Goal: Task Accomplishment & Management: Use online tool/utility

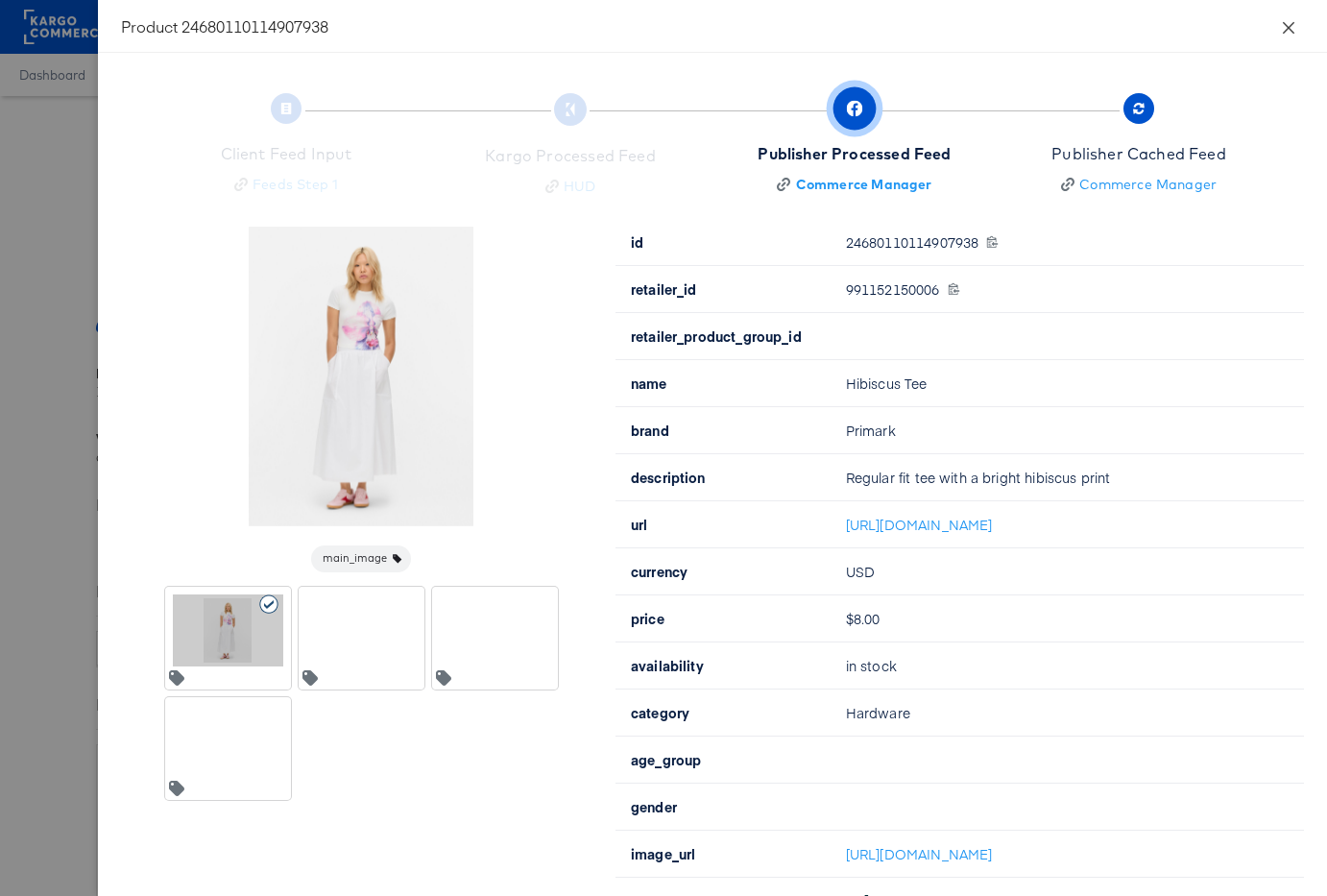
click at [1285, 28] on icon "close" at bounding box center [1288, 27] width 15 height 15
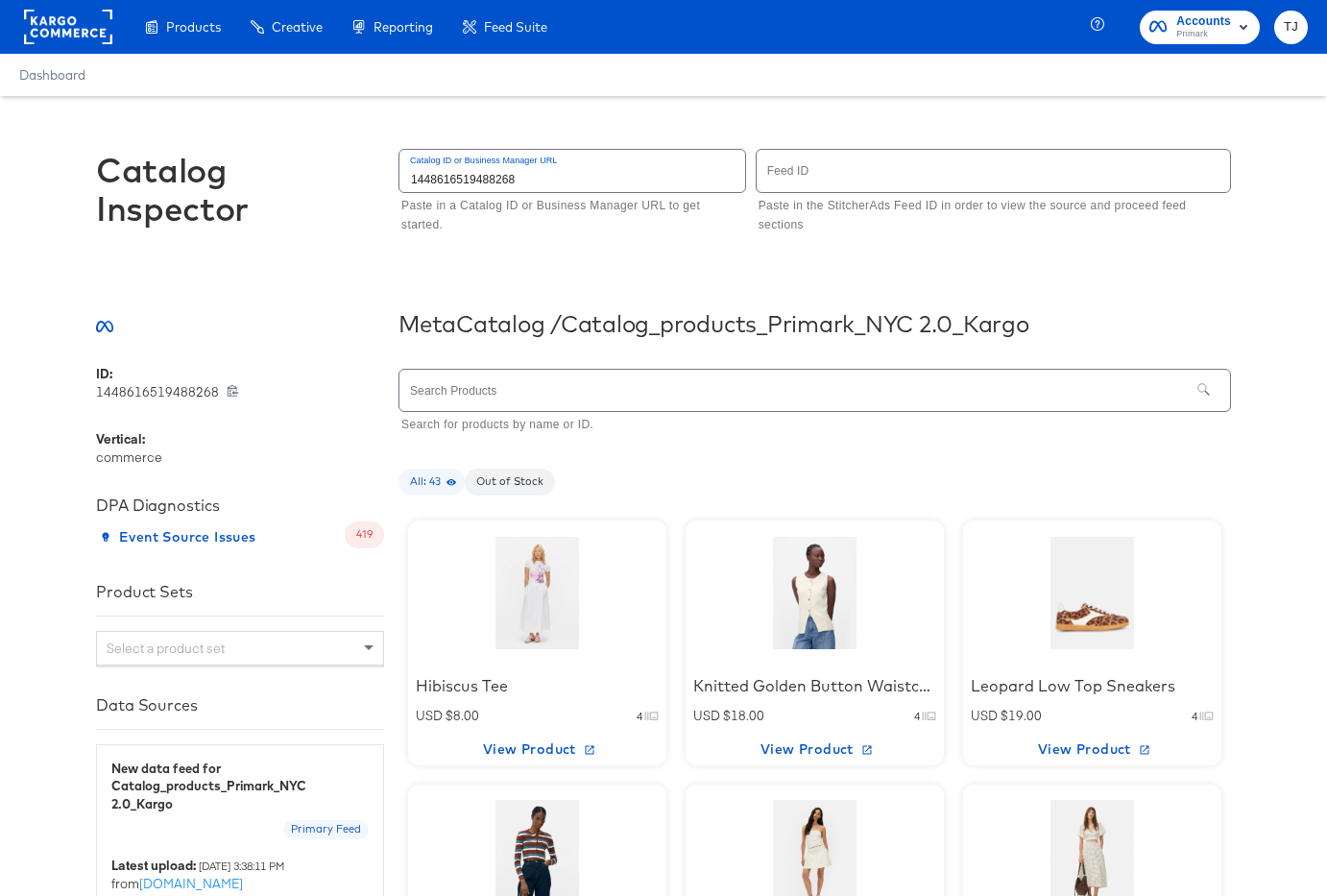
click at [503, 601] on div at bounding box center [538, 593] width 164 height 120
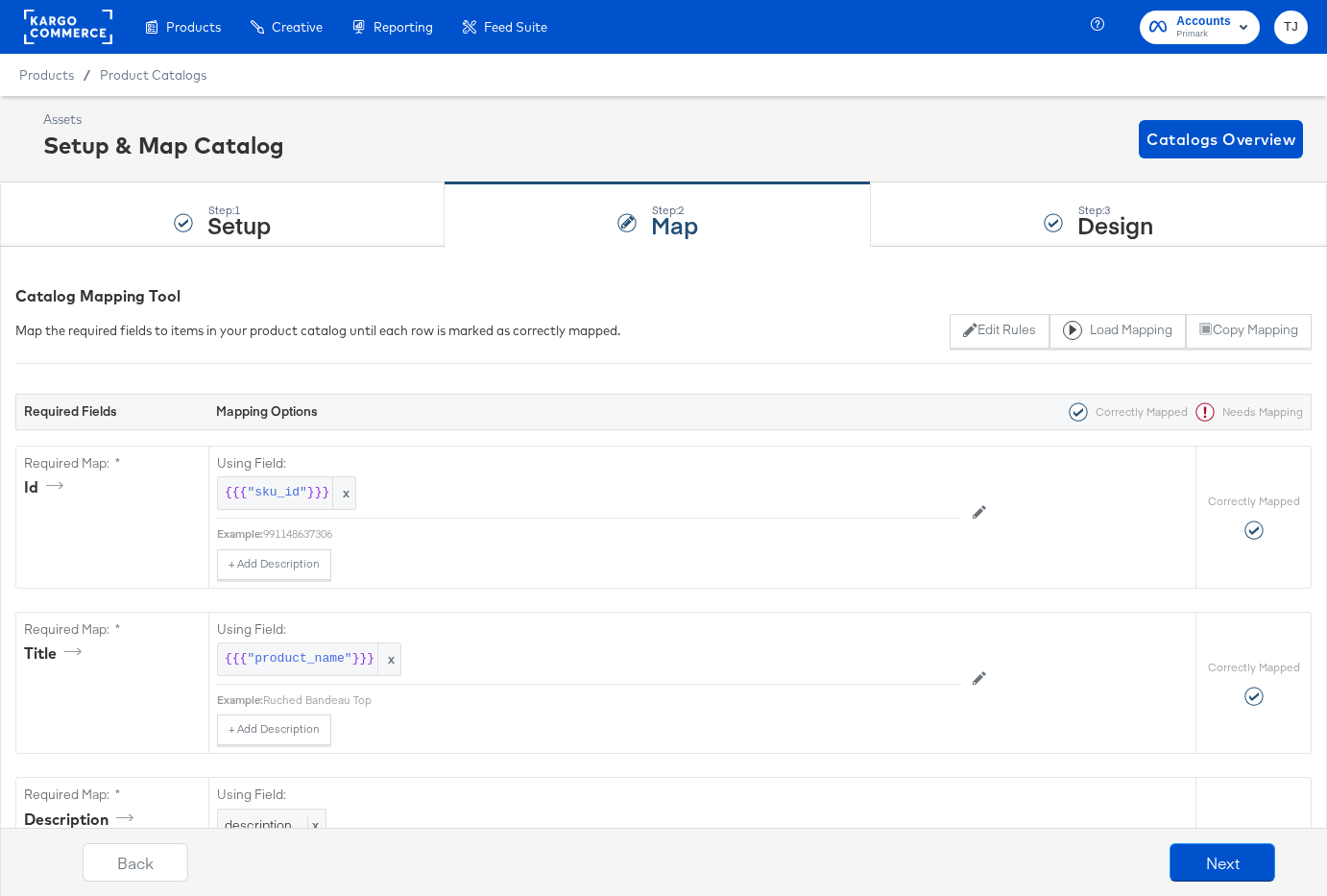
click at [30, 24] on rect at bounding box center [68, 27] width 89 height 35
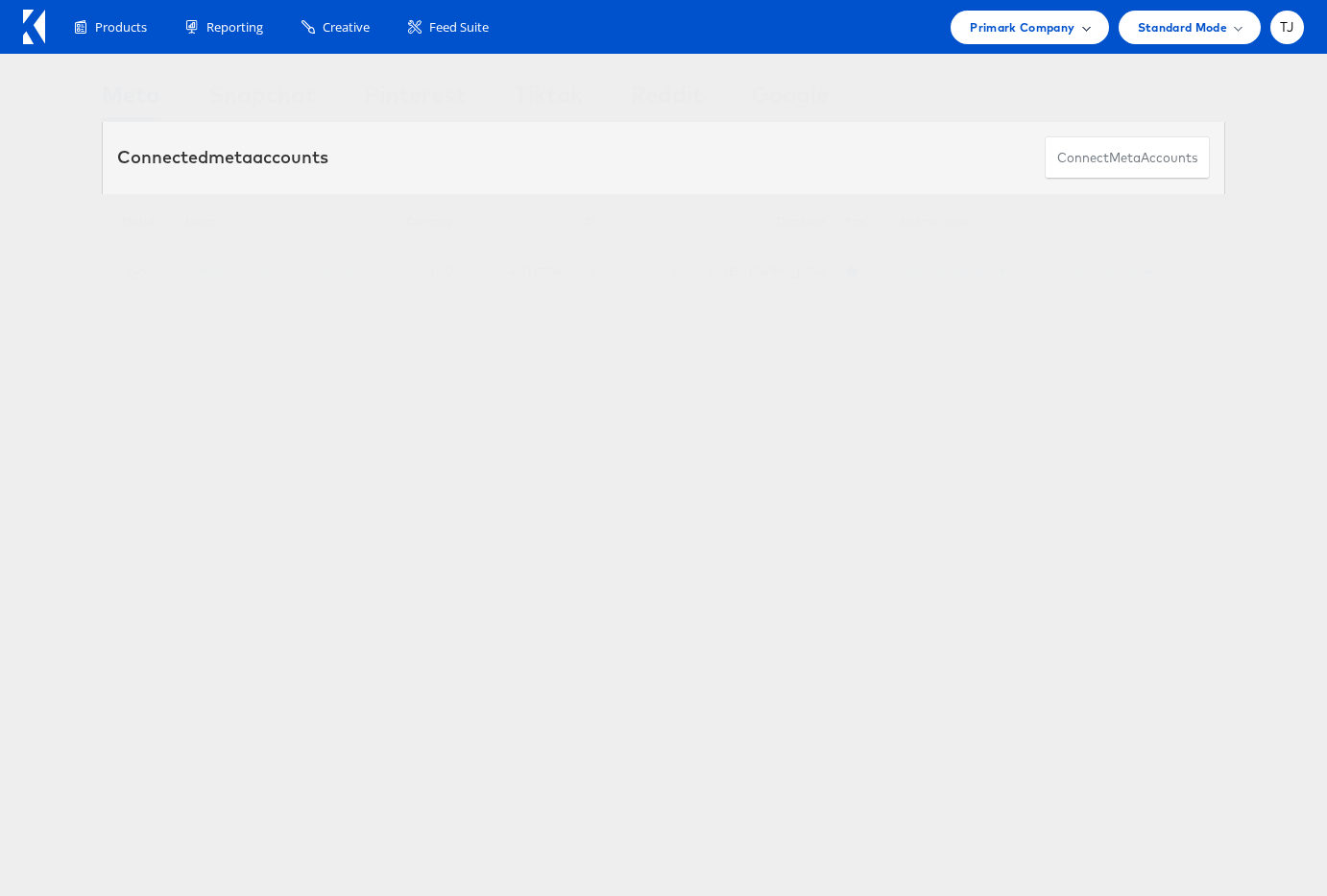
click at [1021, 33] on span "Primark Company" at bounding box center [1022, 27] width 105 height 20
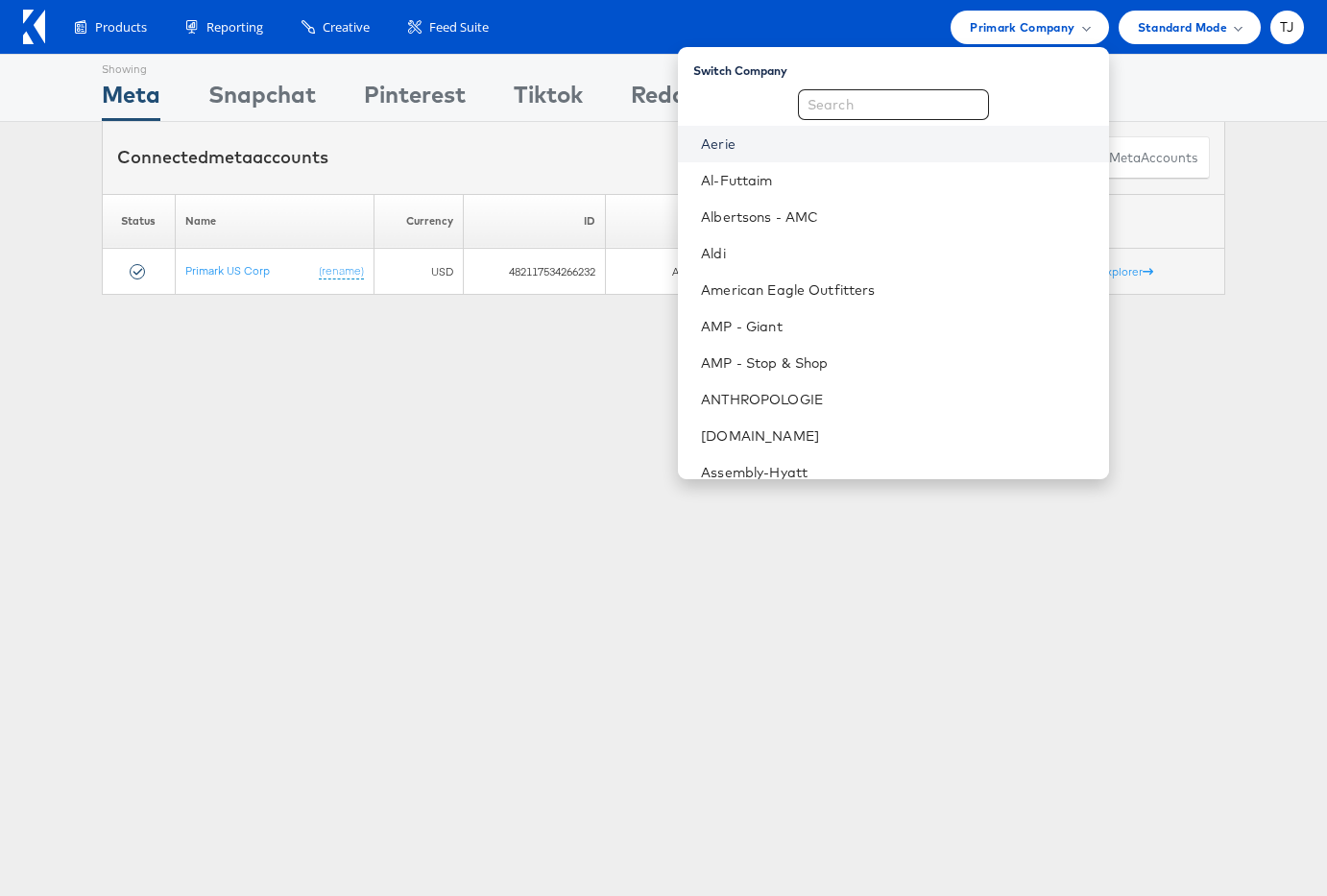
click at [923, 153] on link "Aerie" at bounding box center [896, 144] width 392 height 19
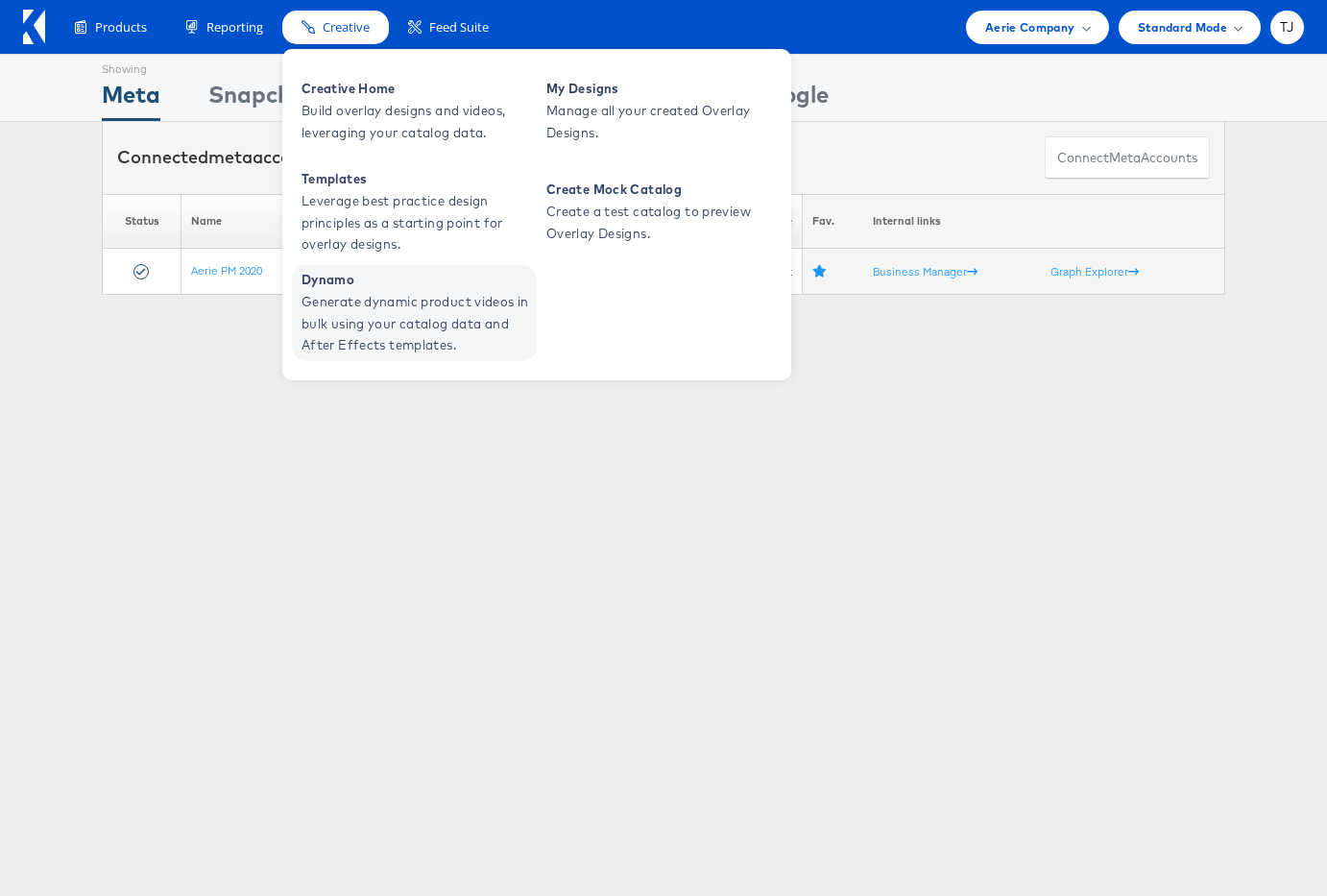
click at [419, 287] on span "Dynamo" at bounding box center [416, 279] width 230 height 22
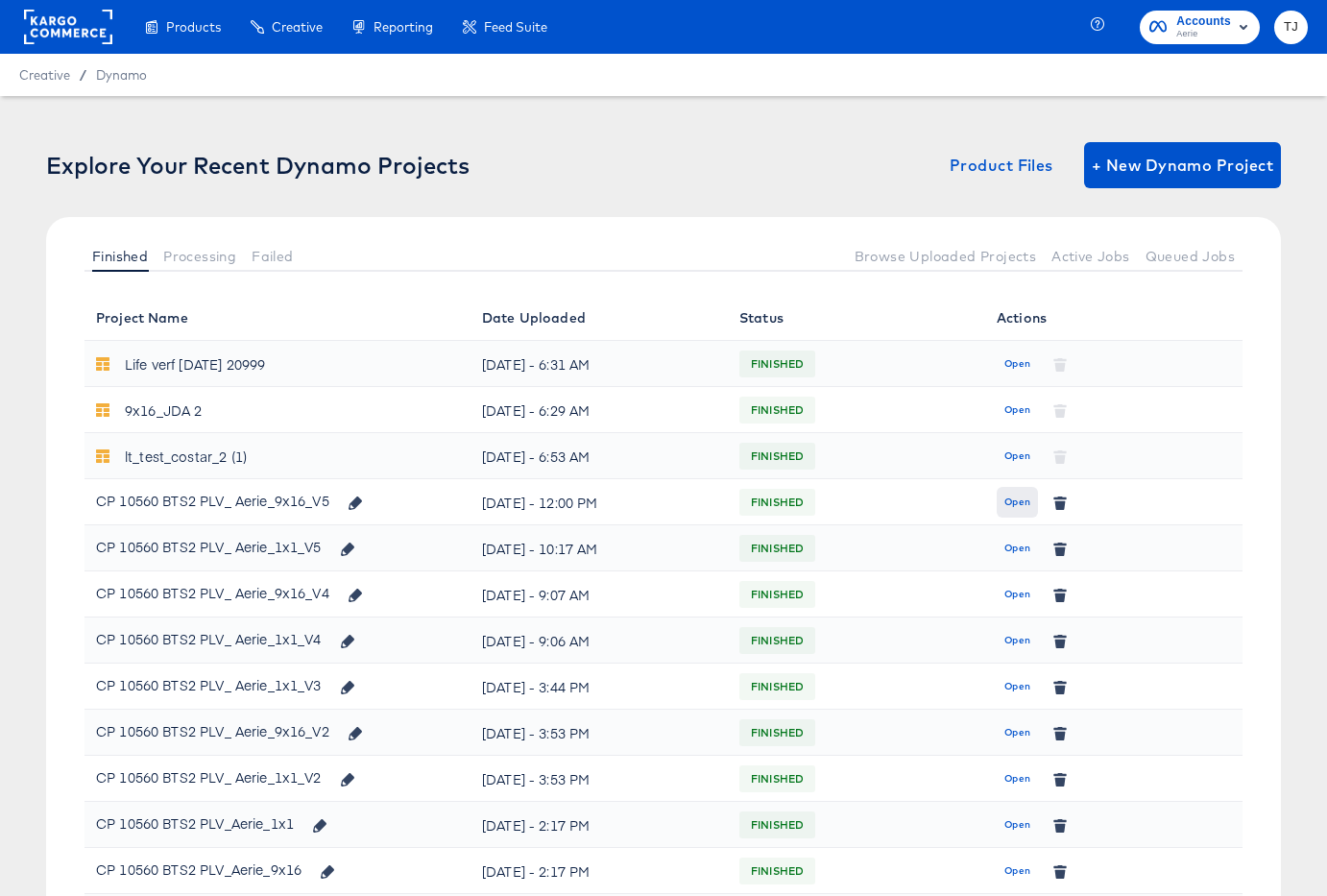
click at [1024, 501] on span "Open" at bounding box center [1017, 502] width 26 height 17
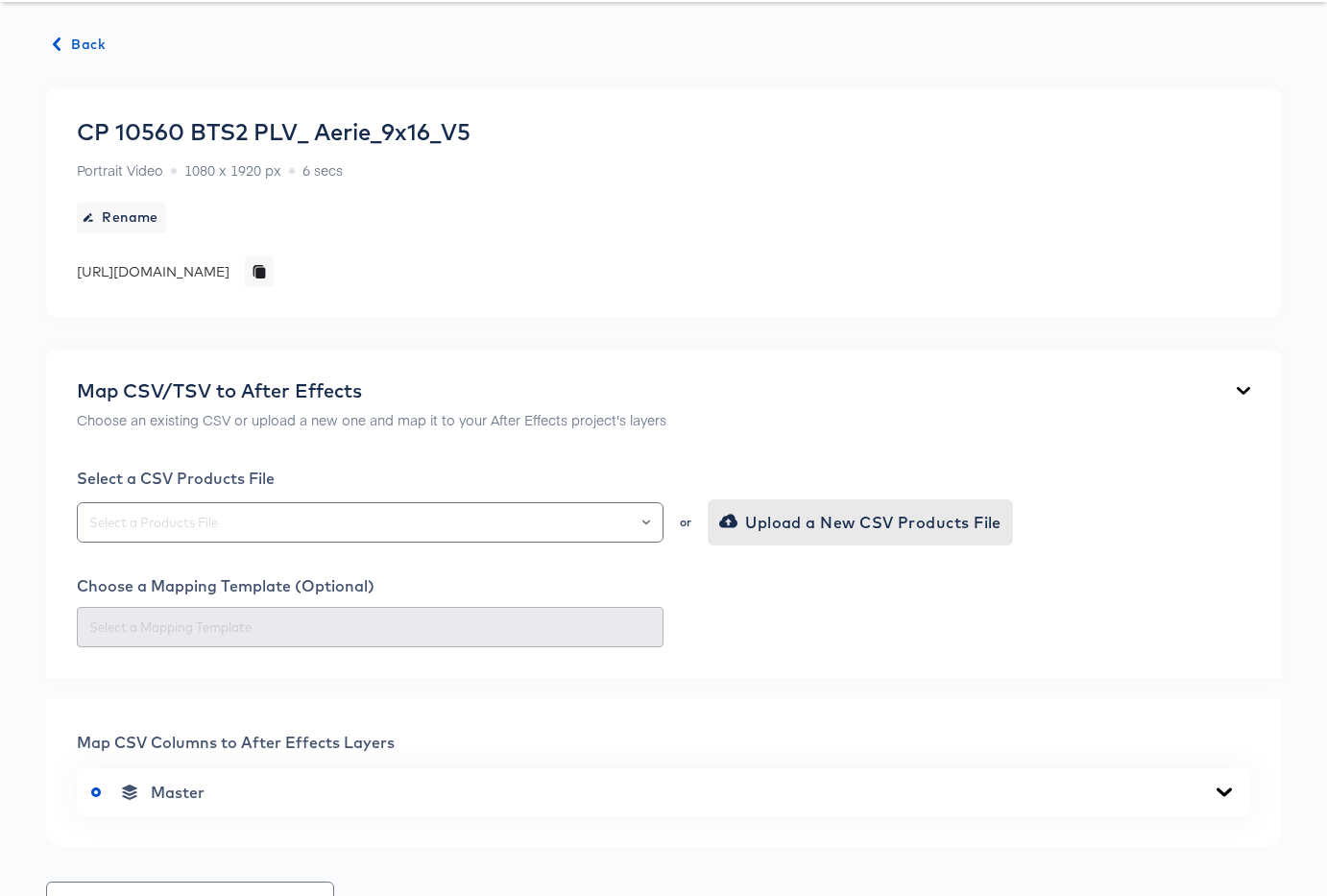
scroll to position [86, 0]
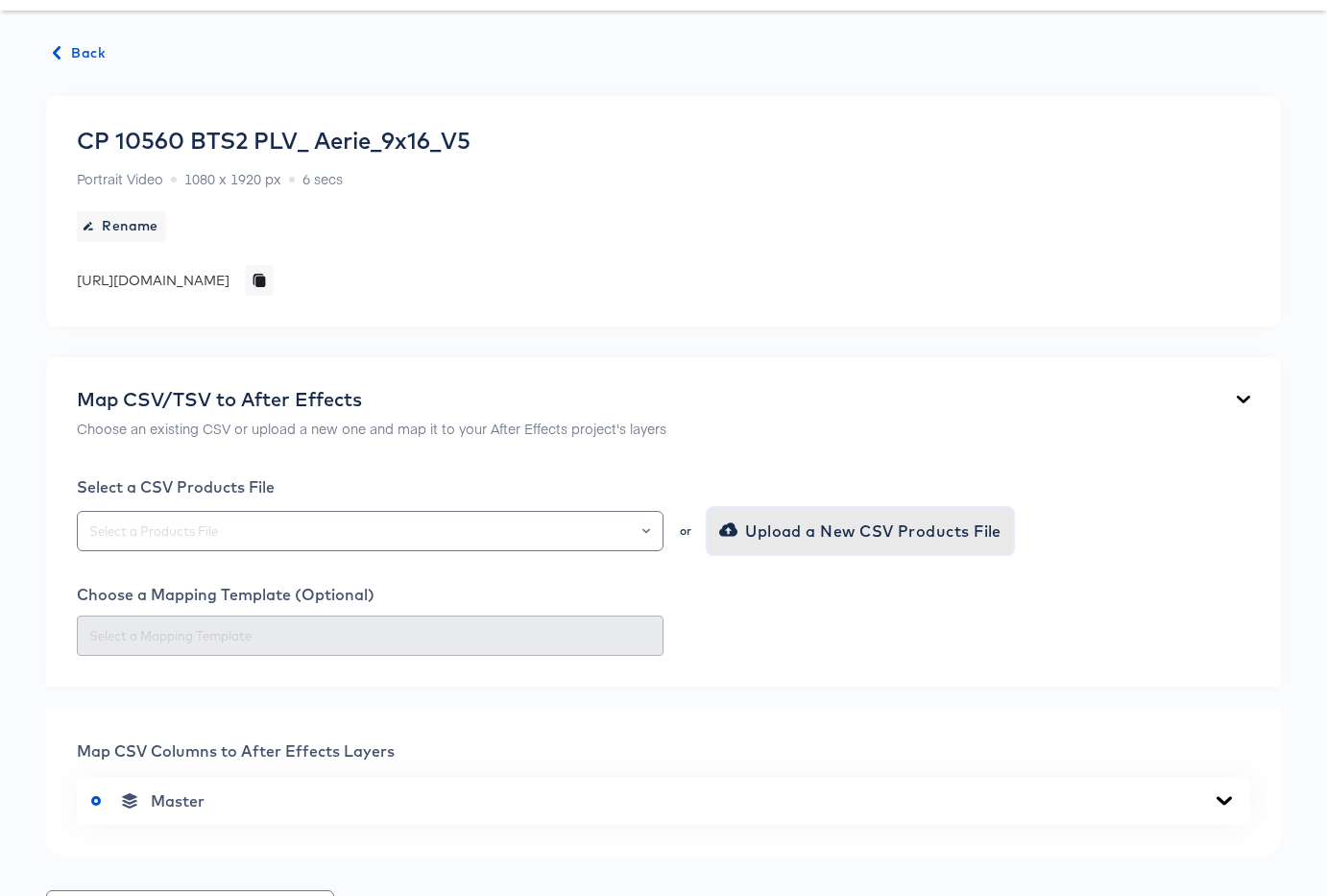
click at [840, 528] on span "Upload a New CSV Products File" at bounding box center [862, 531] width 278 height 27
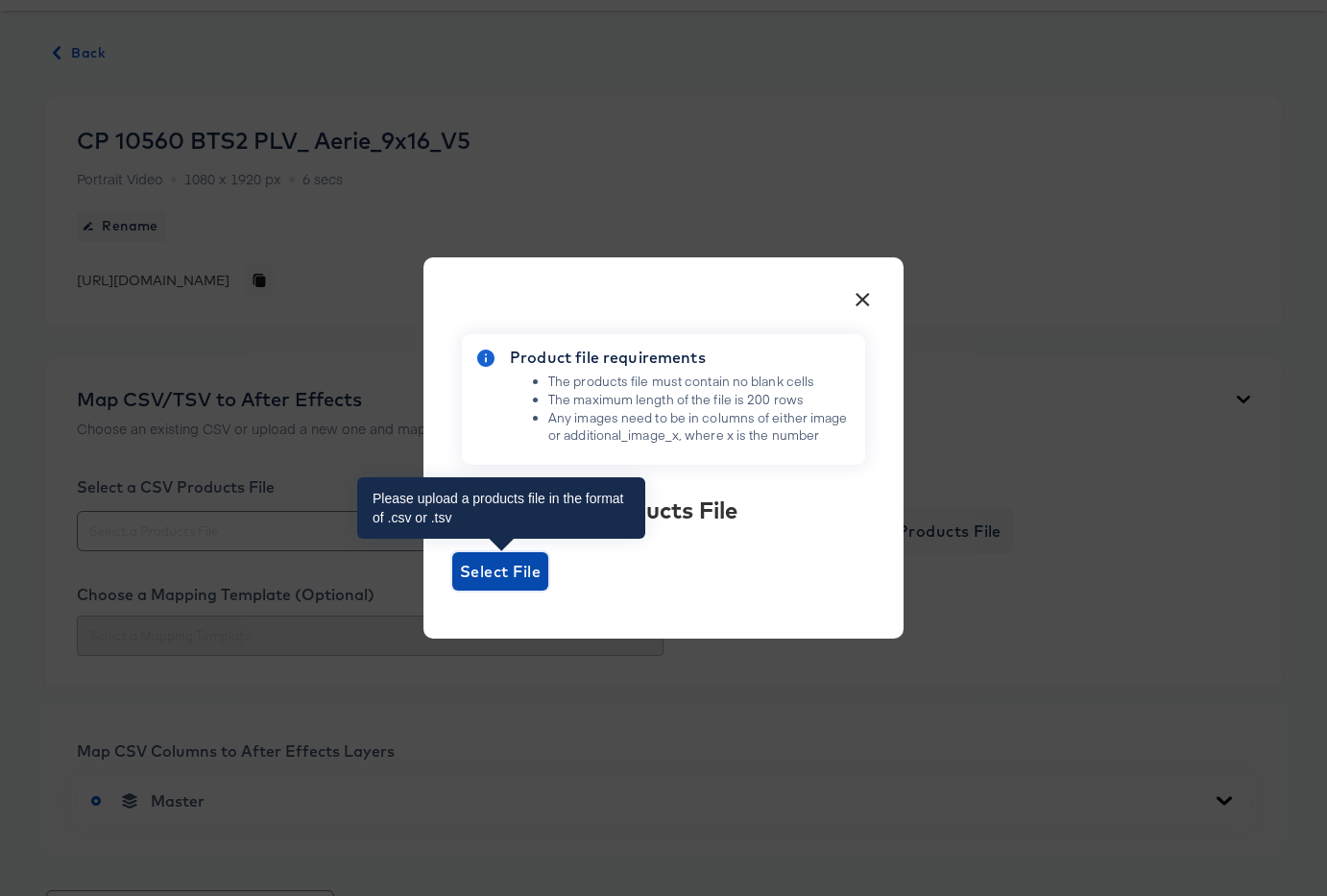
click at [502, 562] on span "Select File" at bounding box center [500, 571] width 81 height 27
click at [452, 591] on input "Select File" at bounding box center [452, 591] width 0 height 0
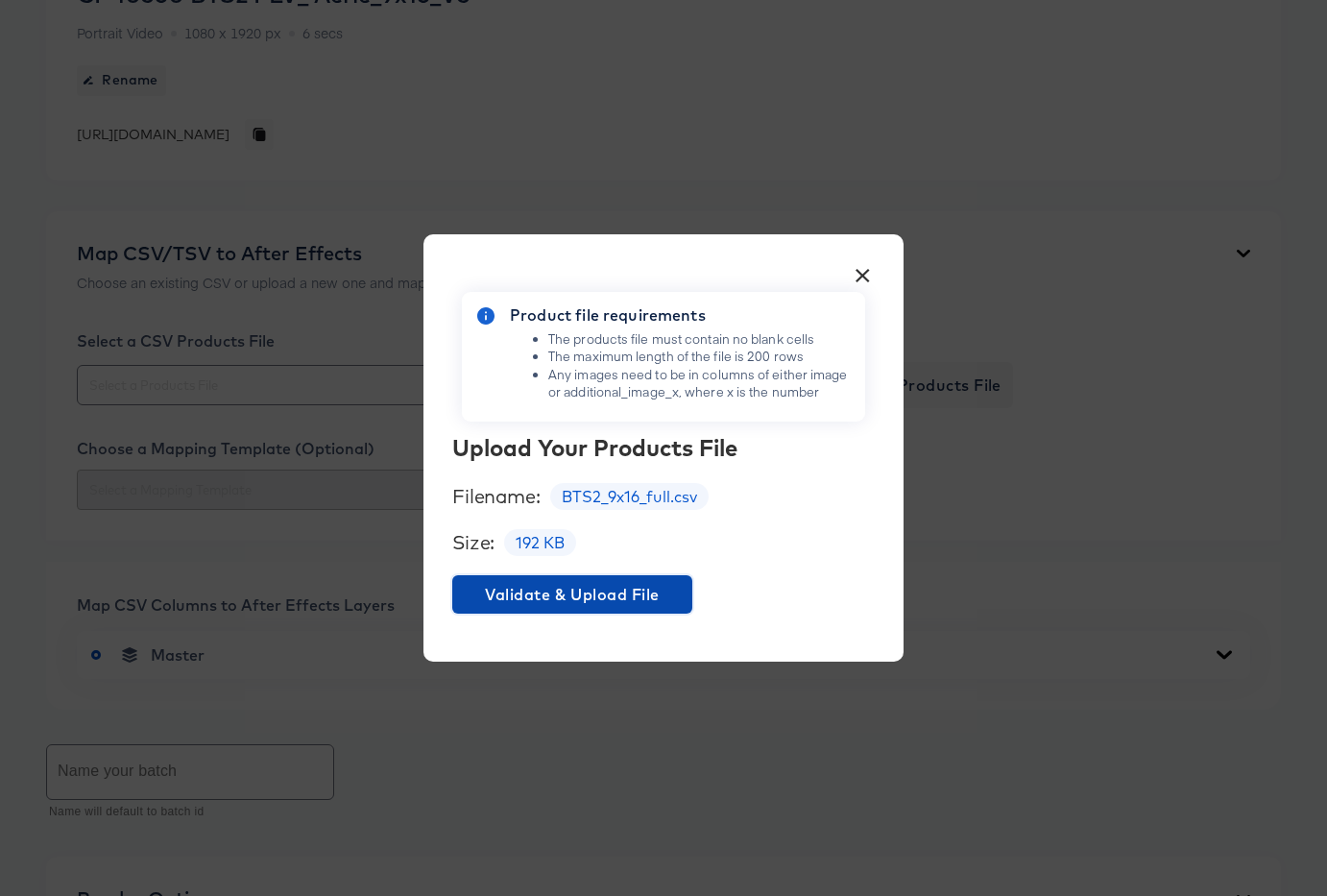
click at [527, 593] on span "Validate & Upload File" at bounding box center [572, 594] width 224 height 27
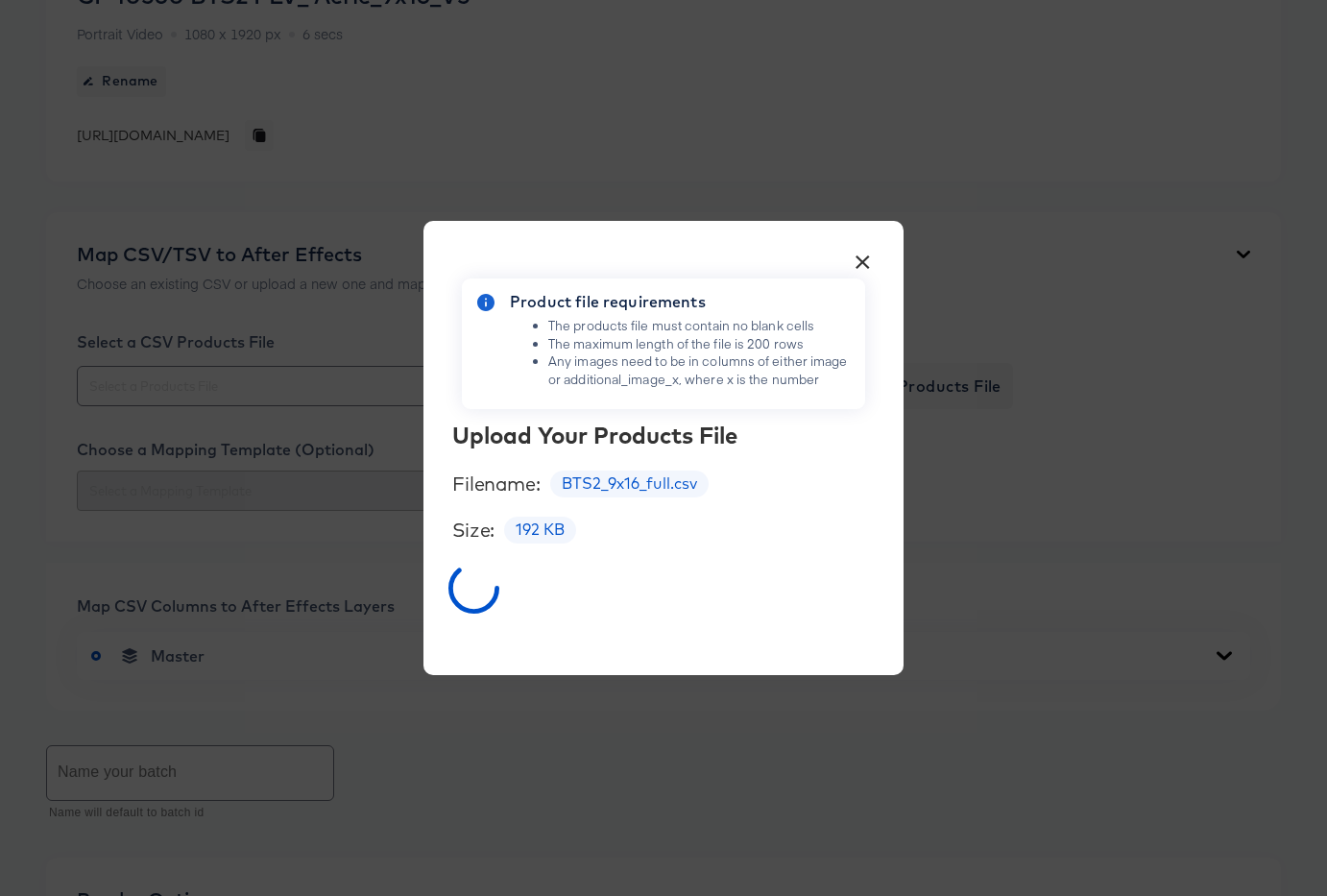
scroll to position [227, 0]
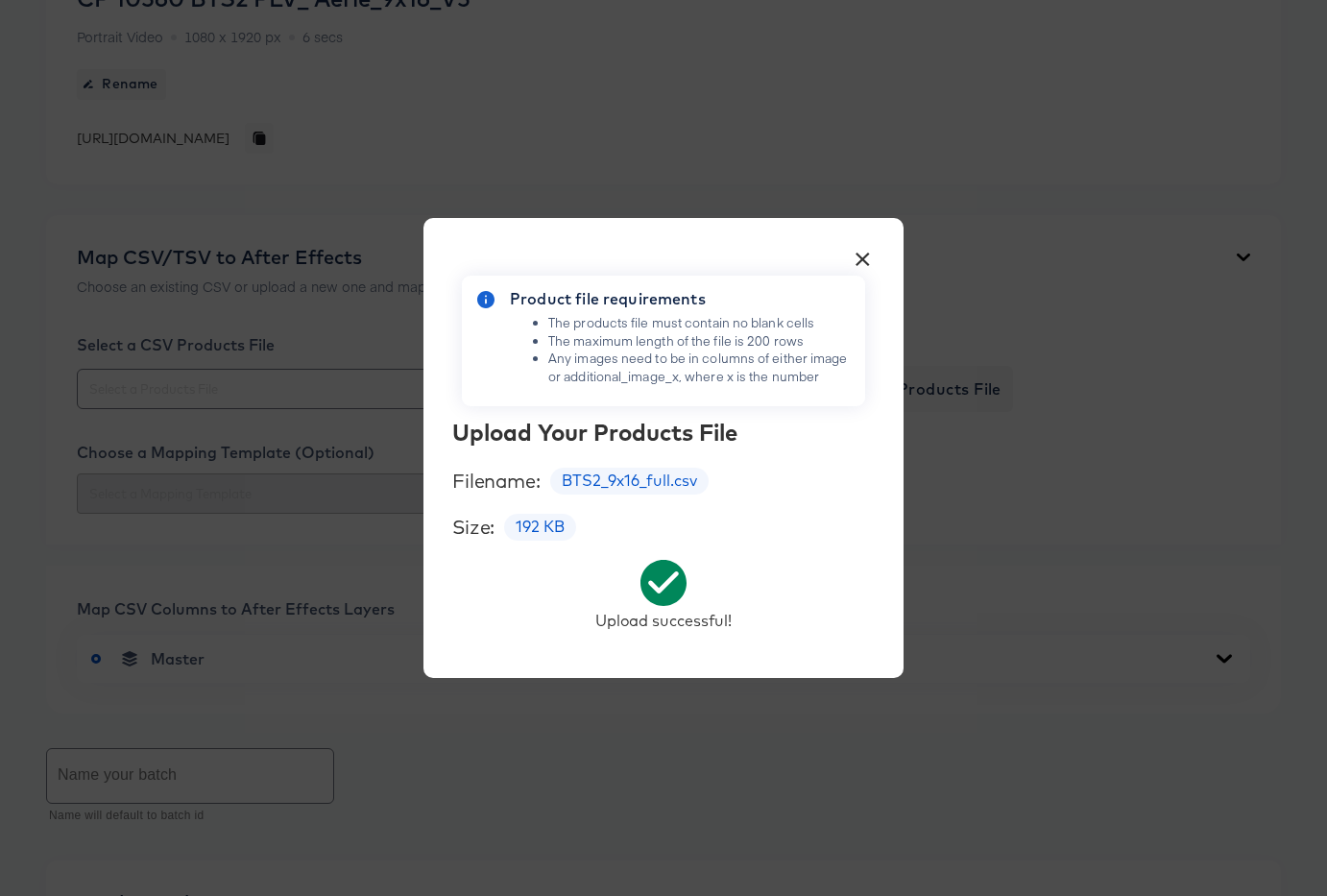
click at [869, 262] on button "×" at bounding box center [862, 254] width 35 height 35
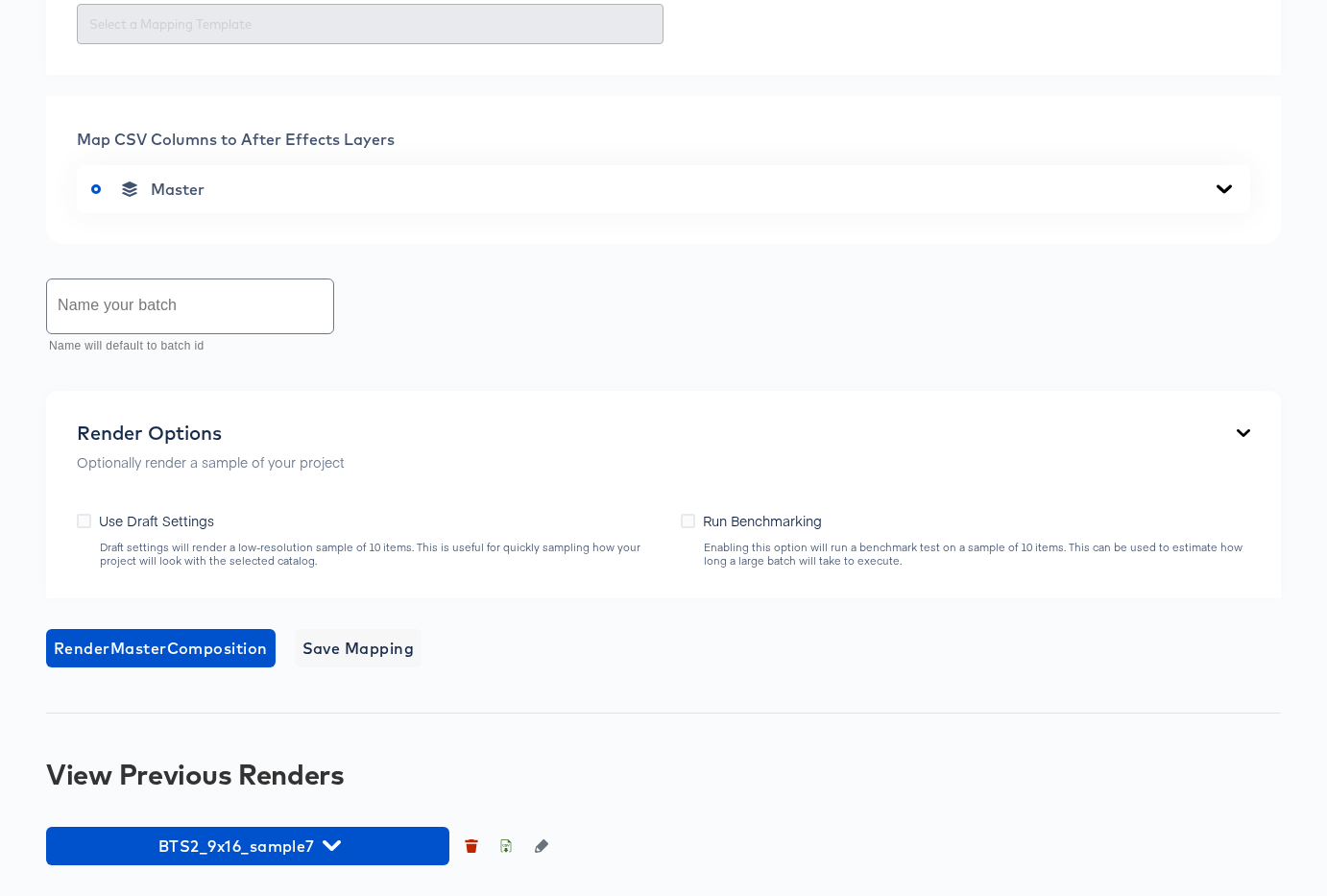
scroll to position [692, 0]
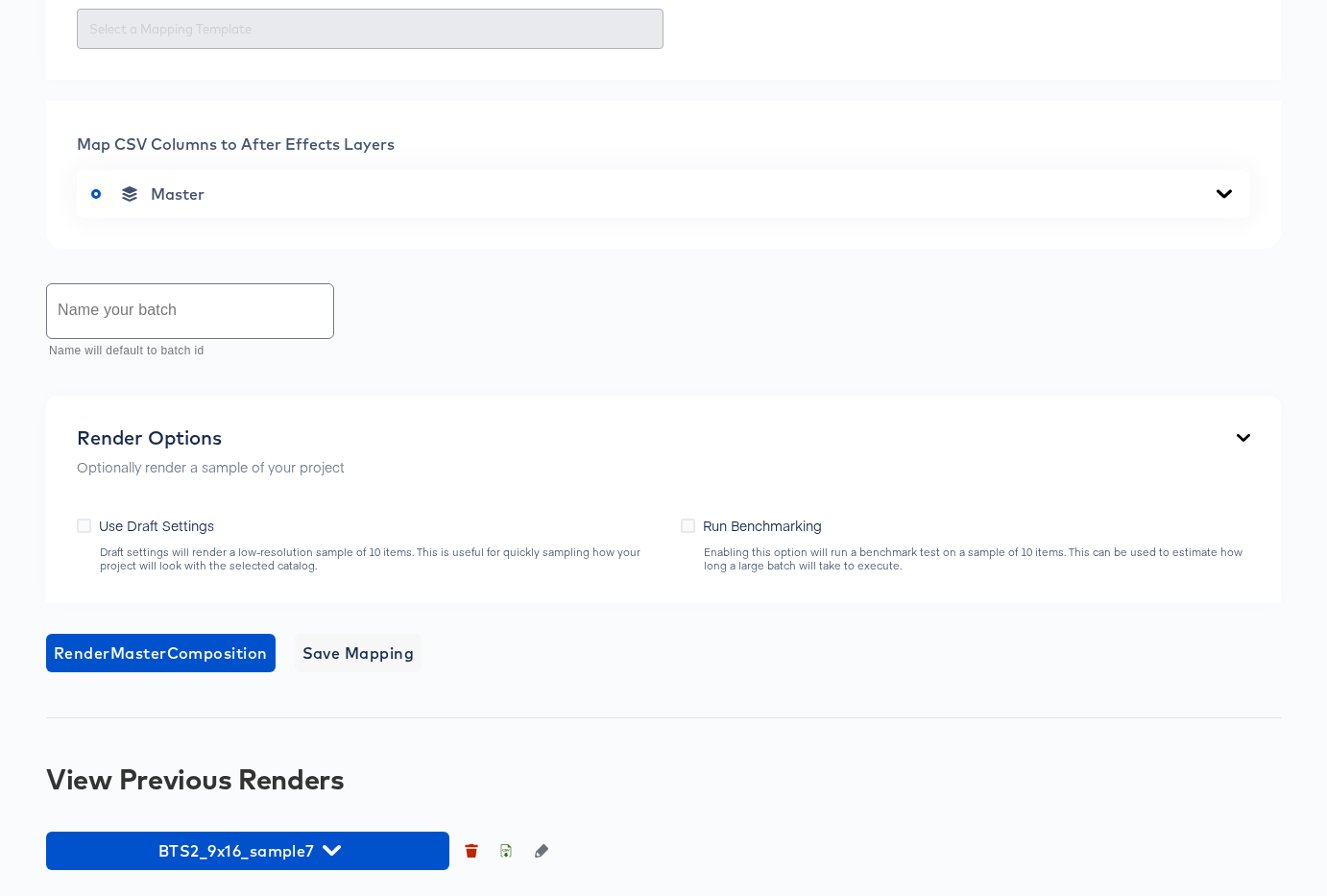
click at [1033, 196] on div "Master" at bounding box center [663, 194] width 1144 height 19
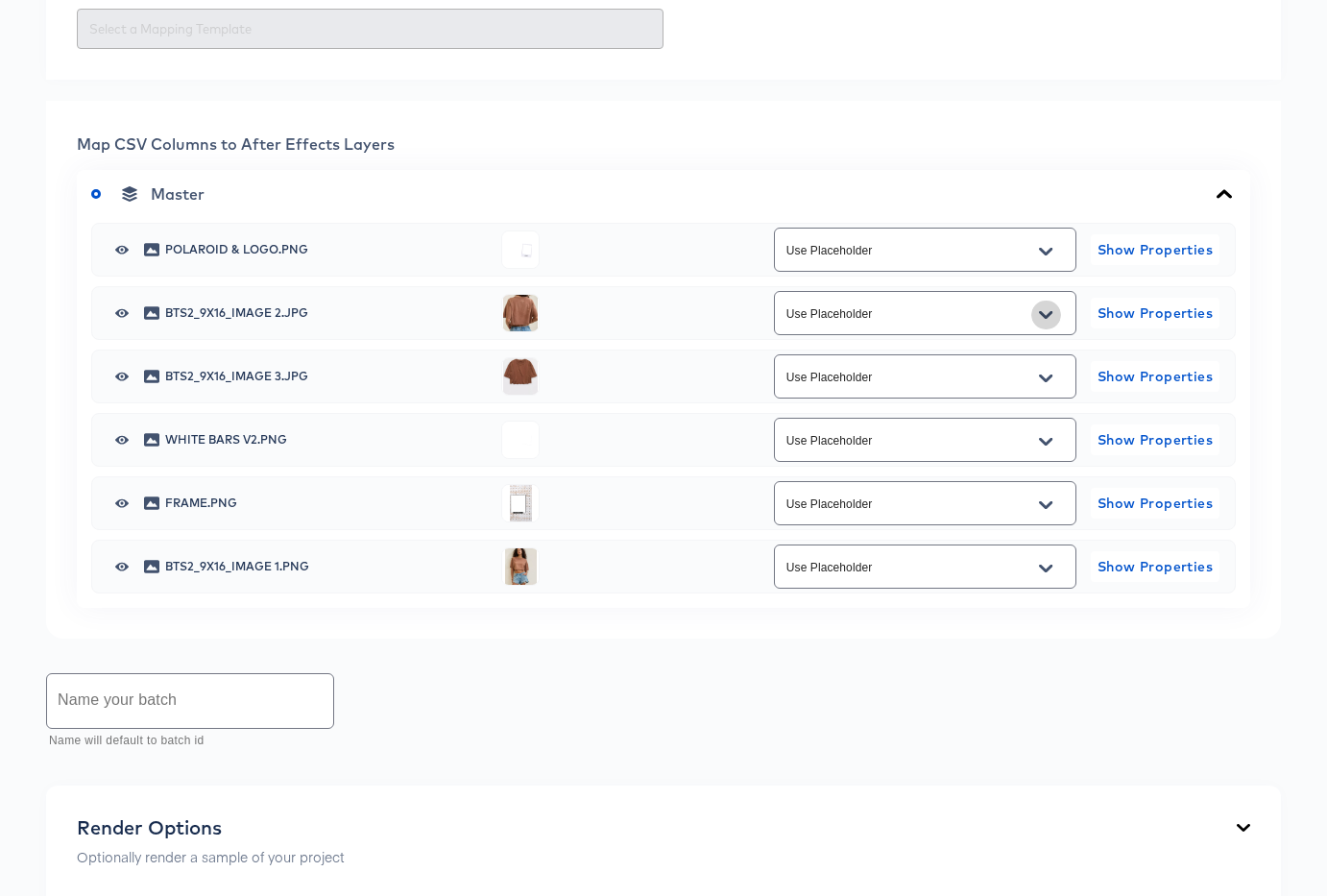
click at [1048, 320] on icon "Open" at bounding box center [1045, 314] width 13 height 15
click at [553, 141] on div "Map CSV Columns to After Effects Layers" at bounding box center [664, 143] width 1173 height 23
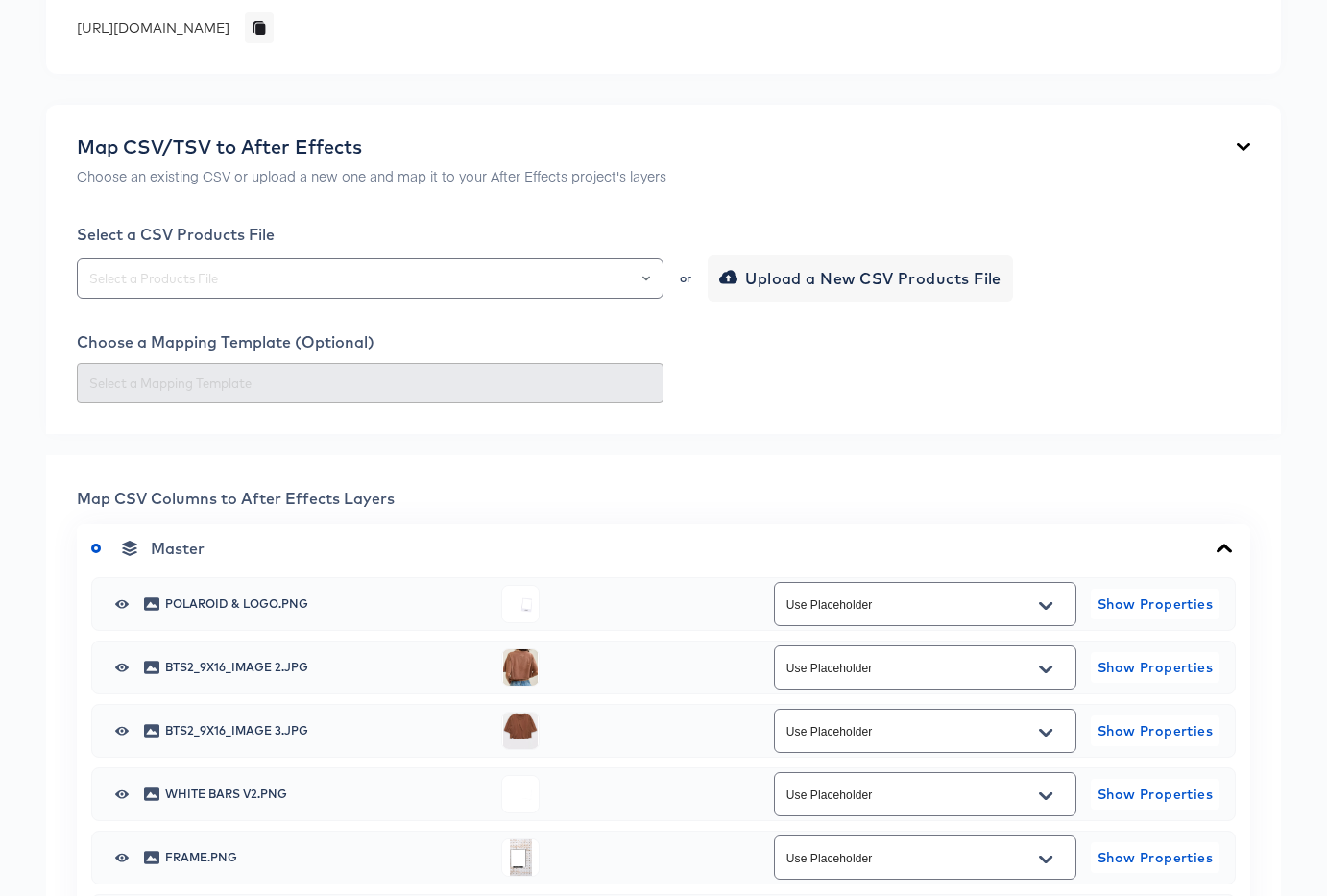
scroll to position [321, 0]
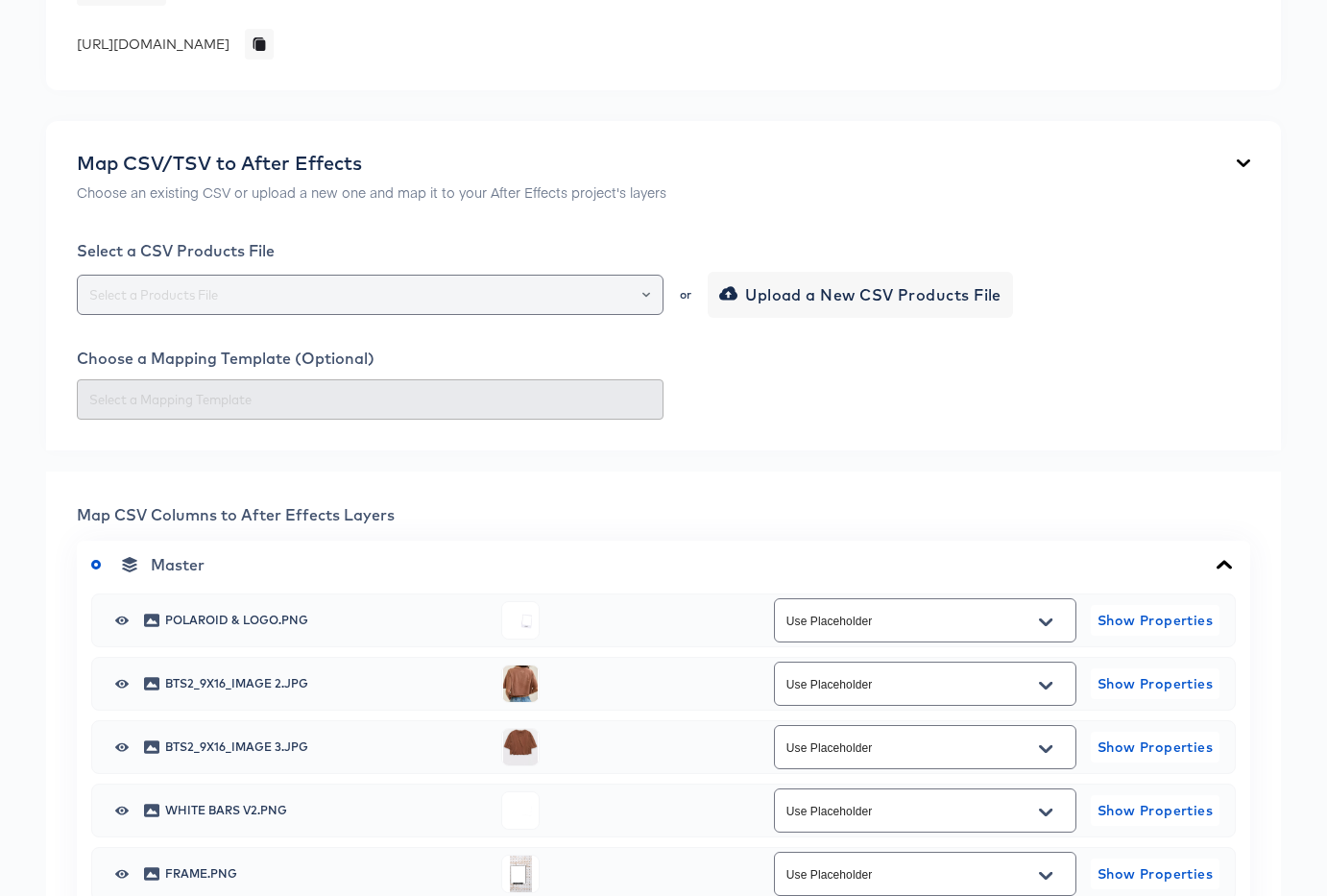
click at [649, 304] on div at bounding box center [638, 294] width 33 height 27
click at [643, 293] on icon "Open" at bounding box center [647, 295] width 8 height 8
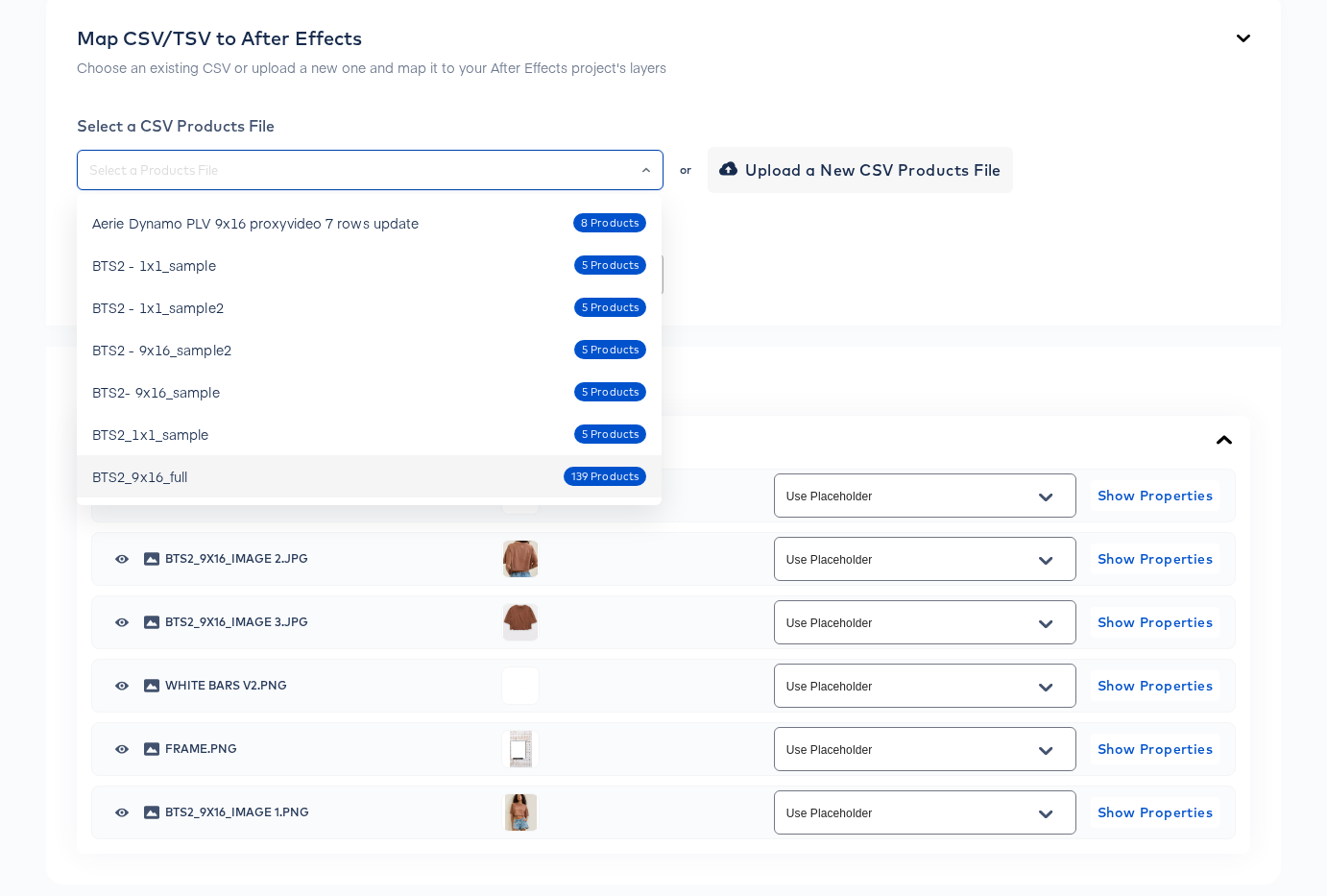
scroll to position [454, 0]
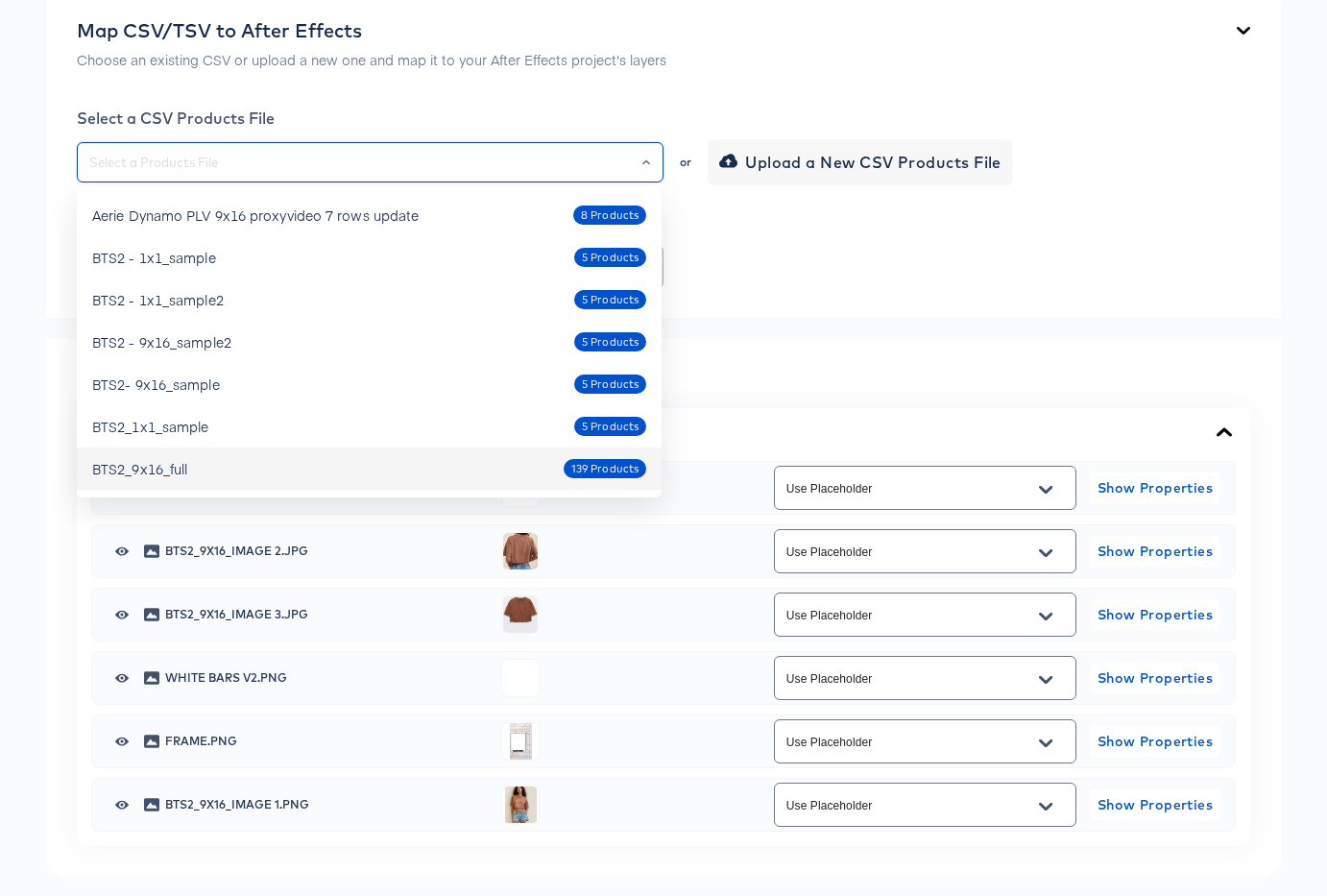
click at [479, 471] on div "BTS2_9x16_full 139 Products" at bounding box center [368, 468] width 554 height 31
type input "BTS2_9x16_full"
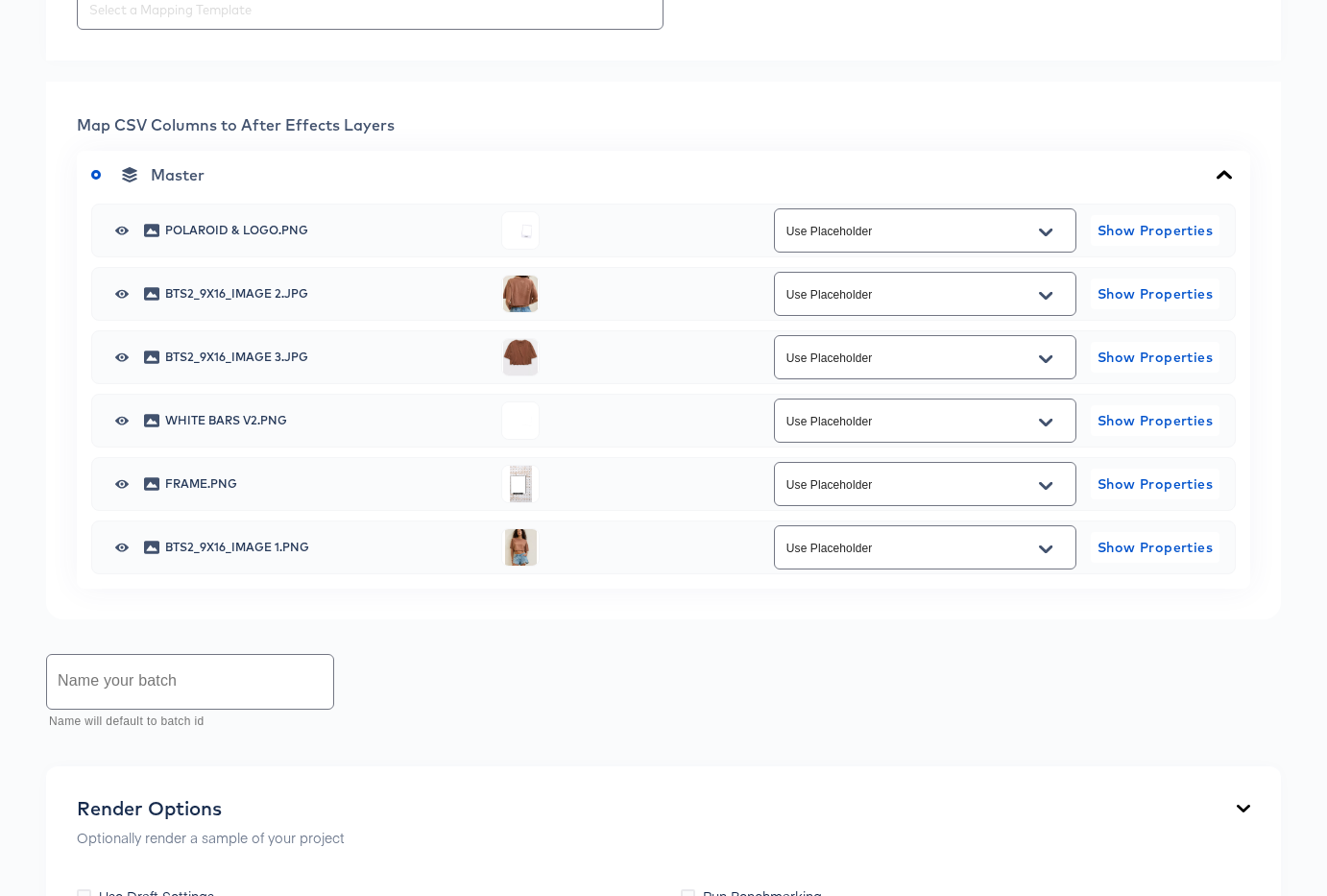
scroll to position [720, 0]
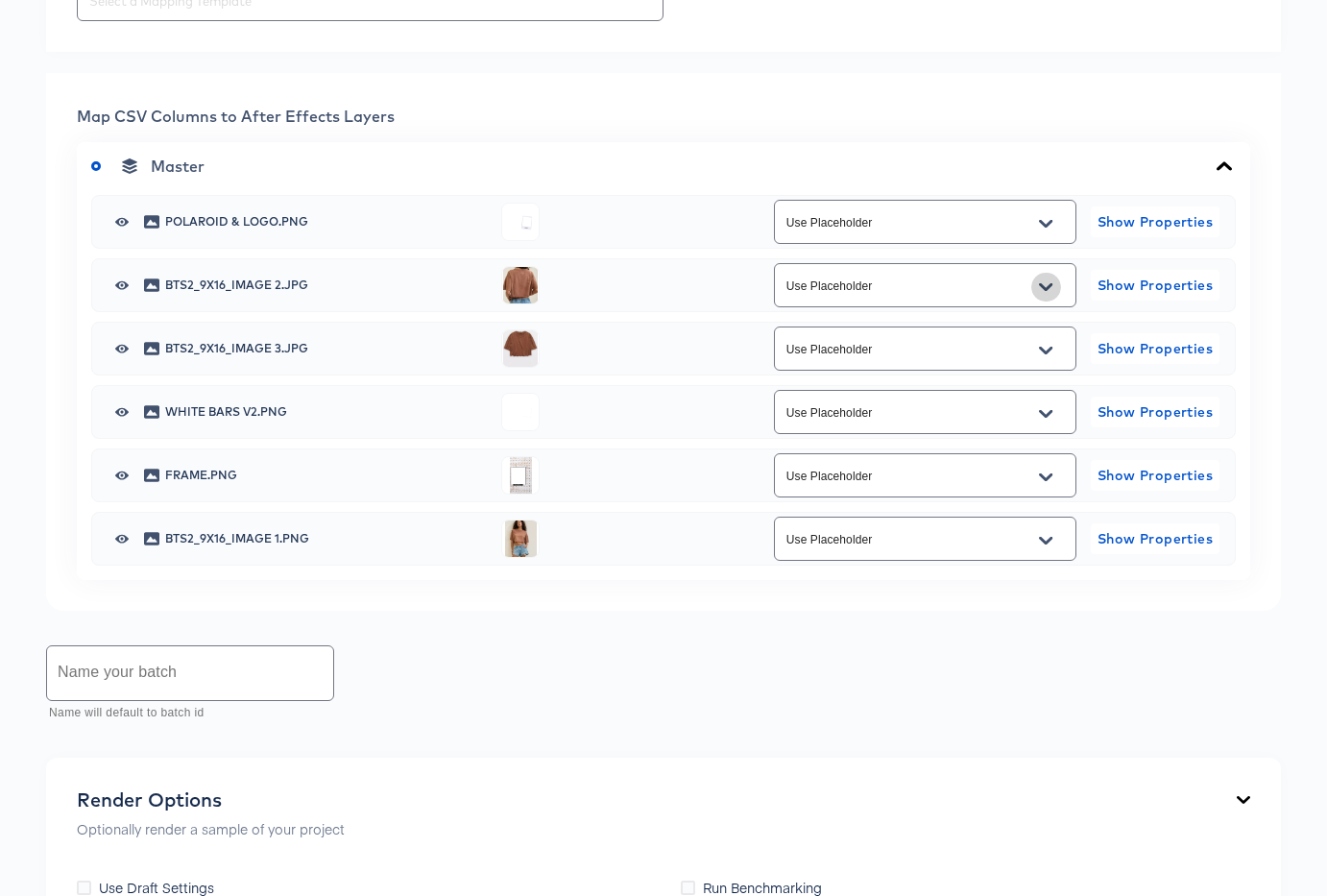
click at [1051, 293] on icon "Open" at bounding box center [1045, 286] width 13 height 15
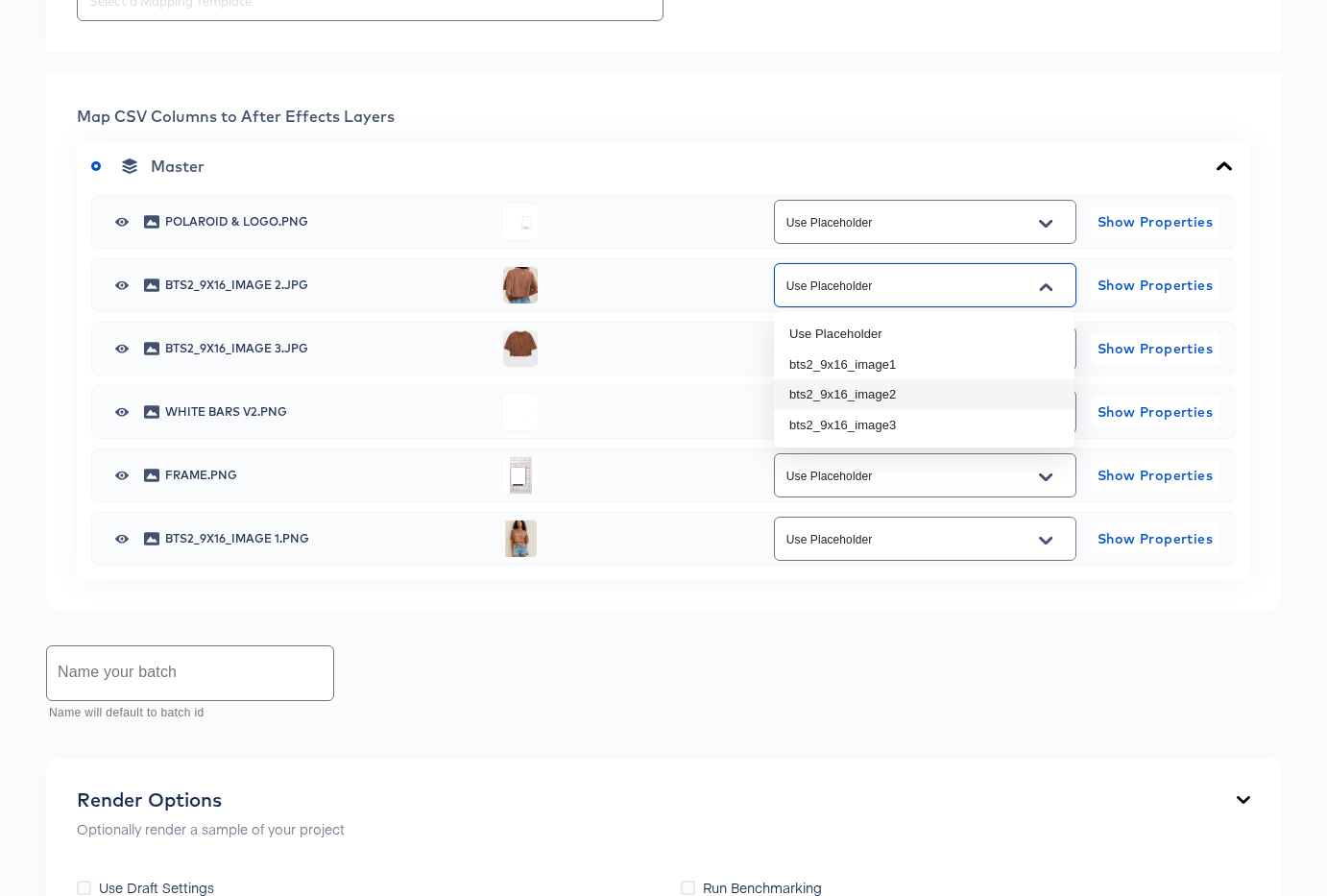
click at [1019, 399] on li "bts2_9x16_image2" at bounding box center [924, 394] width 300 height 31
type input "bts2_9x16_image2"
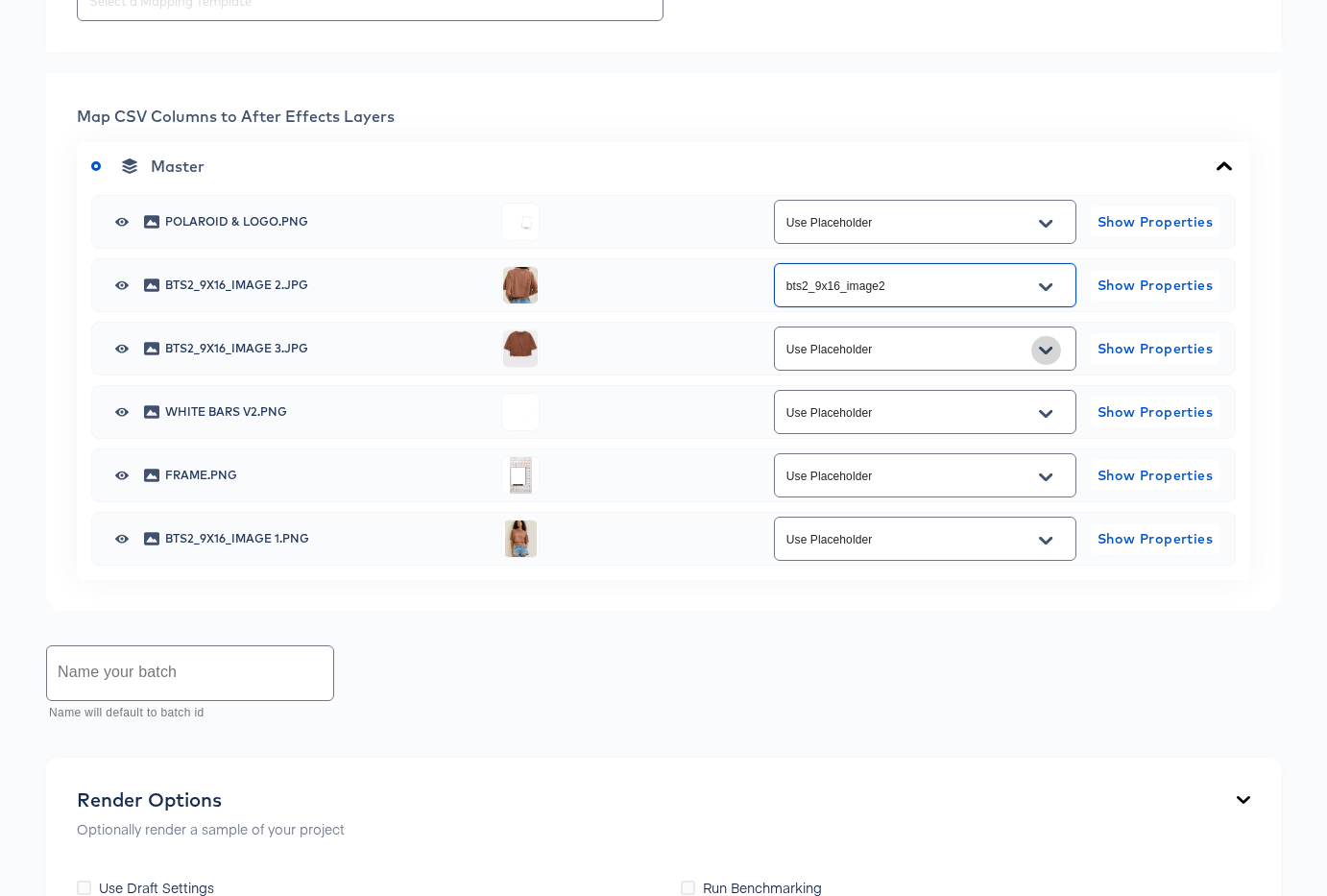
click at [1047, 349] on icon "Open" at bounding box center [1045, 350] width 13 height 15
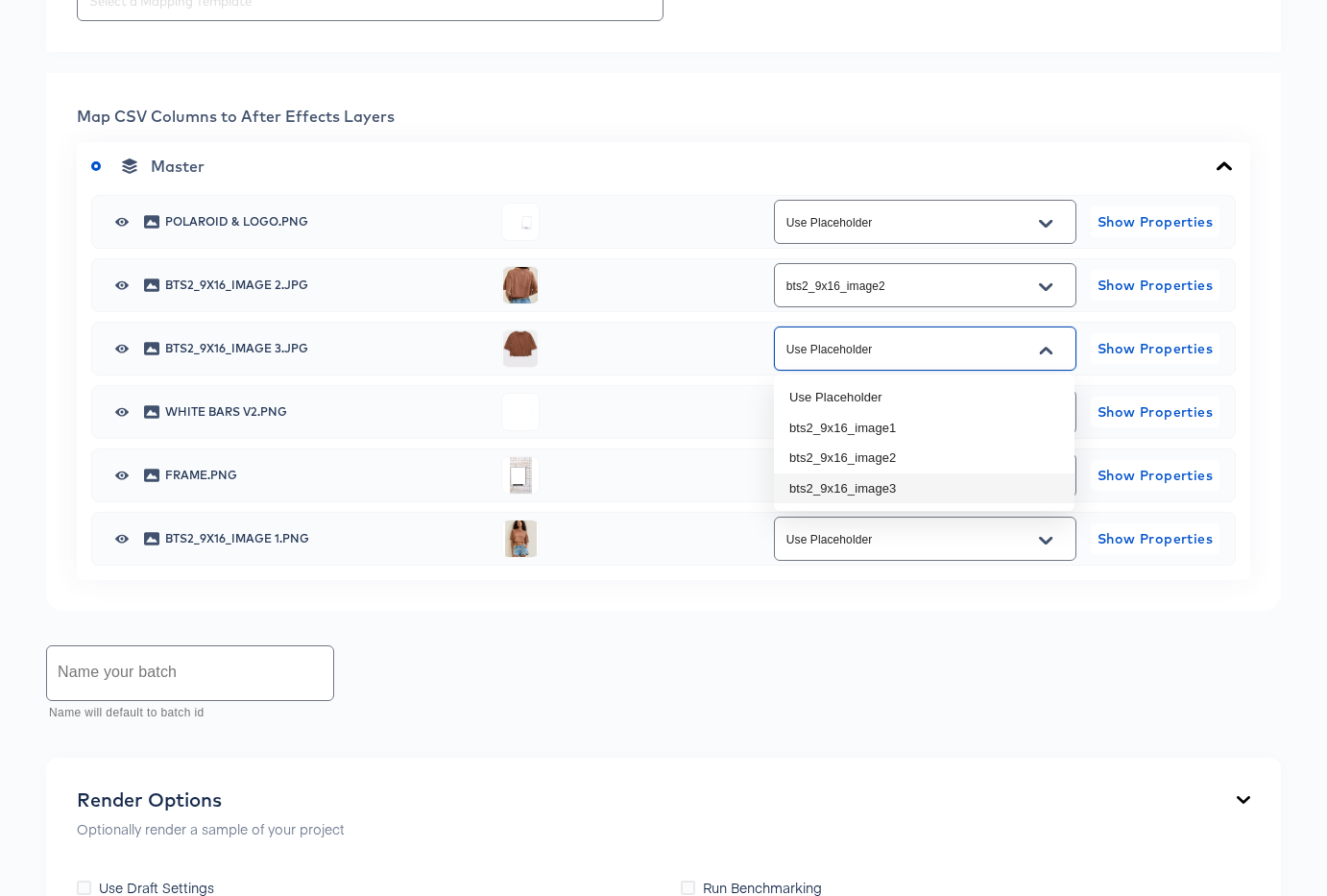
click at [935, 492] on li "bts2_9x16_image3" at bounding box center [924, 488] width 300 height 31
type input "bts2_9x16_image3"
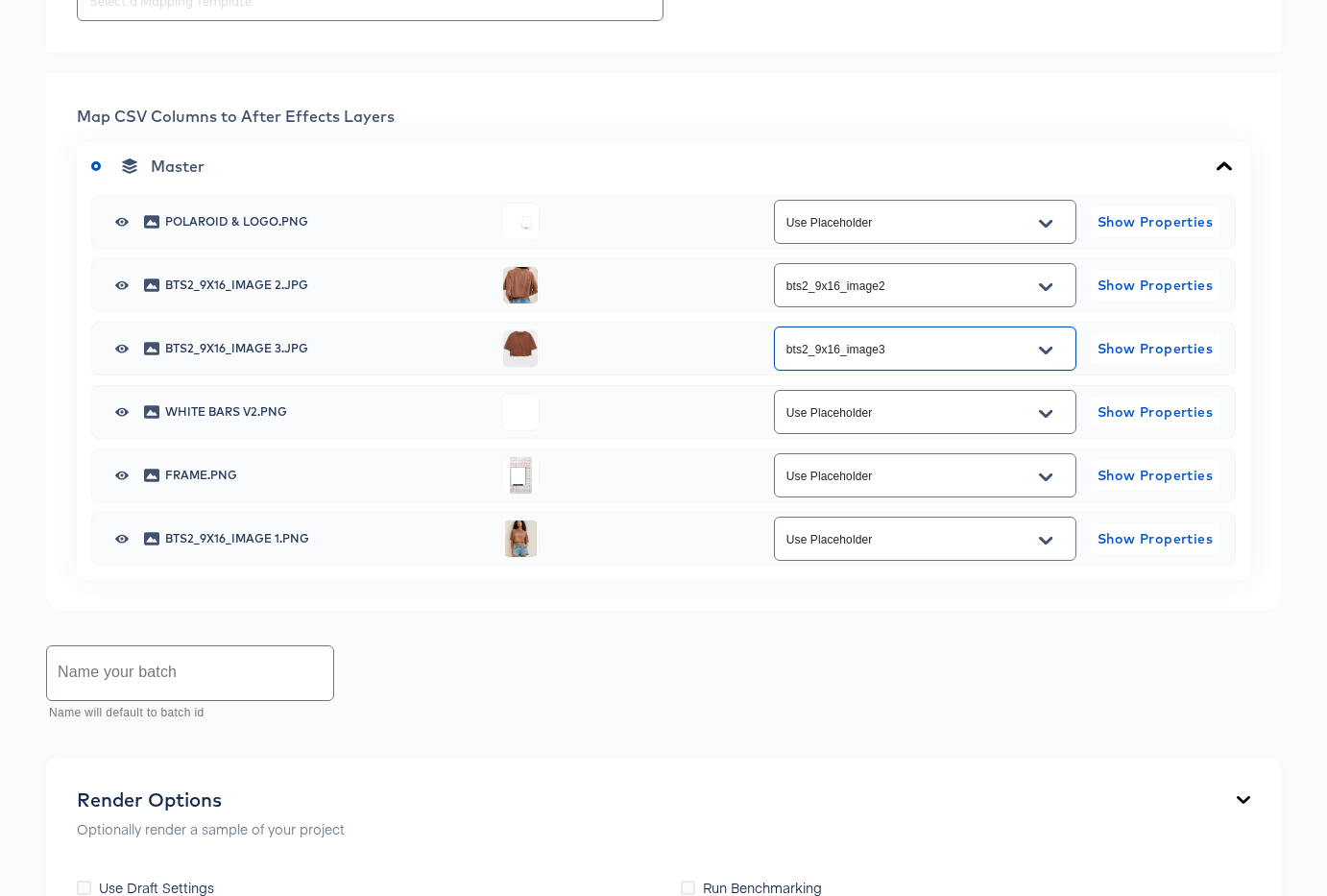
click at [1054, 540] on button "Open" at bounding box center [1045, 540] width 29 height 31
click at [962, 622] on li "bts2_9x16_image1" at bounding box center [924, 618] width 300 height 31
type input "bts2_9x16_image1"
click at [184, 671] on input "text" at bounding box center [190, 674] width 286 height 54
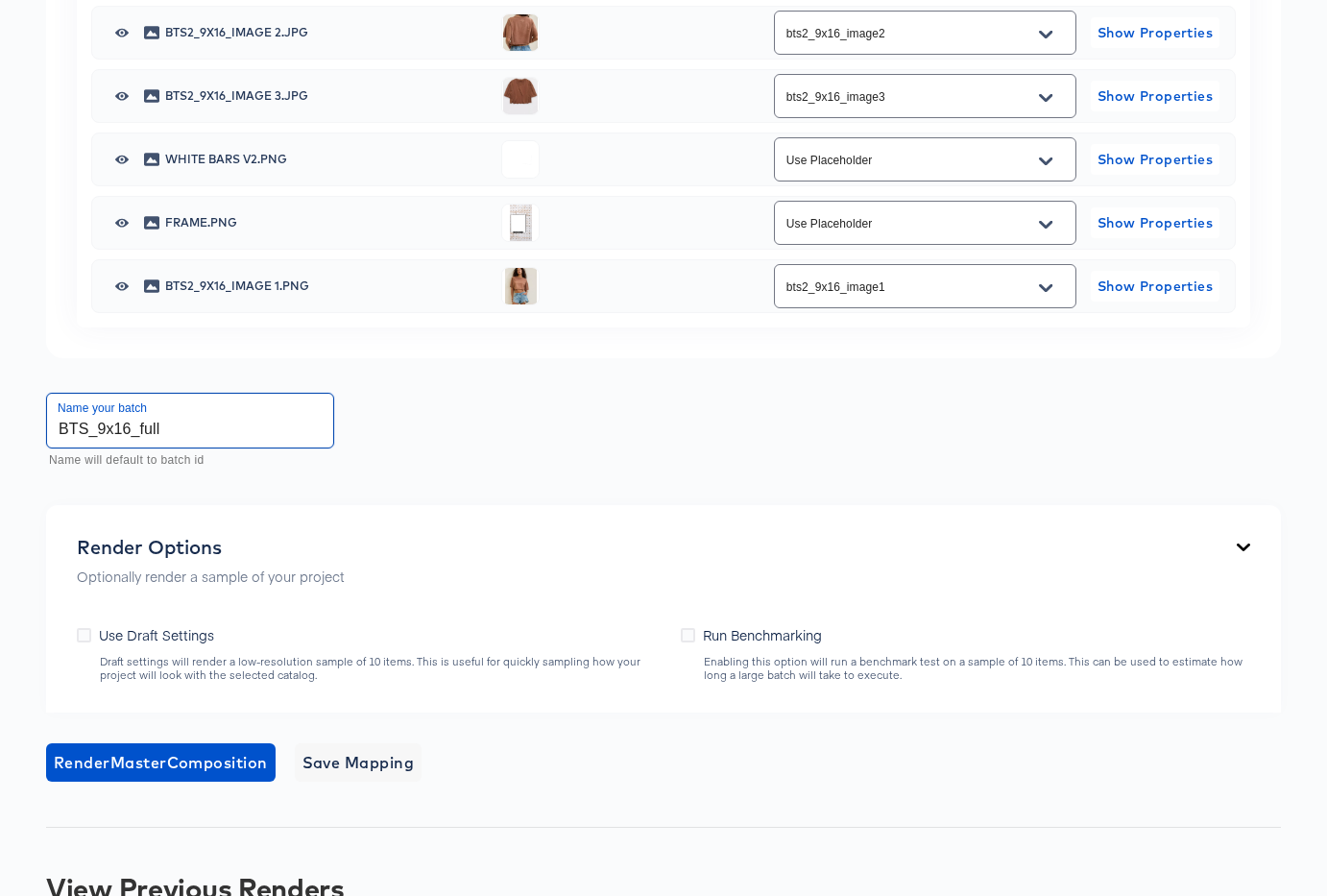
scroll to position [1035, 0]
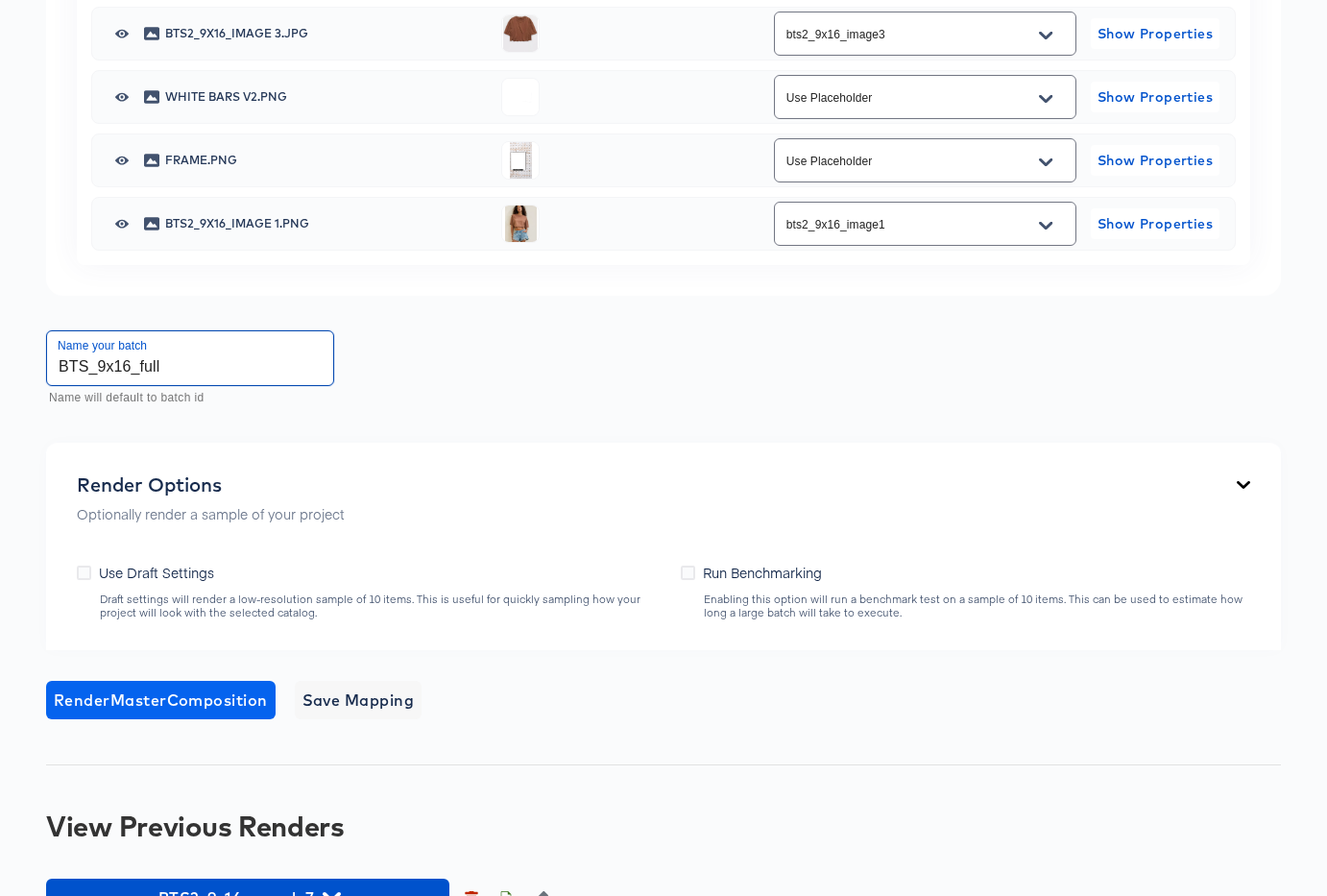
type input "BTS_9x16_full"
click at [139, 701] on span "Render Master Composition" at bounding box center [161, 699] width 215 height 27
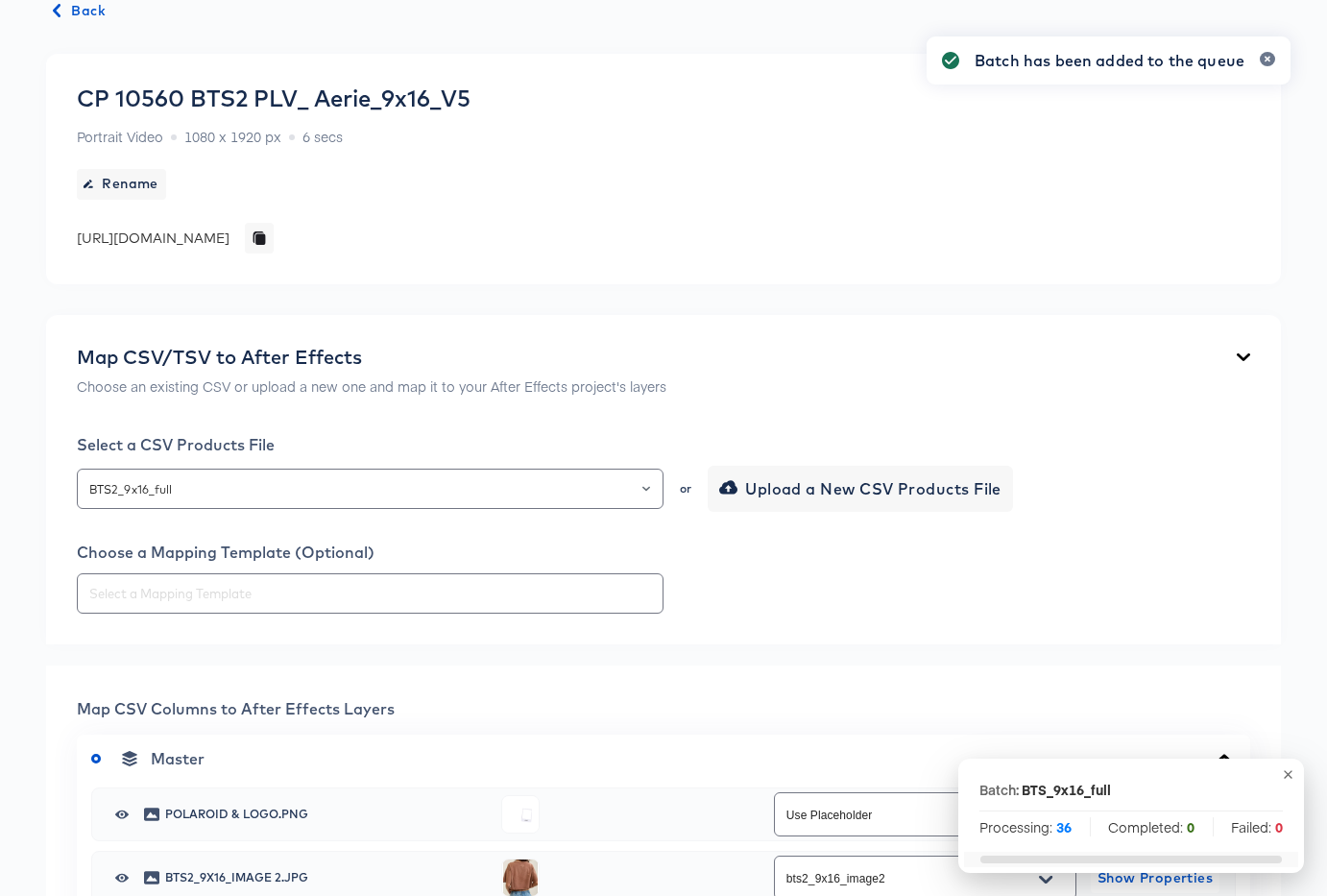
scroll to position [0, 0]
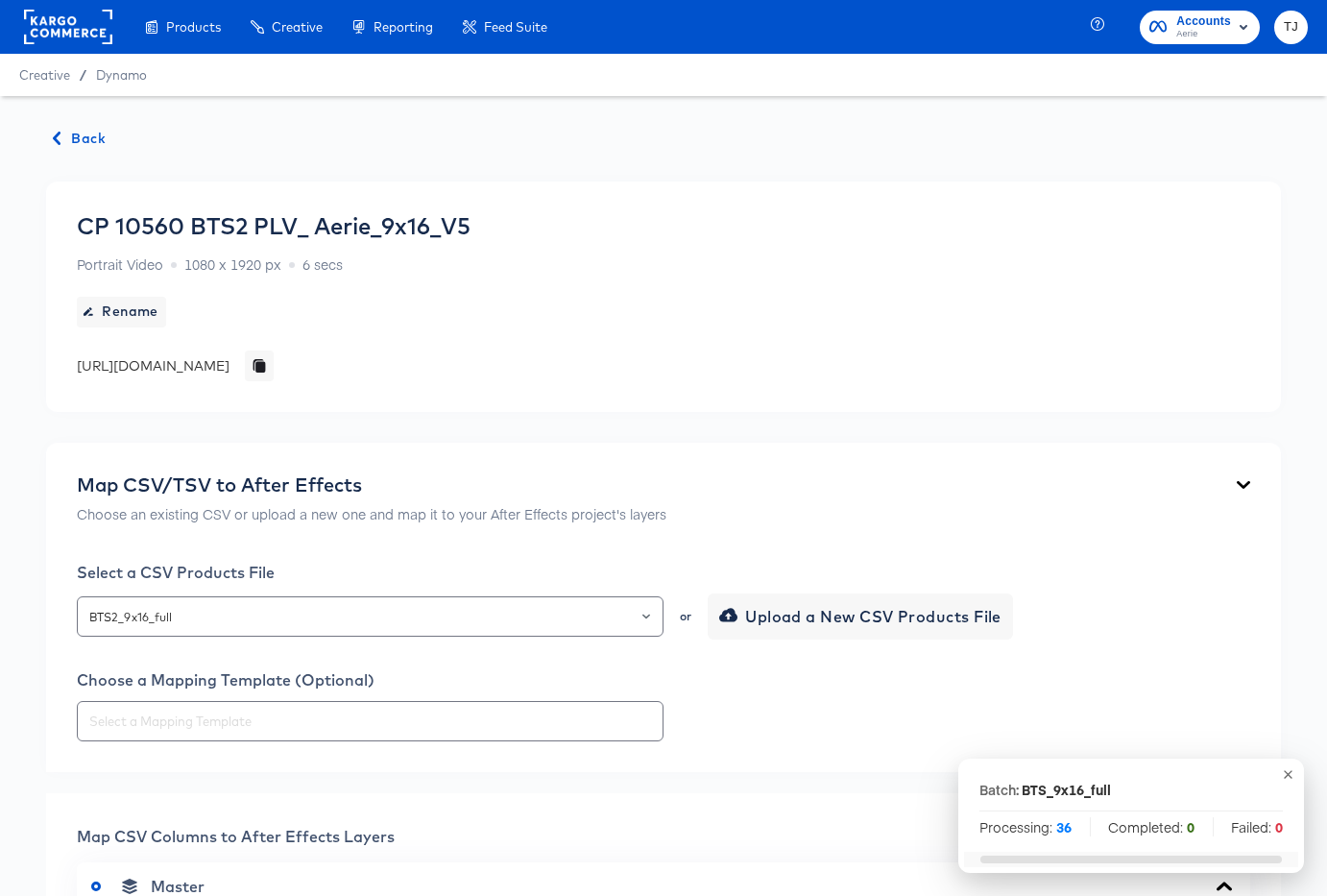
click at [94, 138] on span "Back" at bounding box center [80, 139] width 52 height 24
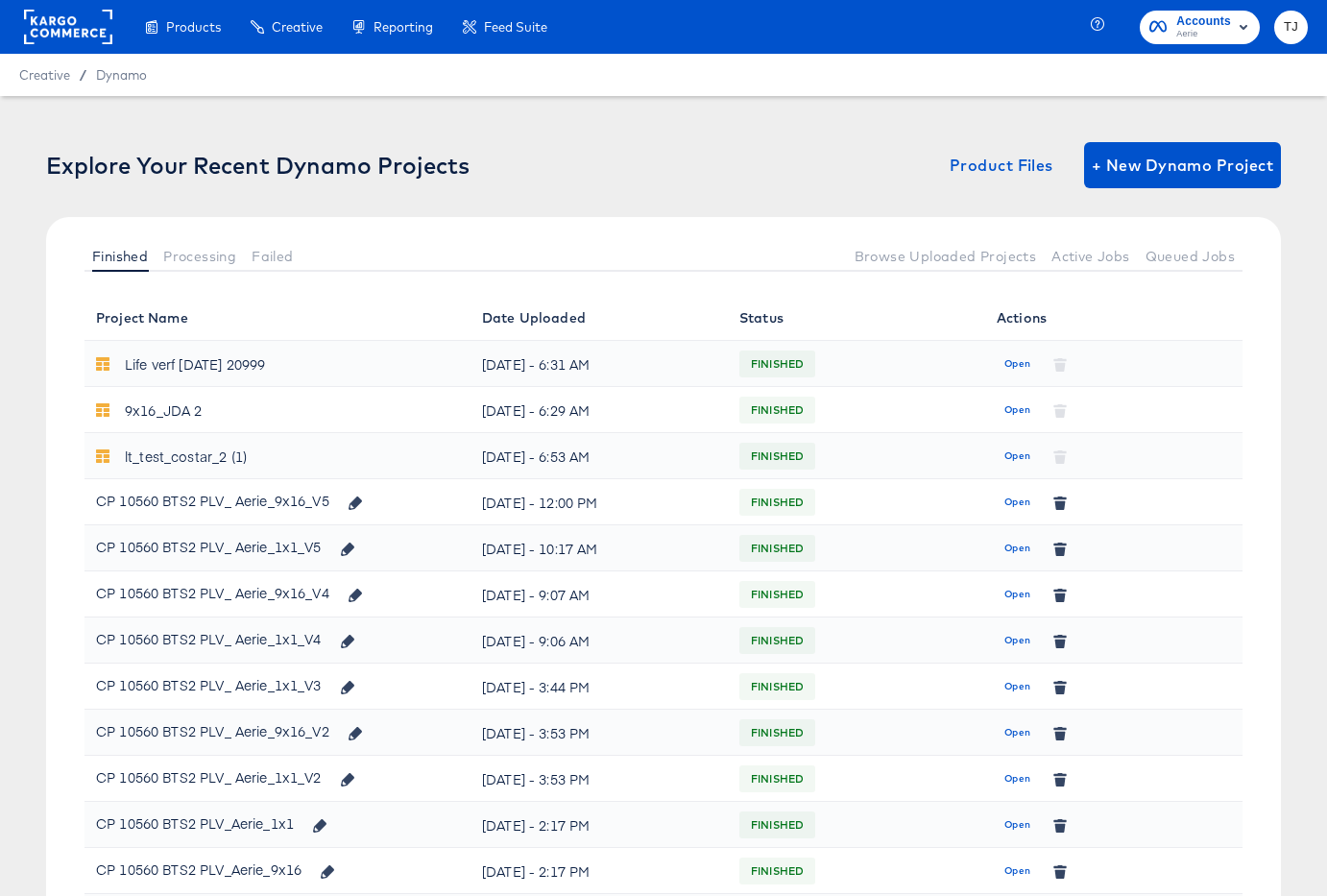
click at [1011, 541] on span "Open" at bounding box center [1017, 548] width 26 height 17
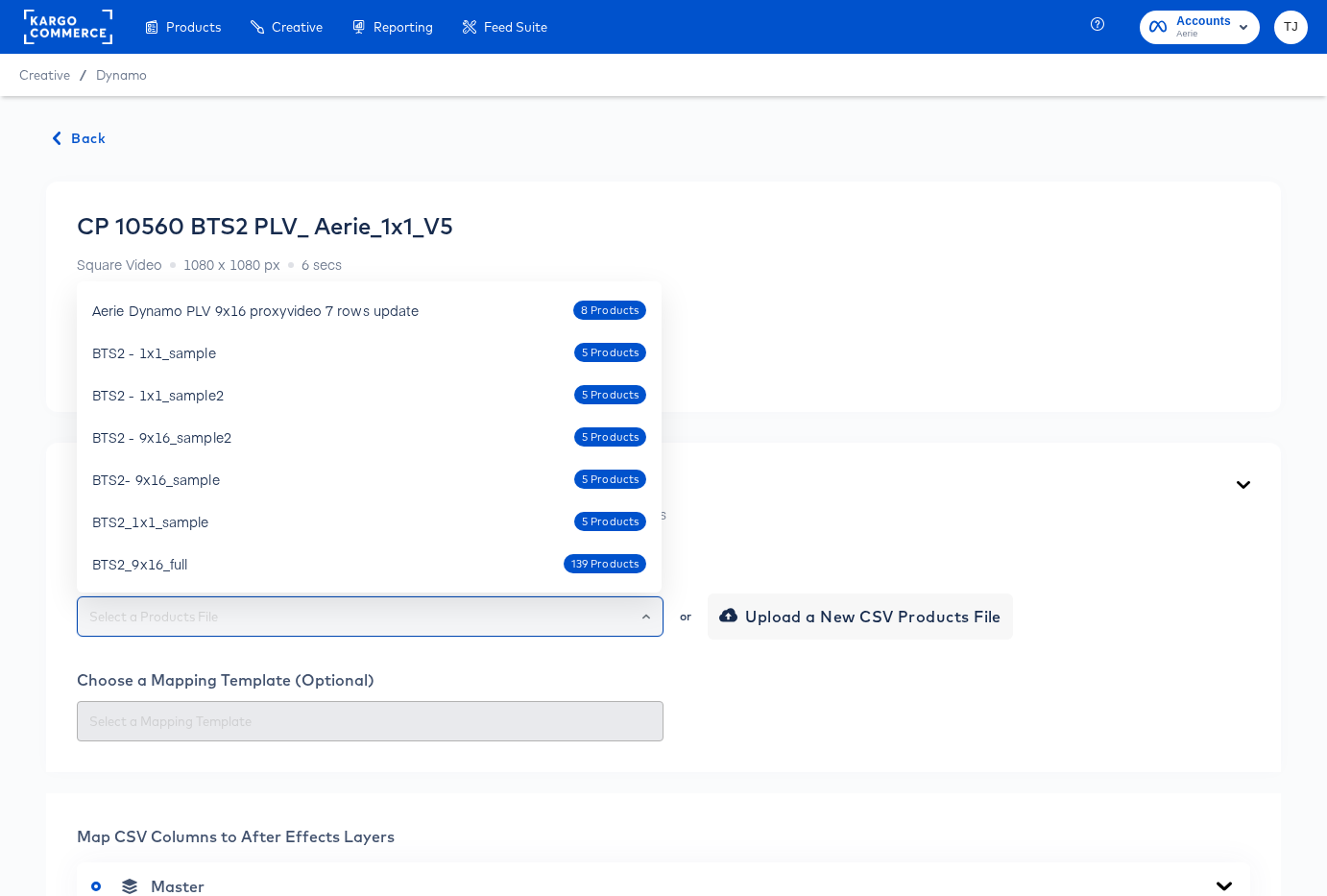
drag, startPoint x: 500, startPoint y: 622, endPoint x: 568, endPoint y: 622, distance: 68.0
click at [500, 621] on input "text" at bounding box center [370, 617] width 570 height 22
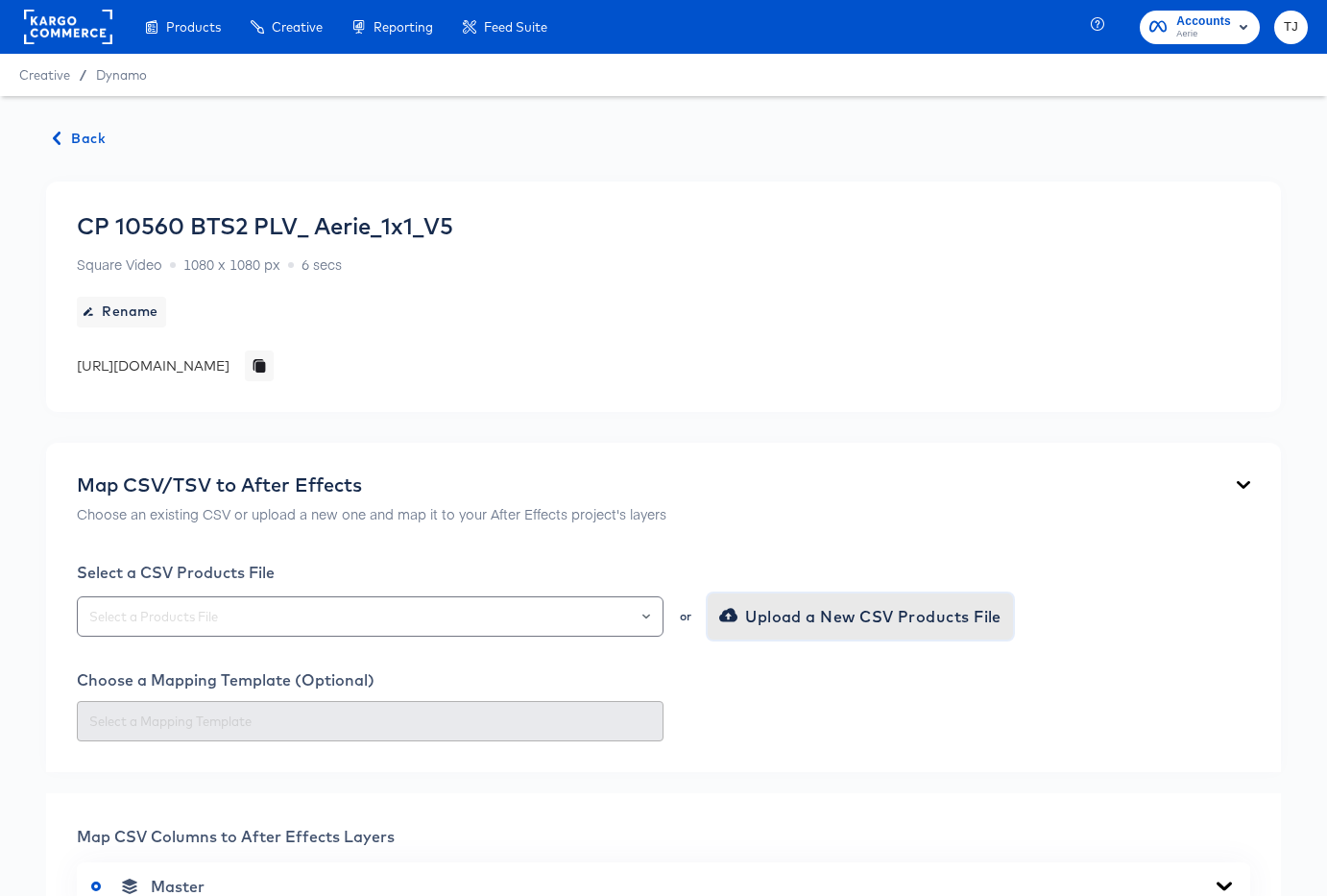
click at [872, 623] on span "Upload a New CSV Products File" at bounding box center [862, 616] width 278 height 27
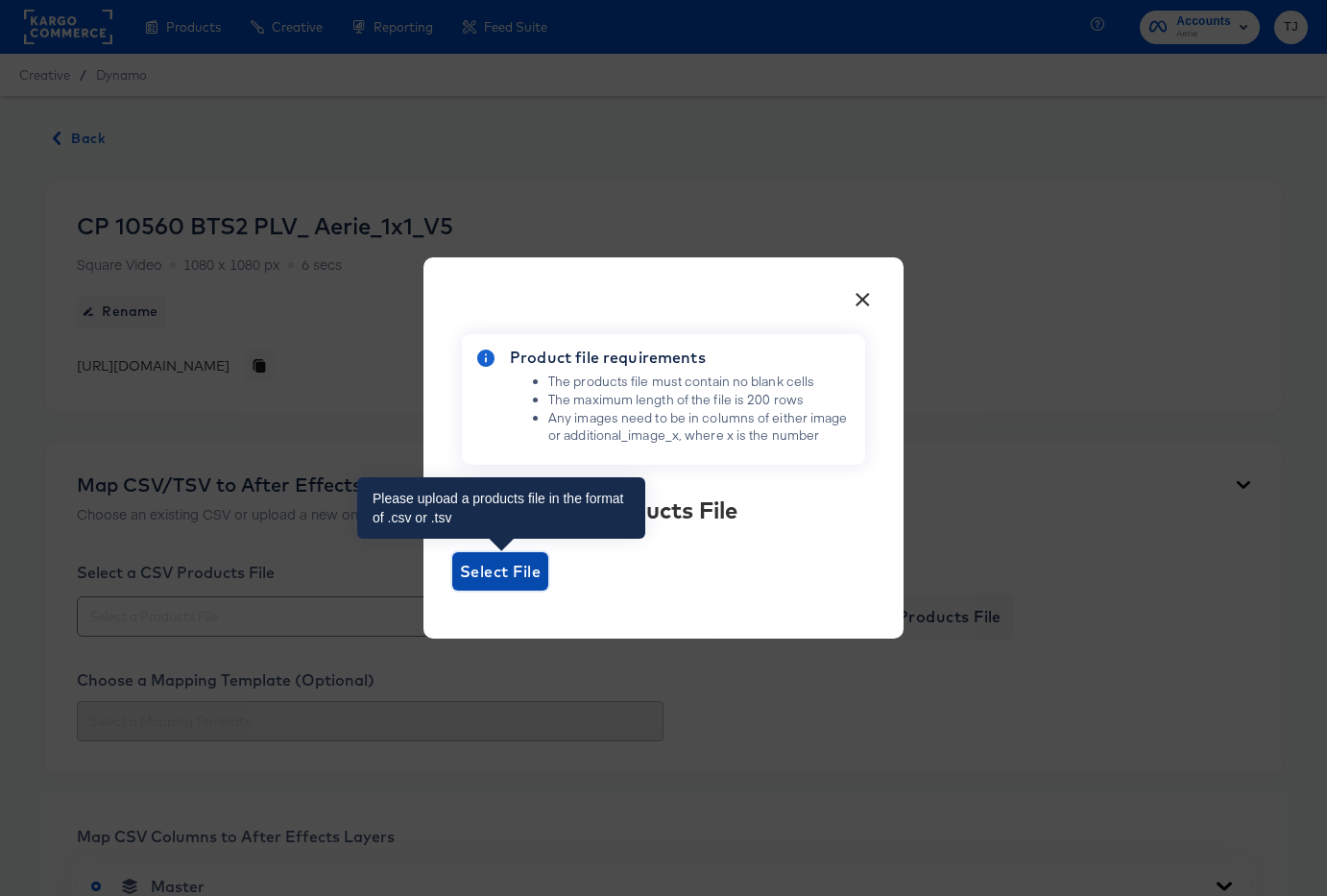
click at [500, 569] on span "Select File" at bounding box center [500, 571] width 81 height 27
click at [452, 591] on input "Select File" at bounding box center [452, 591] width 0 height 0
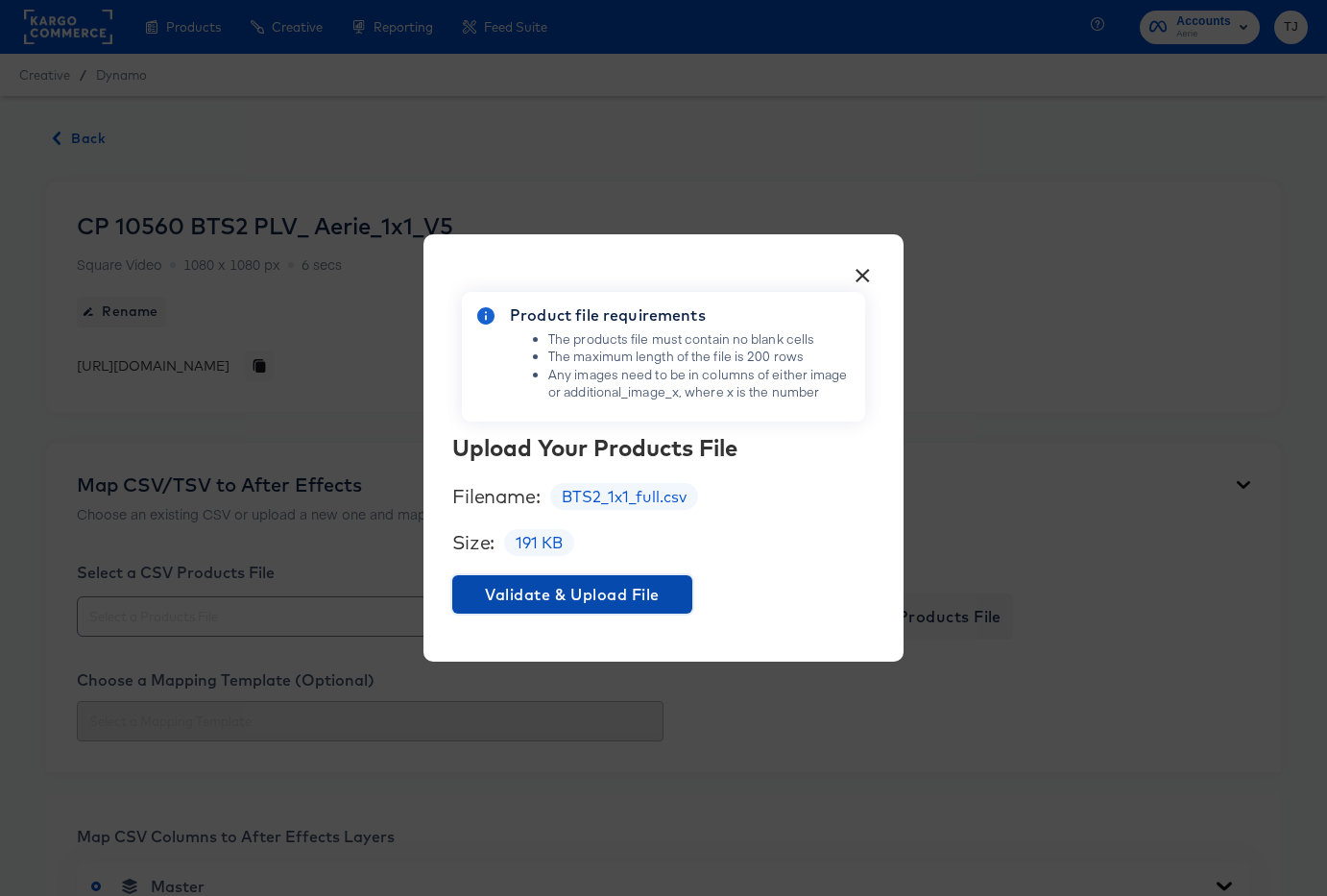
click at [646, 588] on span "Validate & Upload File" at bounding box center [572, 594] width 224 height 27
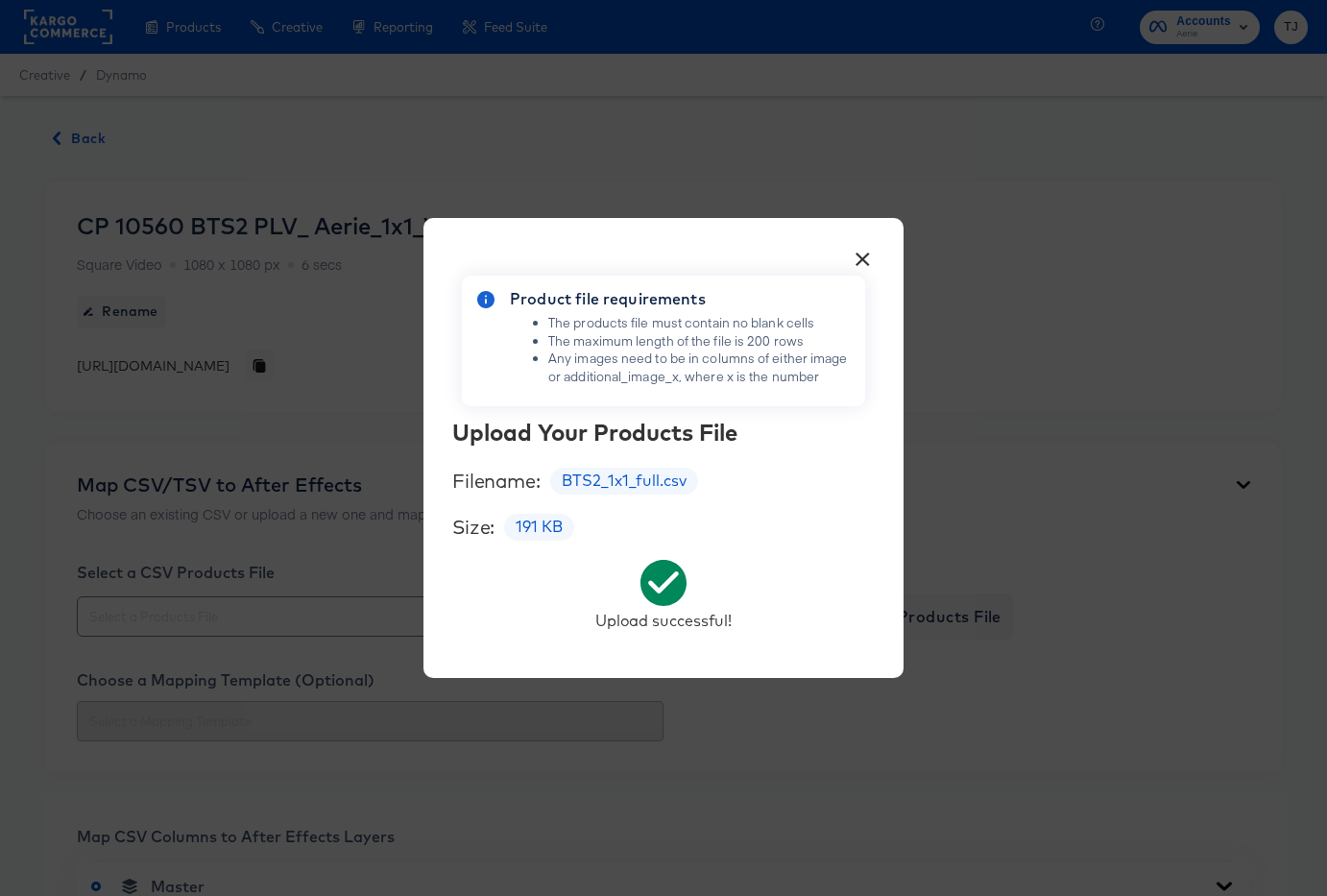
click at [867, 261] on button "×" at bounding box center [862, 254] width 35 height 35
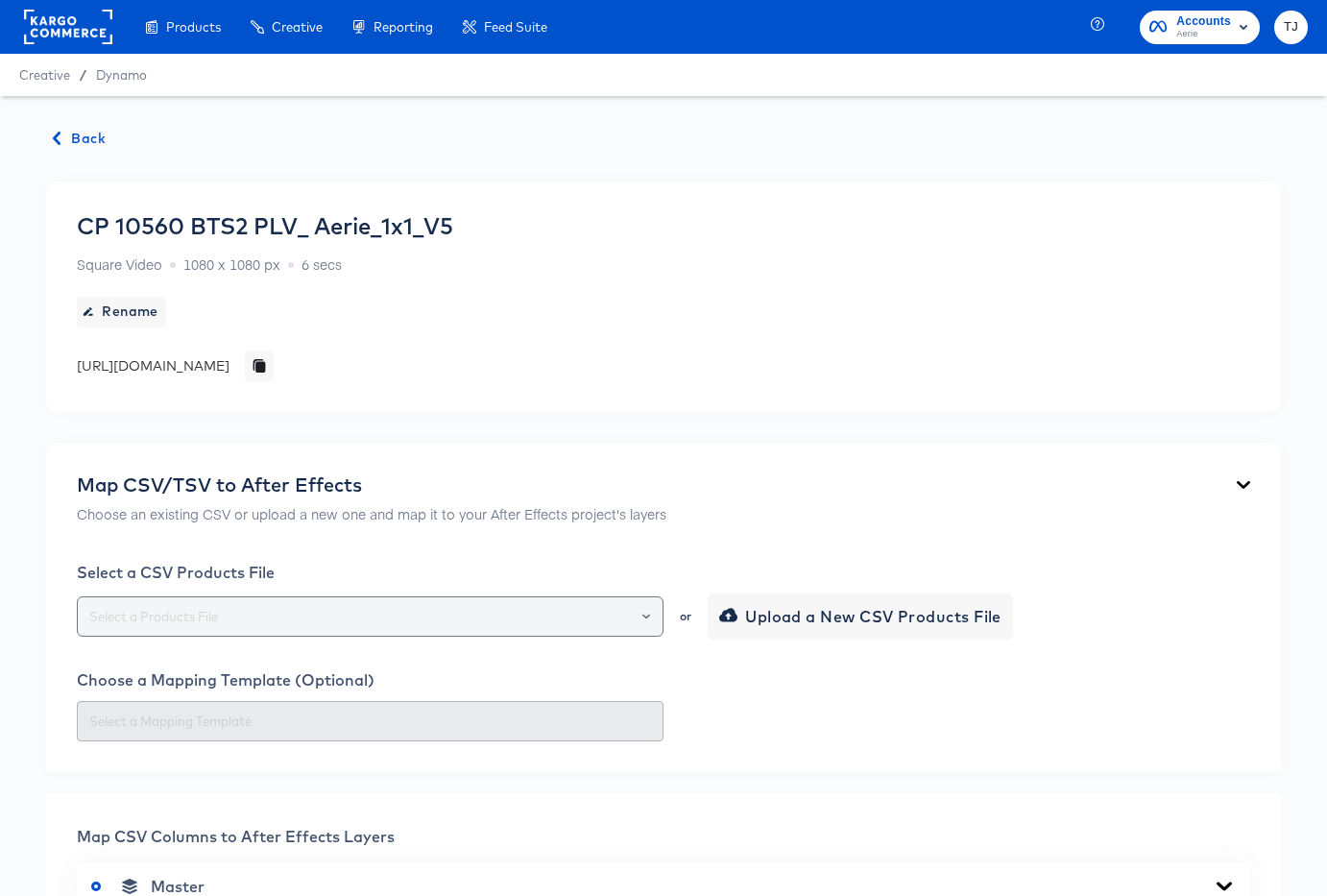
click at [648, 616] on icon "Open" at bounding box center [647, 616] width 8 height 5
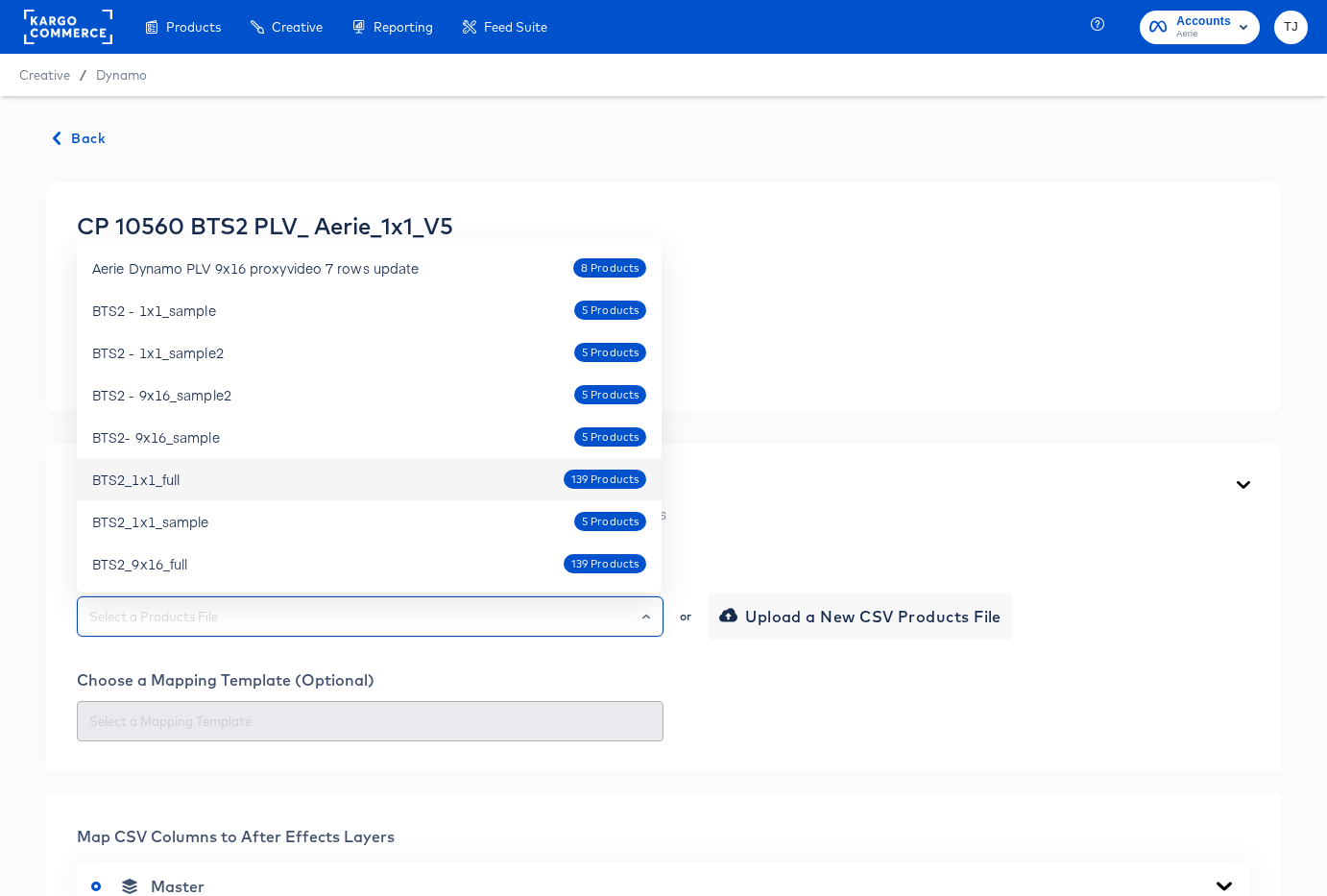
click at [255, 489] on div "BTS2_1x1_full 139 Products" at bounding box center [368, 479] width 554 height 31
type input "BTS2_1x1_full"
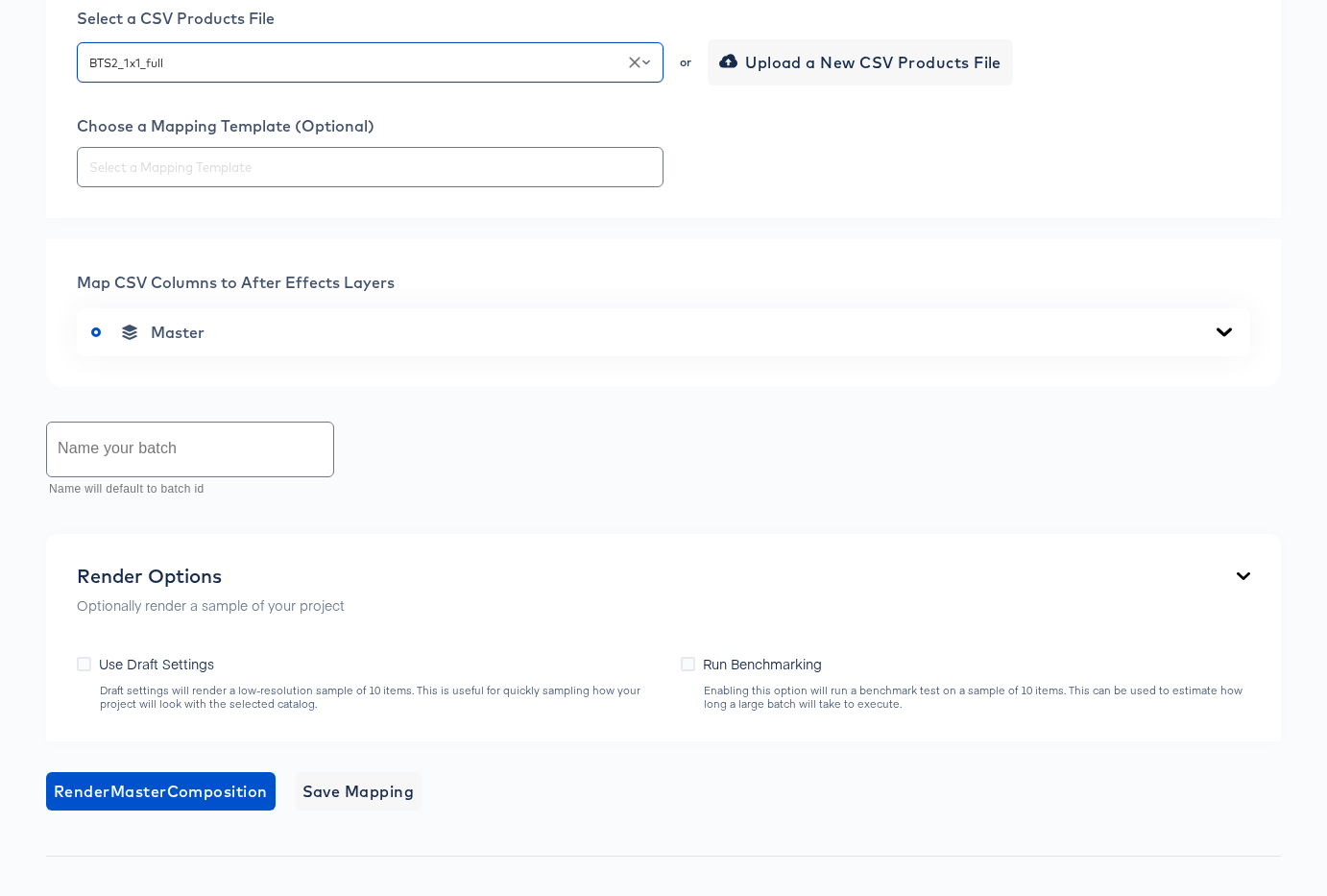
scroll to position [556, 0]
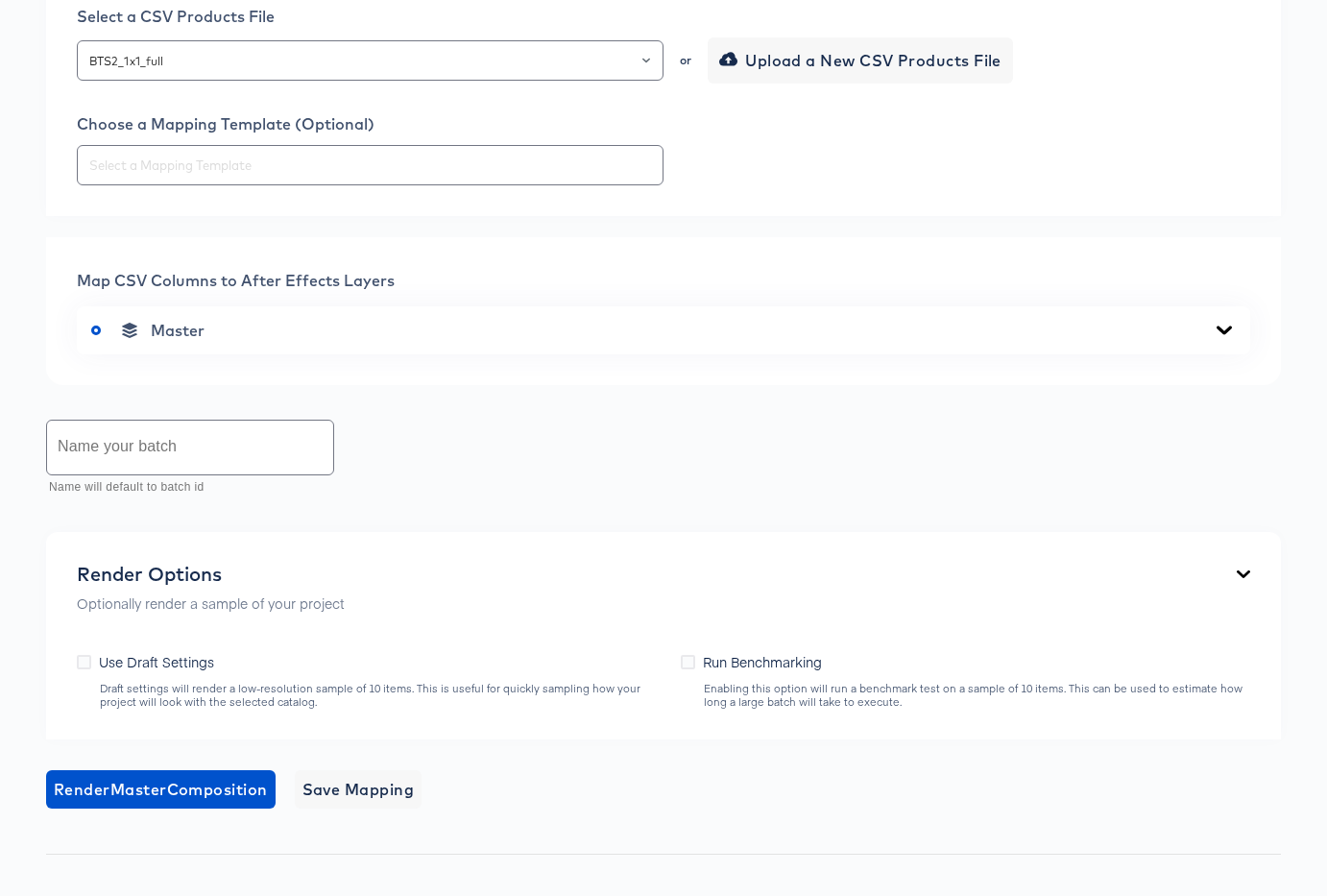
click at [621, 332] on div "Master" at bounding box center [663, 329] width 1144 height 19
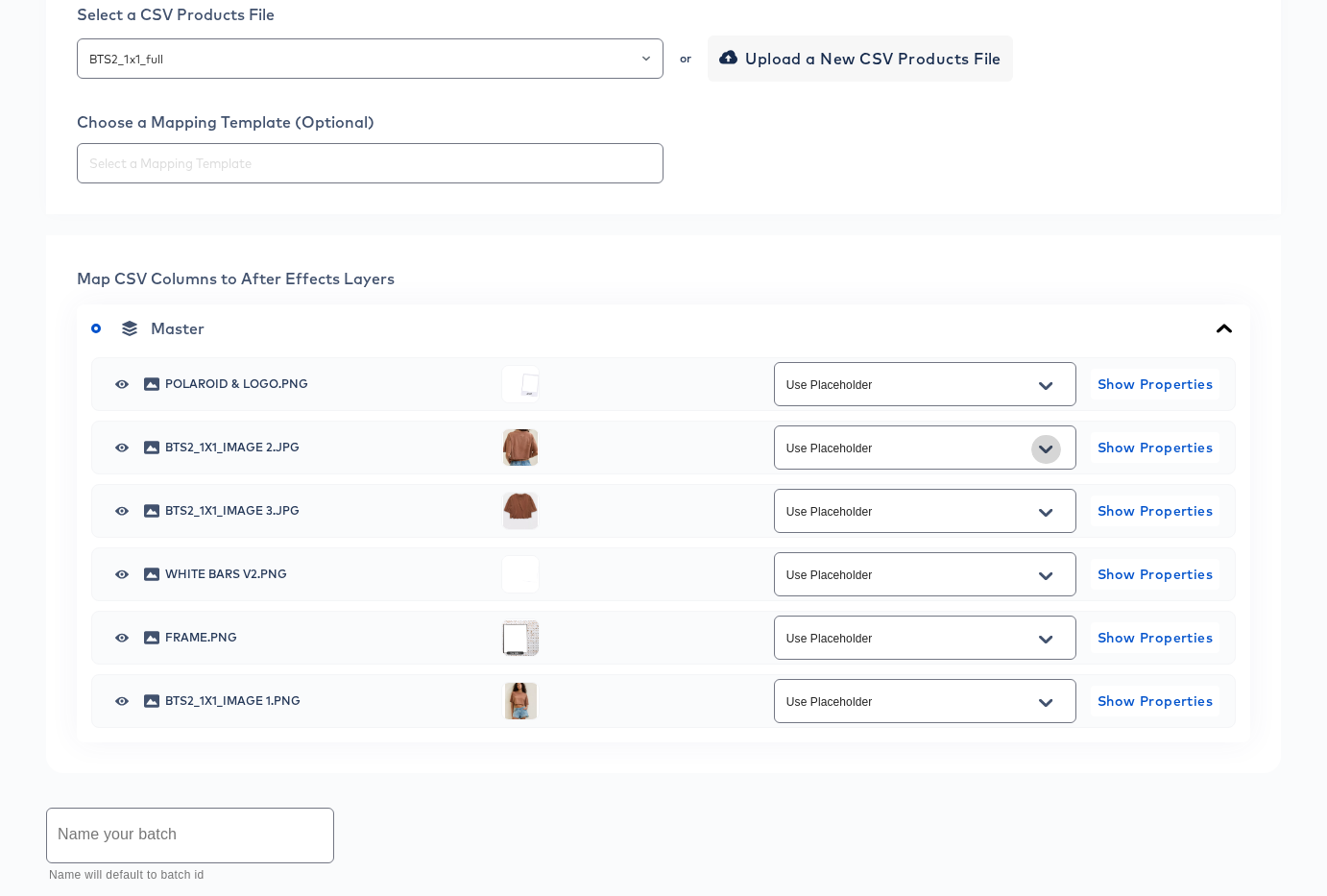
click at [1048, 445] on icon "Open" at bounding box center [1045, 449] width 13 height 15
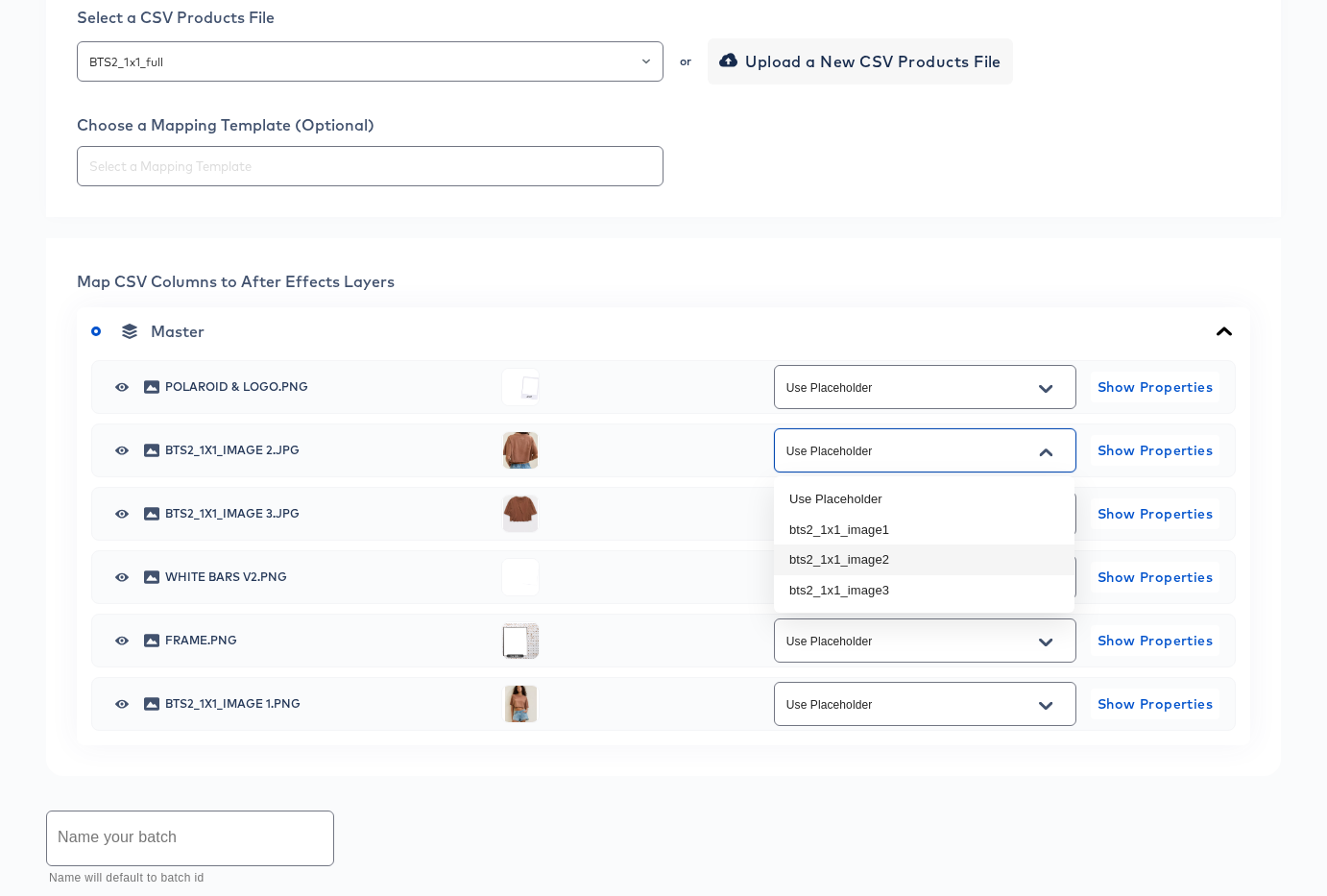
click at [1008, 552] on li "bts2_1x1_image2" at bounding box center [924, 560] width 300 height 31
type input "bts2_1x1_image2"
click at [1039, 512] on icon "Open" at bounding box center [1045, 515] width 13 height 15
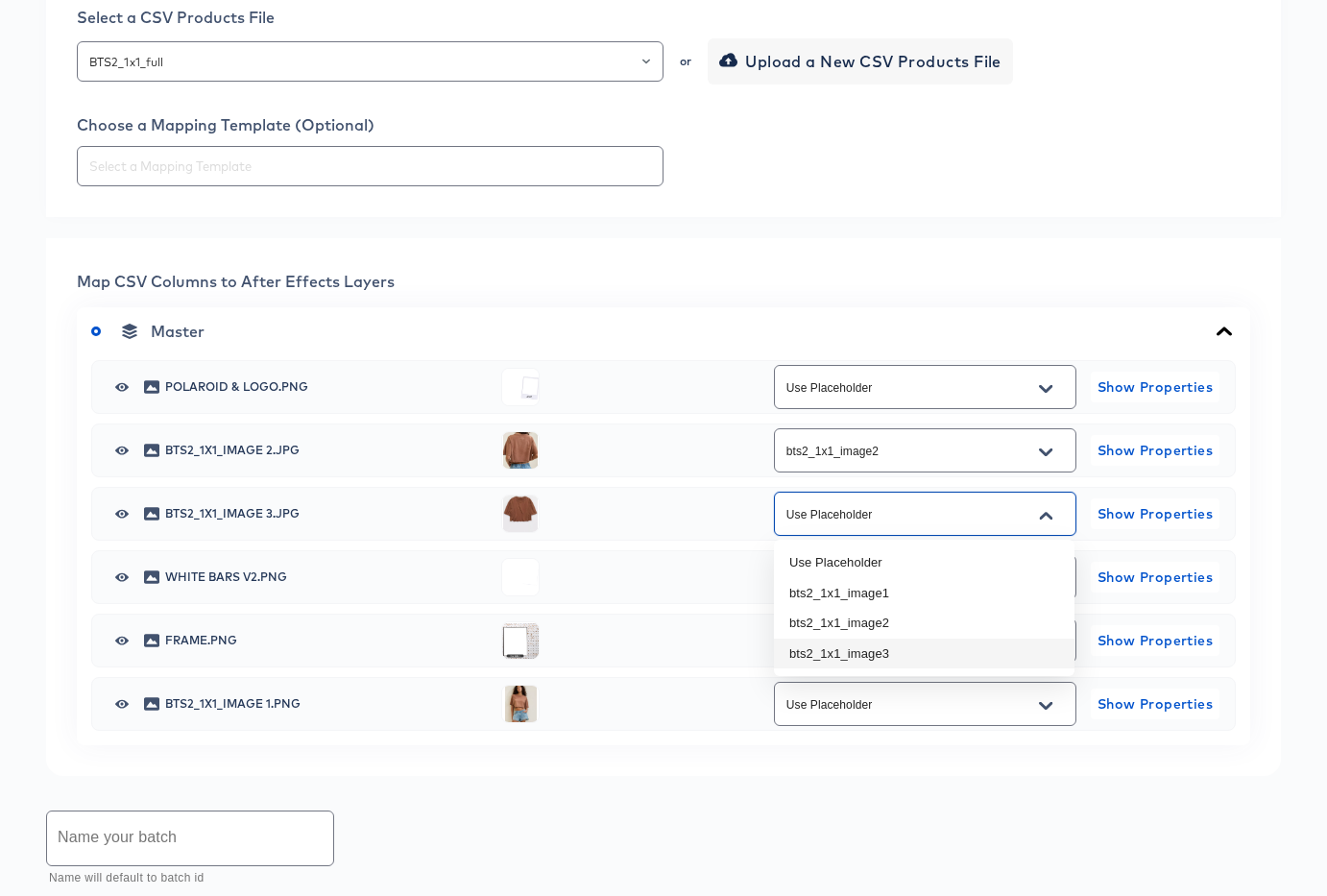
click at [986, 654] on li "bts2_1x1_image3" at bounding box center [924, 654] width 300 height 31
type input "bts2_1x1_image3"
click at [1055, 704] on button "Open" at bounding box center [1045, 705] width 29 height 31
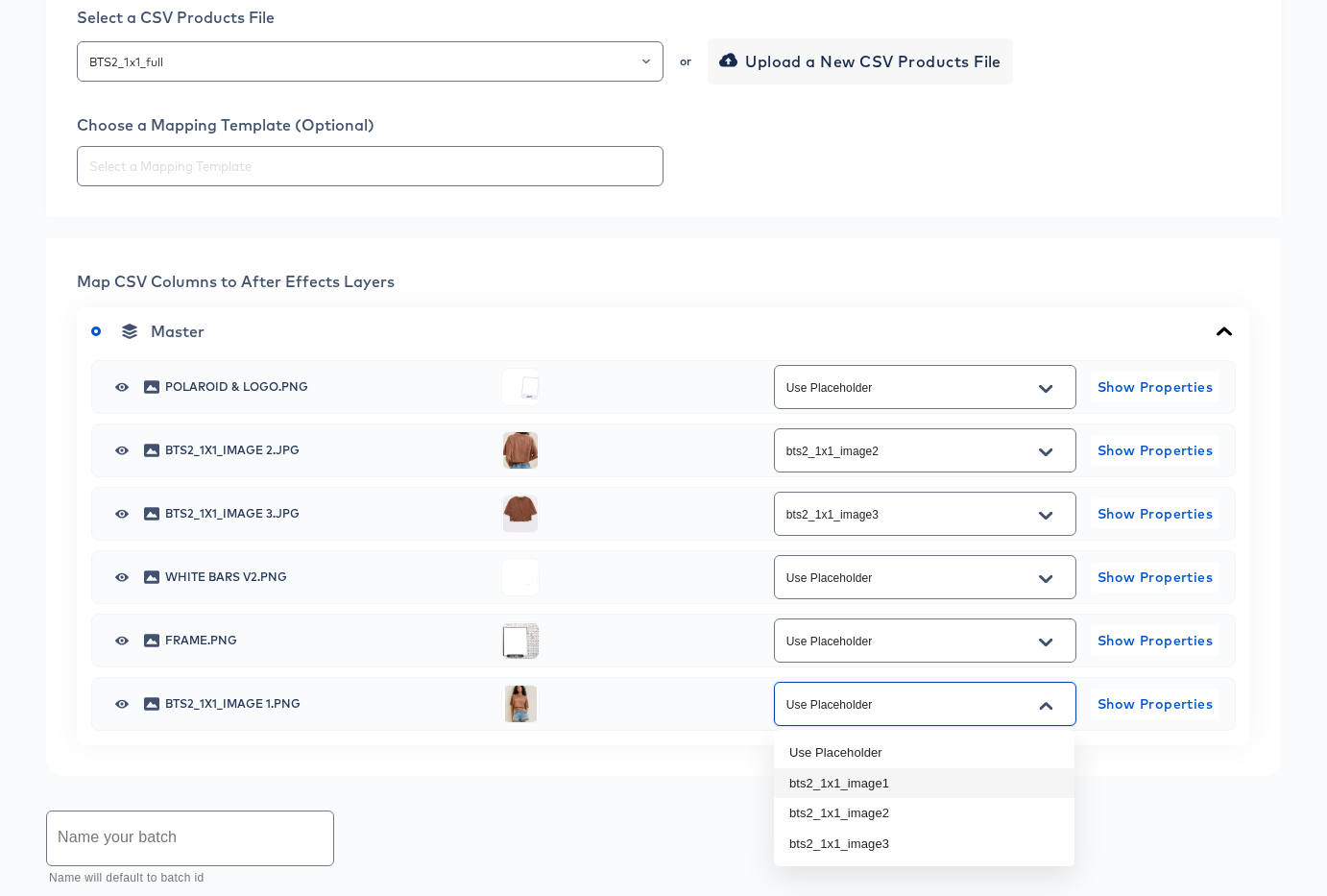
drag, startPoint x: 979, startPoint y: 770, endPoint x: 971, endPoint y: 759, distance: 13.6
click at [979, 769] on li "bts2_1x1_image1" at bounding box center [924, 783] width 300 height 31
type input "bts2_1x1_image1"
click at [170, 831] on input "text" at bounding box center [190, 838] width 286 height 54
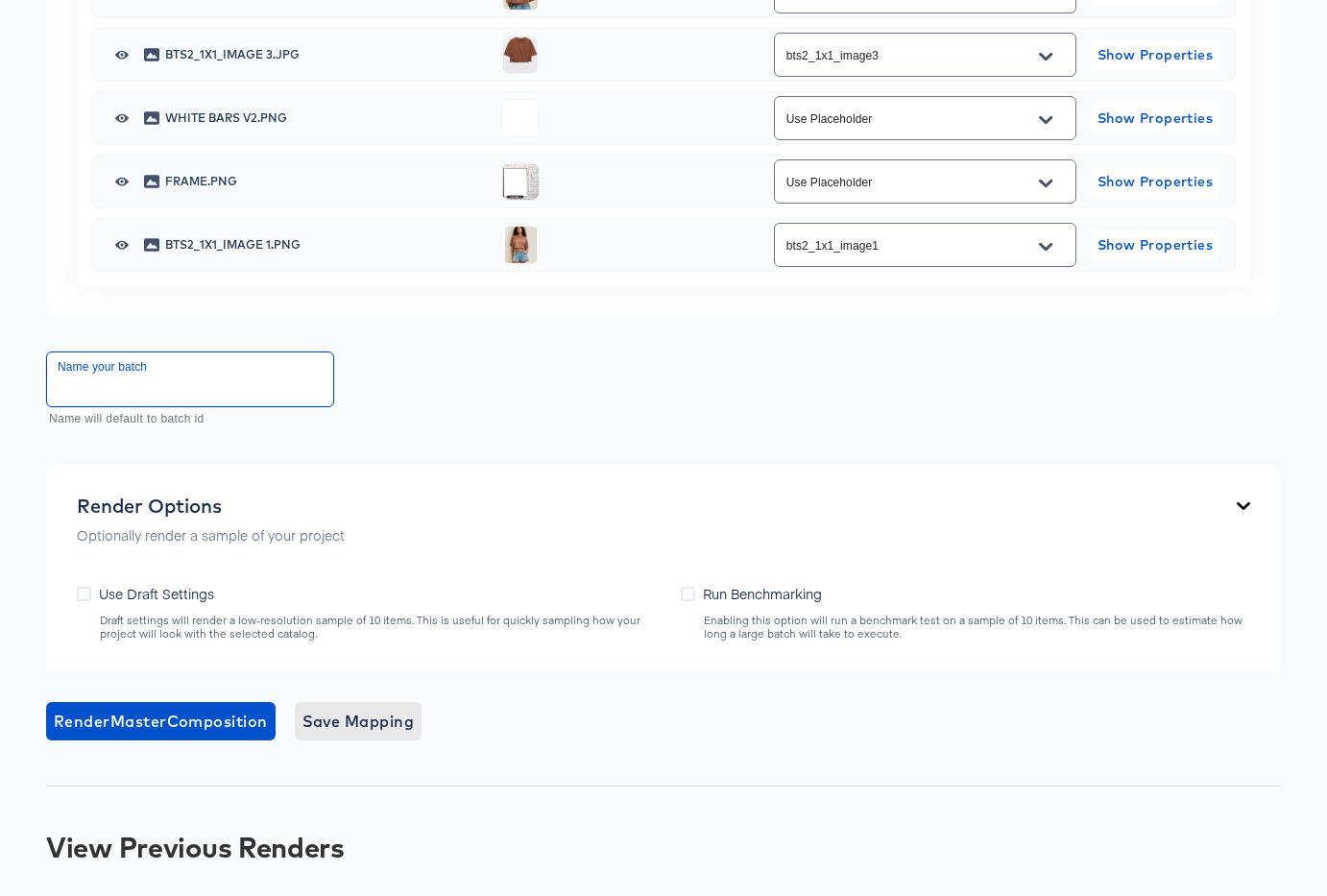
scroll to position [1015, 0]
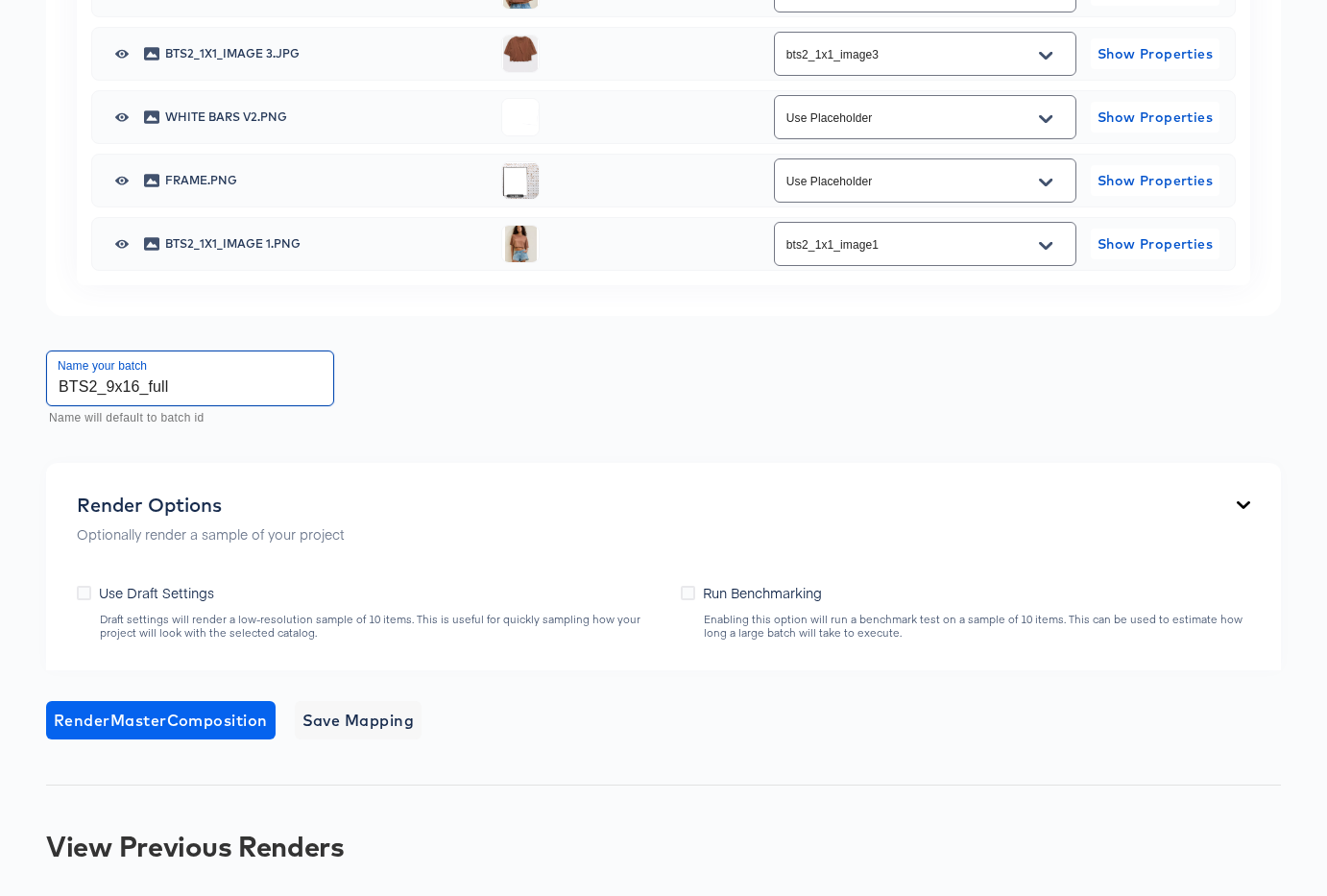
type input "BTS2_9x16_full"
click at [165, 725] on span "Render Master Composition" at bounding box center [161, 719] width 215 height 27
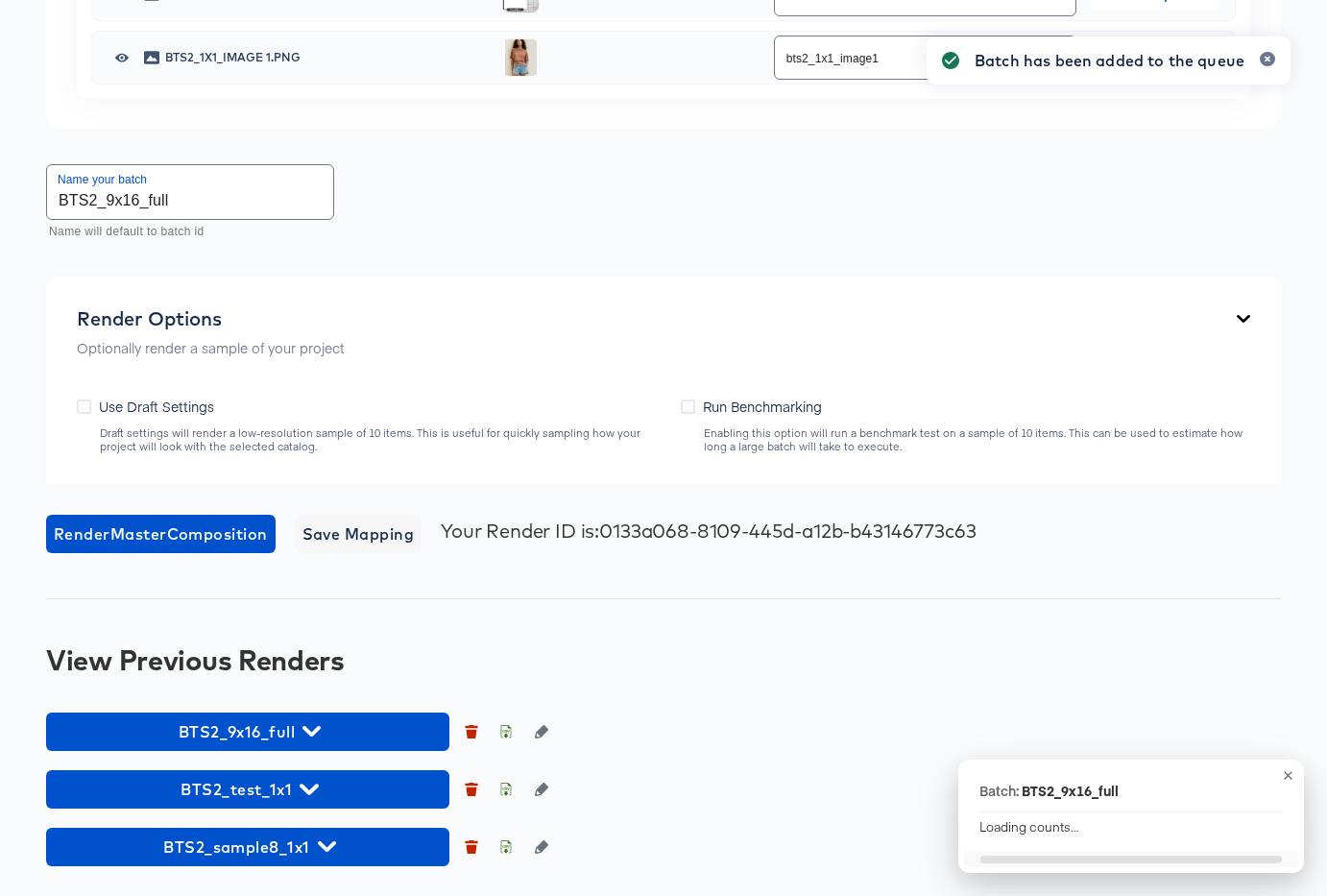
scroll to position [1202, 0]
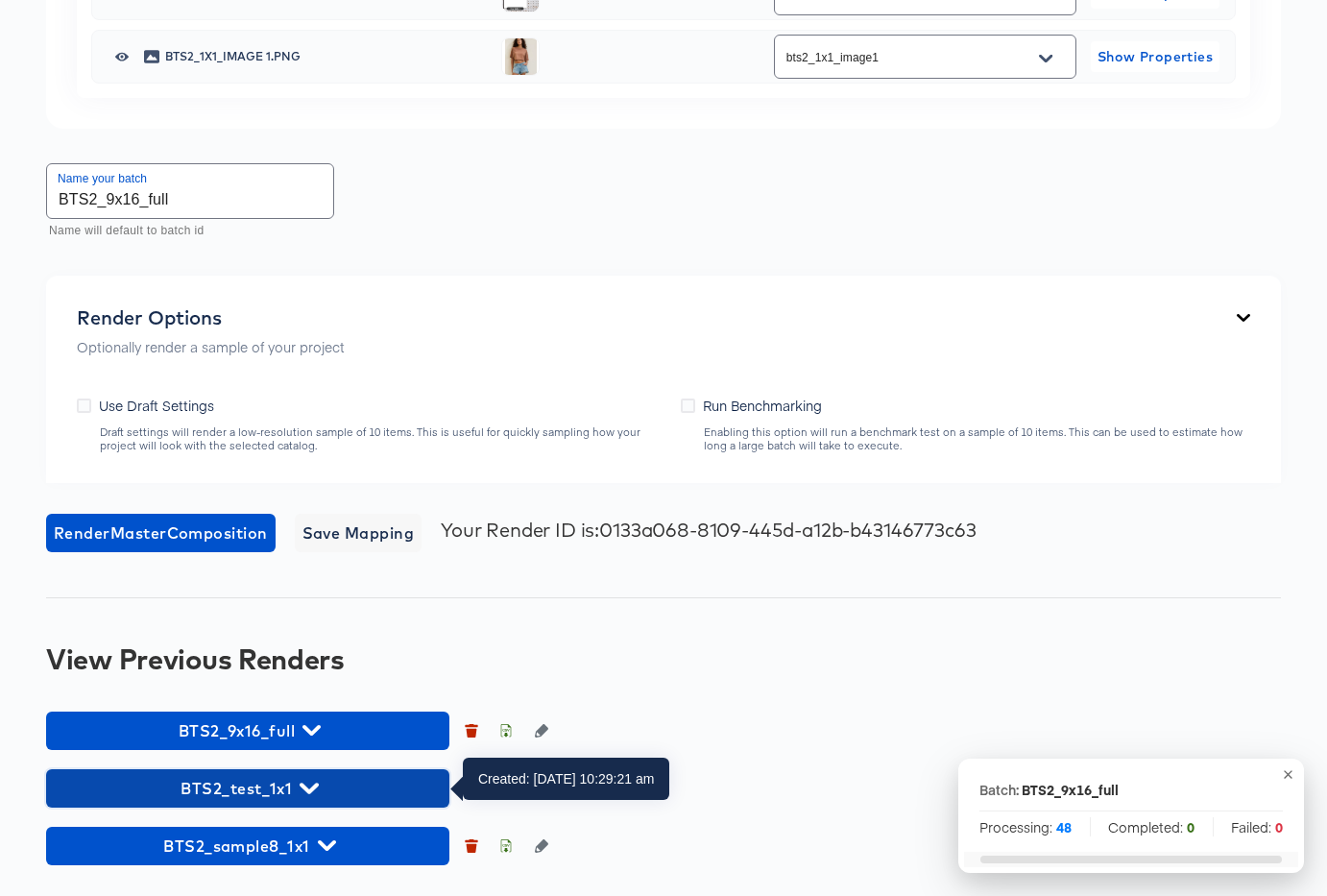
click at [376, 792] on span "BTS2_test_1x1" at bounding box center [247, 788] width 384 height 27
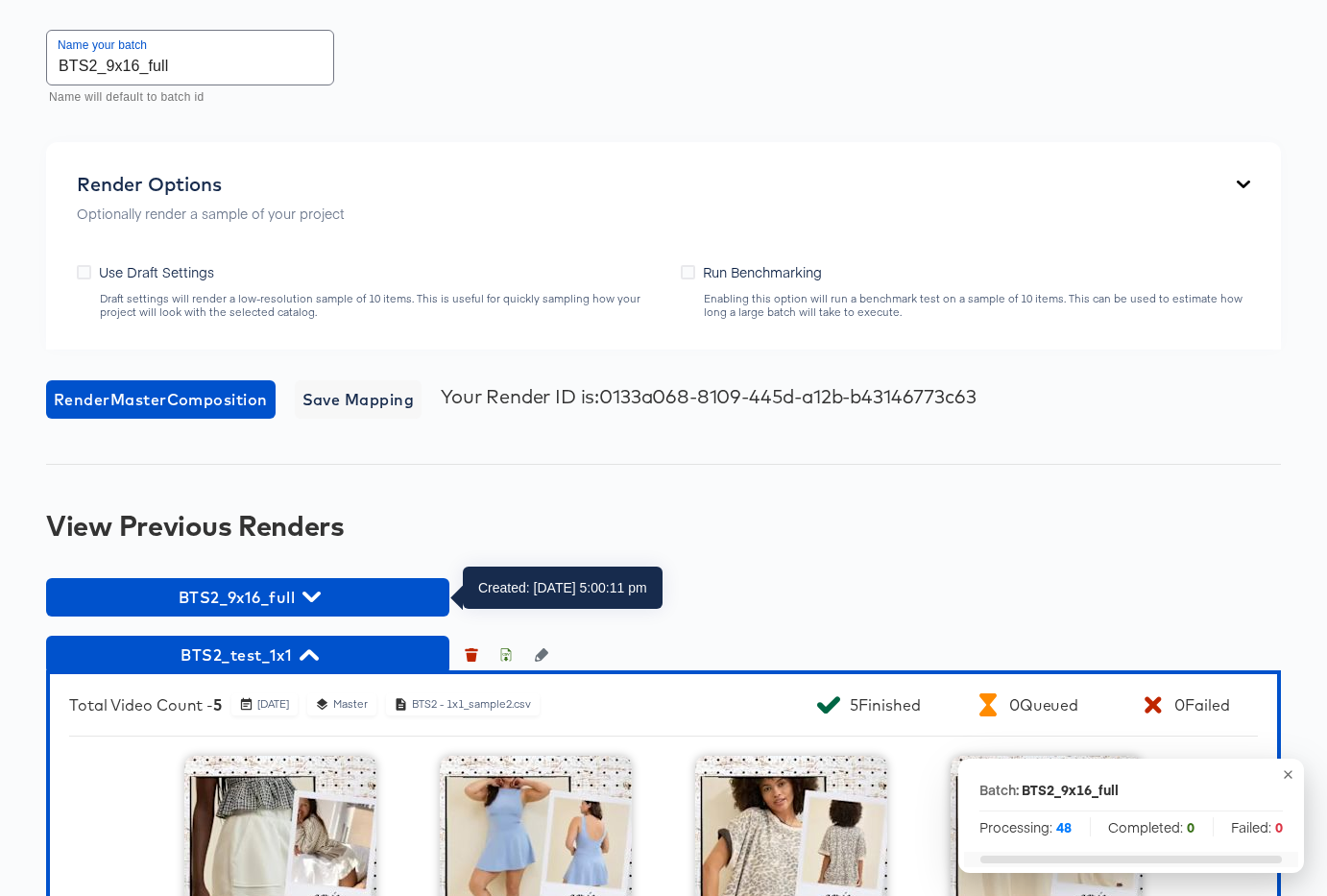
scroll to position [1339, 0]
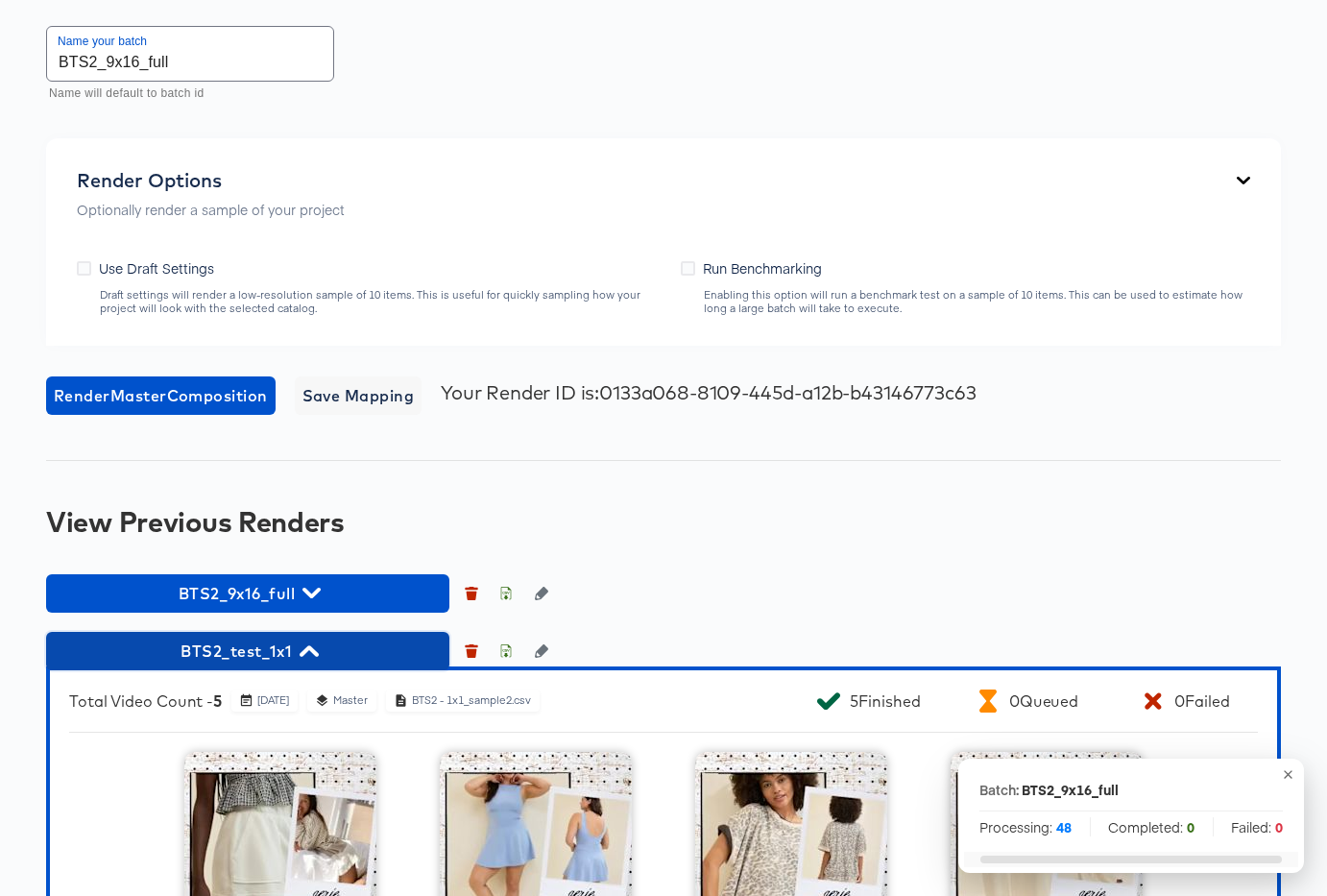
click at [304, 654] on icon "button" at bounding box center [308, 651] width 18 height 18
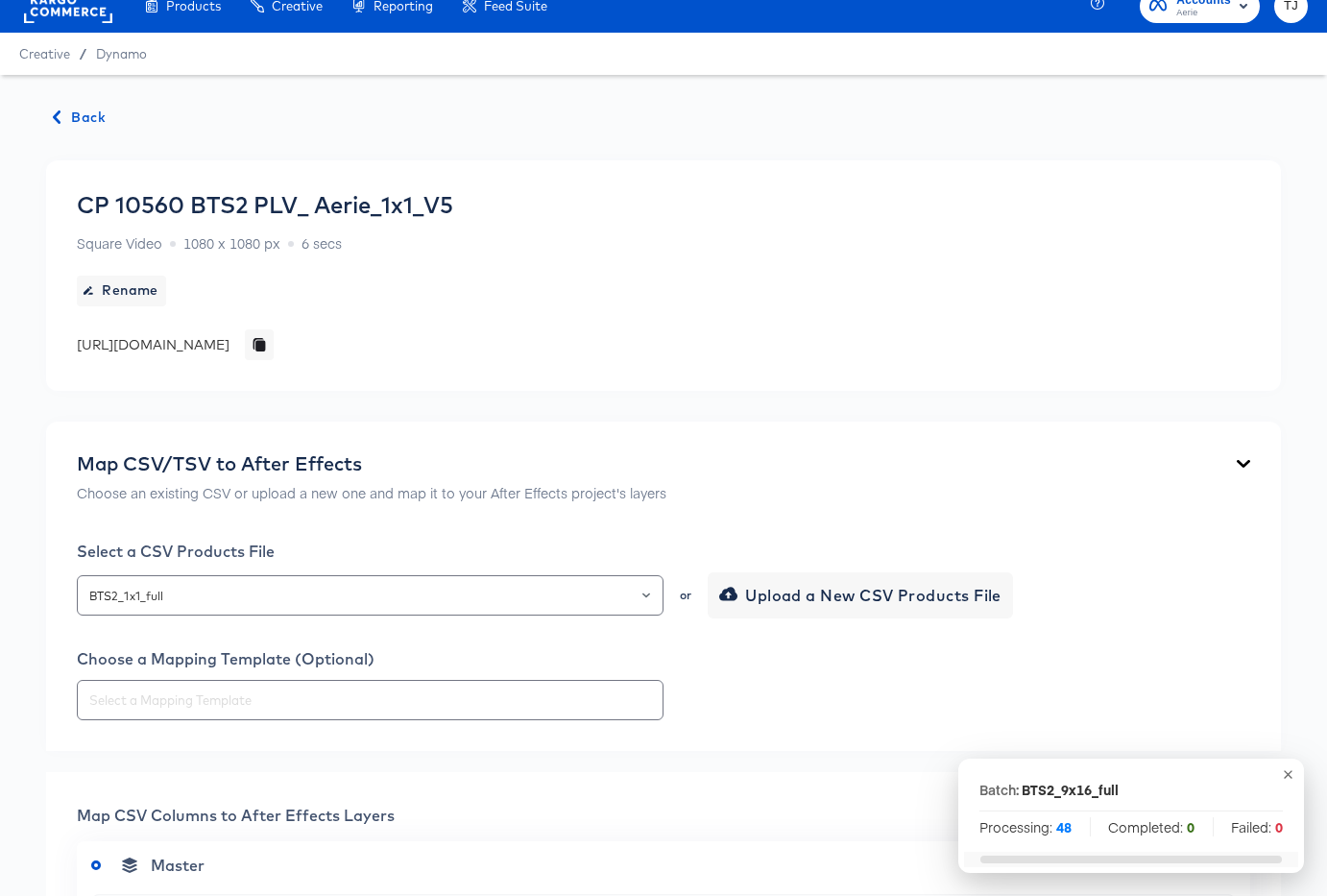
scroll to position [34, 0]
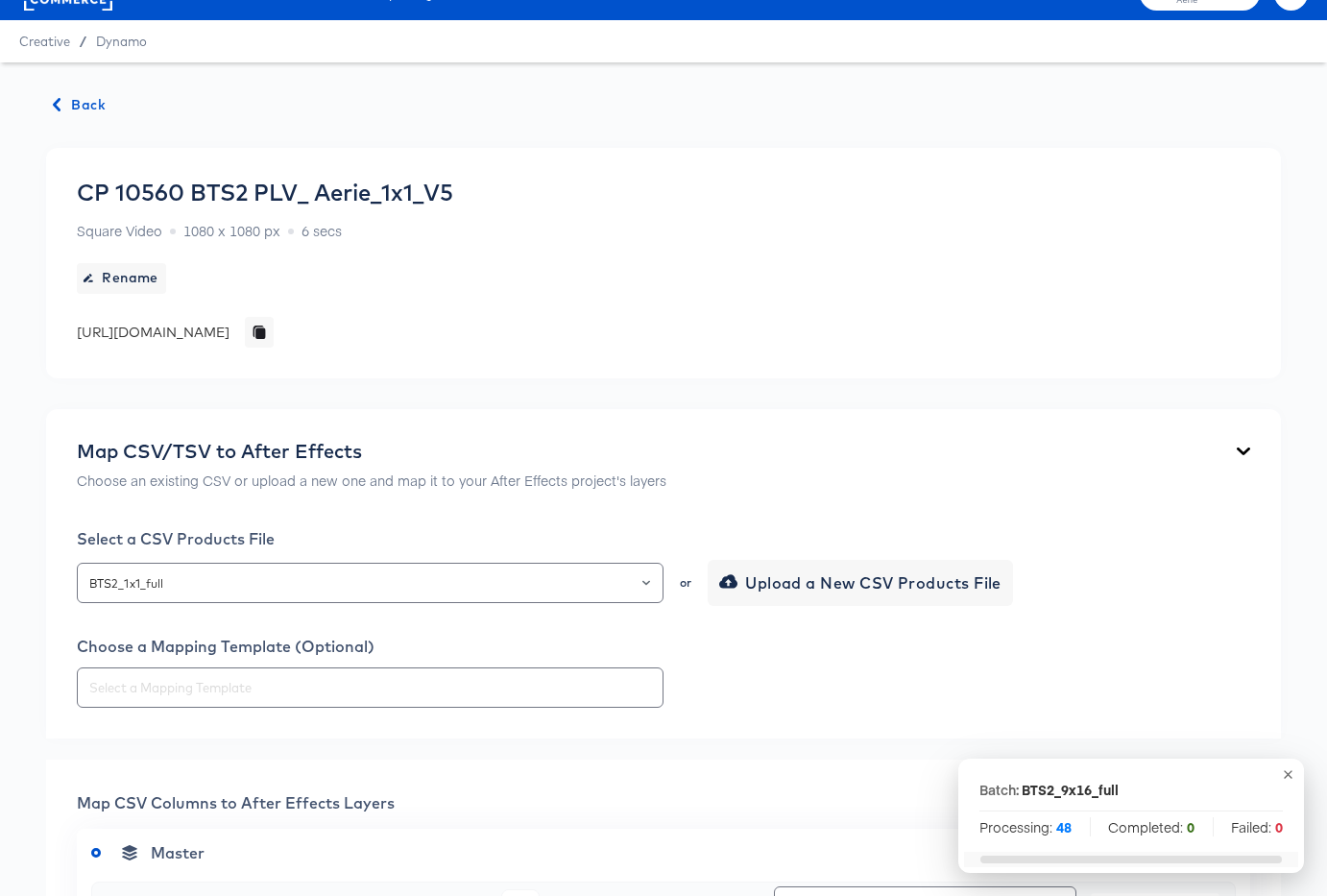
click at [87, 105] on span "Back" at bounding box center [80, 105] width 52 height 24
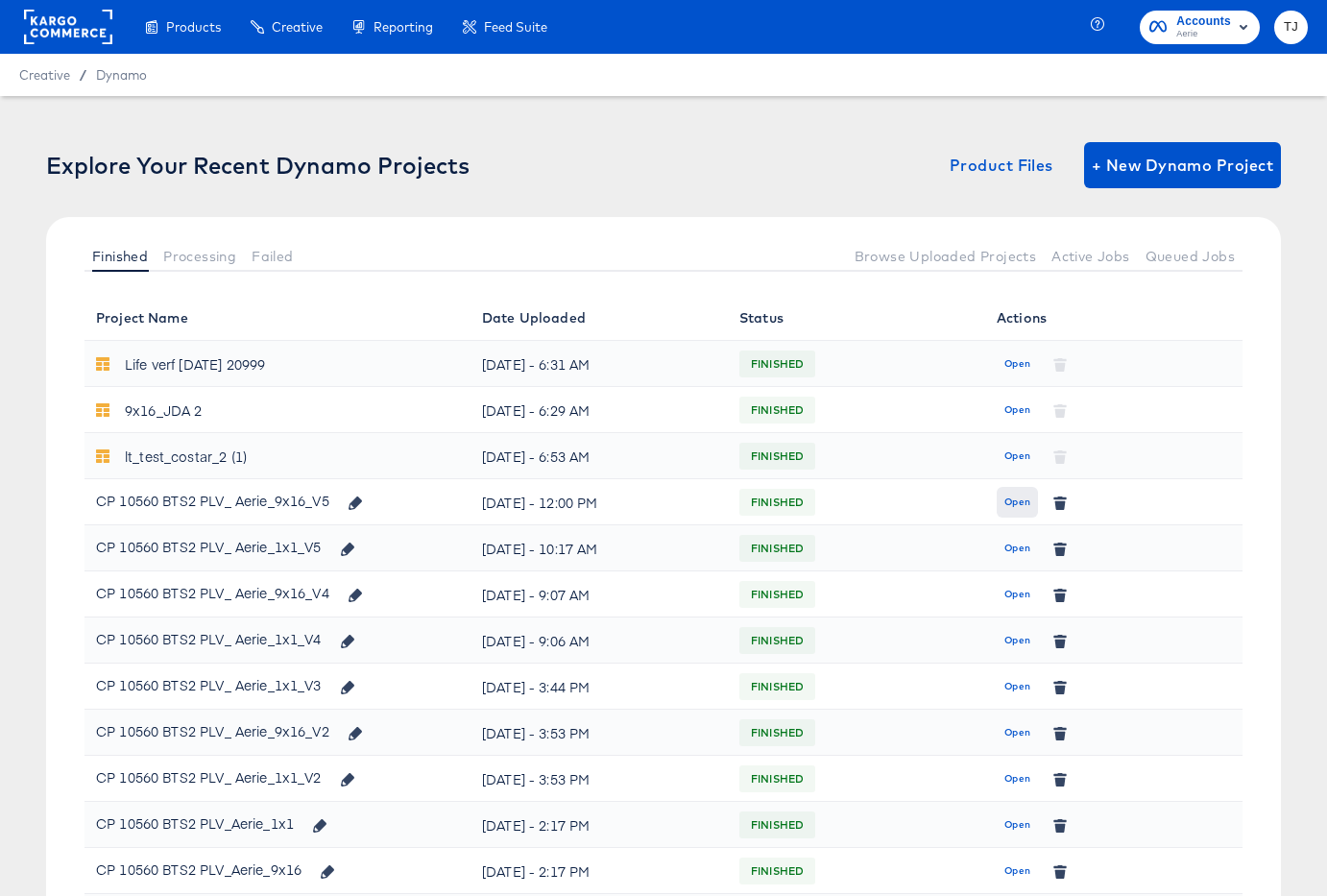
click at [1006, 498] on span "Open" at bounding box center [1017, 502] width 26 height 17
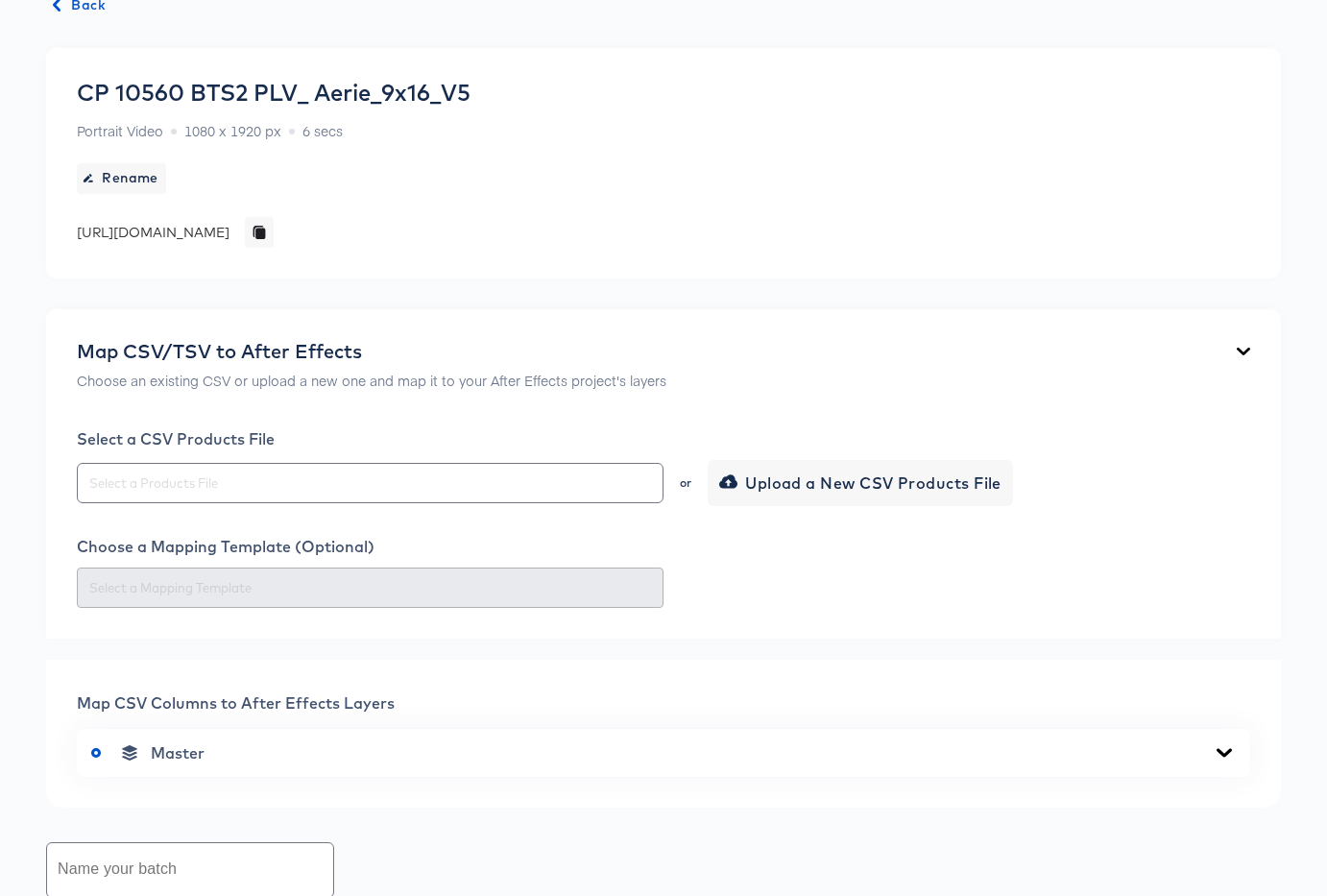
scroll to position [754, 0]
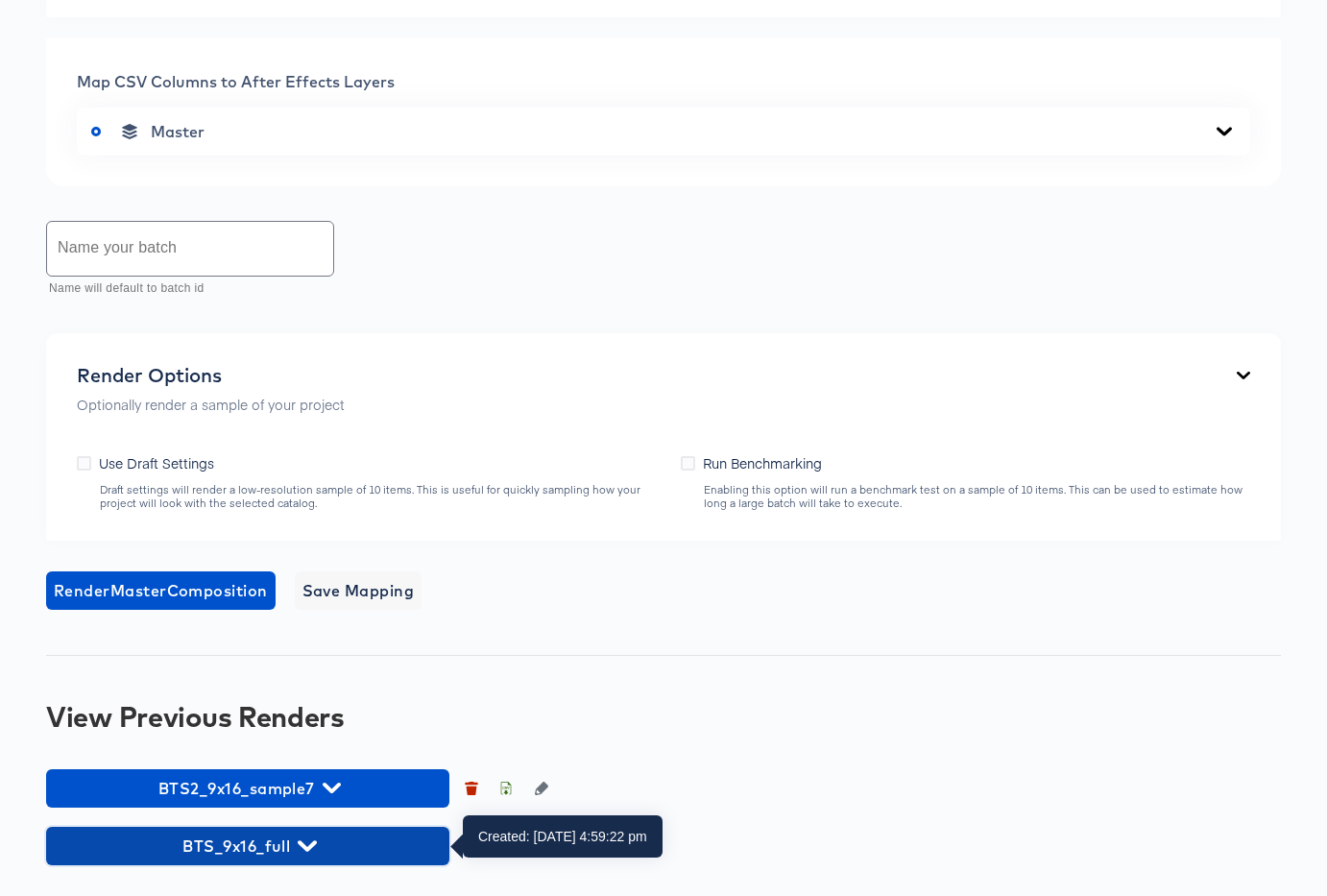
click at [291, 837] on span "BTS_9x16_full" at bounding box center [247, 845] width 384 height 27
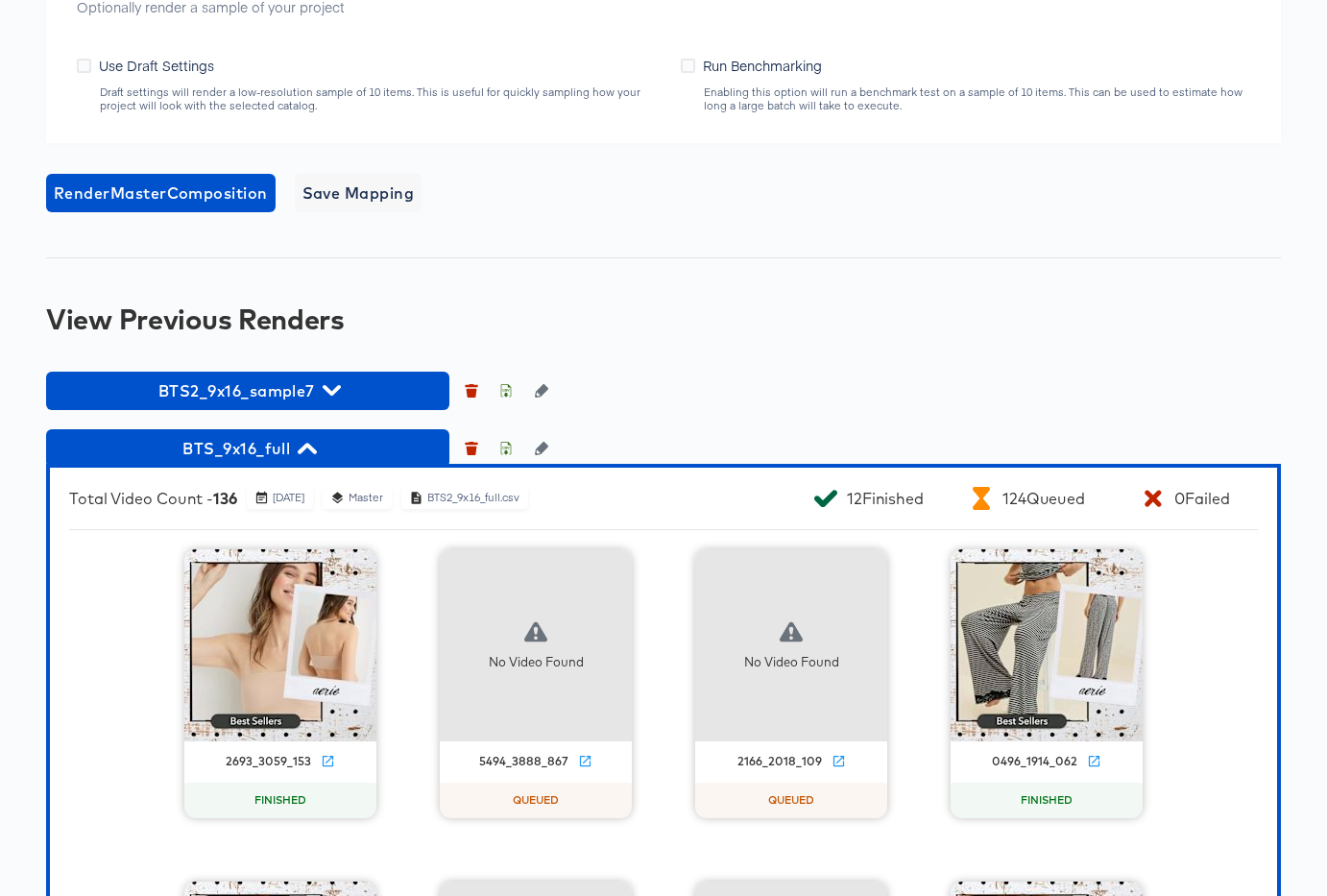
scroll to position [1156, 0]
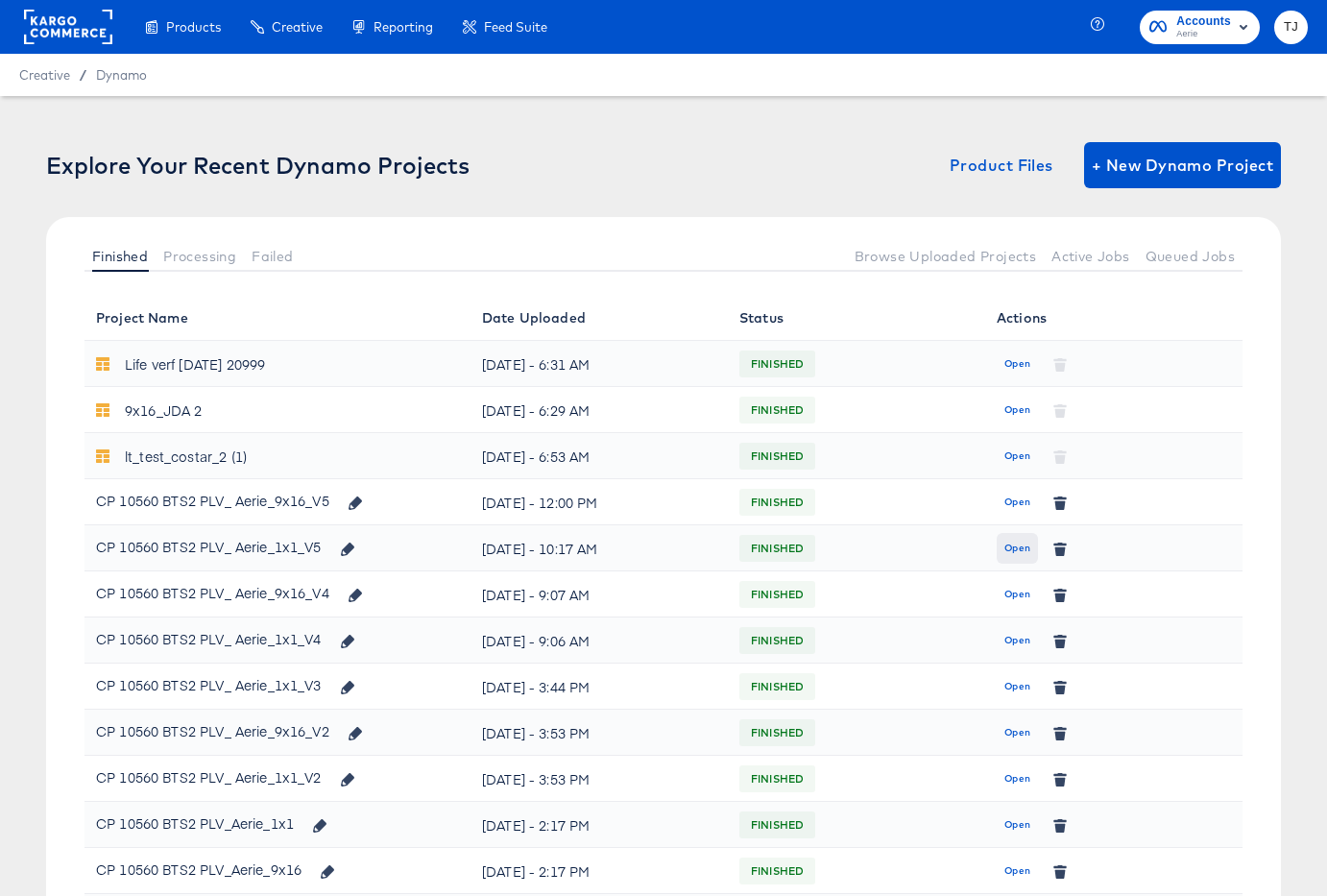
click at [1019, 547] on span "Open" at bounding box center [1017, 548] width 26 height 17
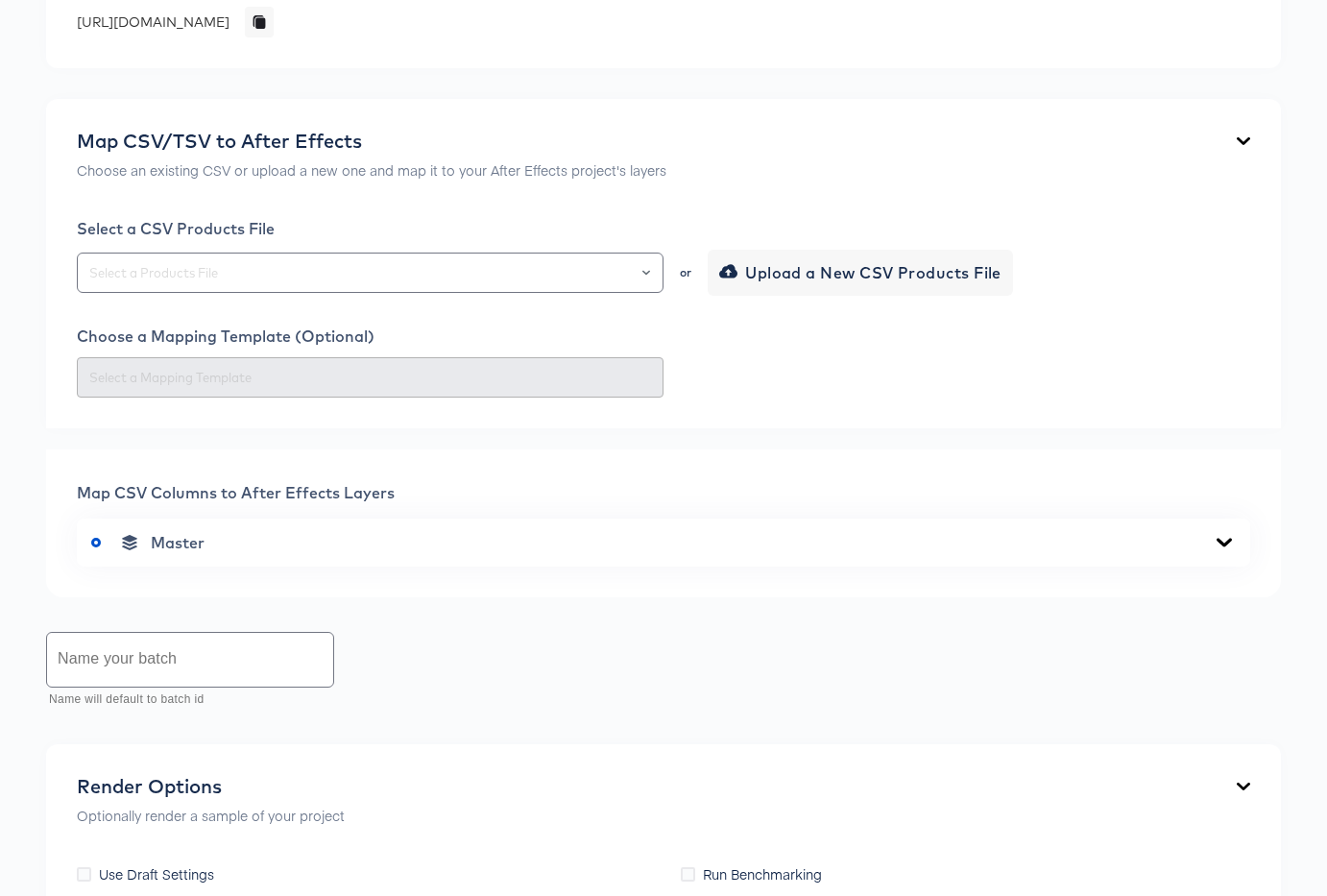
scroll to position [812, 0]
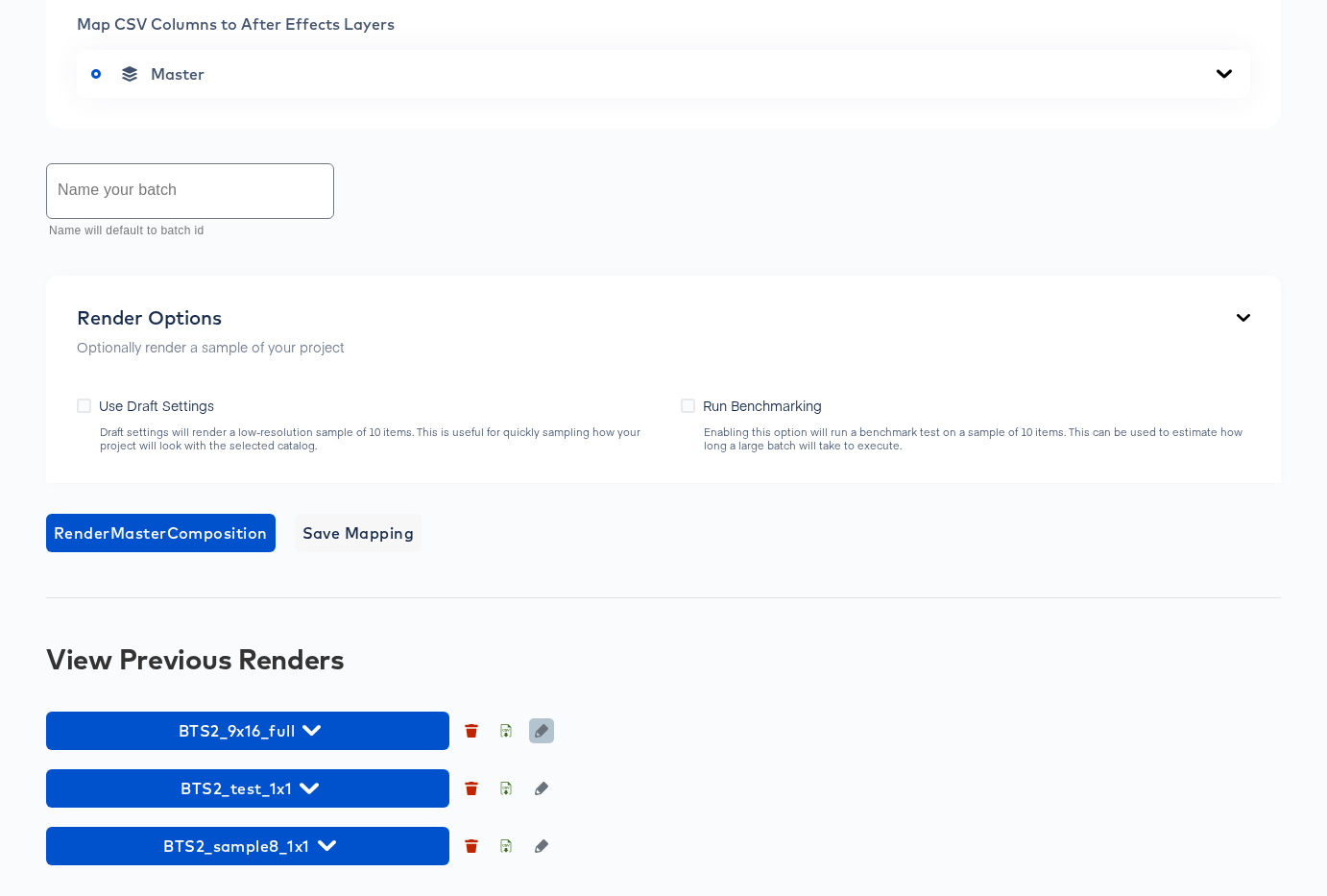
click at [547, 726] on icon "button" at bounding box center [541, 730] width 13 height 13
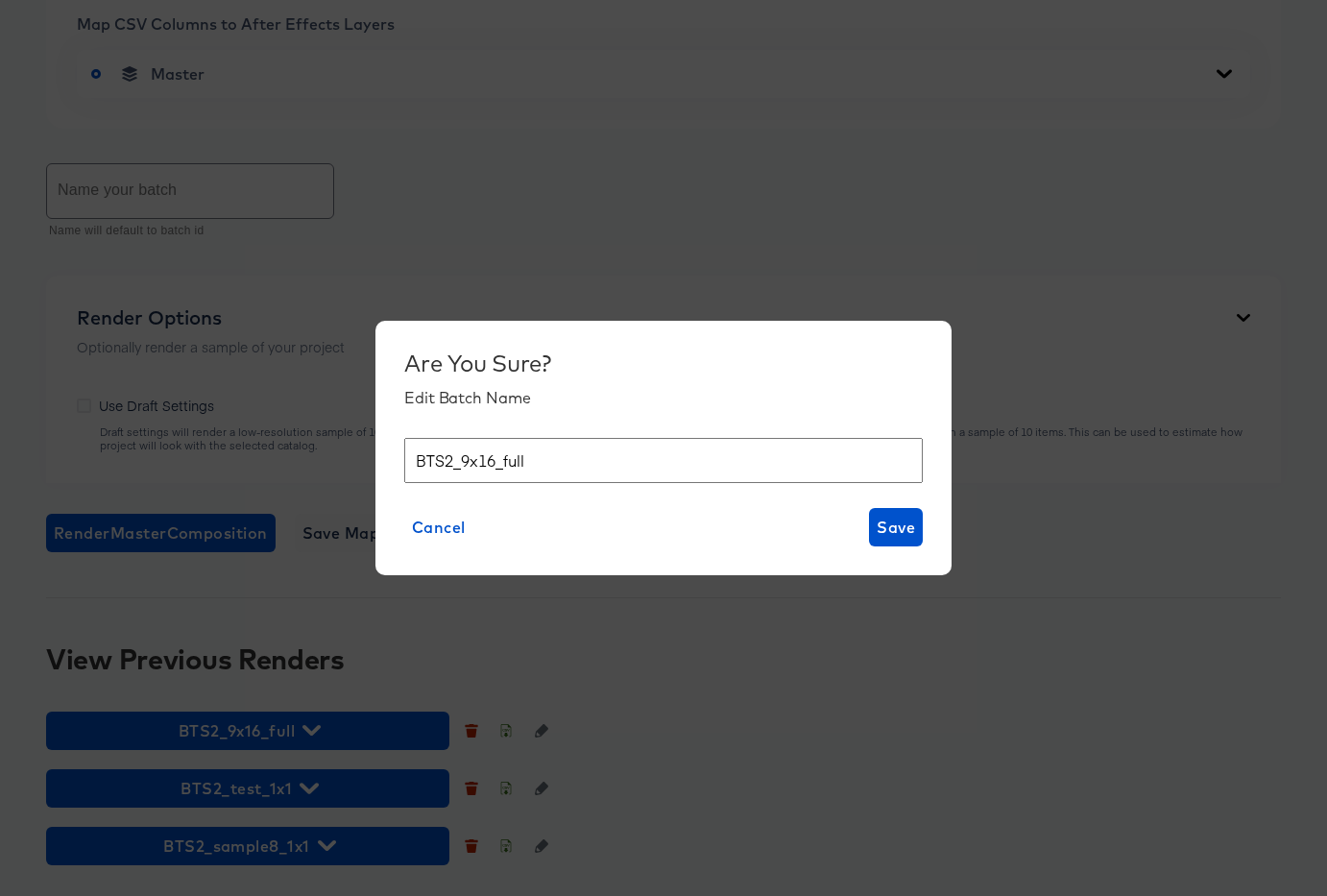
drag, startPoint x: 495, startPoint y: 459, endPoint x: 461, endPoint y: 461, distance: 34.1
click at [462, 461] on input "BTS2_9x16_full" at bounding box center [664, 460] width 519 height 45
type input "BTS2_1x1_full"
click at [899, 531] on span "Save" at bounding box center [896, 527] width 38 height 27
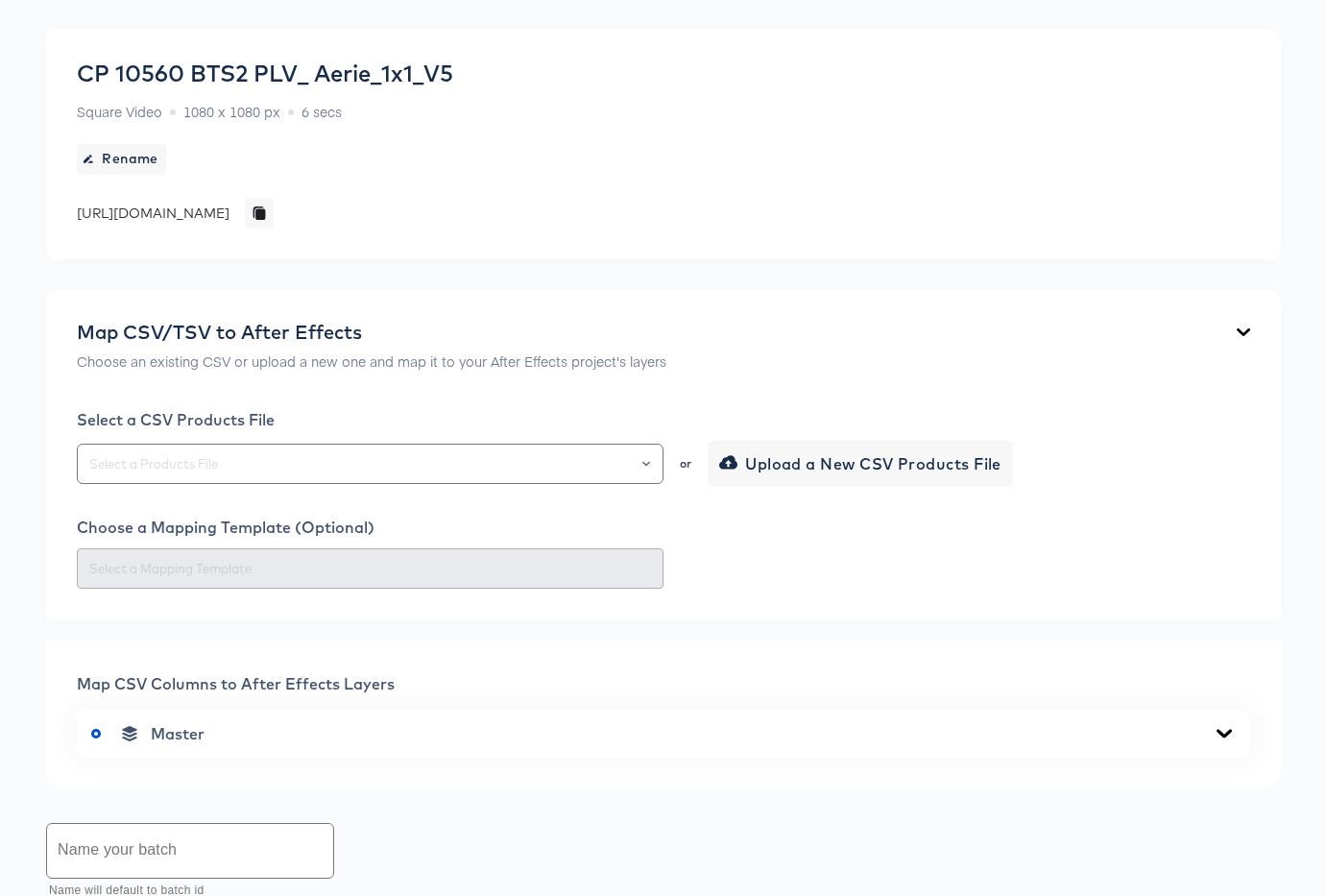
scroll to position [0, 0]
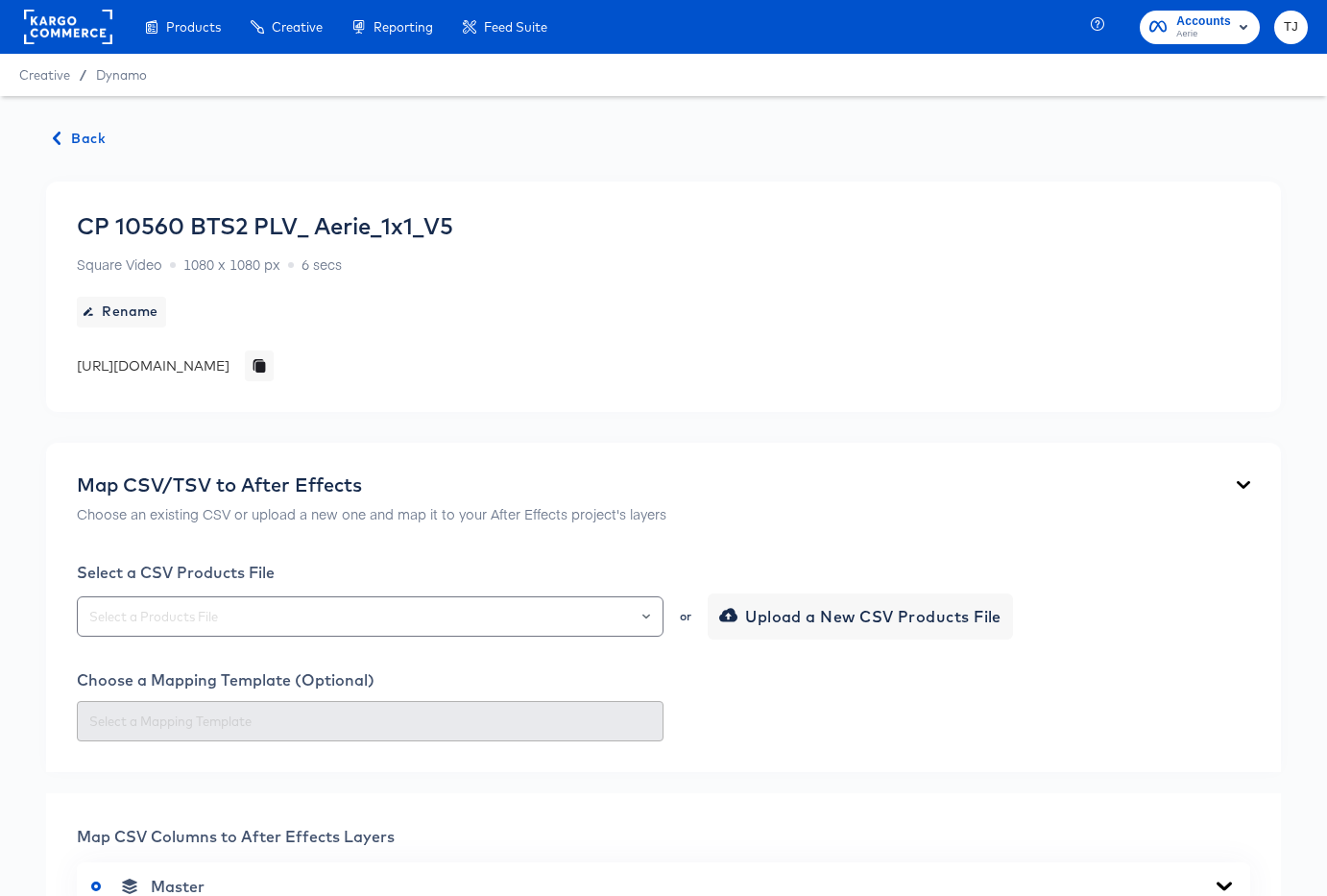
click at [80, 139] on span "Back" at bounding box center [80, 139] width 52 height 24
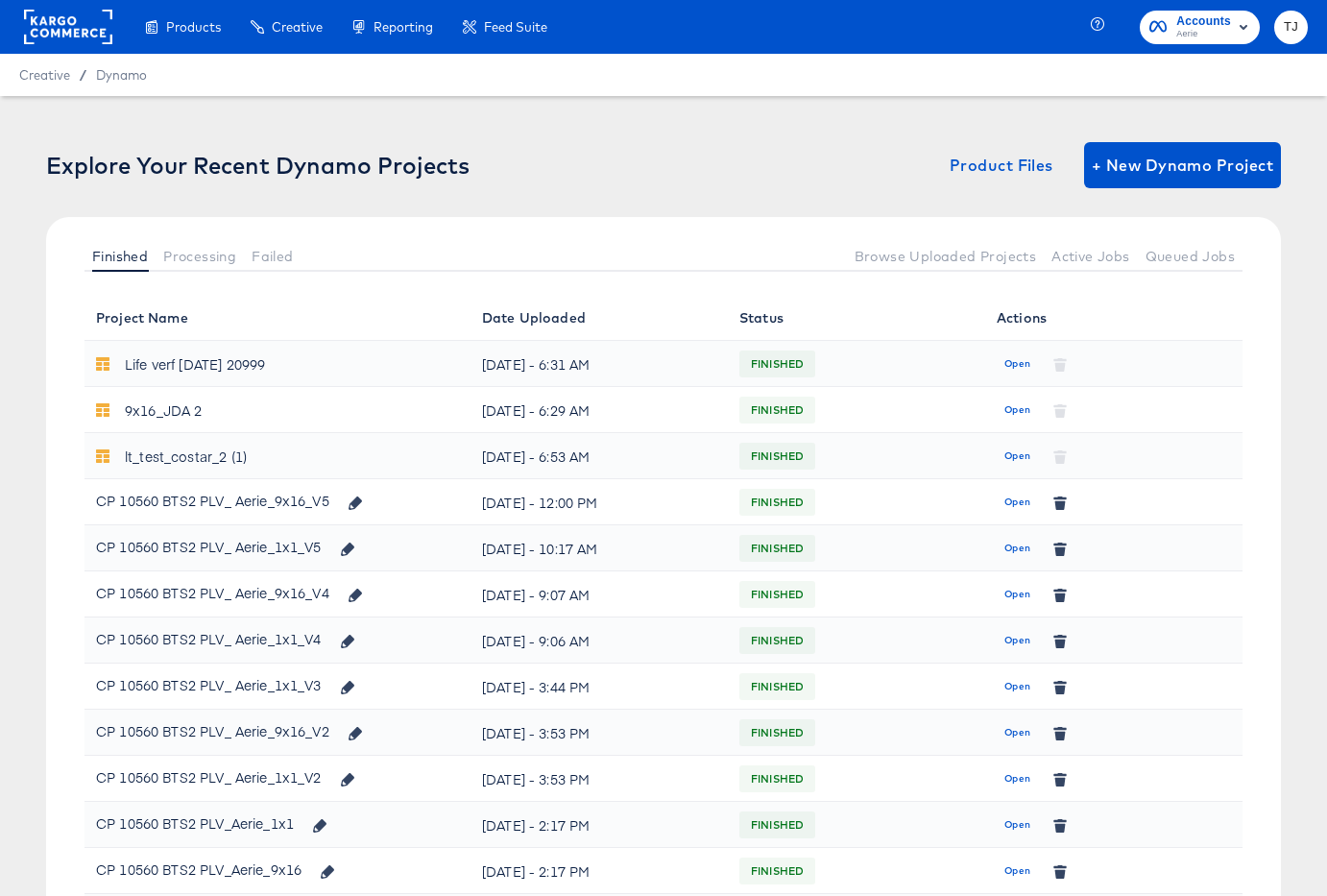
click at [1018, 545] on span "Open" at bounding box center [1017, 548] width 26 height 17
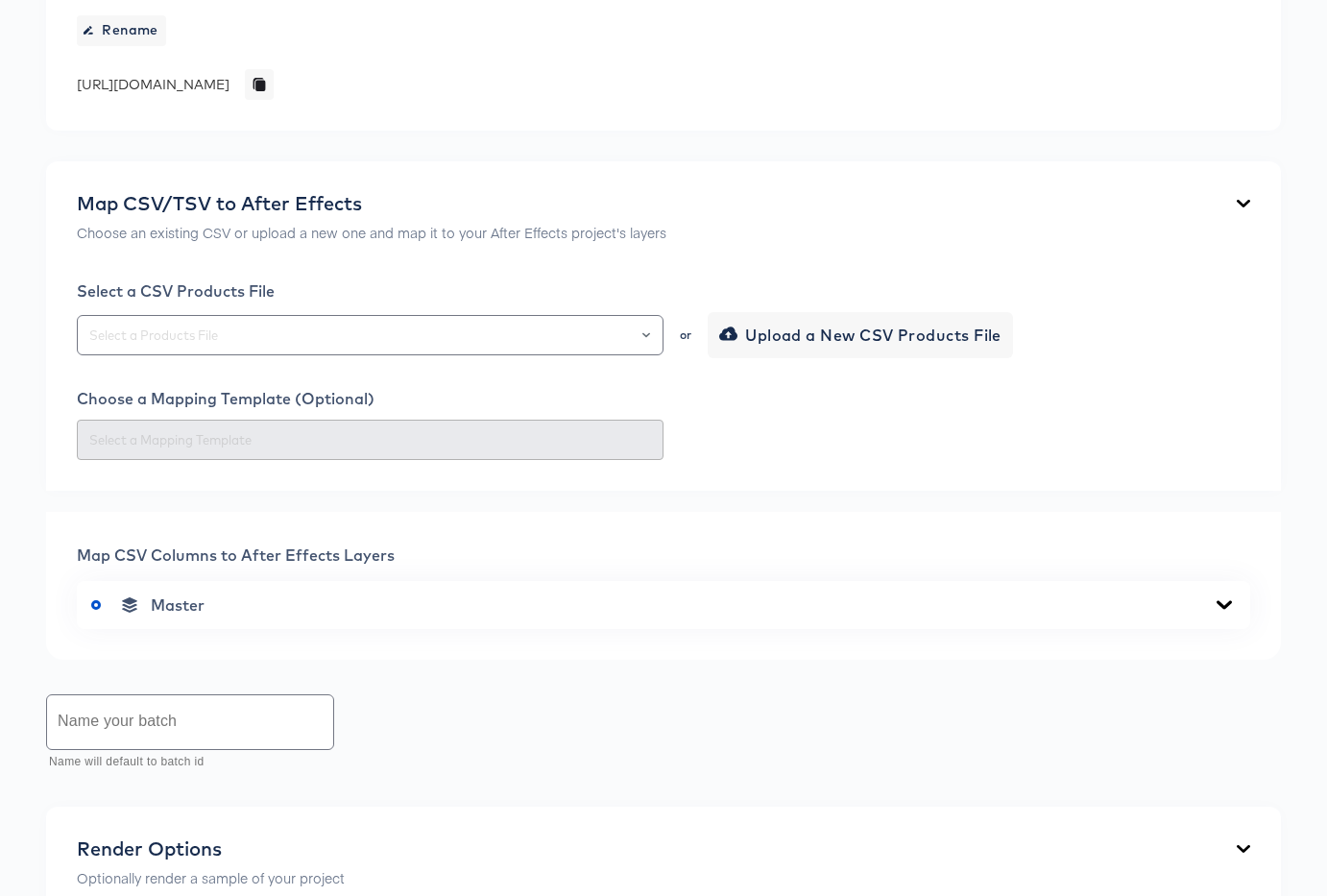
scroll to position [812, 0]
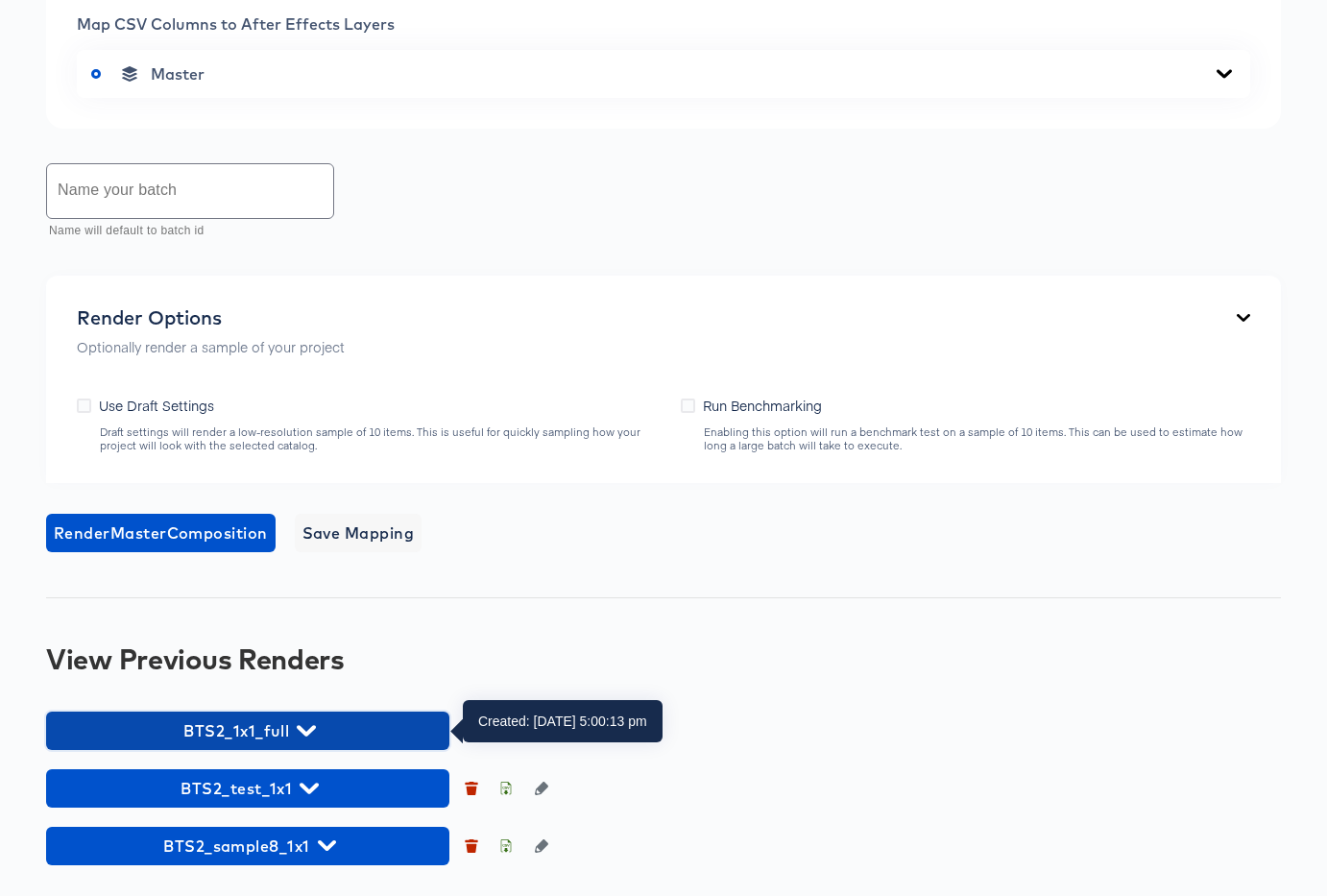
click at [306, 728] on icon "button" at bounding box center [305, 730] width 18 height 18
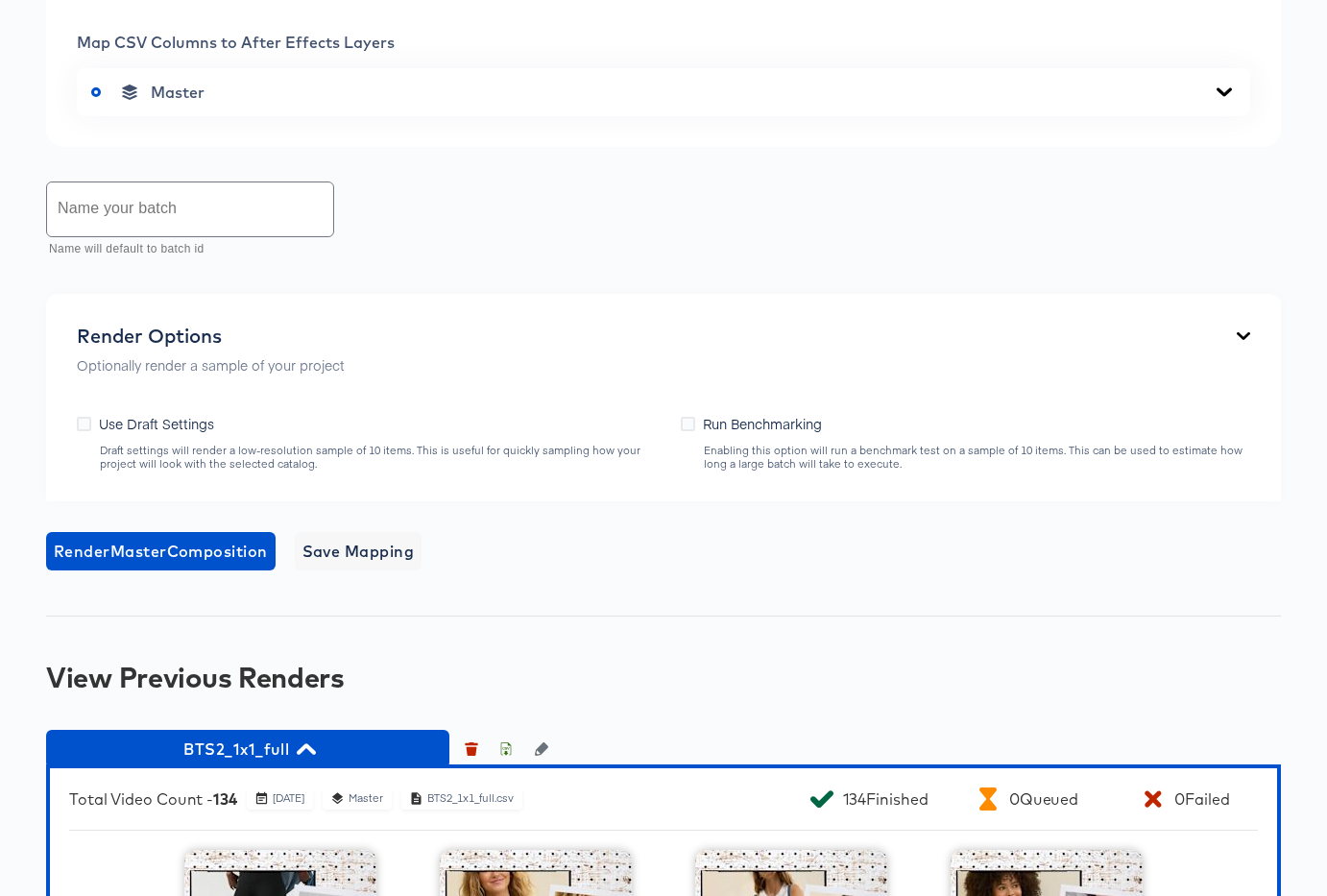
scroll to position [0, 0]
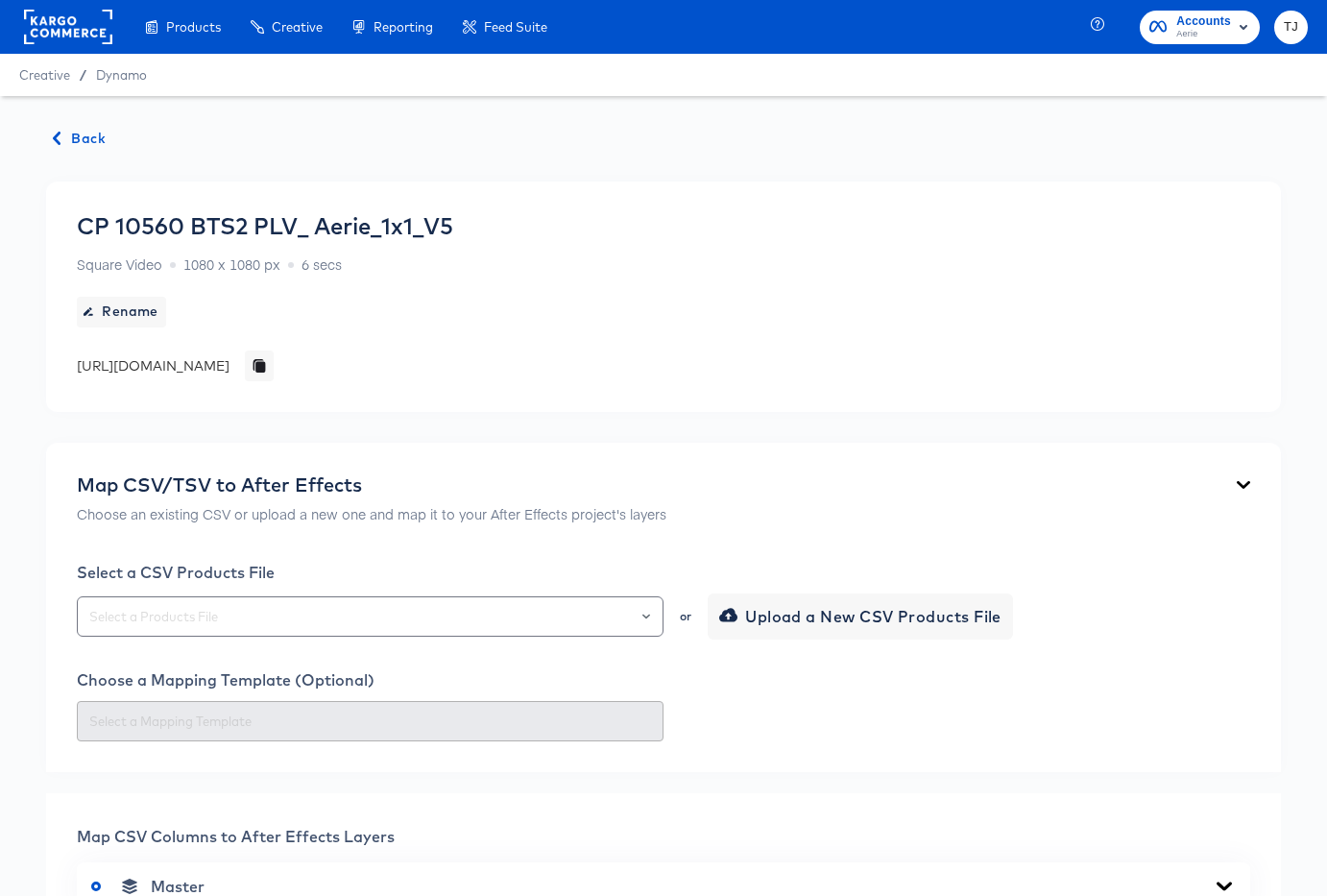
click at [69, 128] on span "Back" at bounding box center [80, 139] width 52 height 24
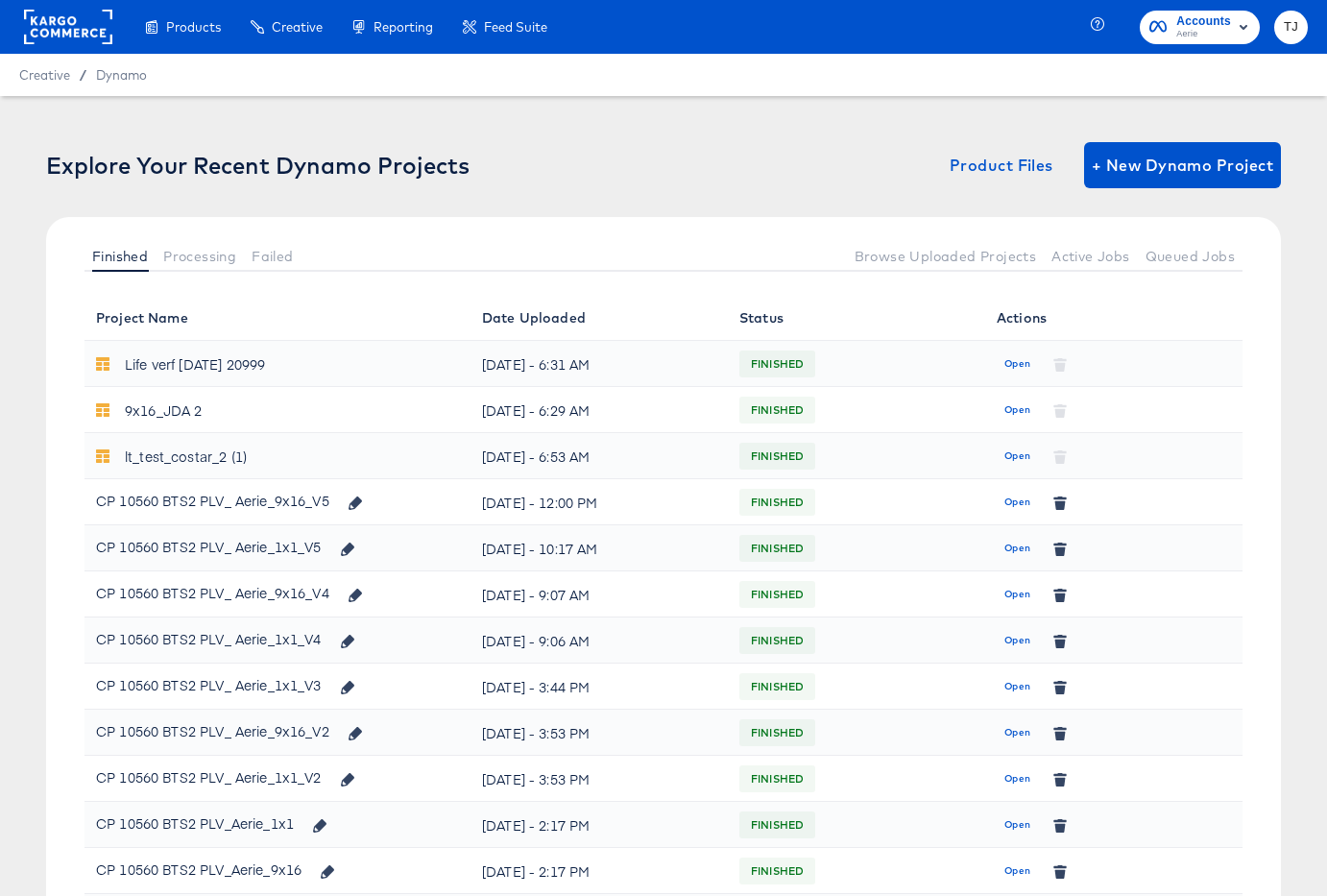
click at [1014, 502] on span "Open" at bounding box center [1017, 502] width 26 height 17
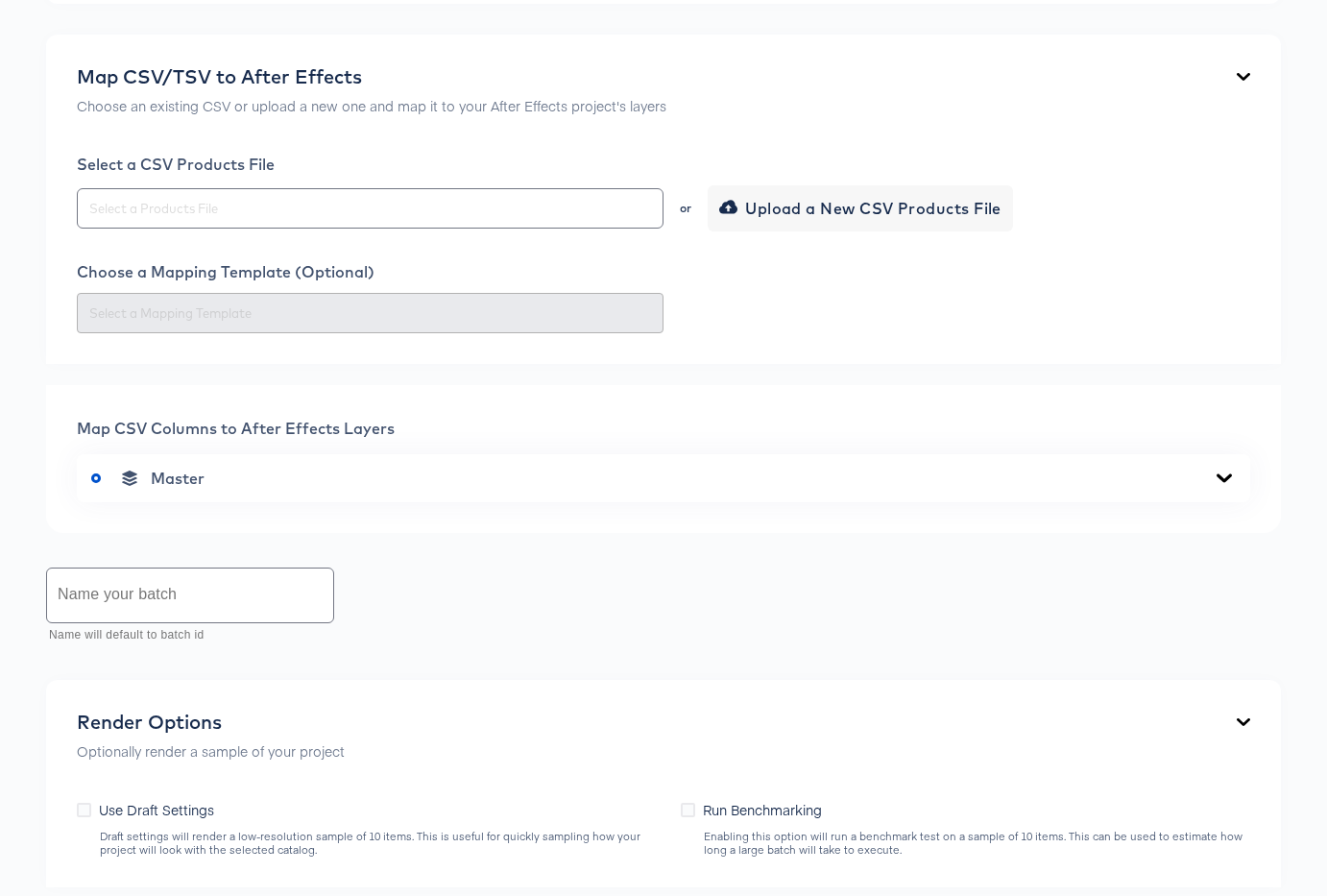
scroll to position [754, 0]
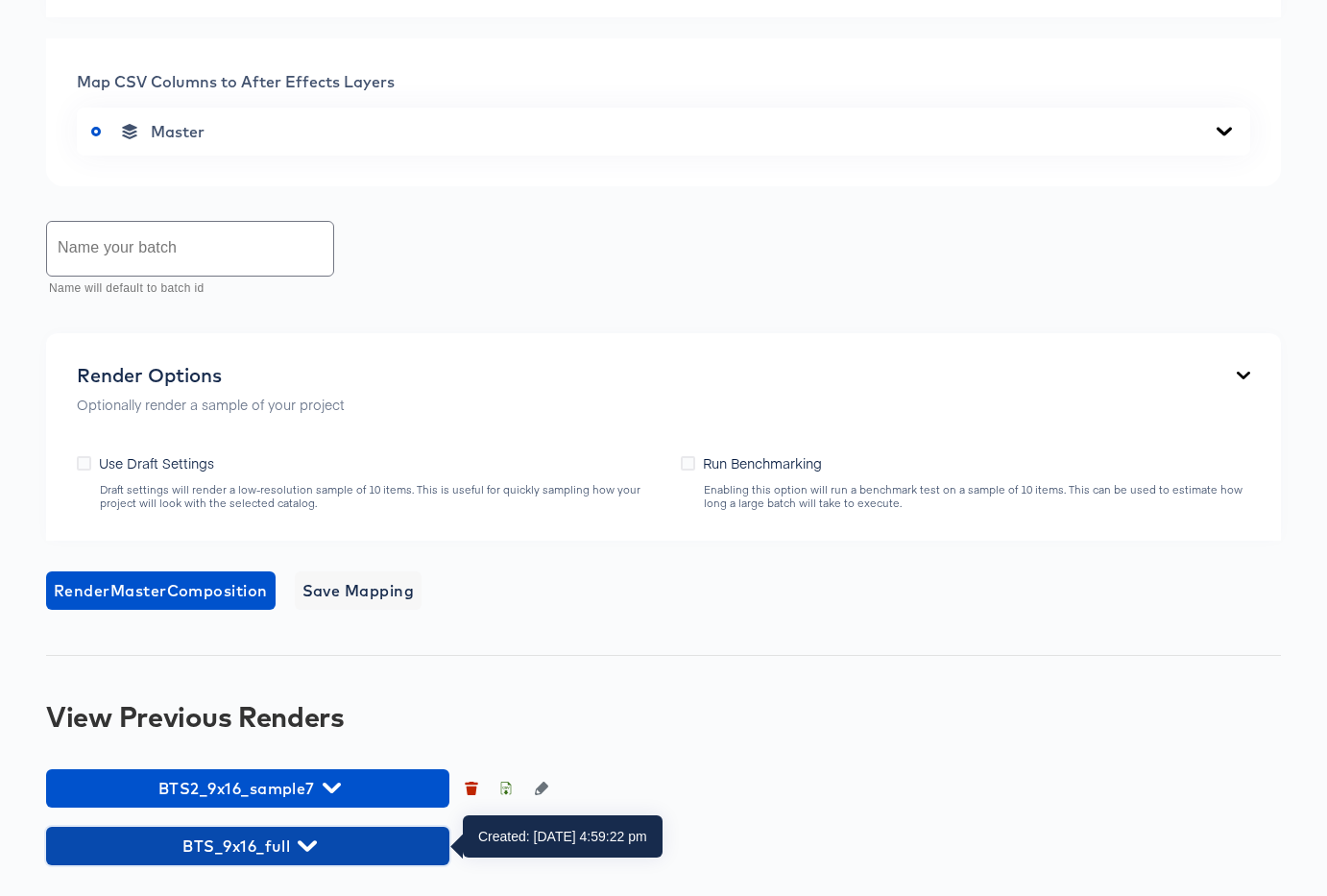
click at [316, 846] on span "BTS_9x16_full" at bounding box center [247, 845] width 384 height 27
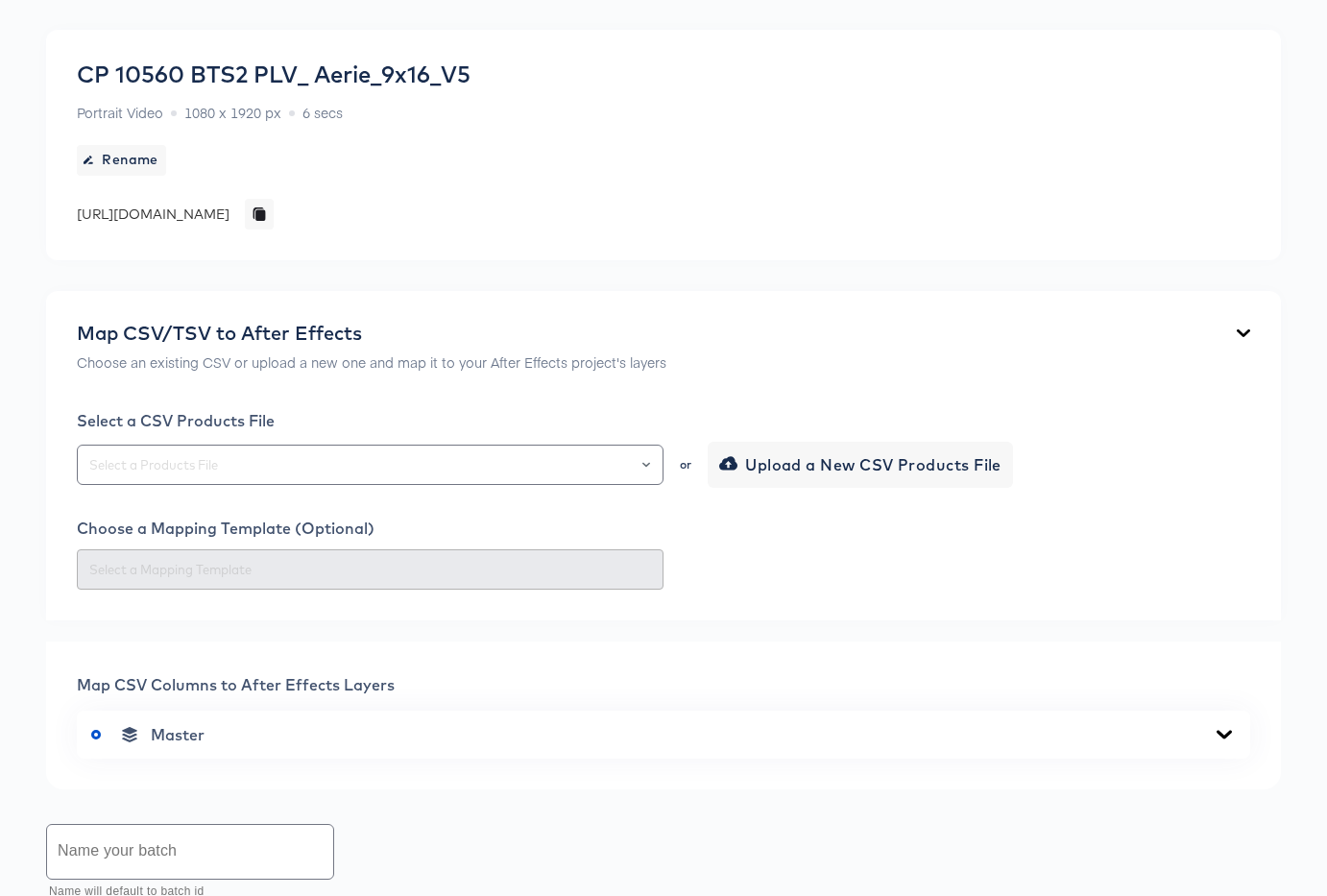
scroll to position [0, 0]
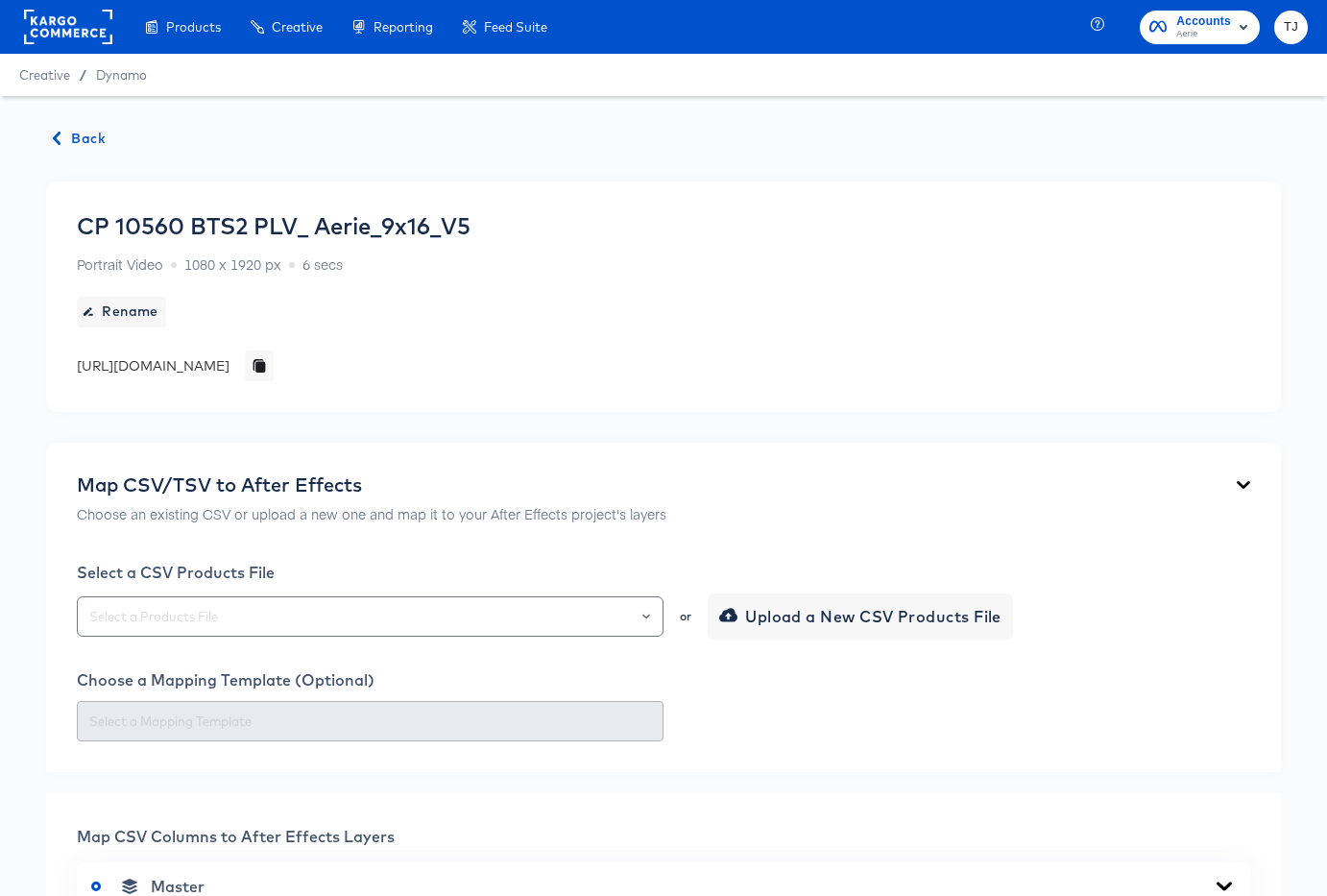
click at [76, 135] on span "Back" at bounding box center [80, 139] width 52 height 24
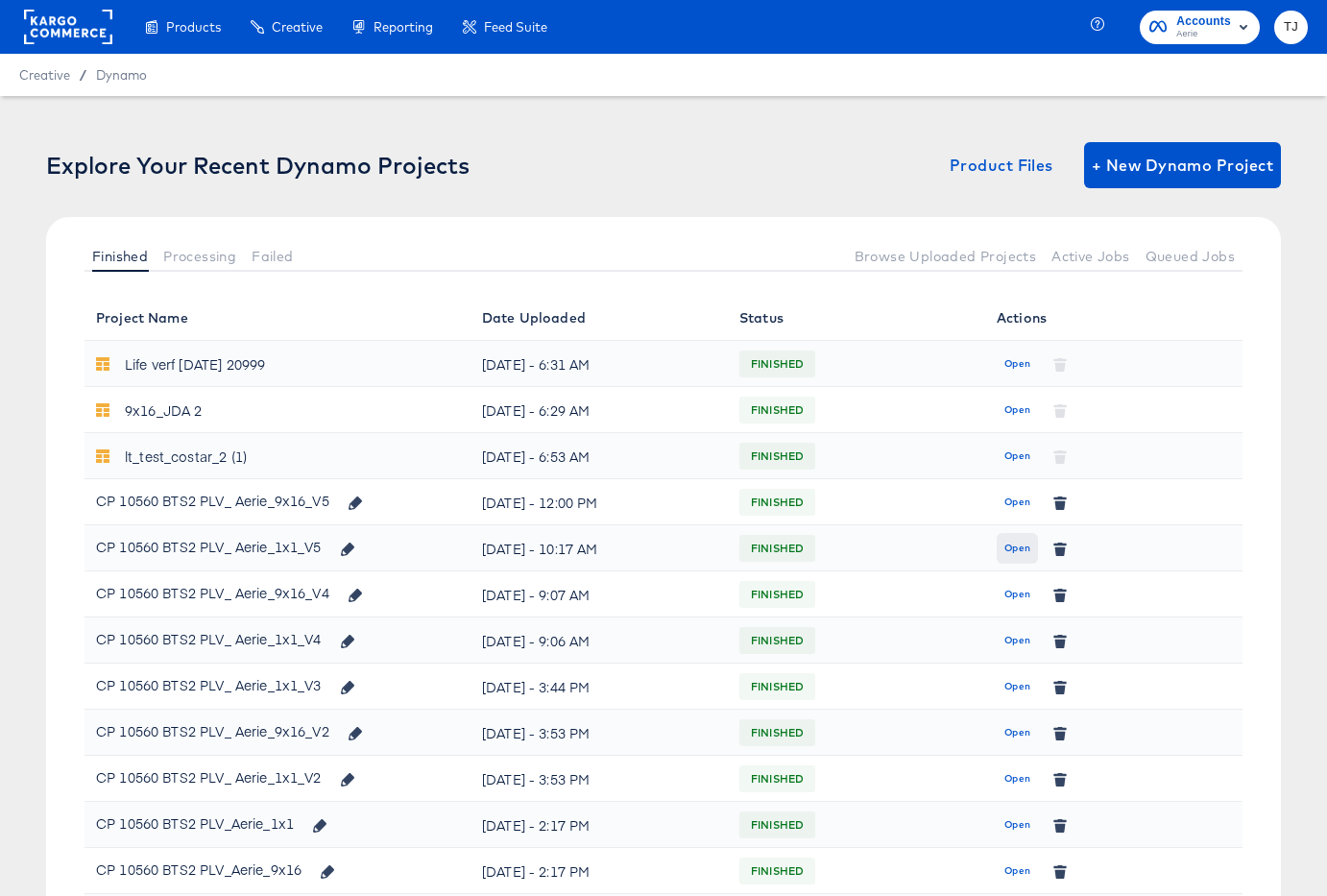
click at [1011, 548] on span "Open" at bounding box center [1017, 548] width 26 height 17
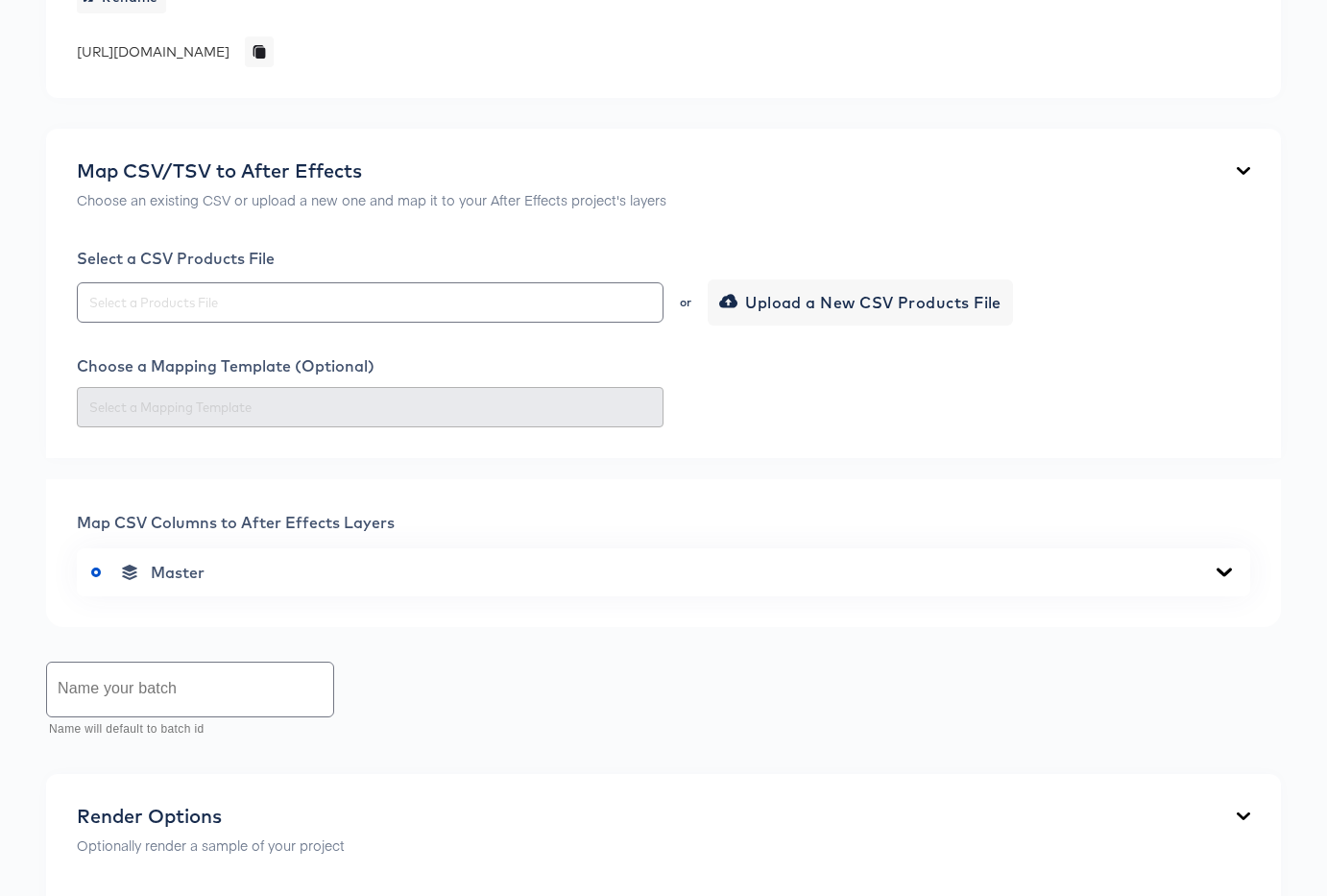
scroll to position [812, 0]
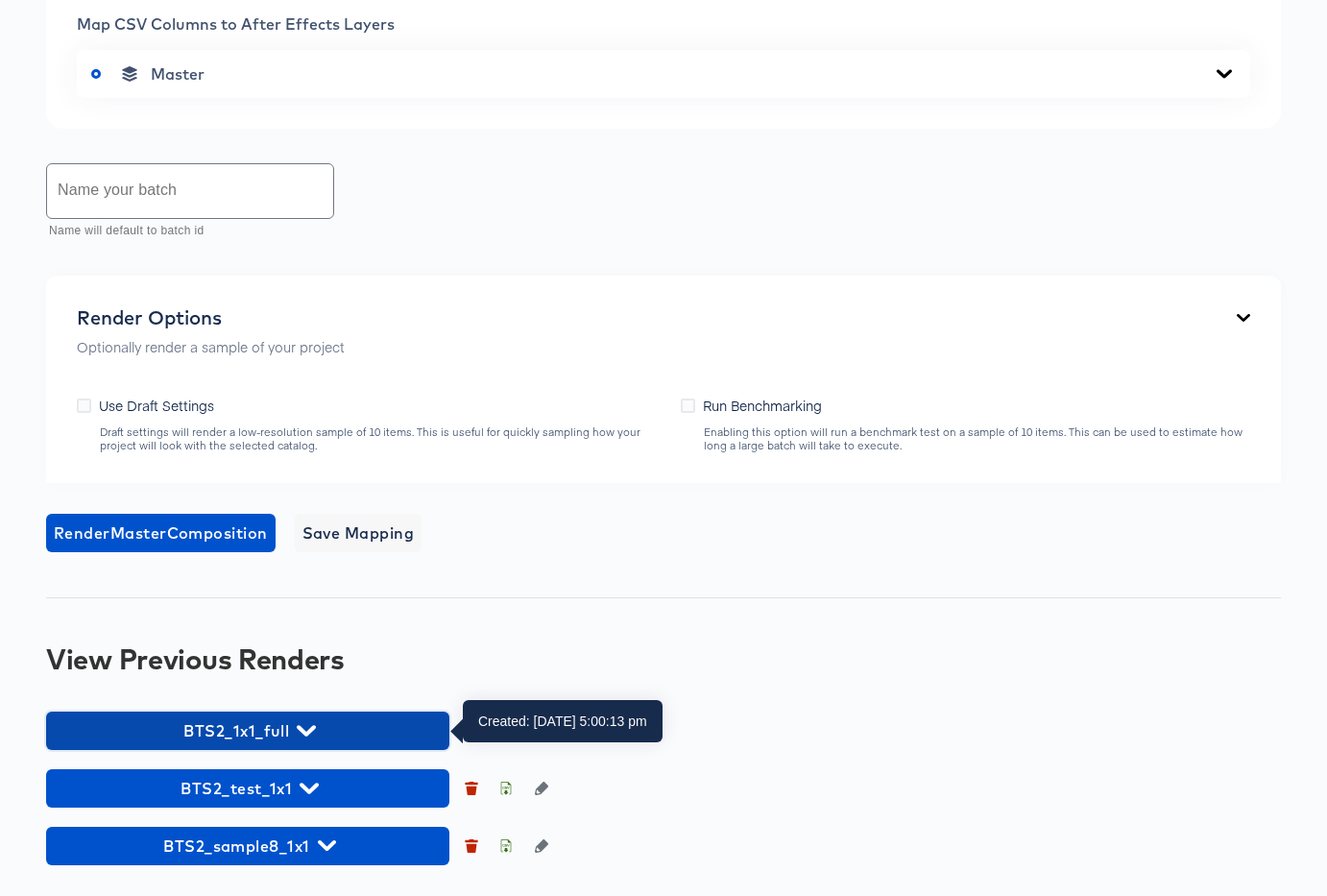
click at [306, 719] on span "BTS2_1x1_full" at bounding box center [247, 730] width 384 height 27
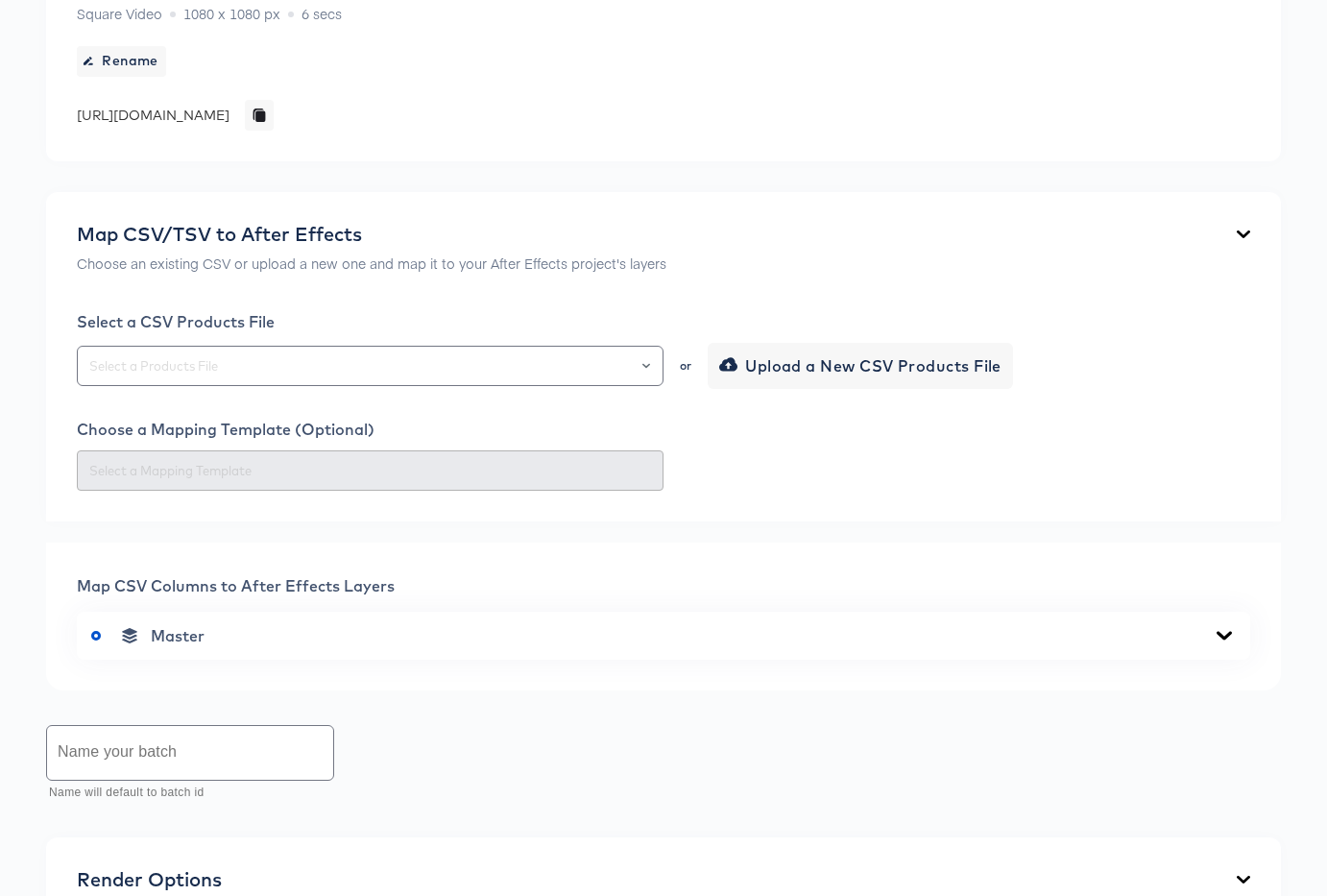
scroll to position [0, 0]
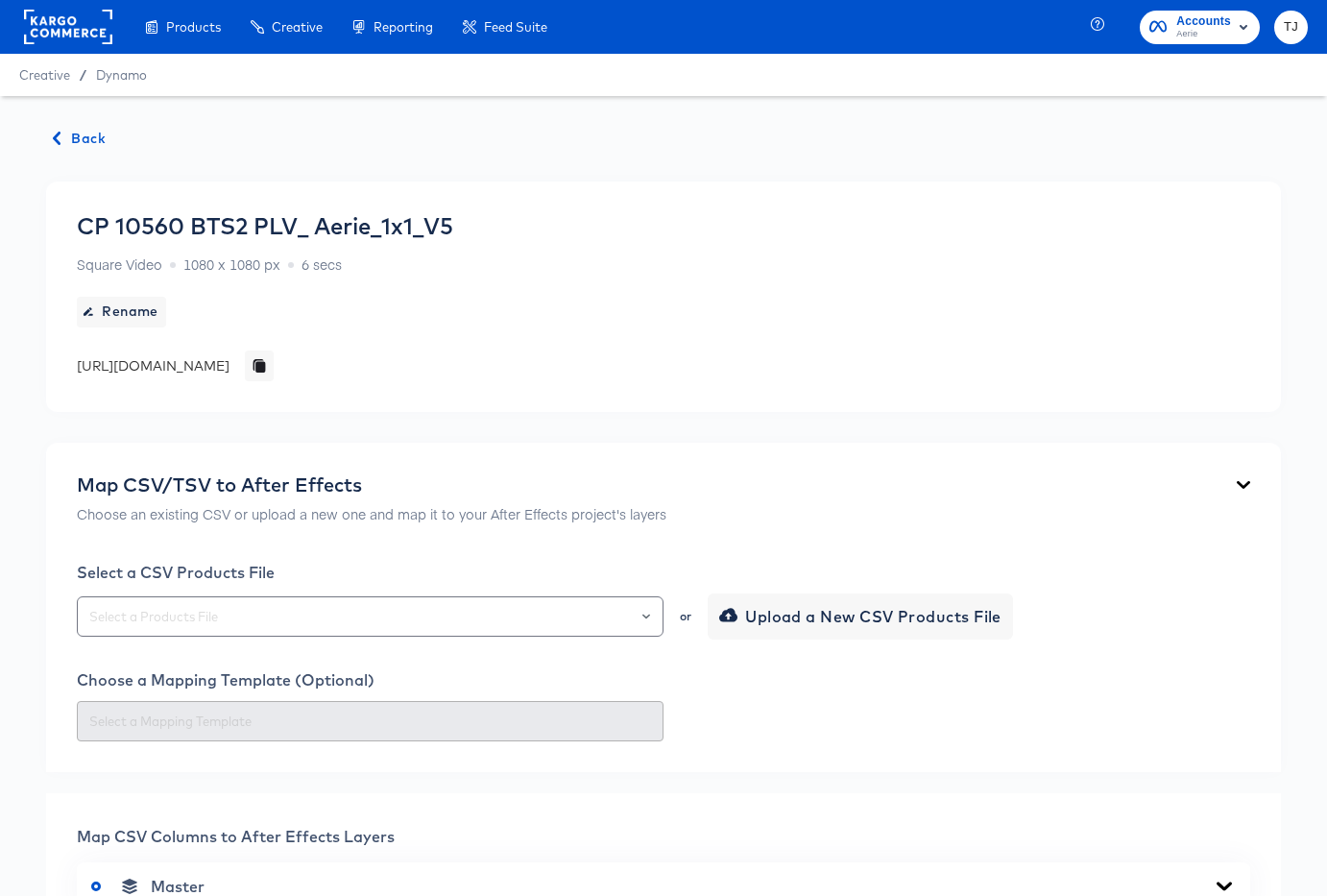
click at [76, 134] on span "Back" at bounding box center [80, 139] width 52 height 24
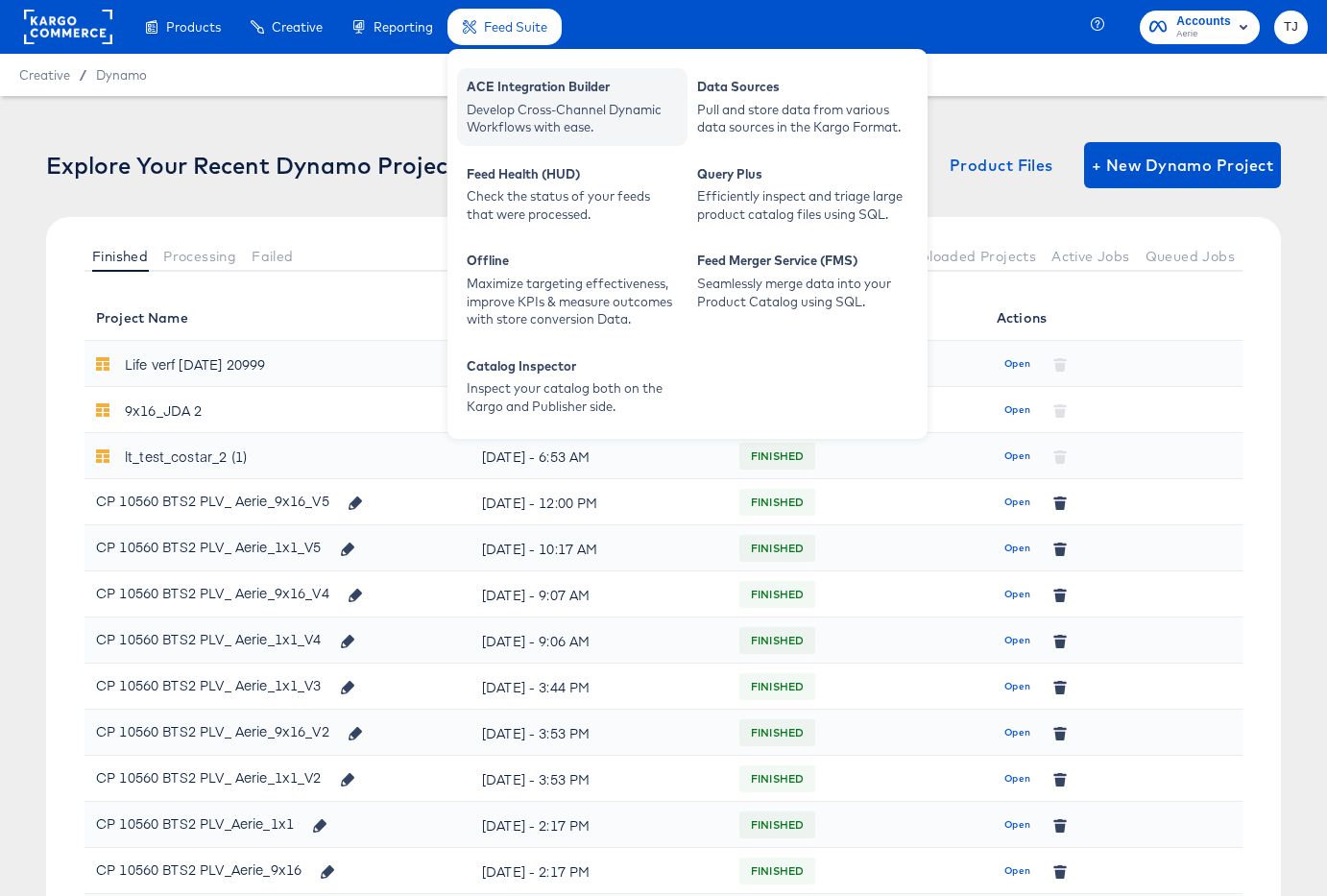
click at [504, 96] on div "ACE Integration Builder" at bounding box center [573, 89] width 212 height 23
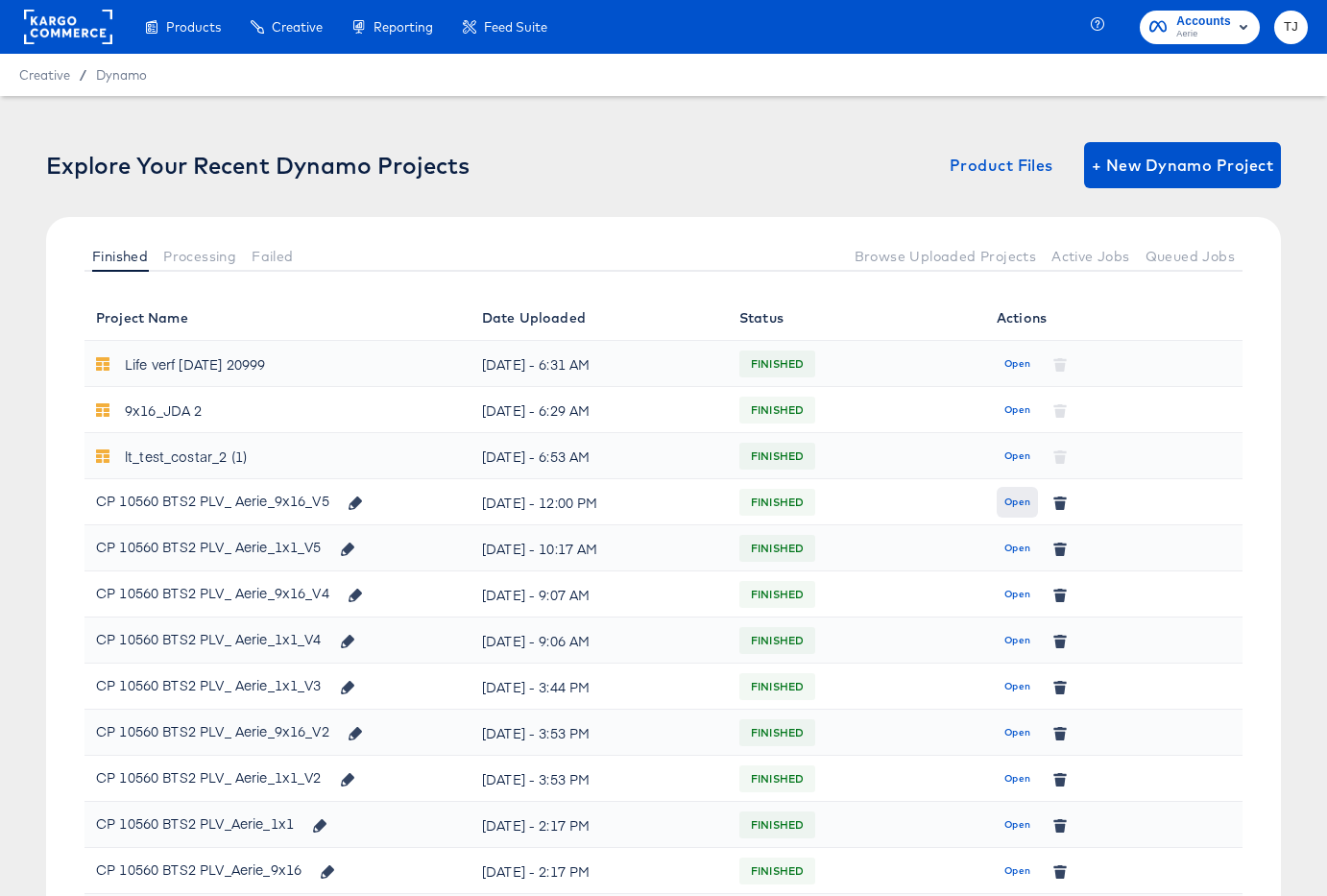
click at [1004, 500] on span "Open" at bounding box center [1017, 502] width 26 height 17
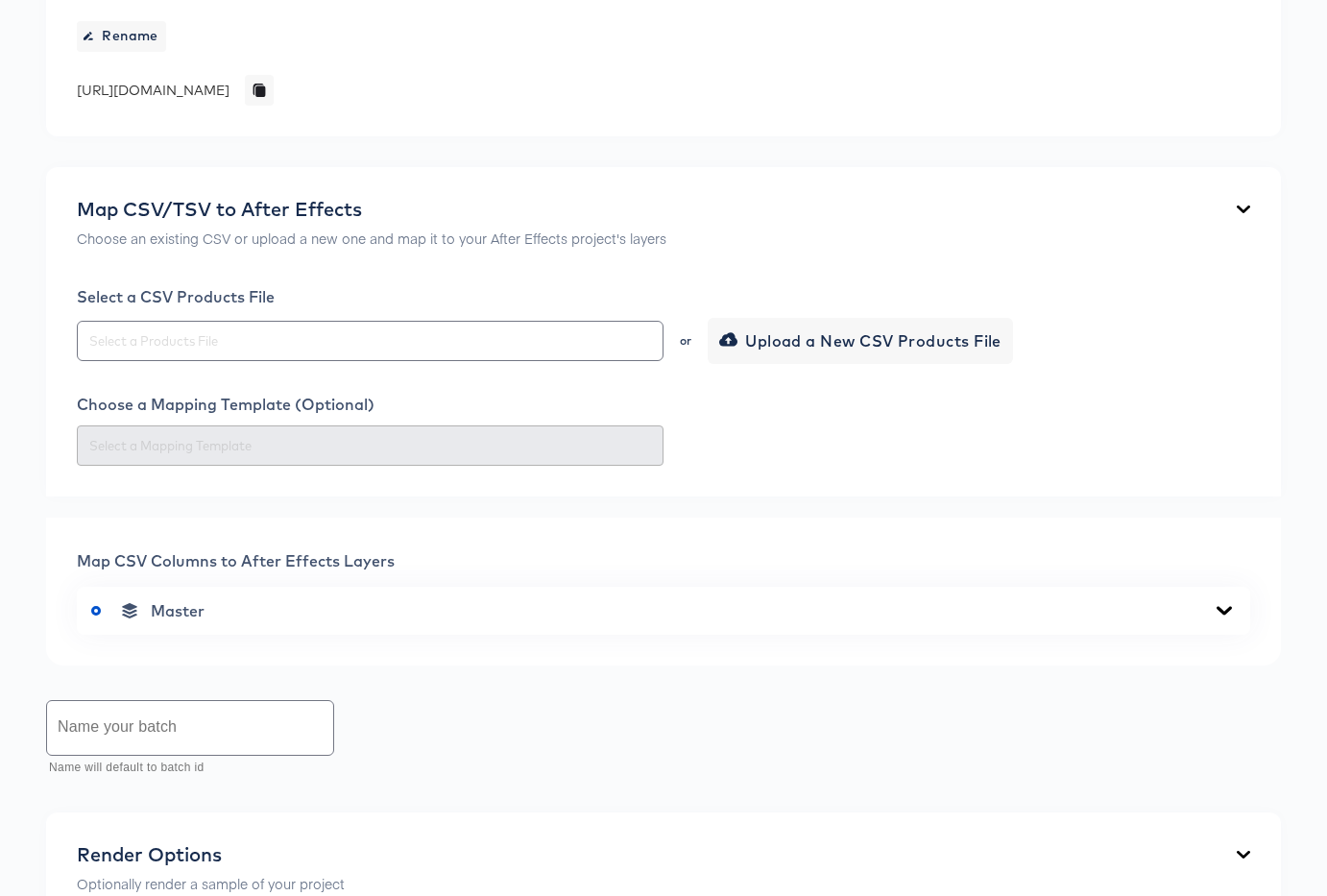
scroll to position [754, 0]
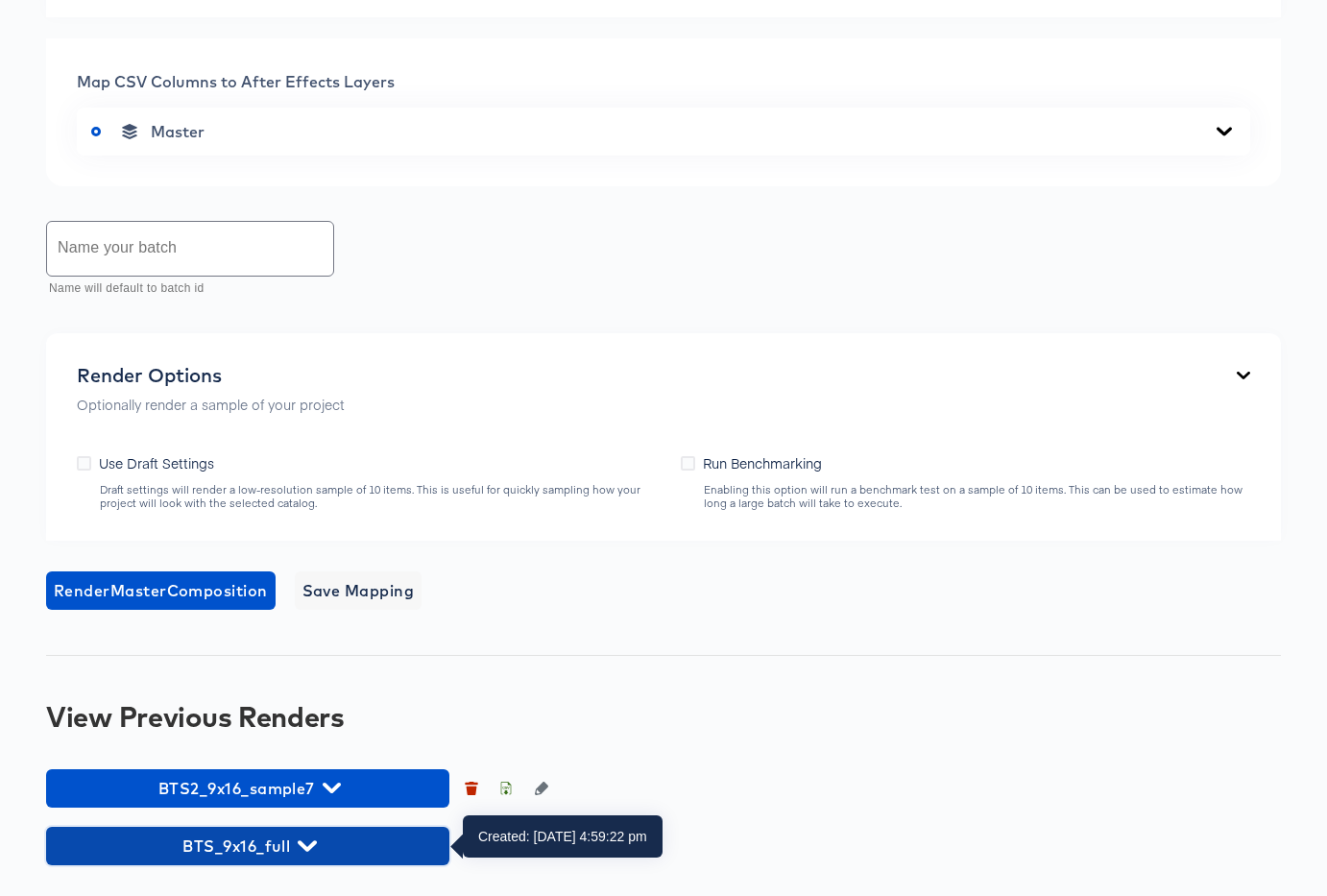
click at [335, 842] on span "BTS_9x16_full" at bounding box center [247, 845] width 384 height 27
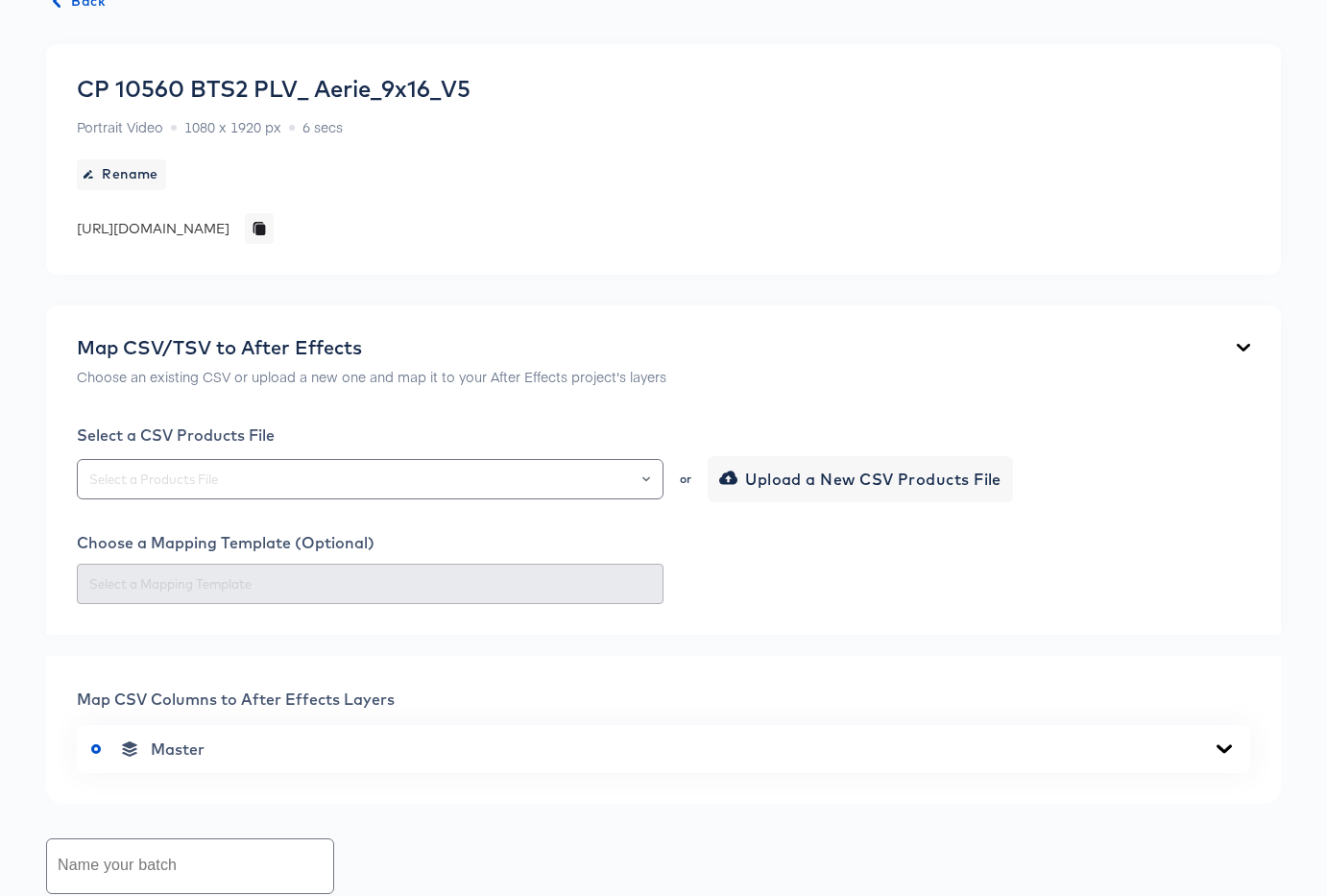
scroll to position [0, 0]
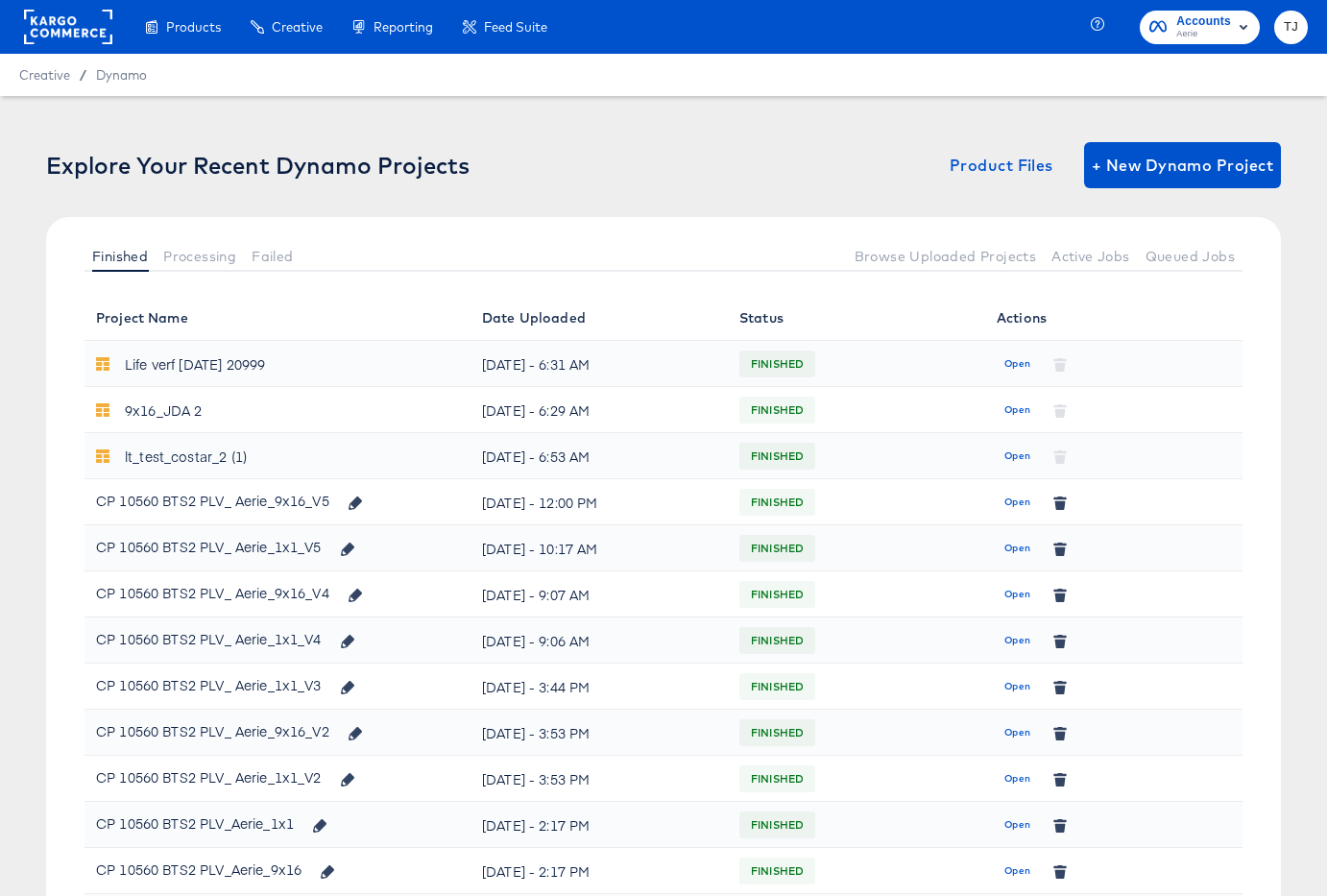
scroll to position [1, 0]
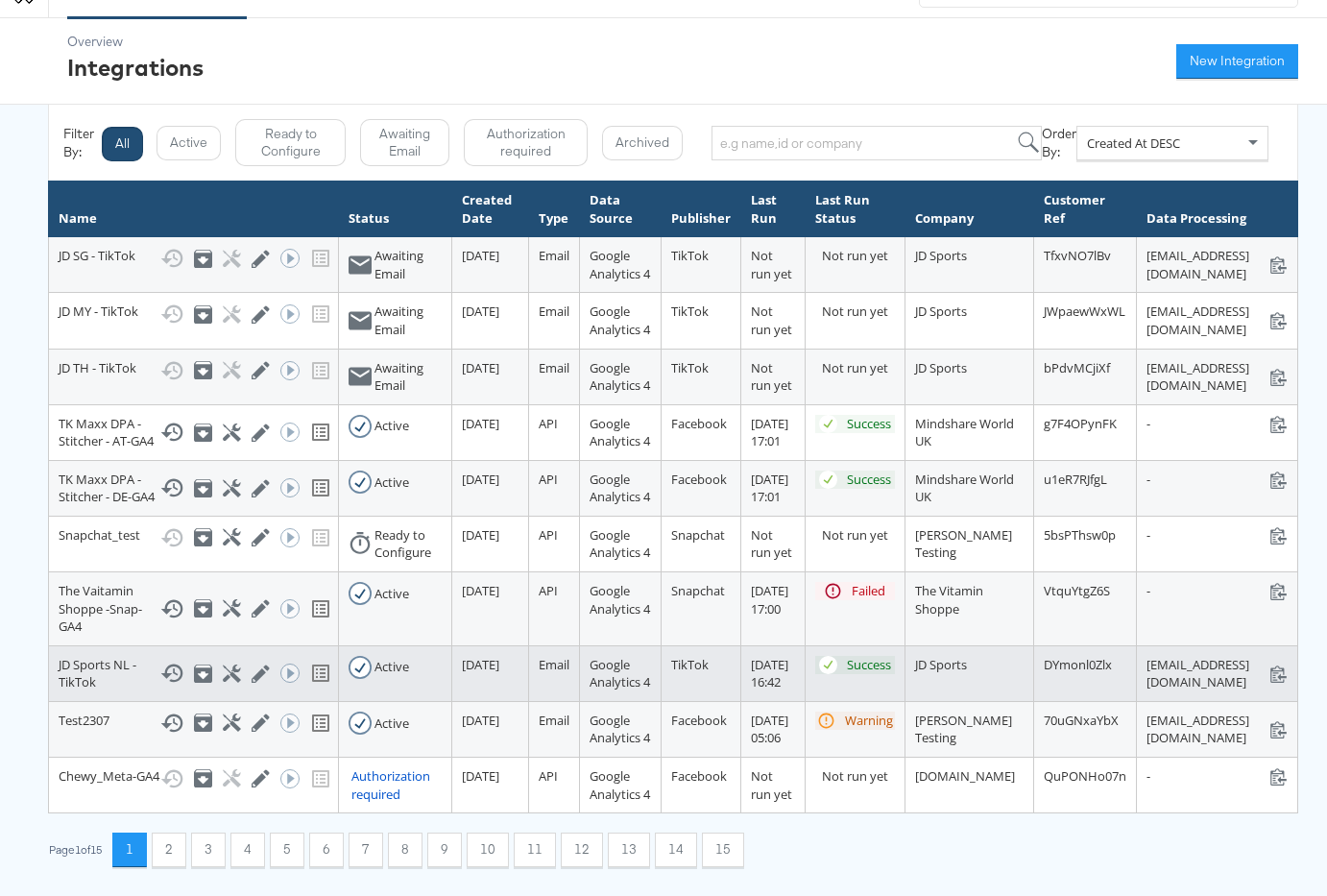
scroll to position [378, 0]
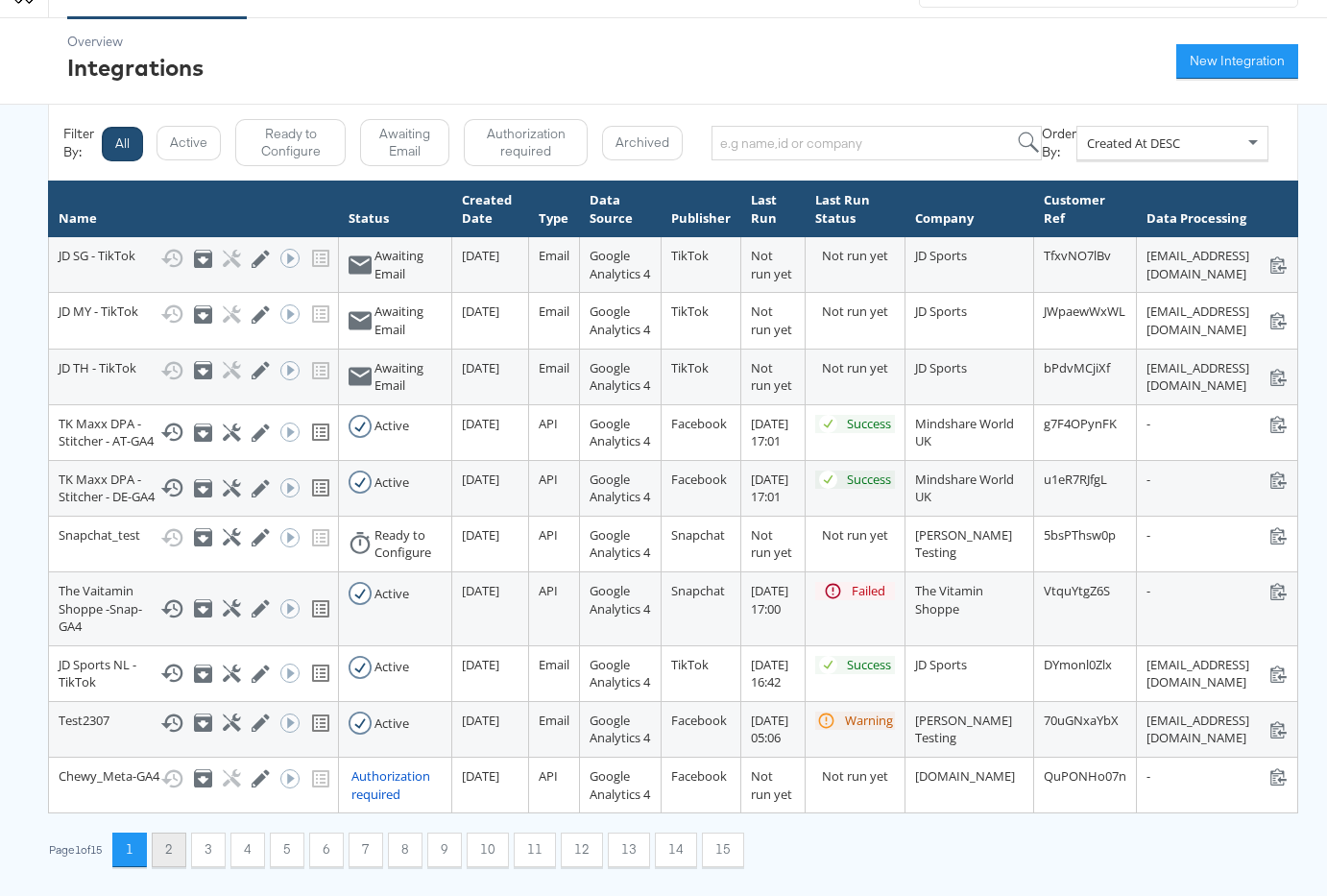
click at [184, 848] on button "2" at bounding box center [169, 849] width 35 height 35
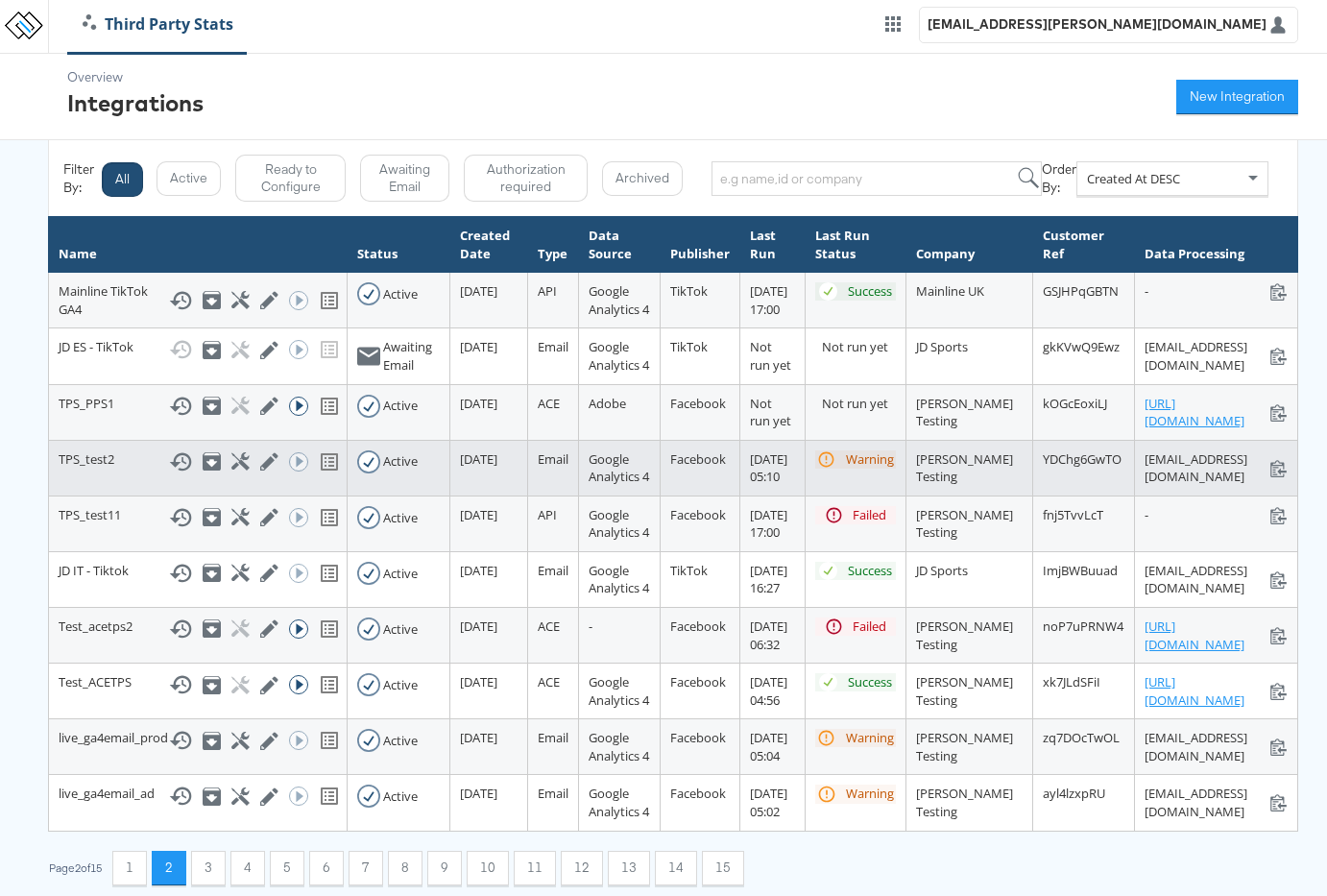
scroll to position [0, 0]
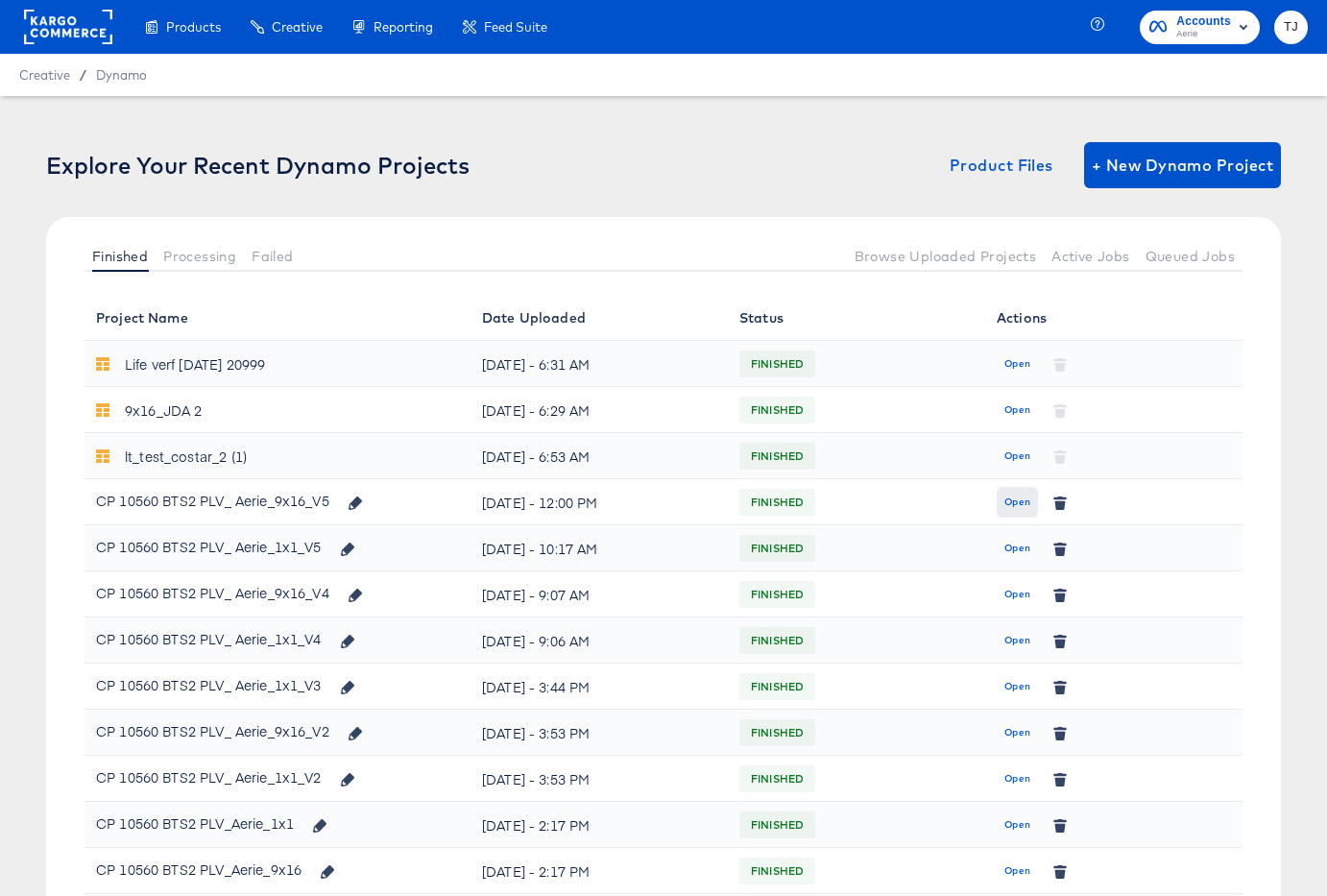
click at [1021, 502] on span "Open" at bounding box center [1017, 502] width 26 height 17
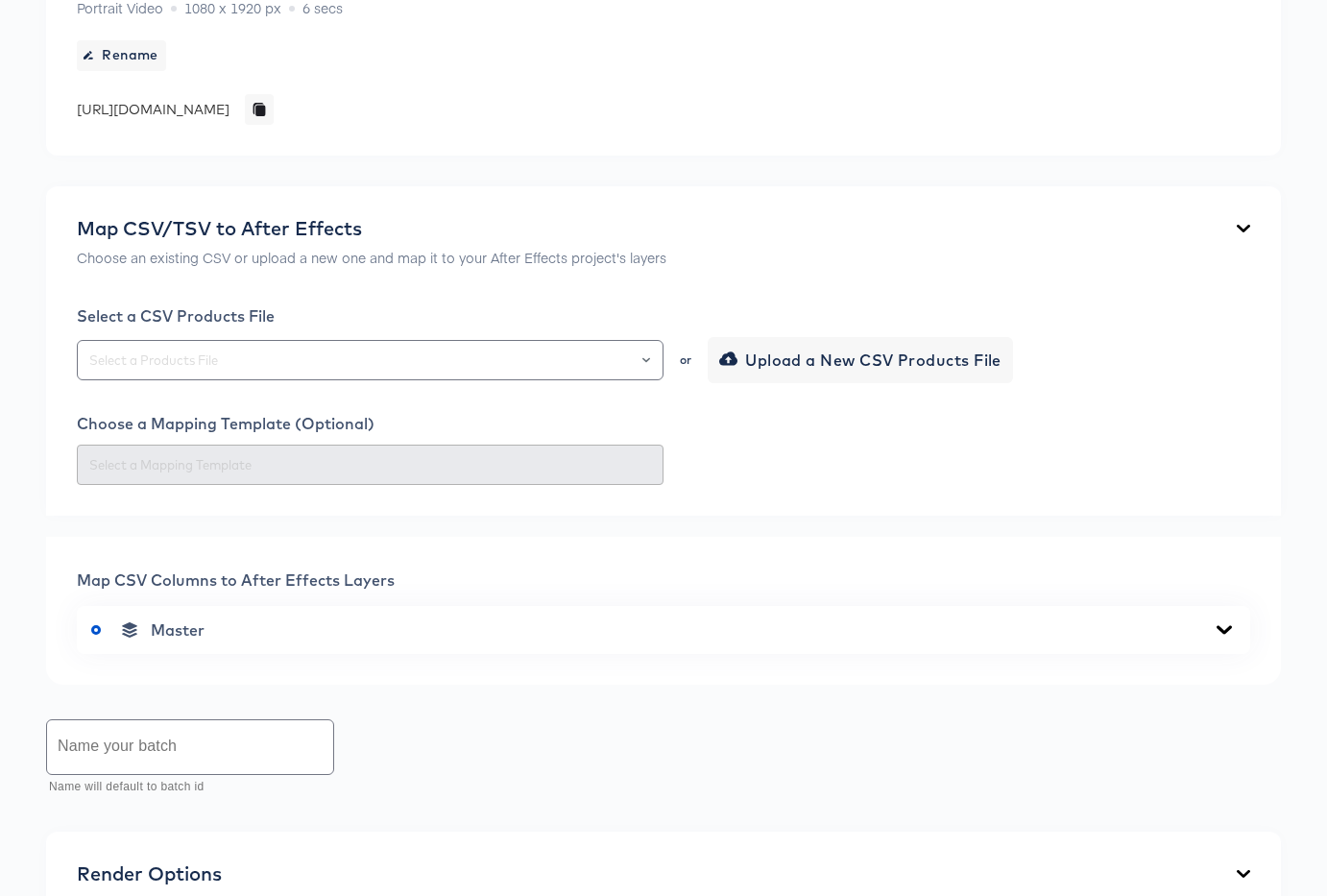
scroll to position [754, 0]
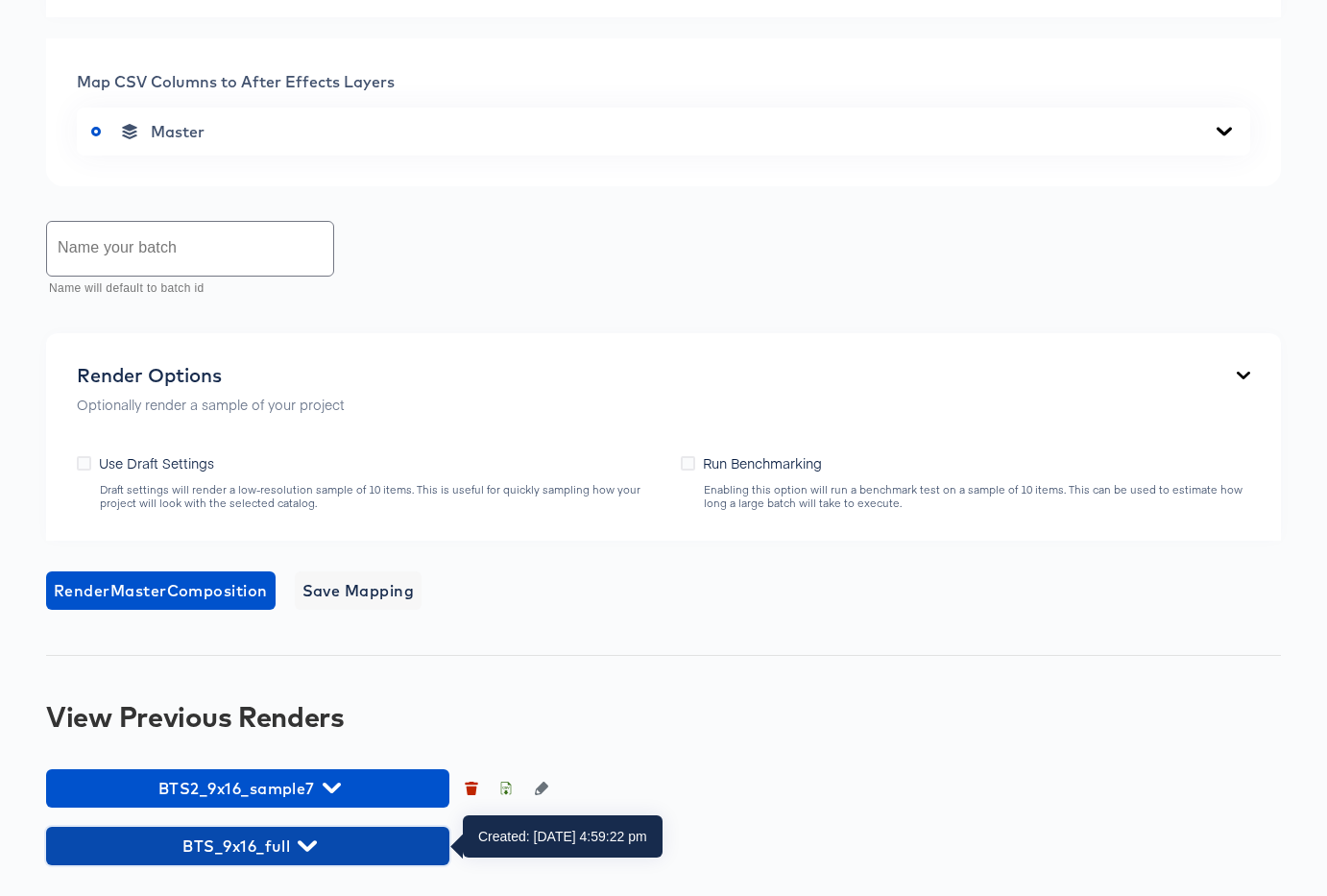
click at [331, 842] on span "BTS_9x16_full" at bounding box center [247, 845] width 384 height 27
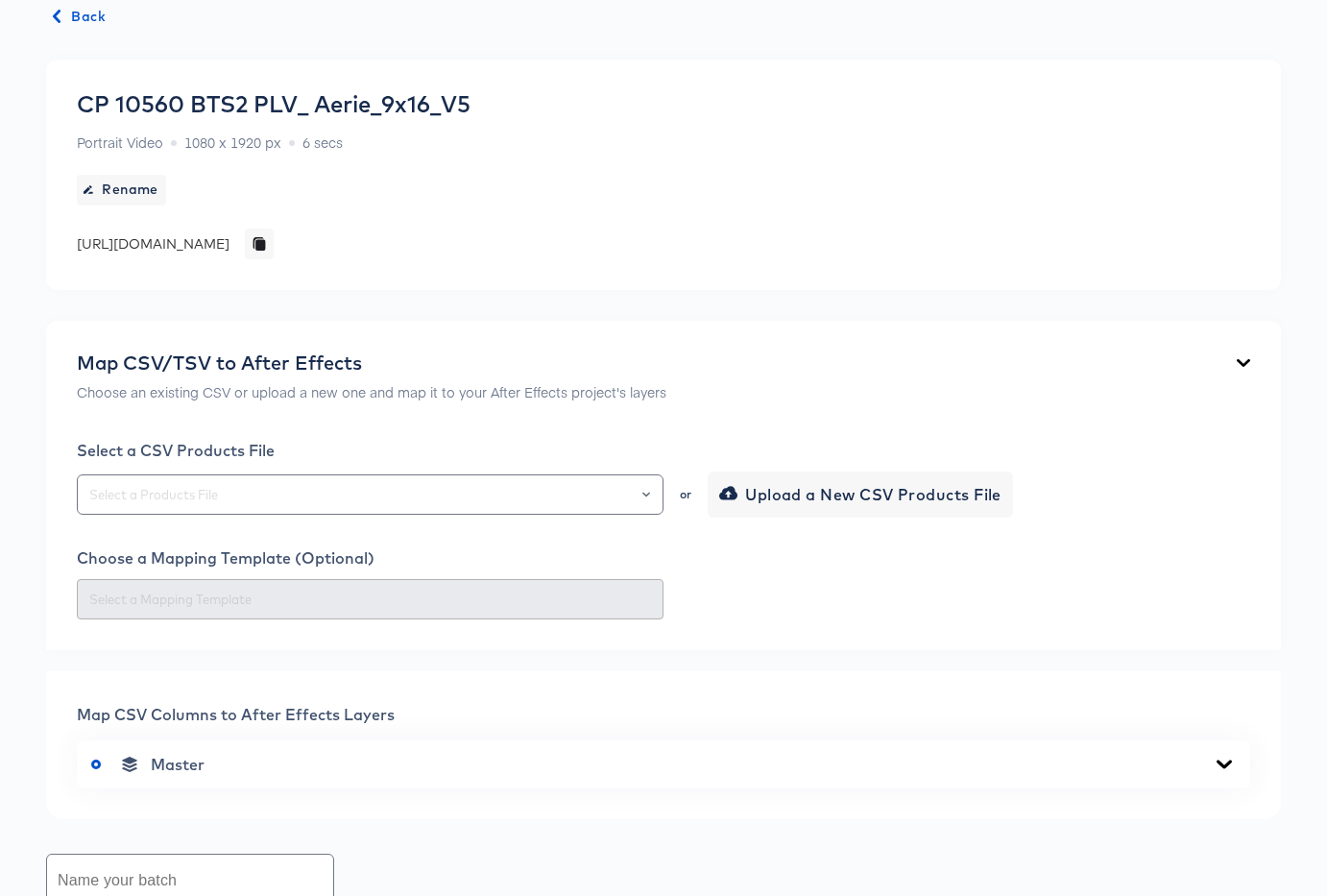
scroll to position [0, 0]
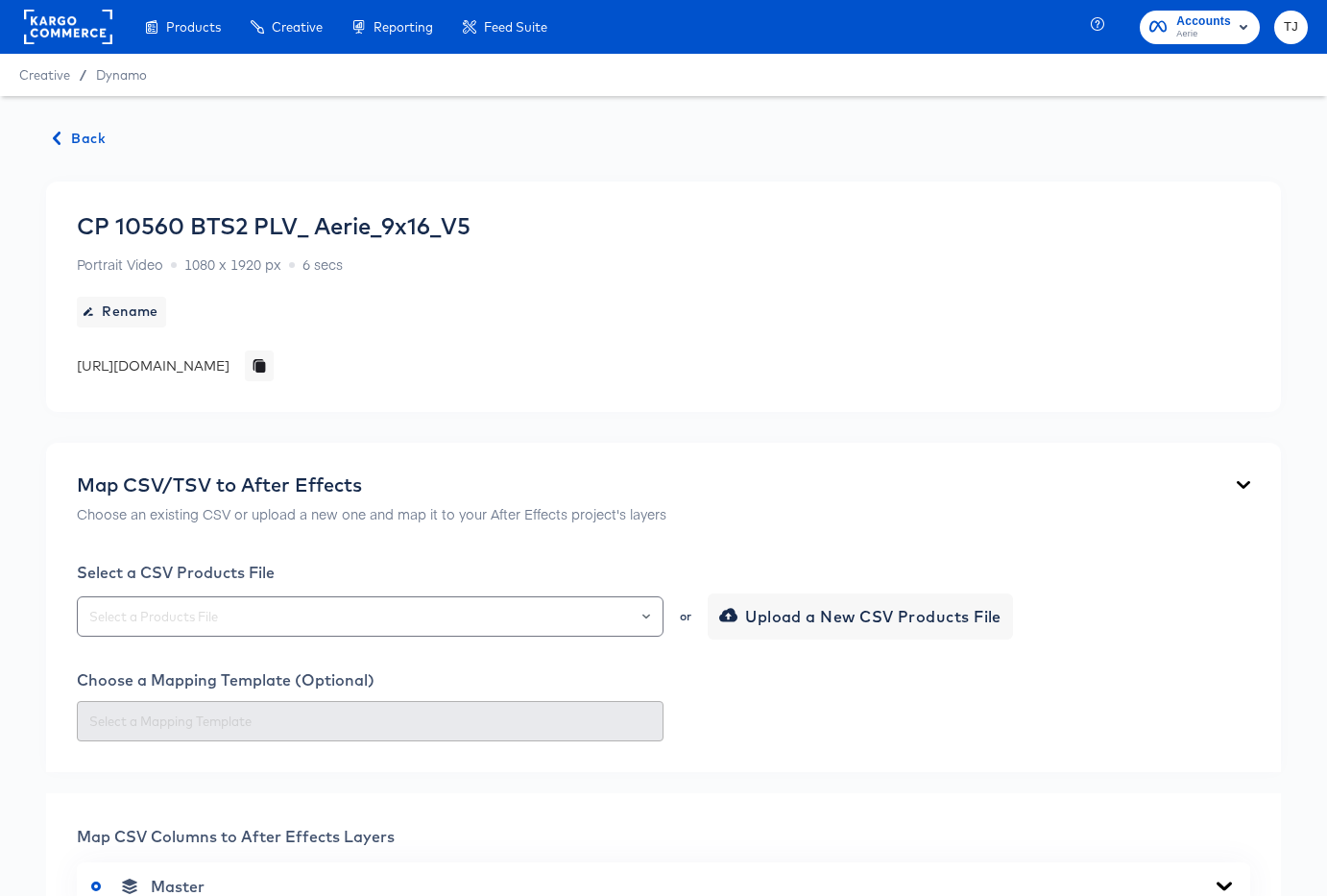
click at [59, 140] on icon "button" at bounding box center [56, 138] width 13 height 13
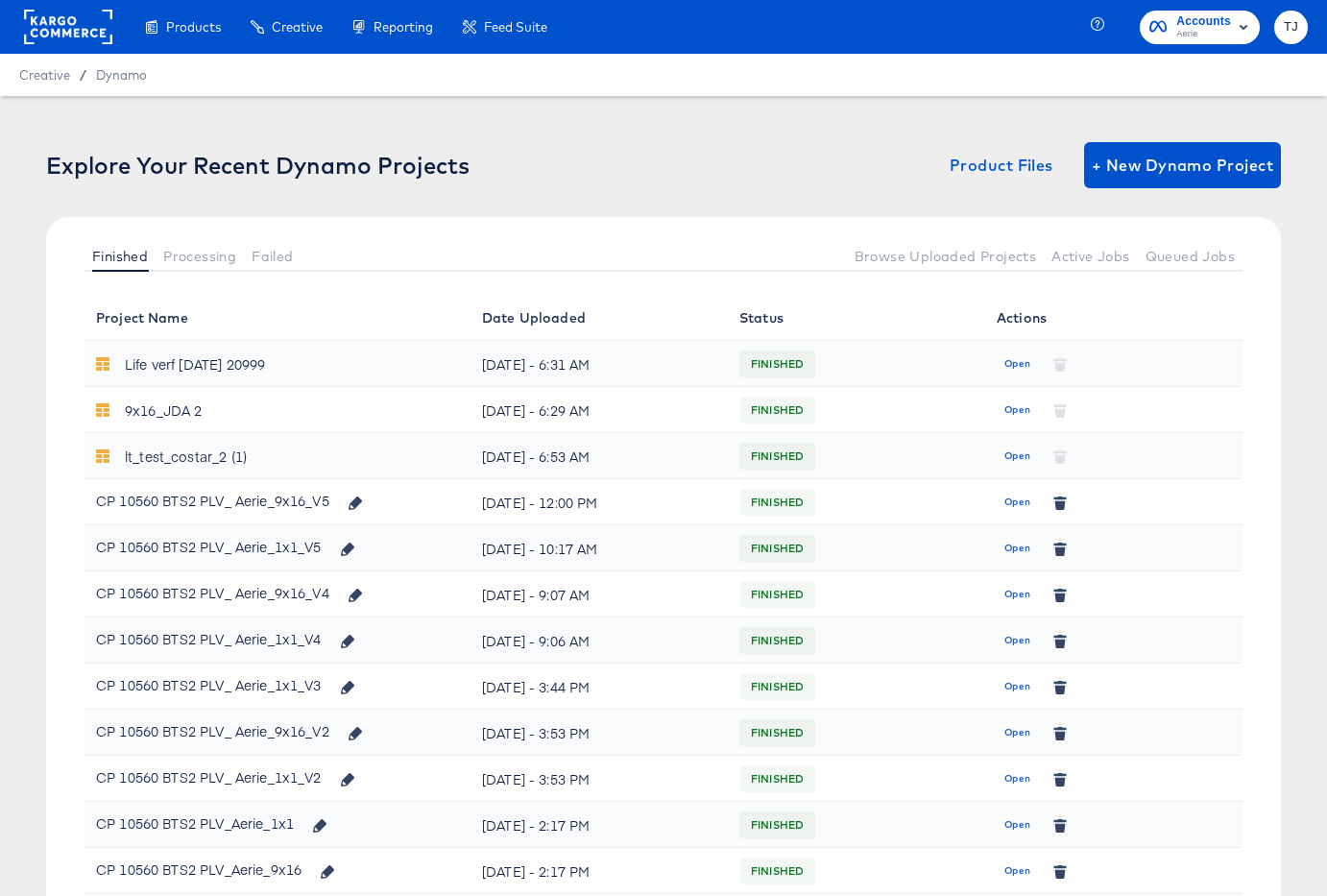
click at [1016, 551] on span "Open" at bounding box center [1017, 548] width 26 height 17
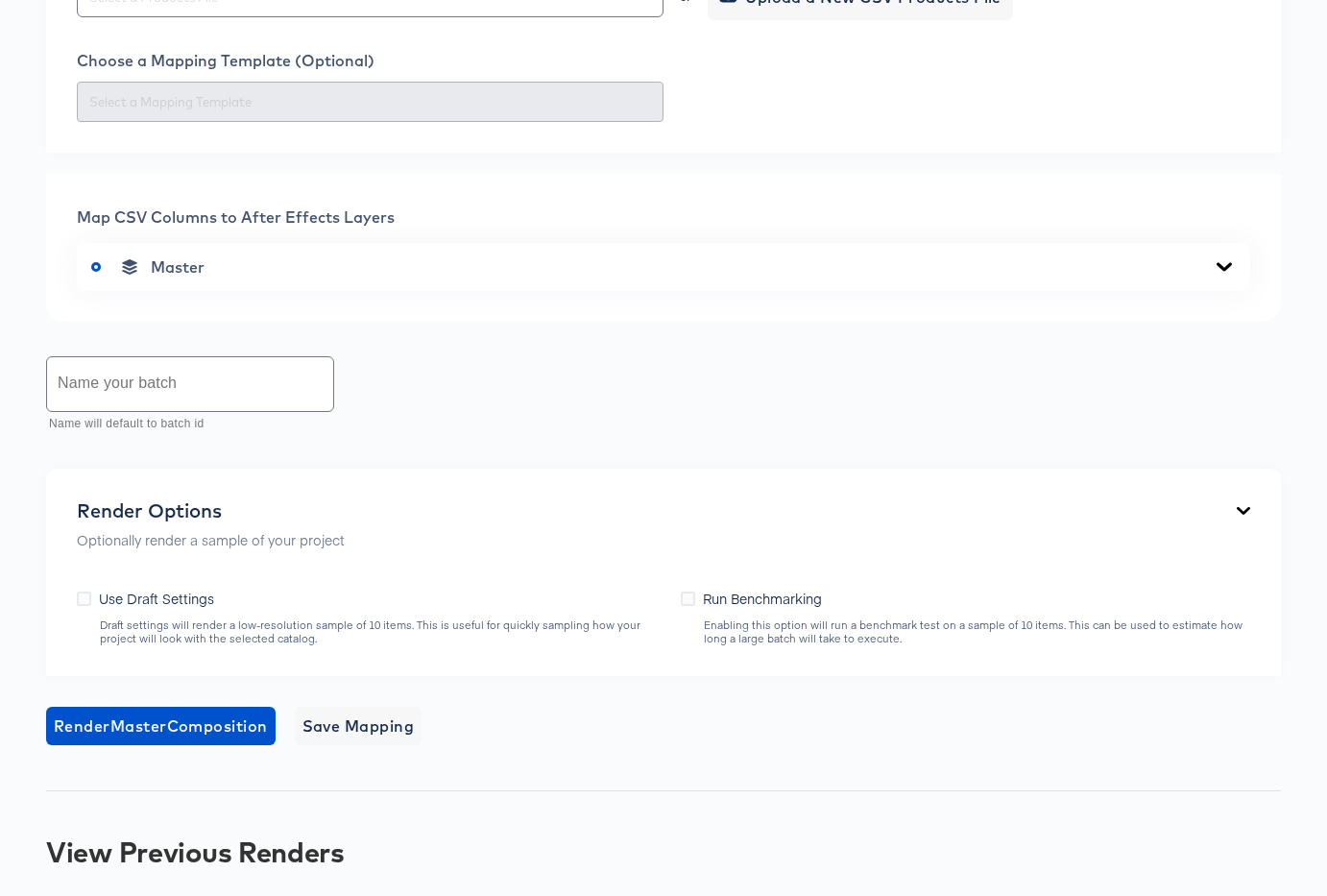
scroll to position [812, 0]
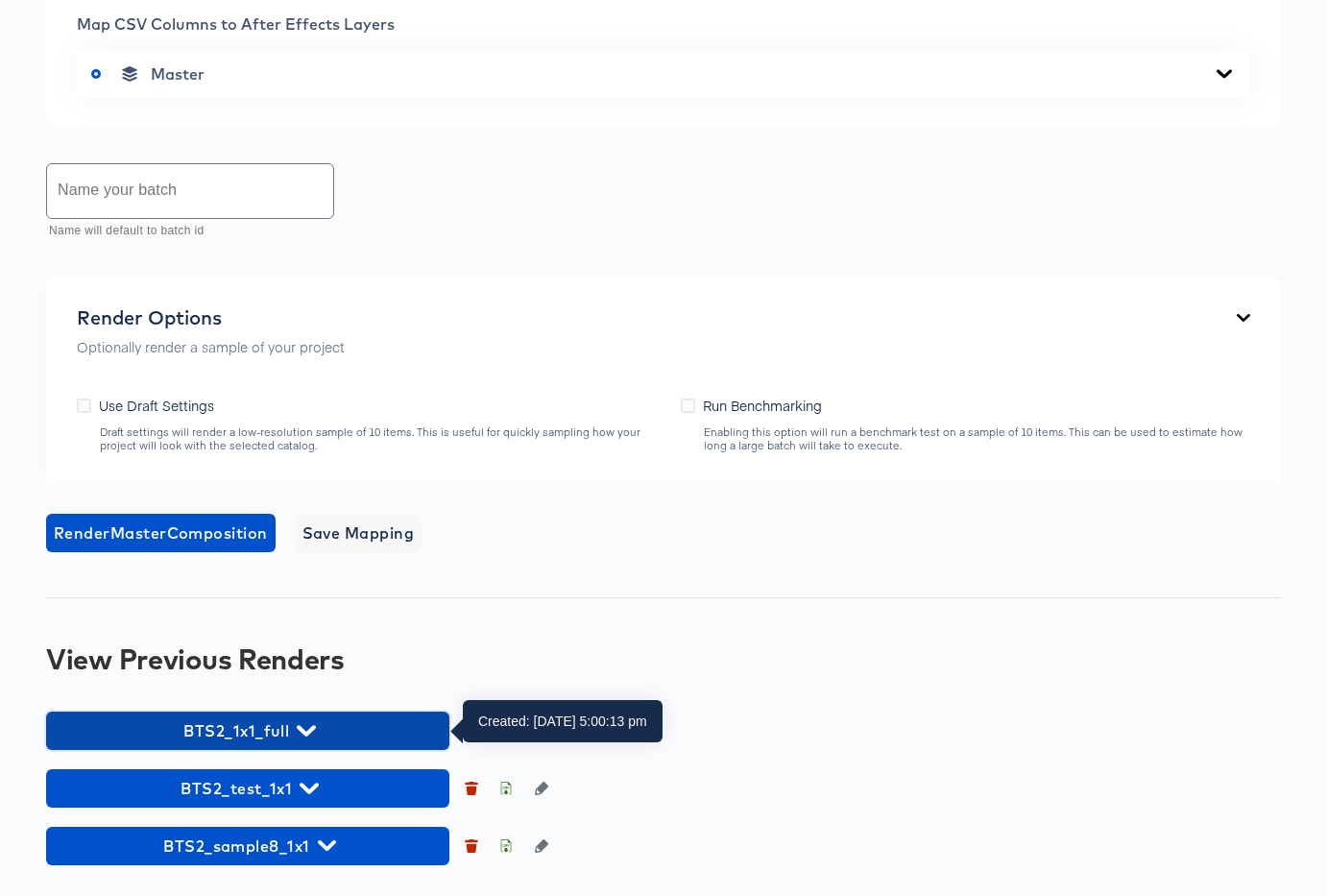
click at [312, 729] on icon "button" at bounding box center [305, 730] width 18 height 18
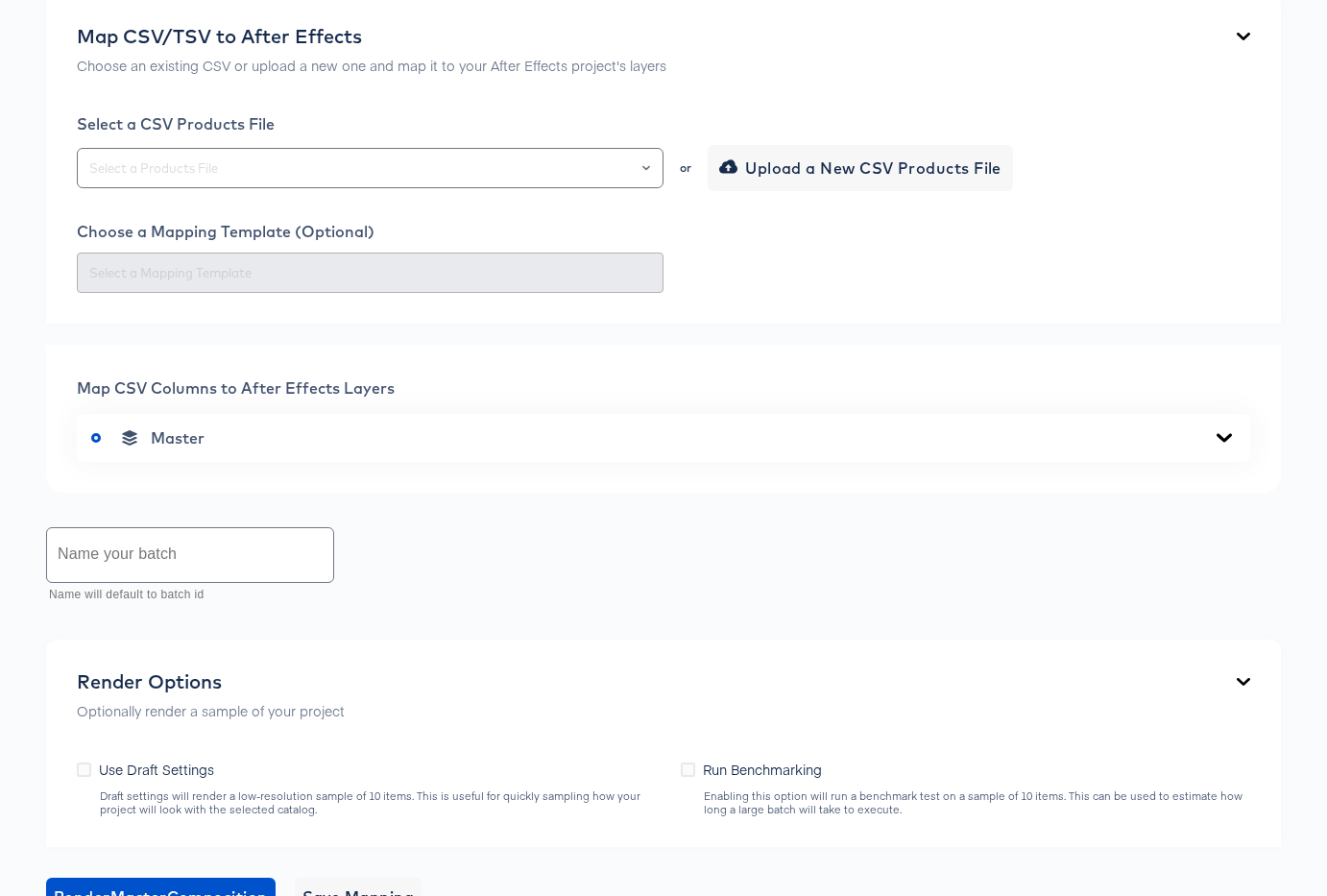
scroll to position [0, 0]
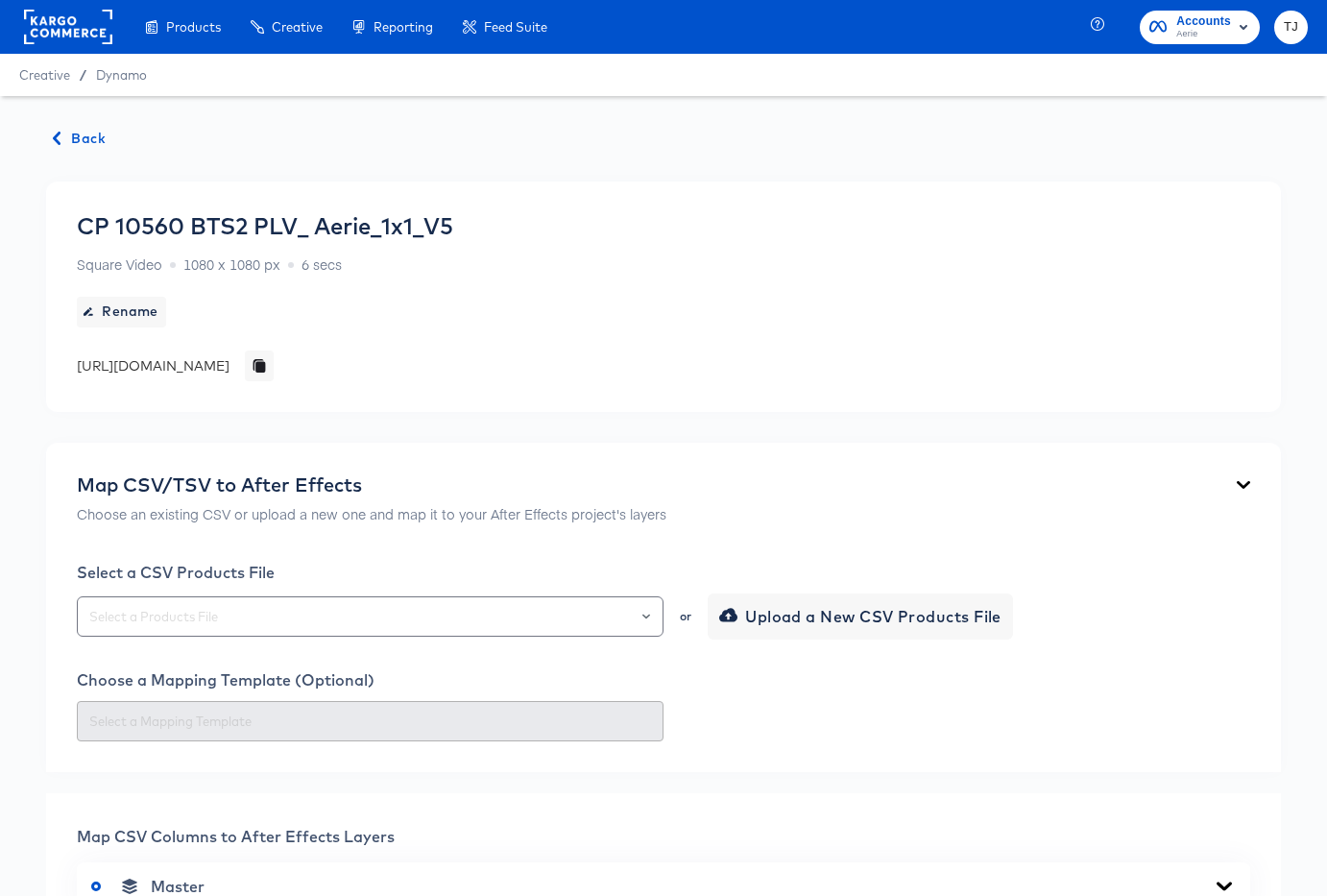
click at [77, 135] on span "Back" at bounding box center [80, 139] width 52 height 24
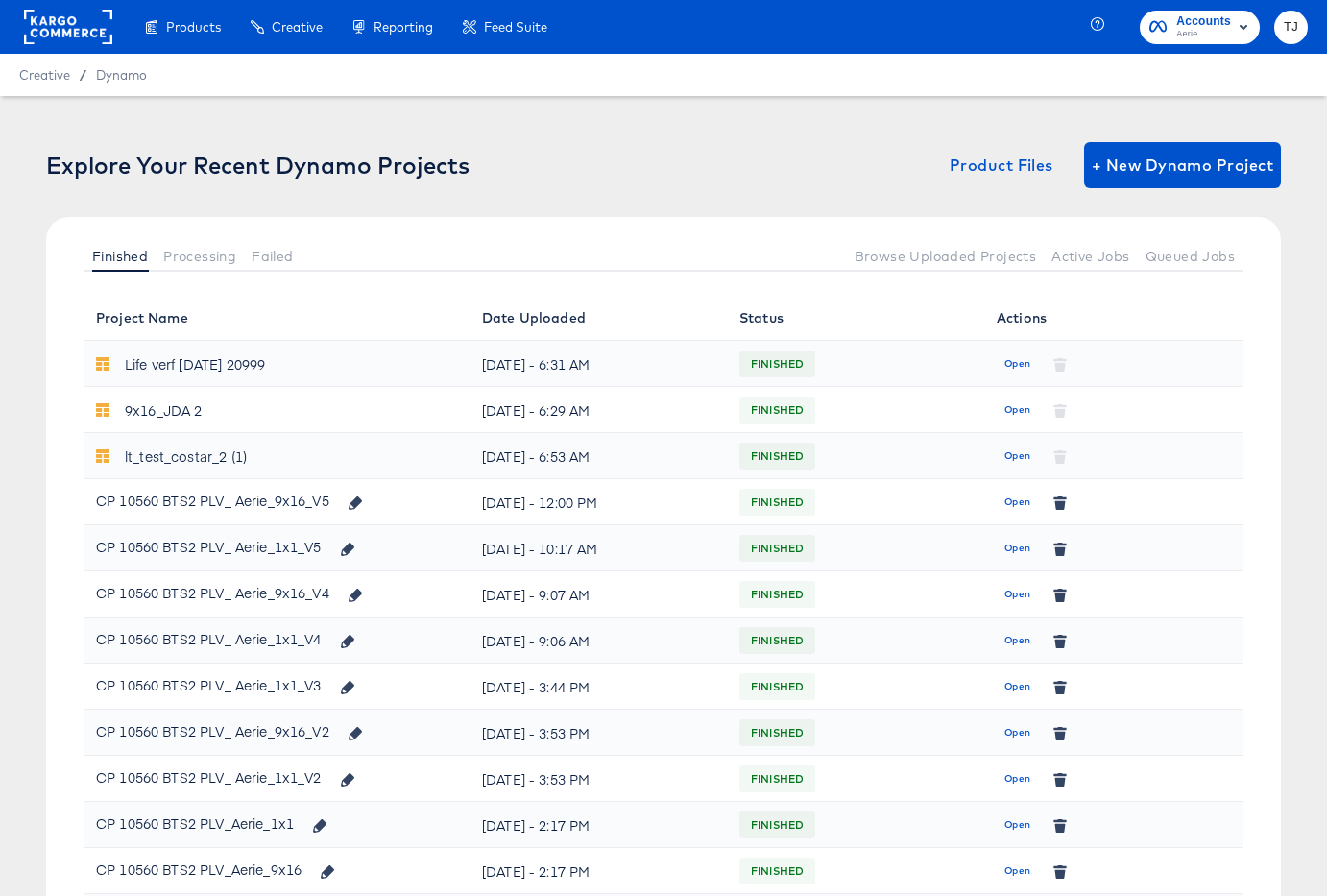
scroll to position [5, 0]
click at [1018, 506] on span "Open" at bounding box center [1017, 502] width 26 height 17
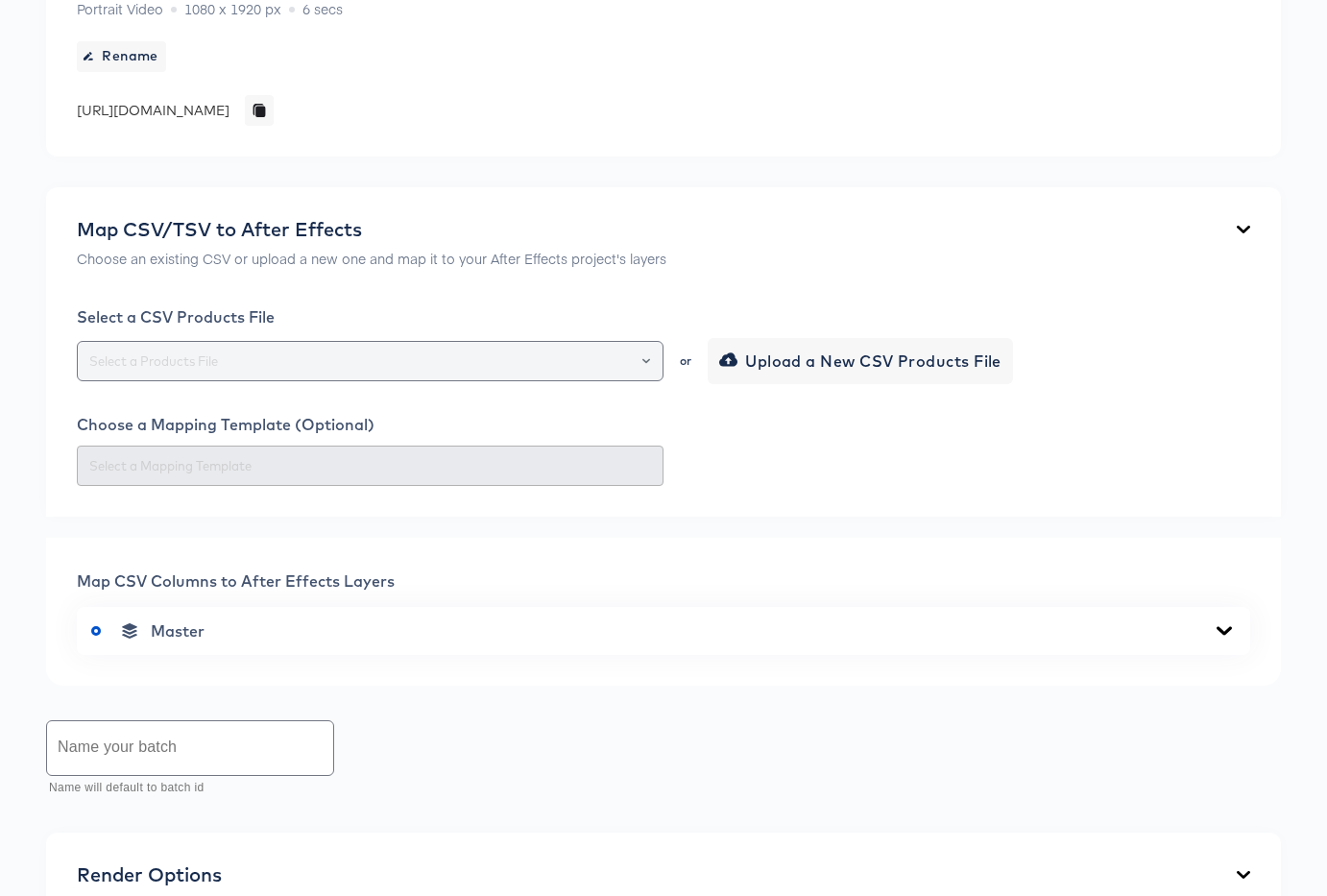
scroll to position [754, 0]
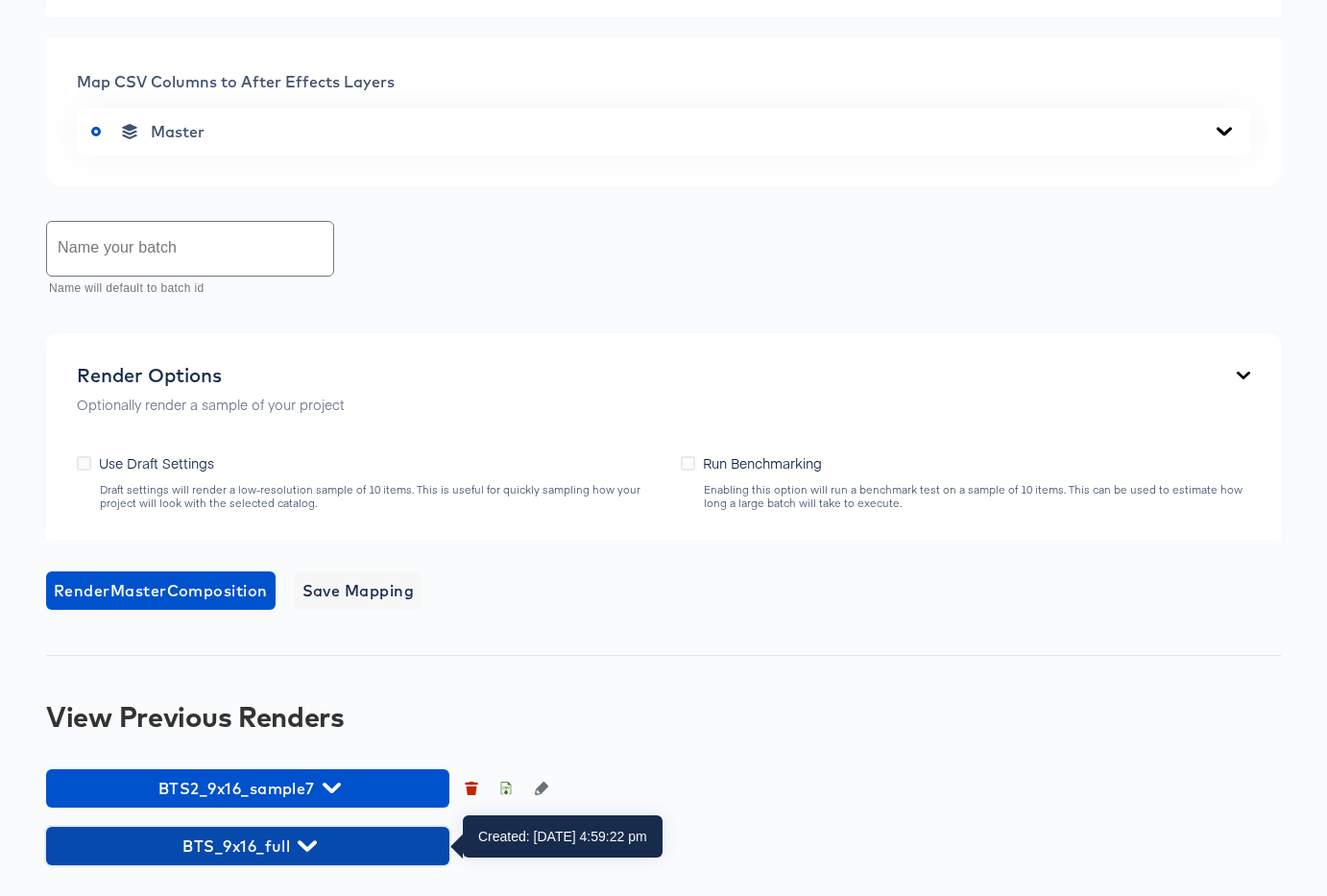
click at [304, 855] on span "BTS_9x16_full" at bounding box center [247, 845] width 384 height 27
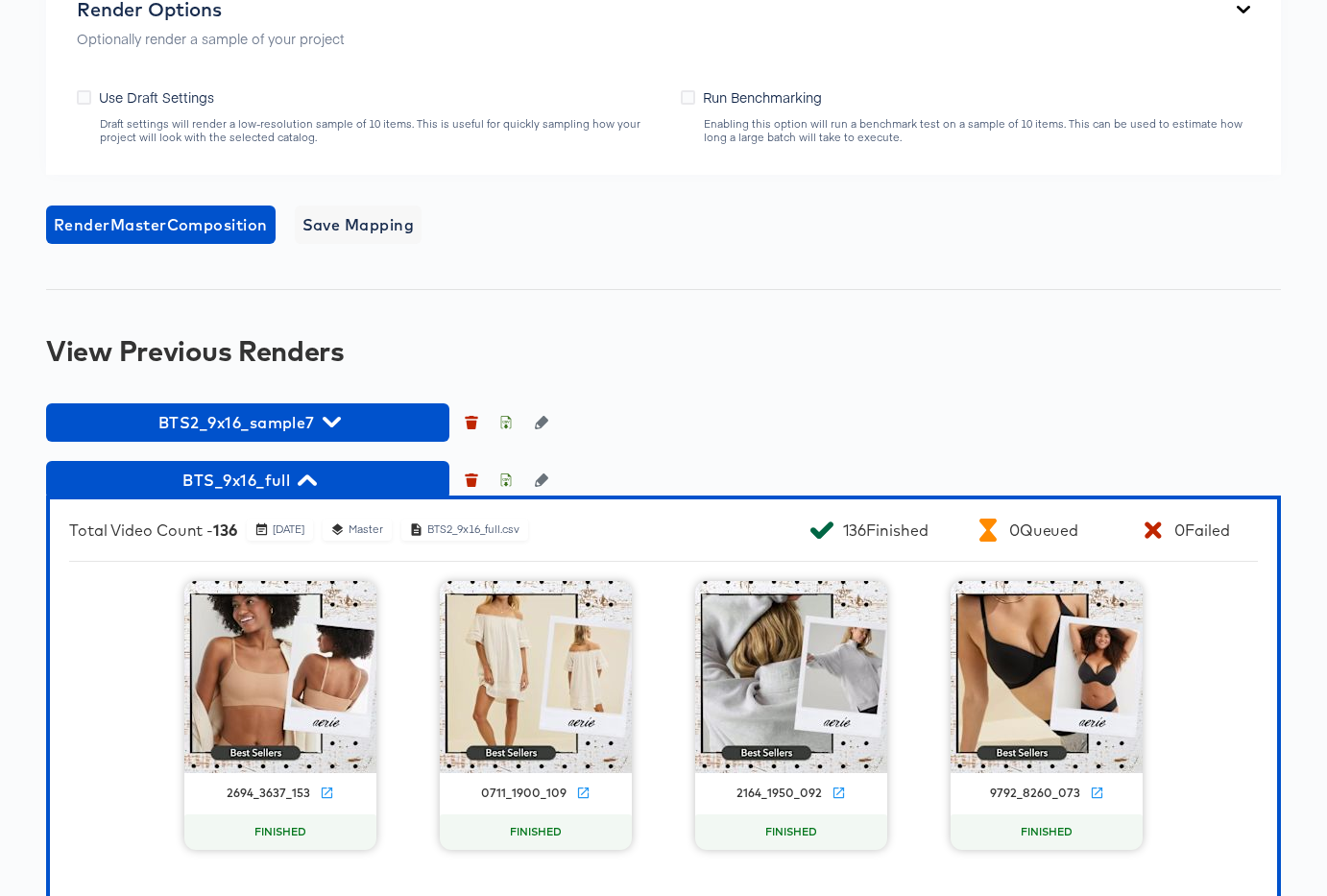
scroll to position [983, 0]
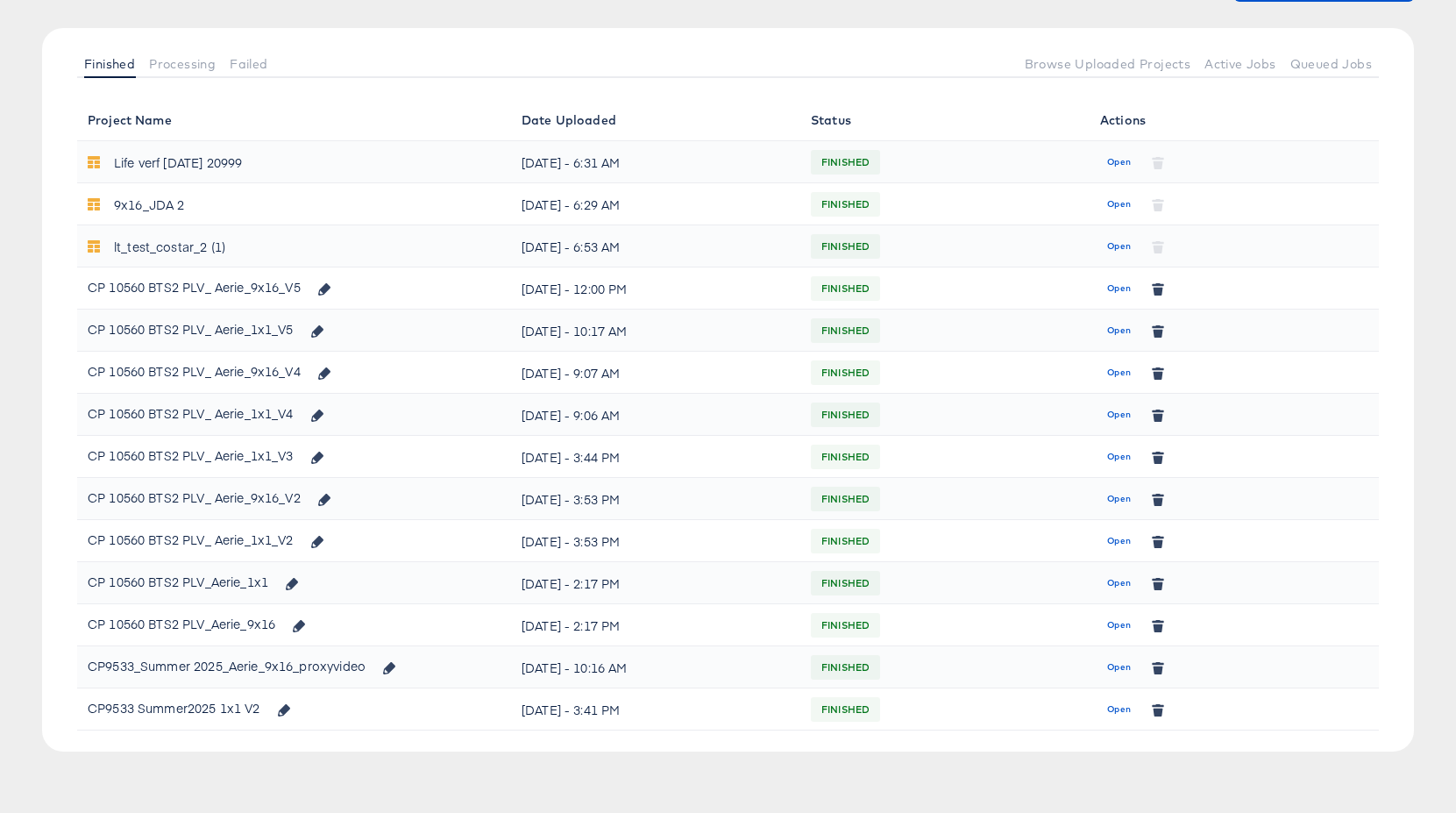
scroll to position [175, 0]
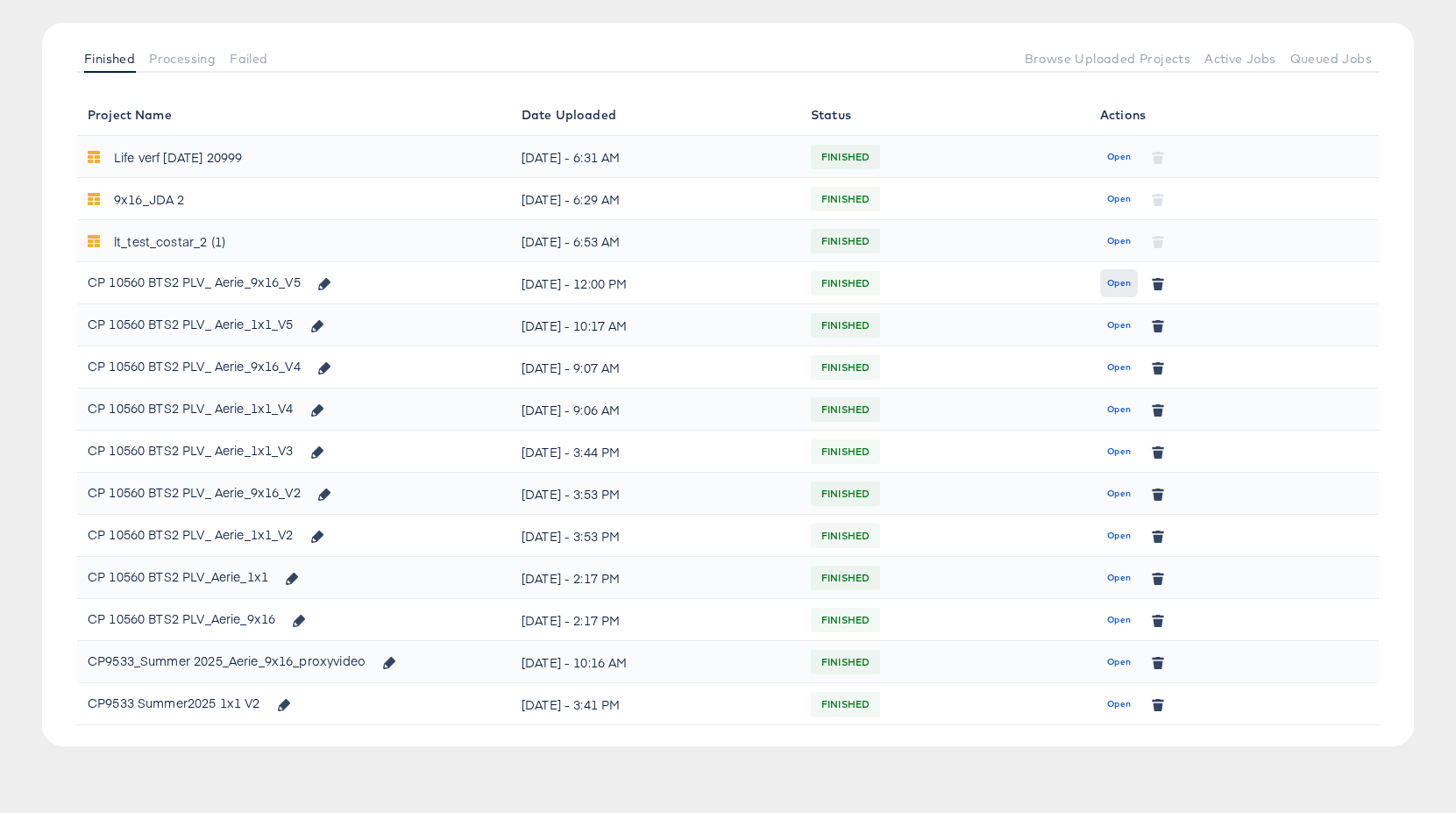
click at [1111, 279] on span "Open" at bounding box center [1119, 283] width 24 height 15
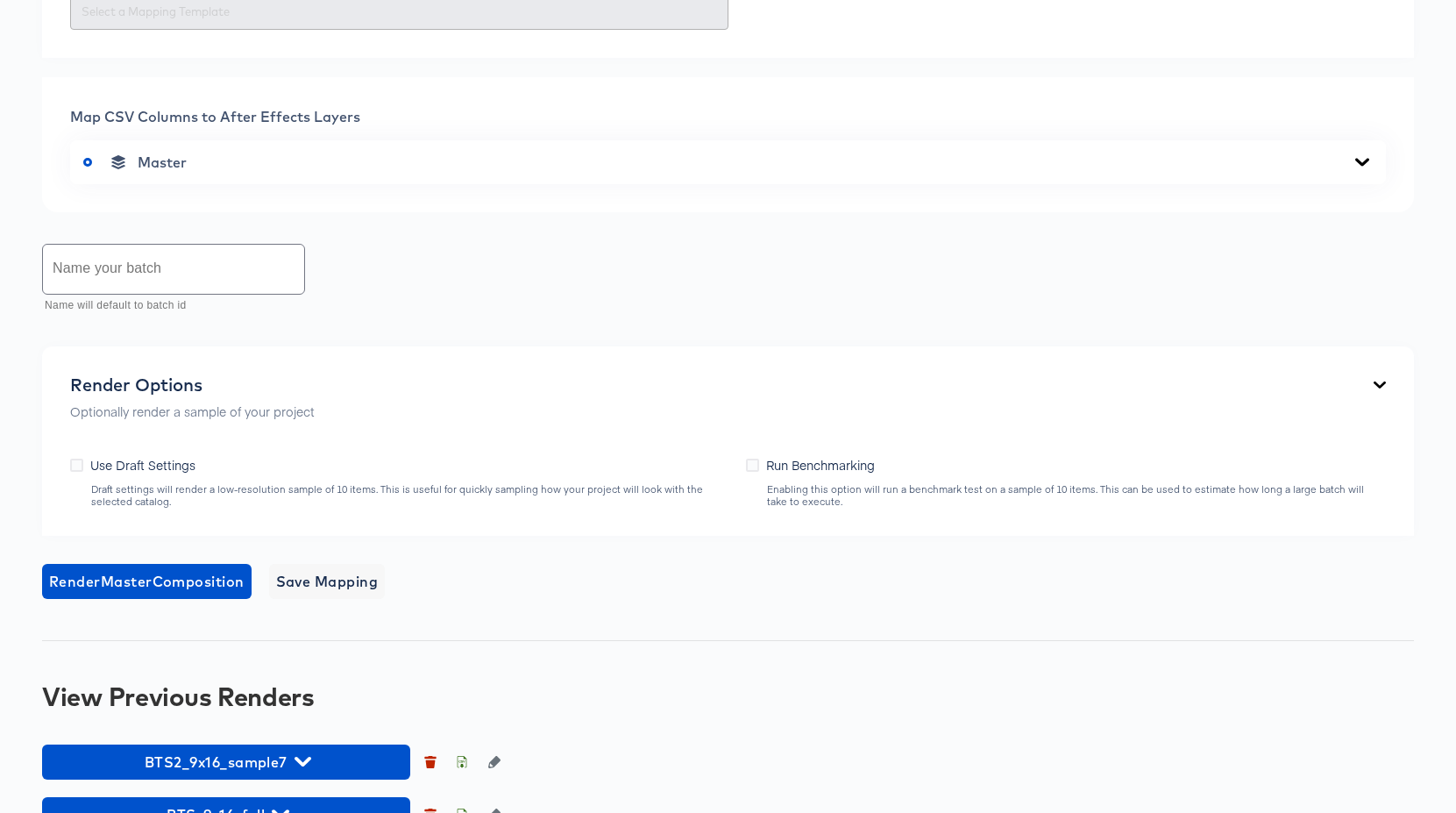
scroll to position [695, 0]
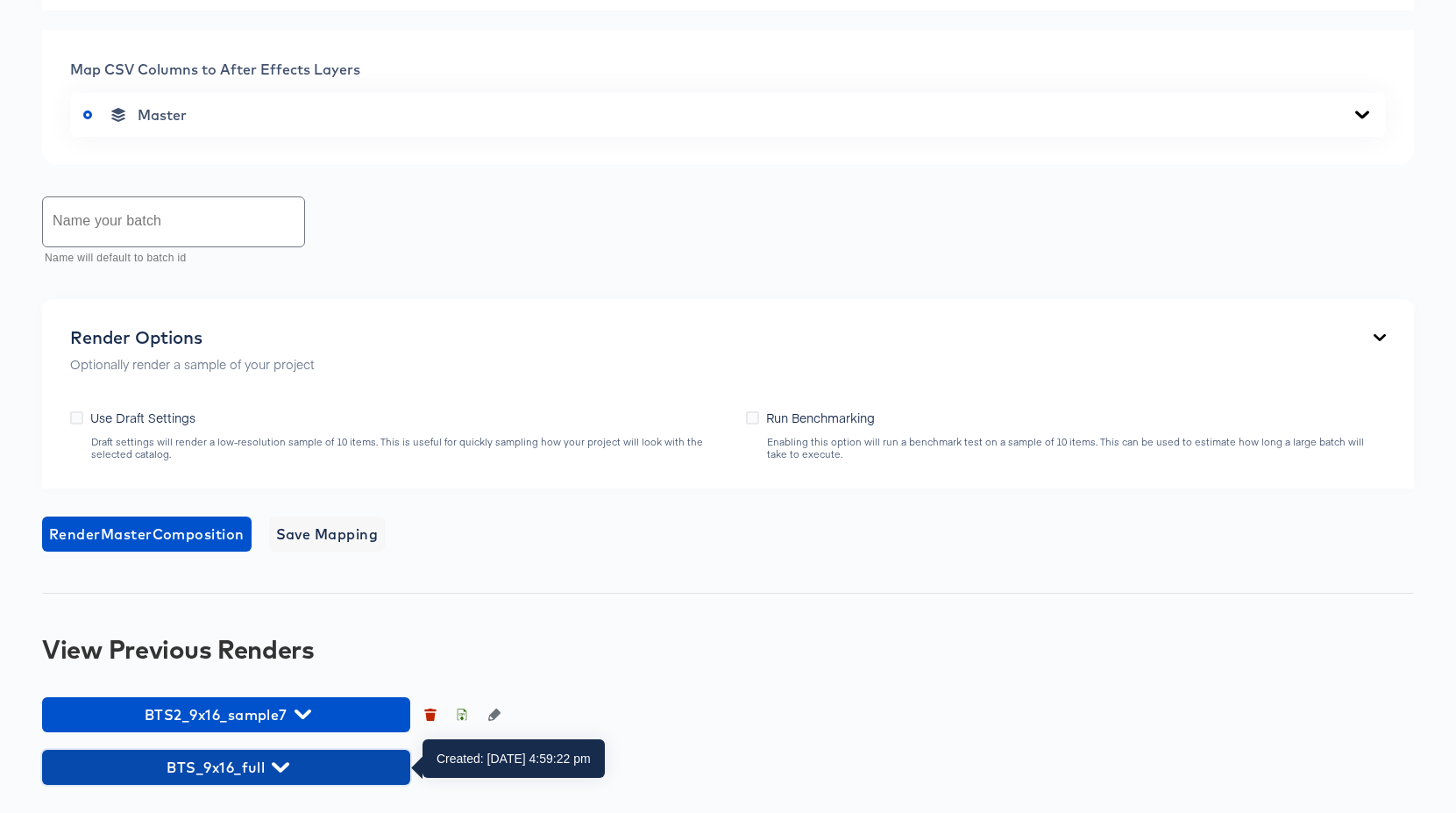
click at [294, 761] on span "BTS_9x16_full" at bounding box center [226, 767] width 351 height 25
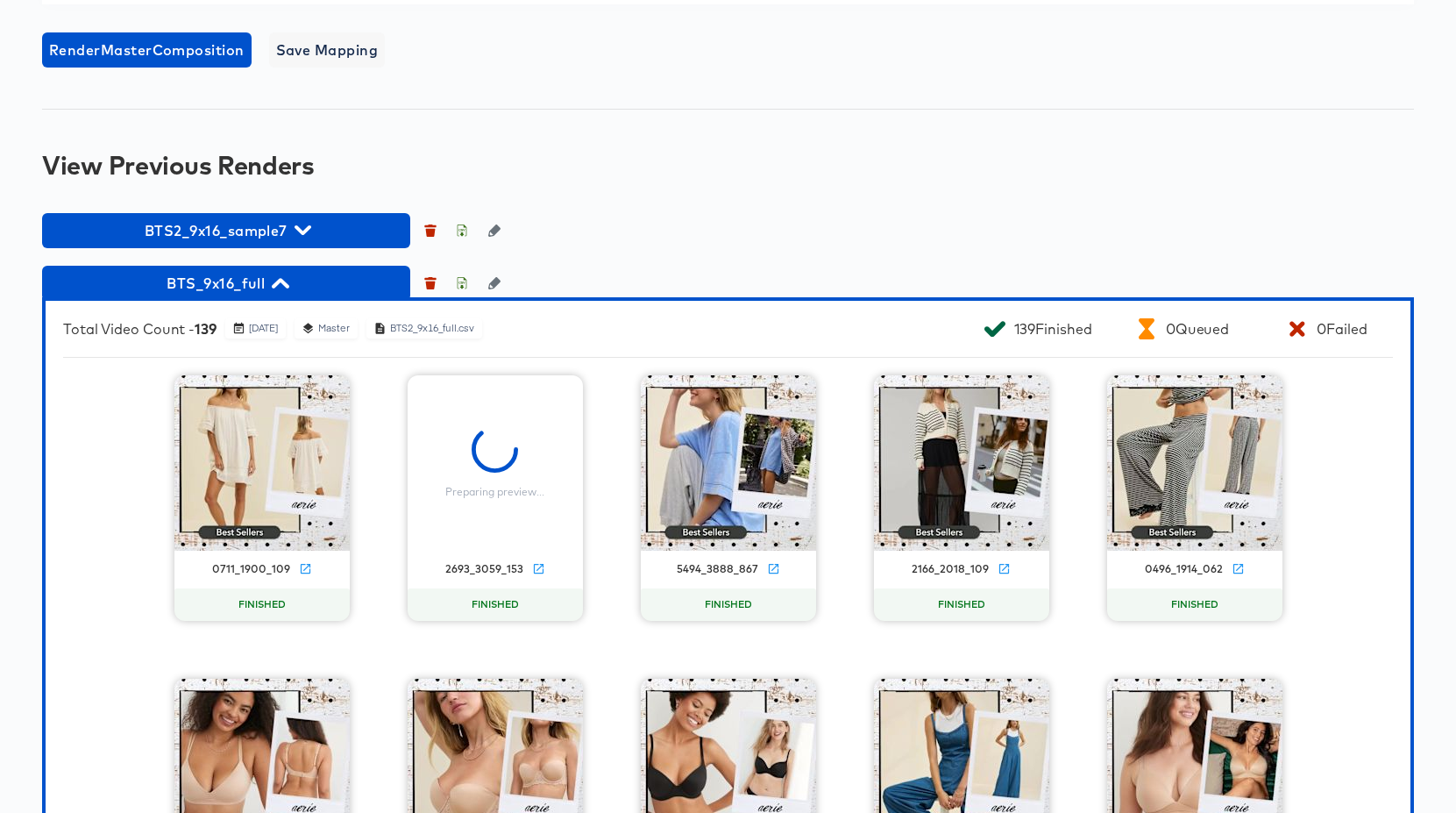
scroll to position [1180, 0]
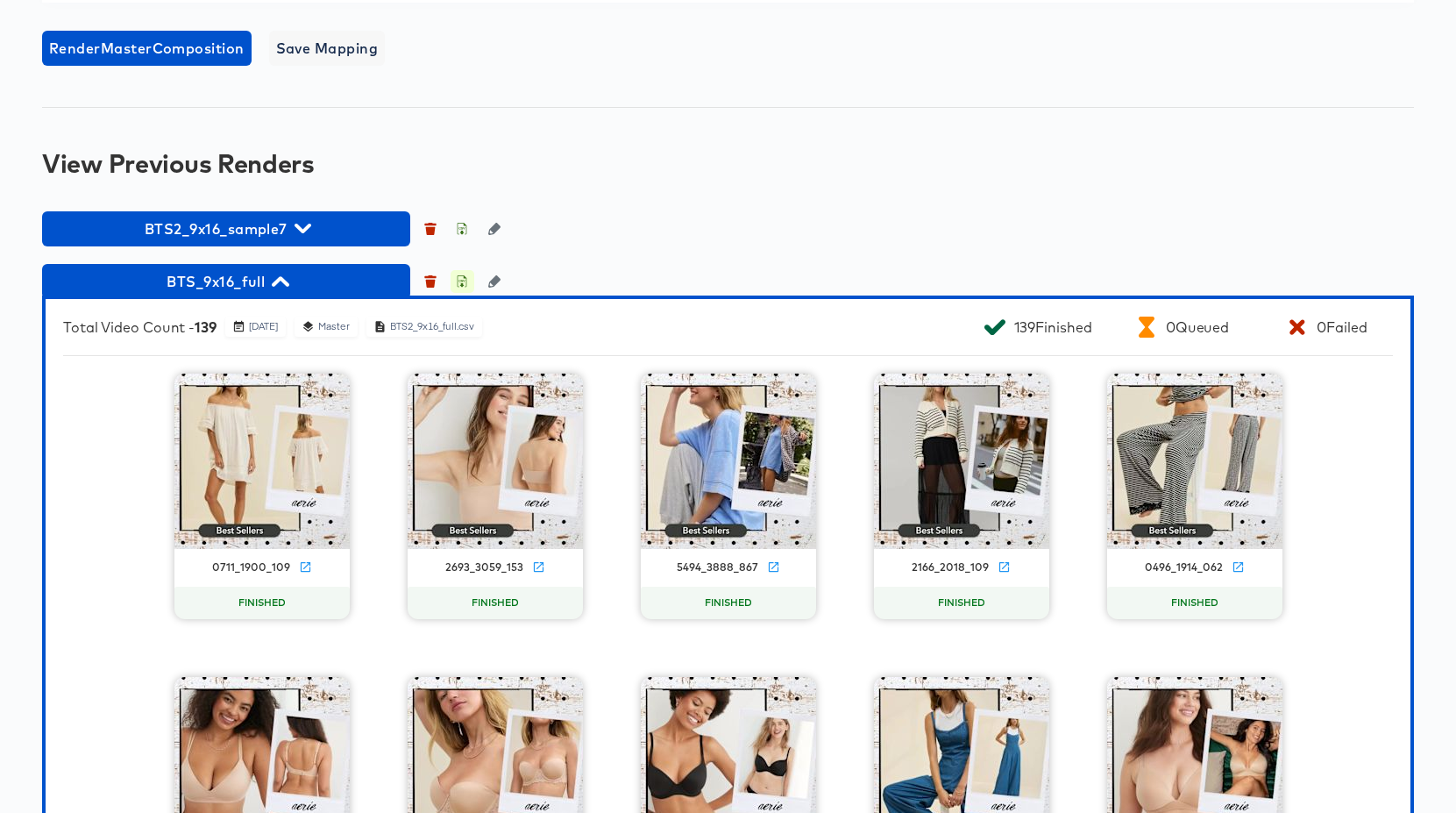
click at [461, 279] on icon "button" at bounding box center [461, 281] width 12 height 12
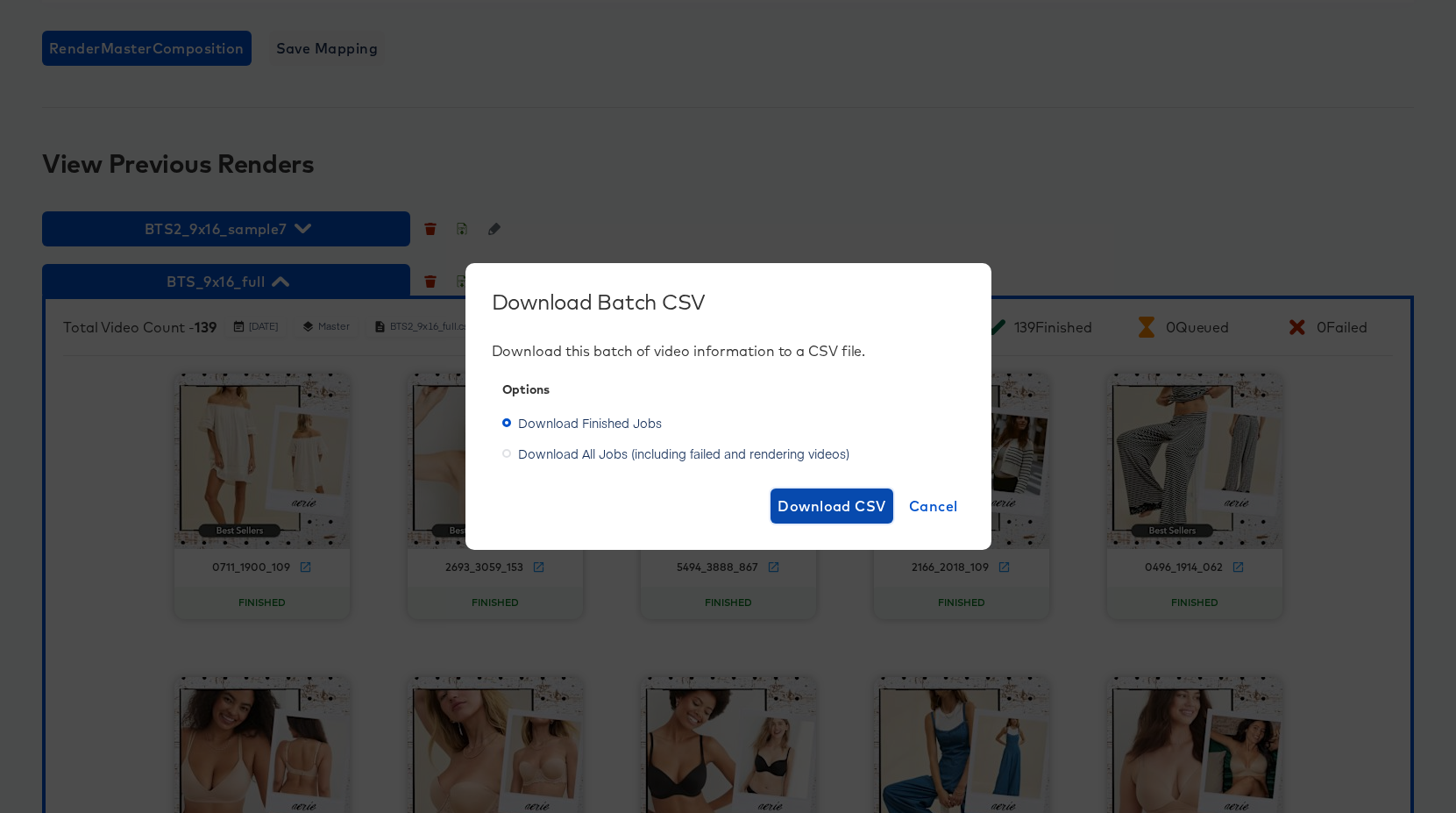
click at [843, 510] on span "Download CSV" at bounding box center [831, 506] width 108 height 25
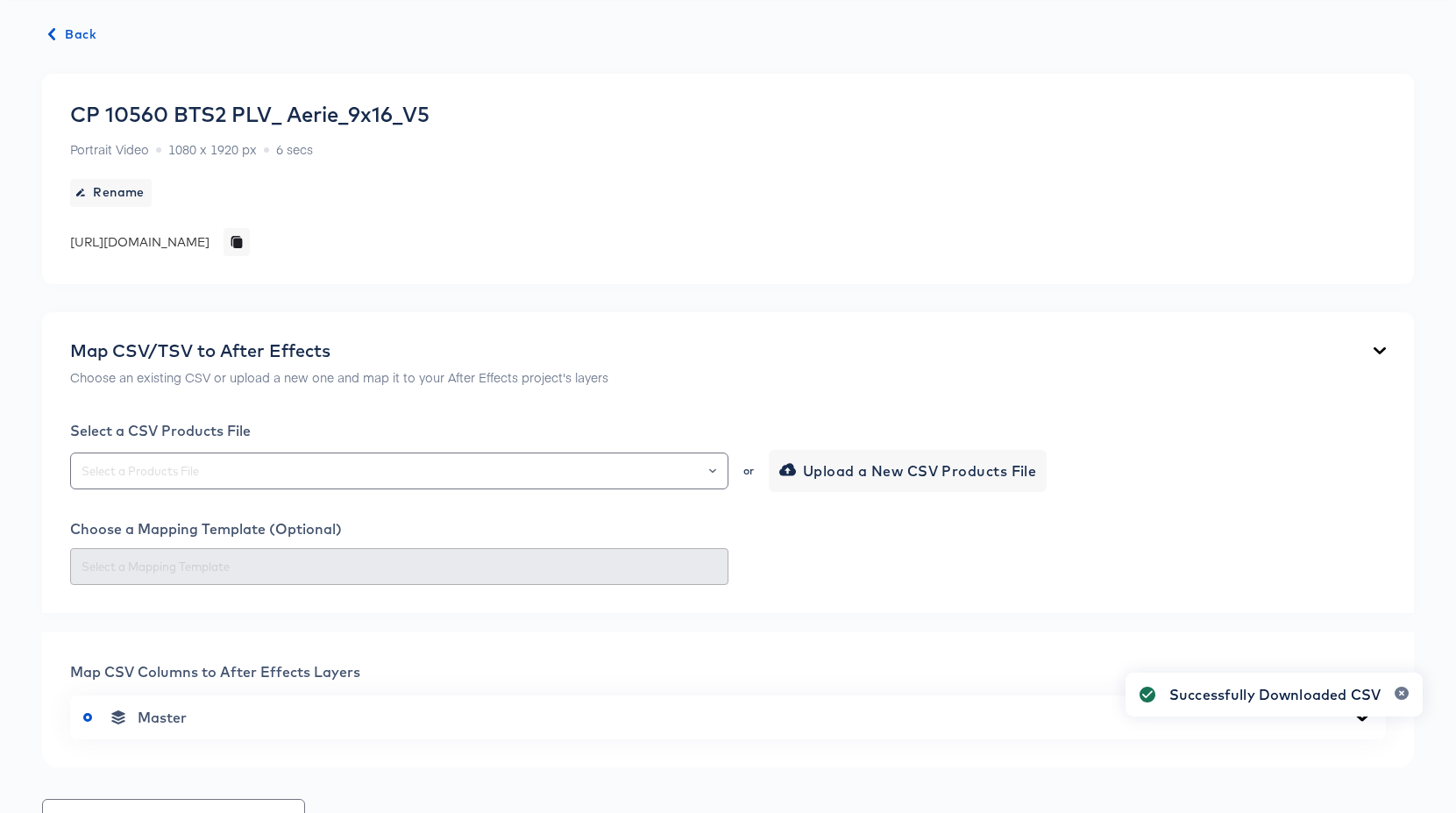
scroll to position [0, 0]
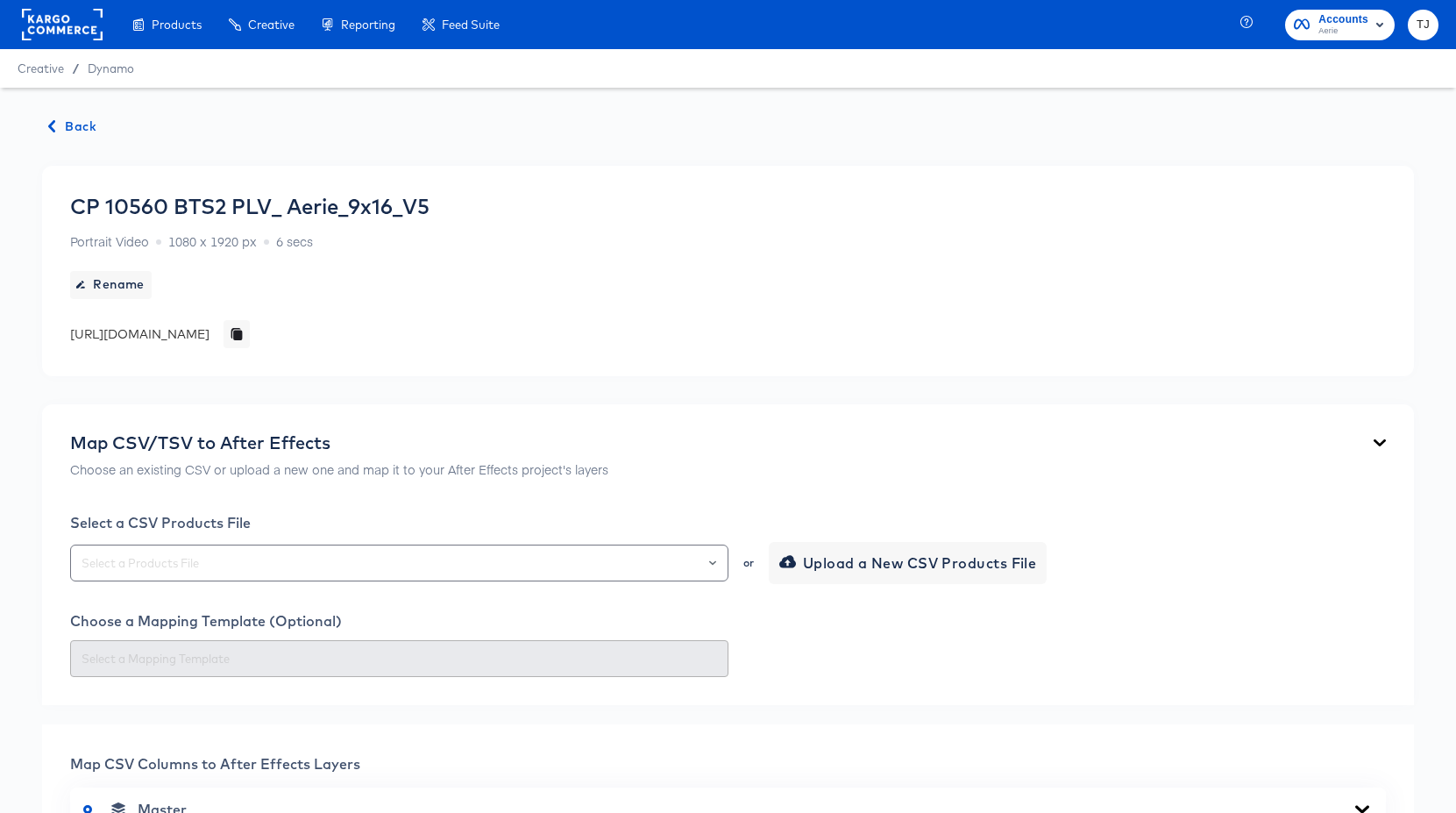
click at [78, 124] on span "Back" at bounding box center [73, 127] width 47 height 22
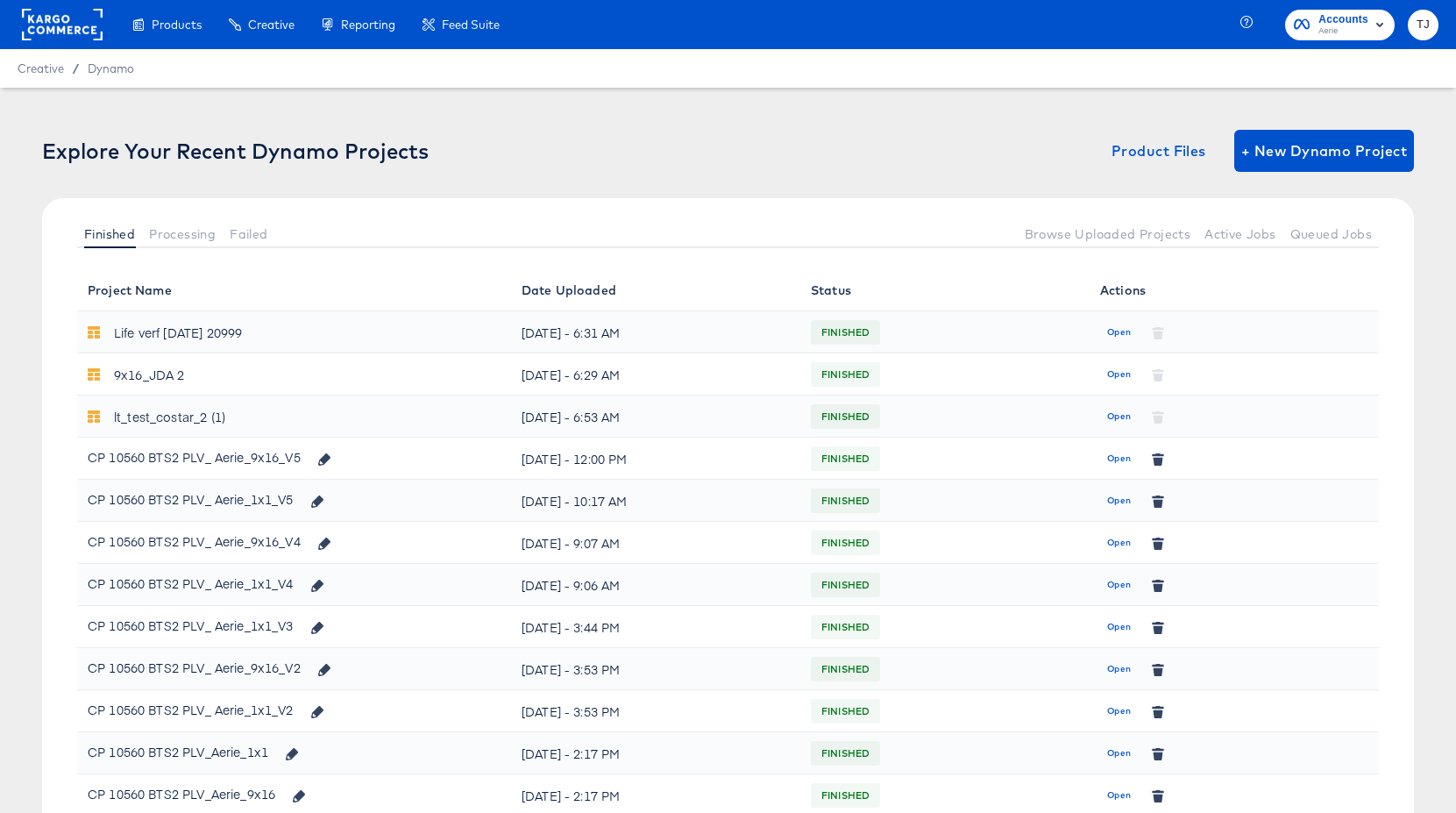
click at [1124, 499] on span "Open" at bounding box center [1119, 500] width 24 height 15
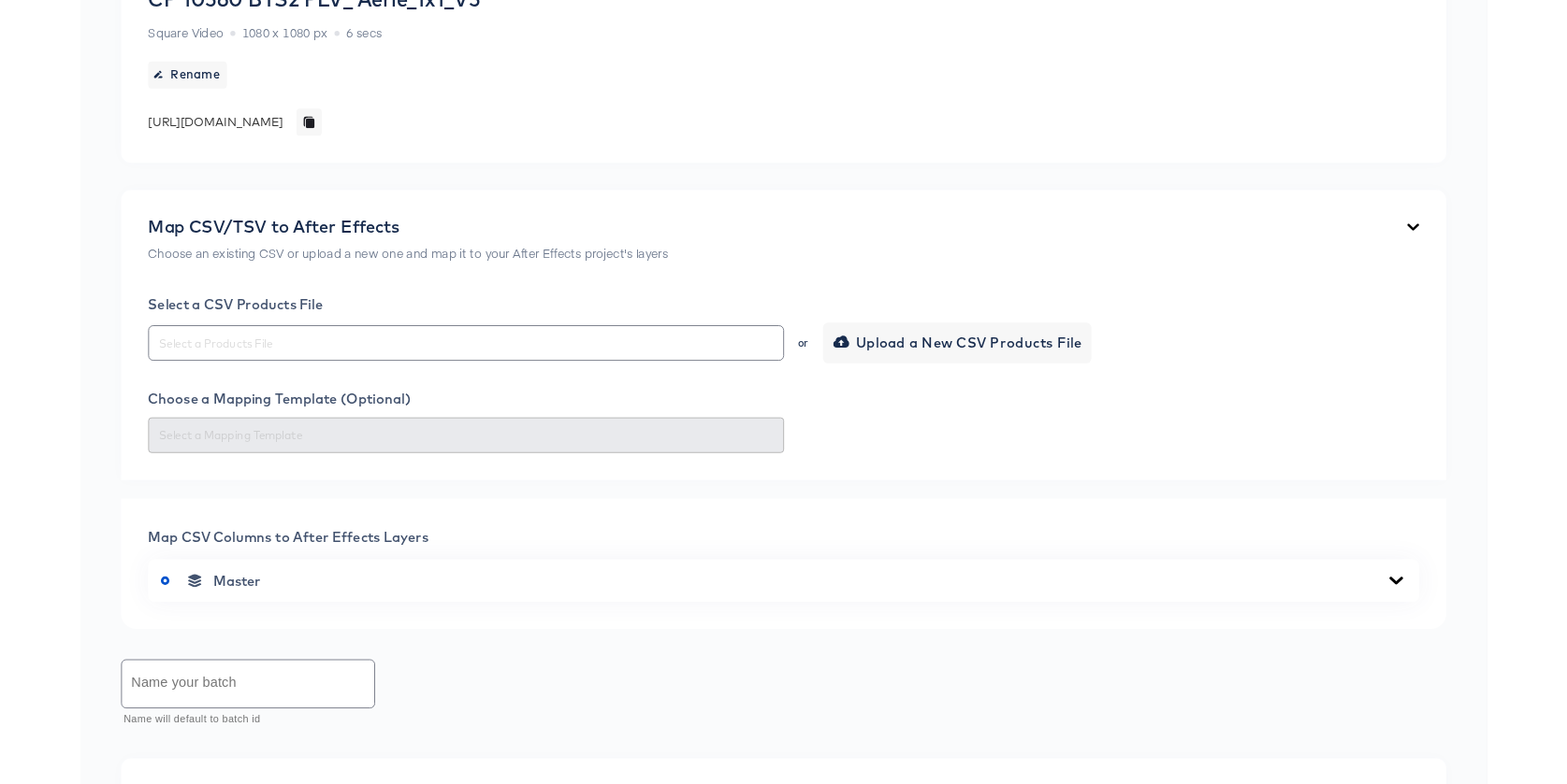
scroll to position [797, 0]
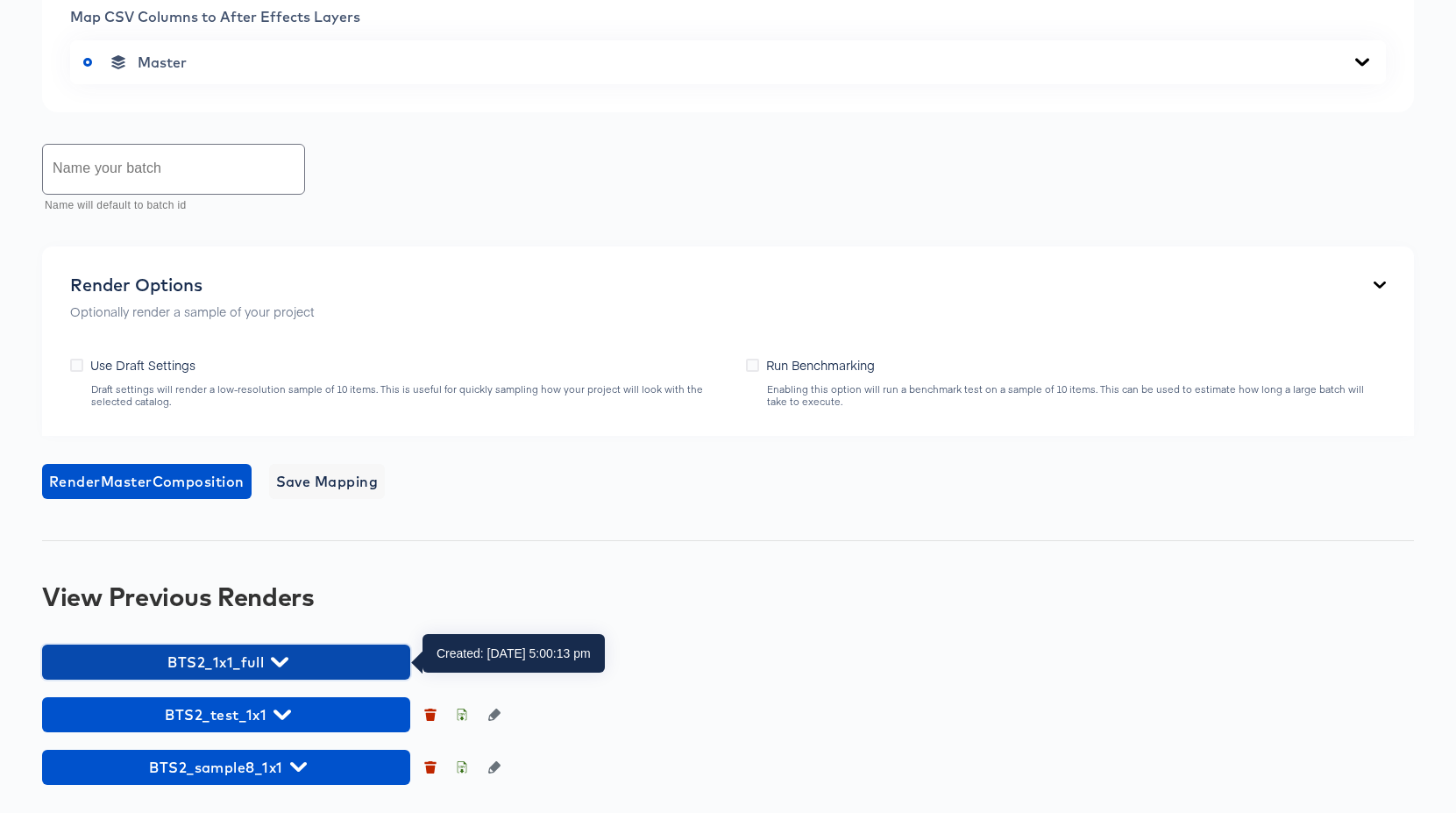
click at [299, 660] on span "BTS2_1x1_full" at bounding box center [226, 662] width 351 height 25
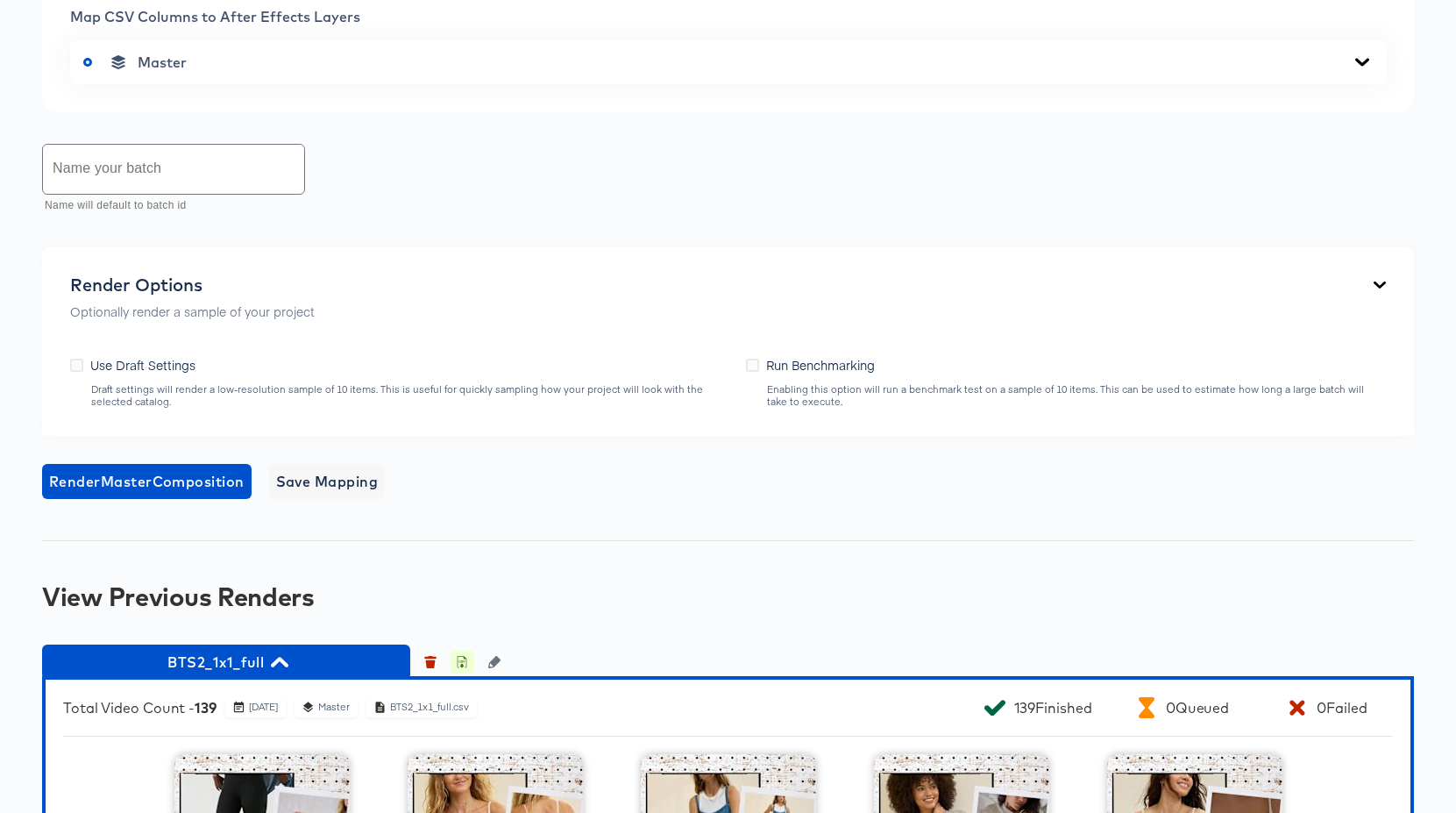
click at [461, 659] on icon "button" at bounding box center [461, 662] width 12 height 12
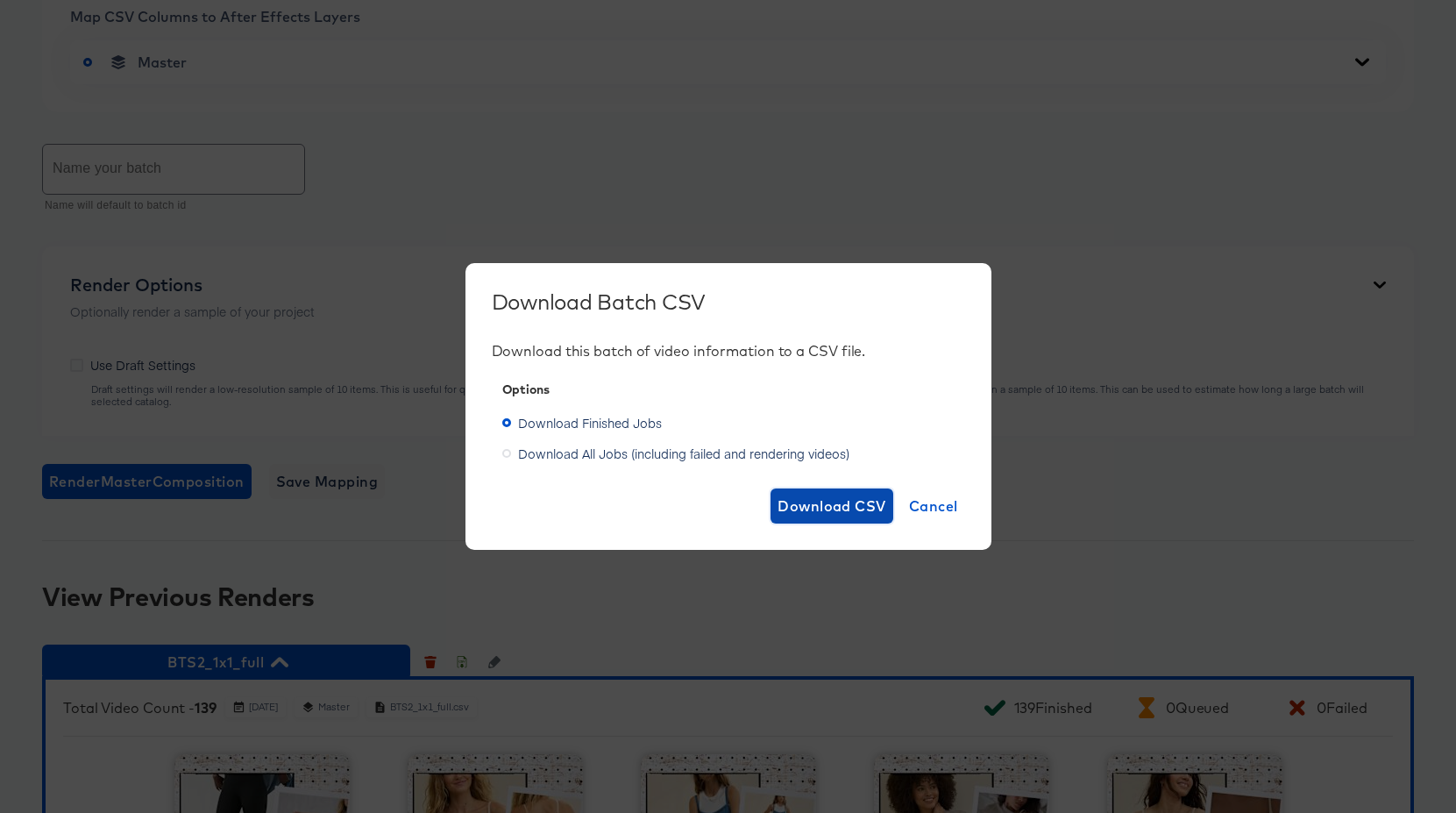
click at [822, 506] on span "Download CSV" at bounding box center [831, 506] width 108 height 25
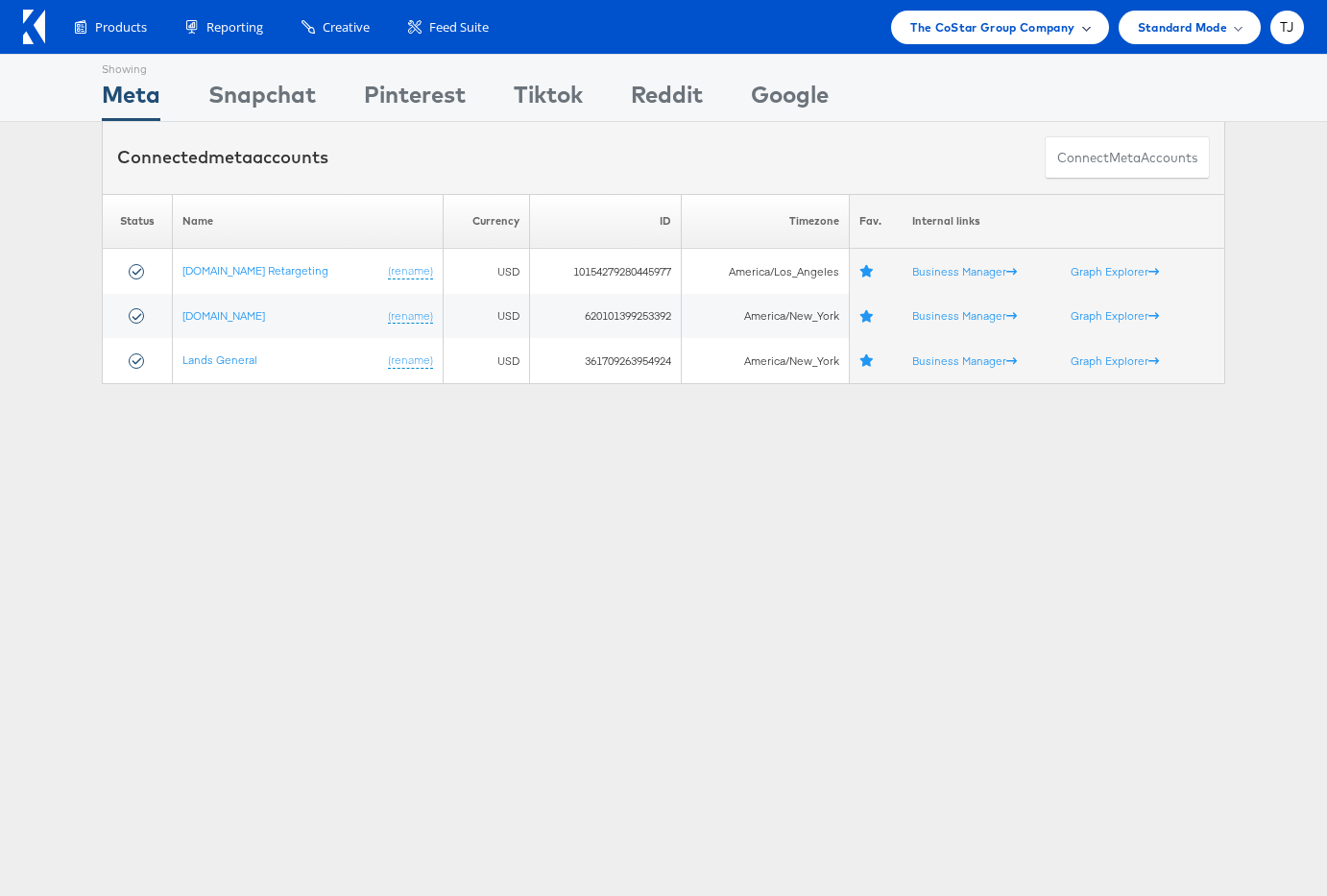
click at [1065, 23] on span "The CoStar Group Company" at bounding box center [992, 27] width 165 height 20
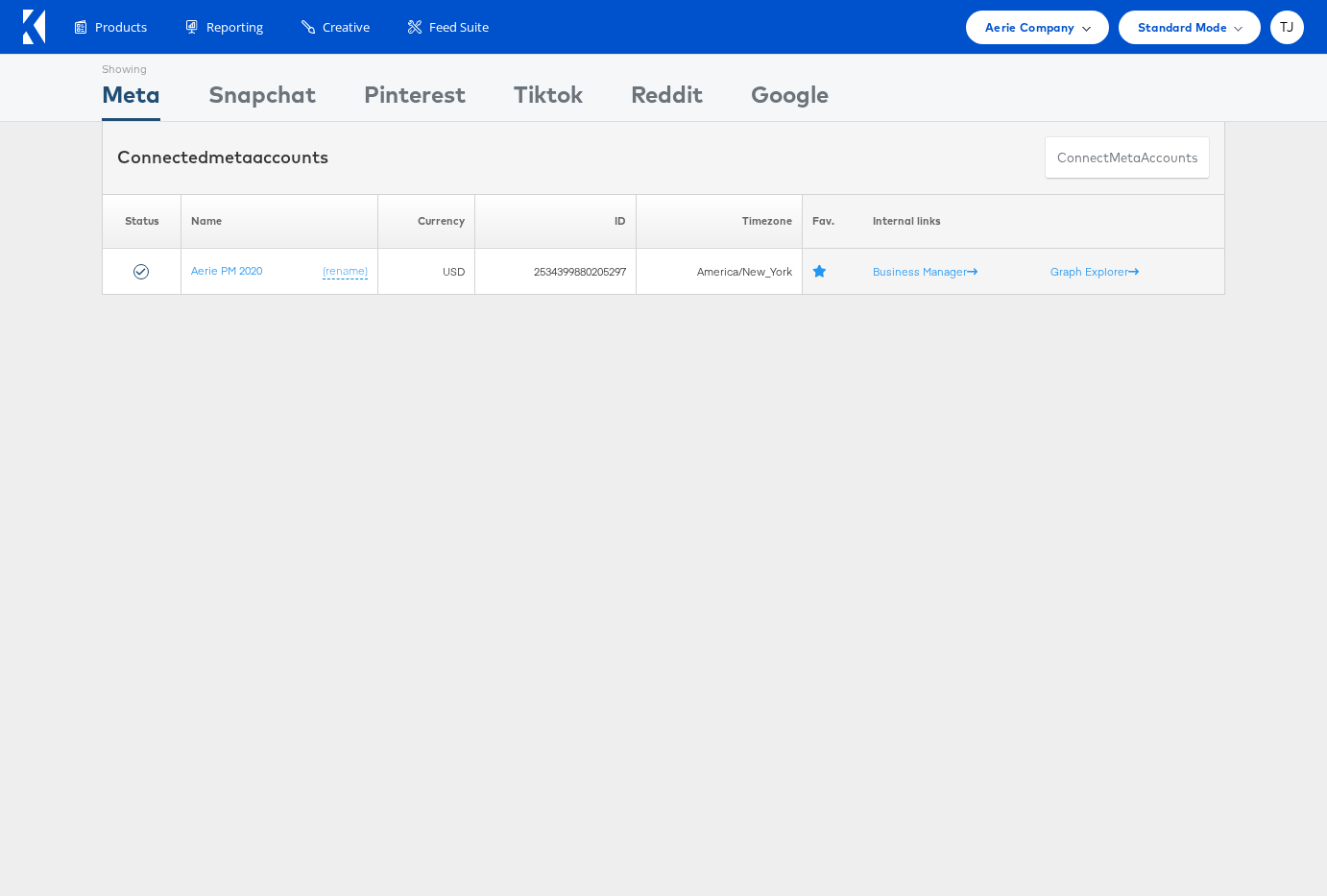
click at [1070, 24] on span "Aerie Company" at bounding box center [1029, 27] width 89 height 20
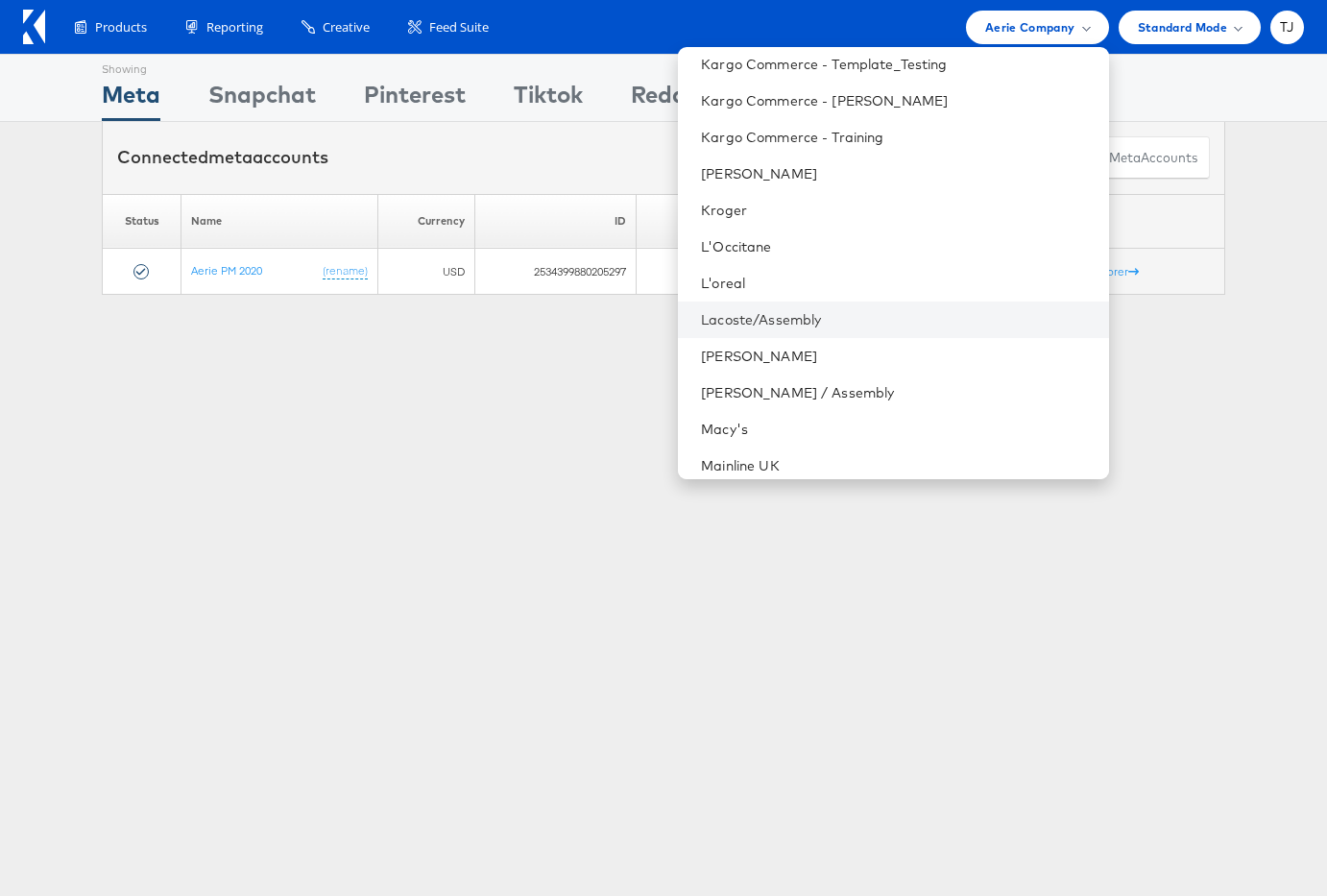
scroll to position [2678, 0]
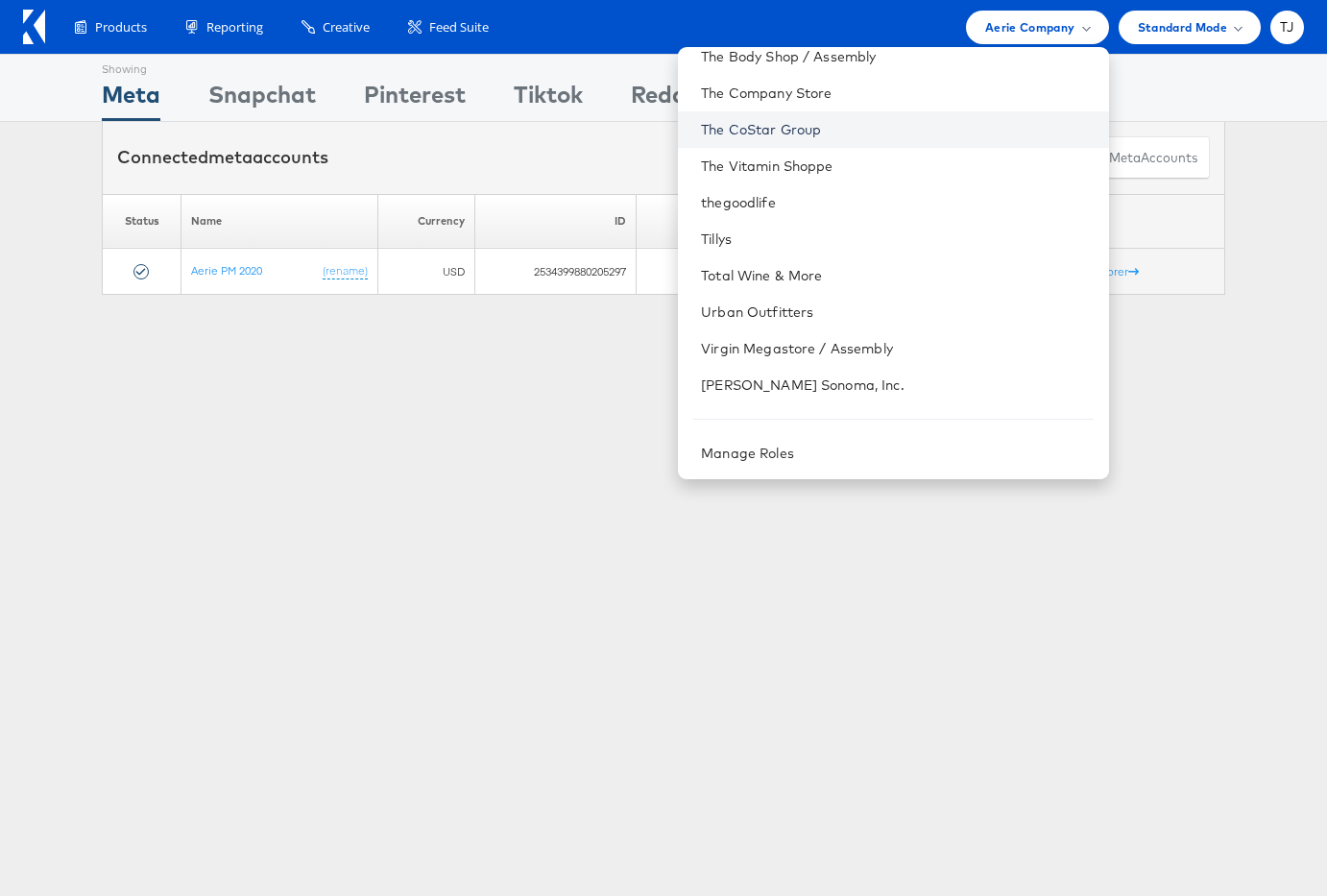
click at [922, 129] on link "The CoStar Group" at bounding box center [896, 129] width 392 height 19
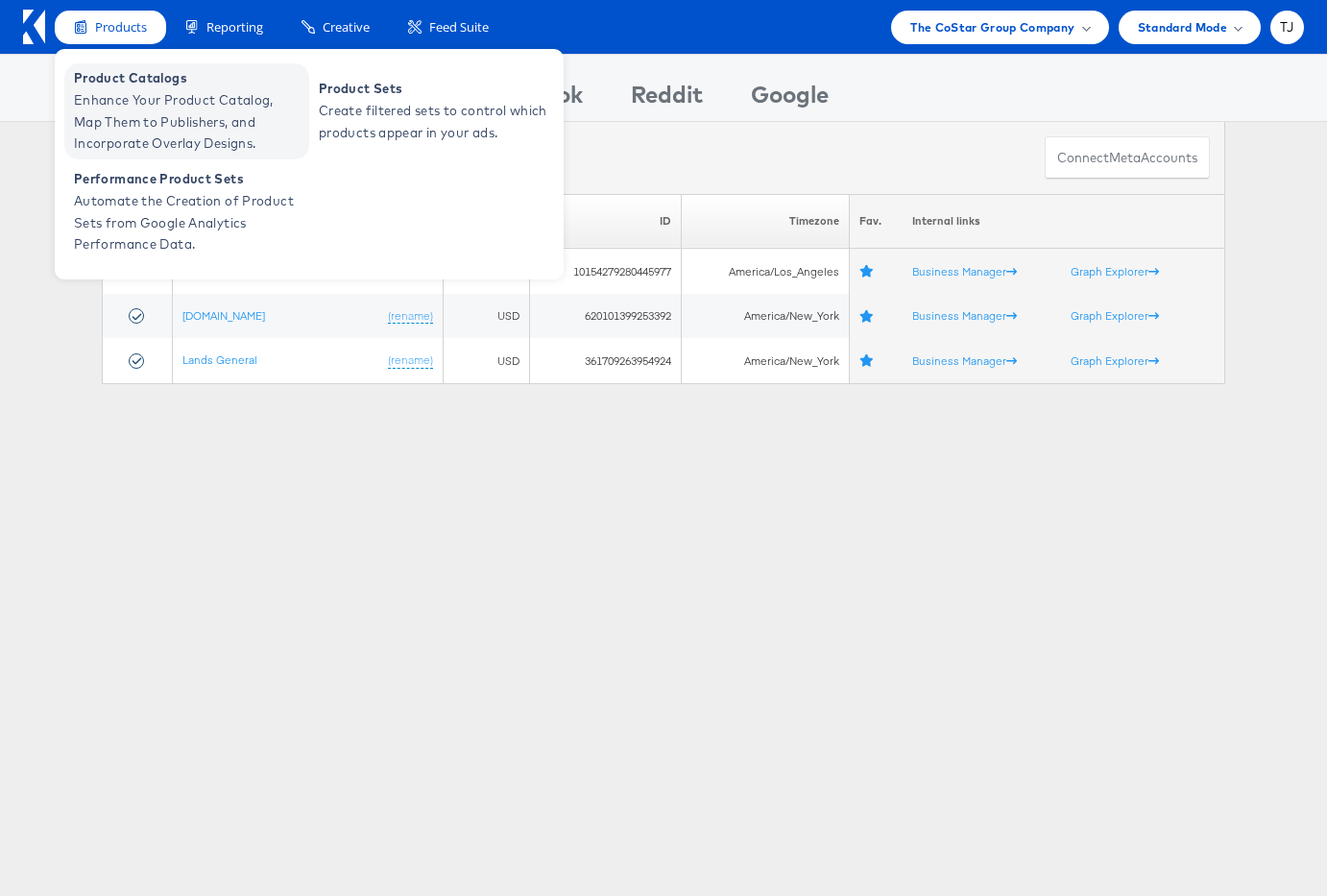
click at [113, 95] on span "Enhance Your Product Catalog, Map Them to Publishers, and Incorporate Overlay D…" at bounding box center [189, 121] width 230 height 65
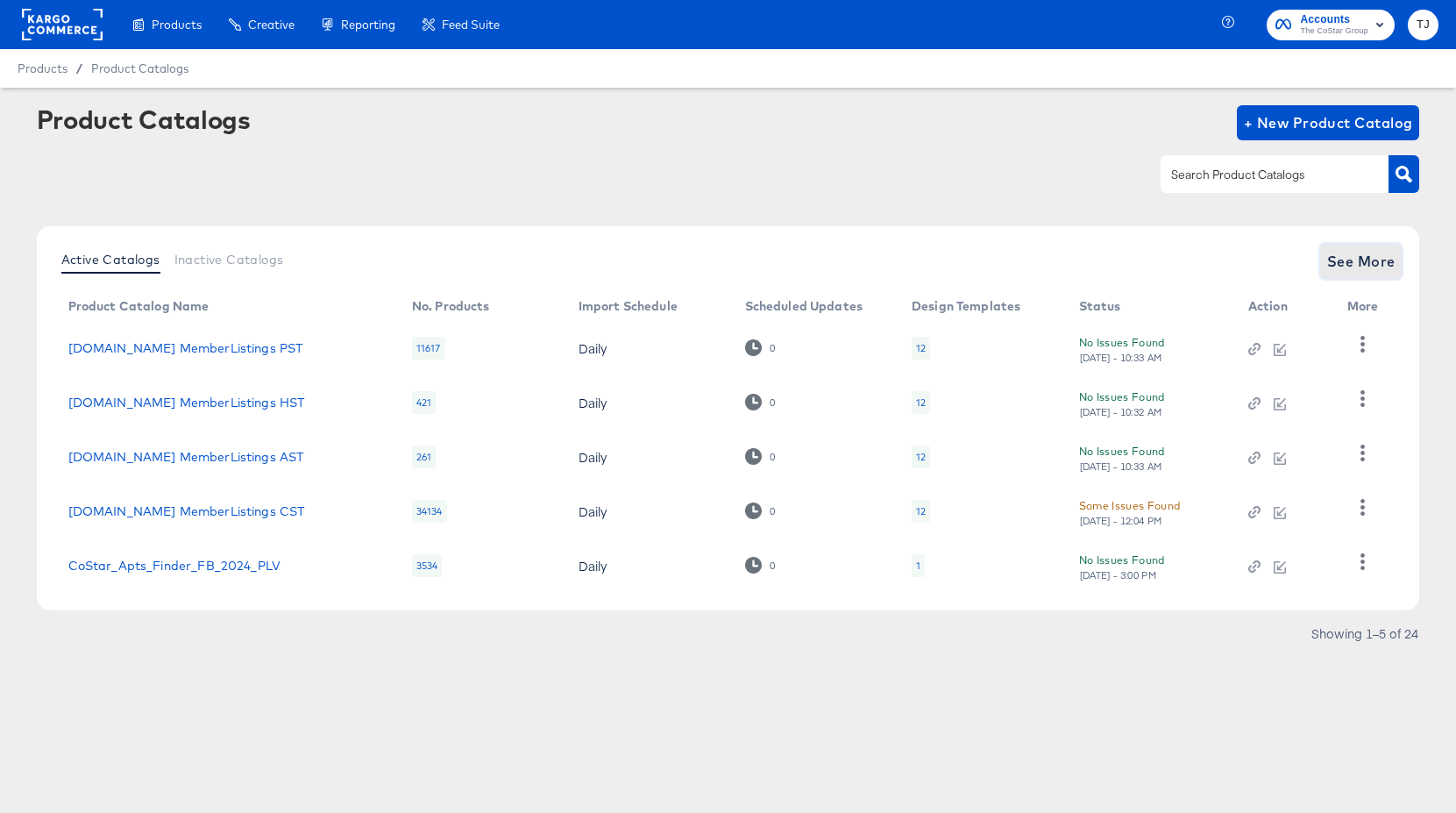
click at [1211, 263] on span "See More" at bounding box center [1361, 261] width 68 height 25
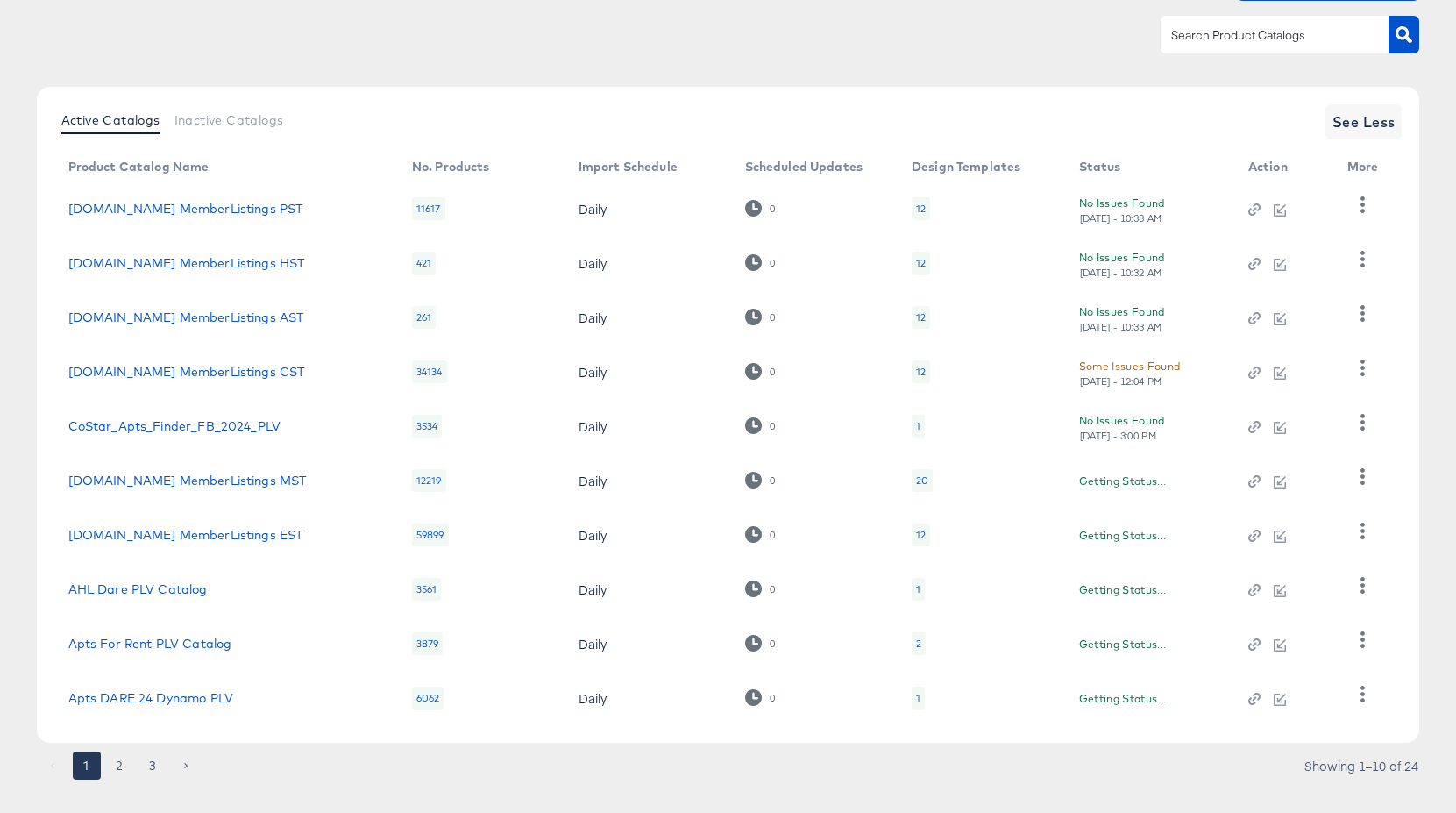
scroll to position [168, 0]
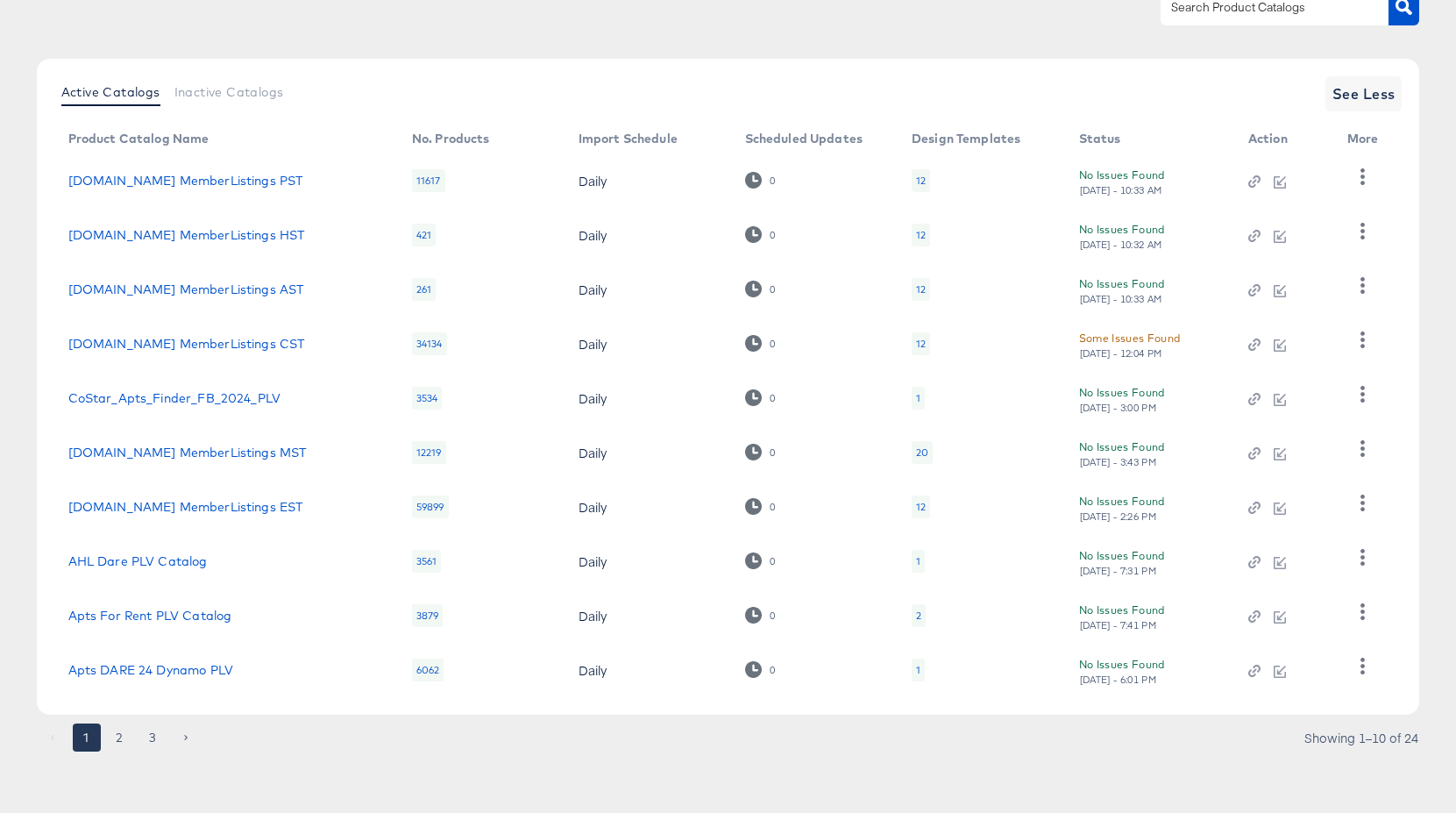
click at [149, 737] on button "3" at bounding box center [153, 737] width 28 height 28
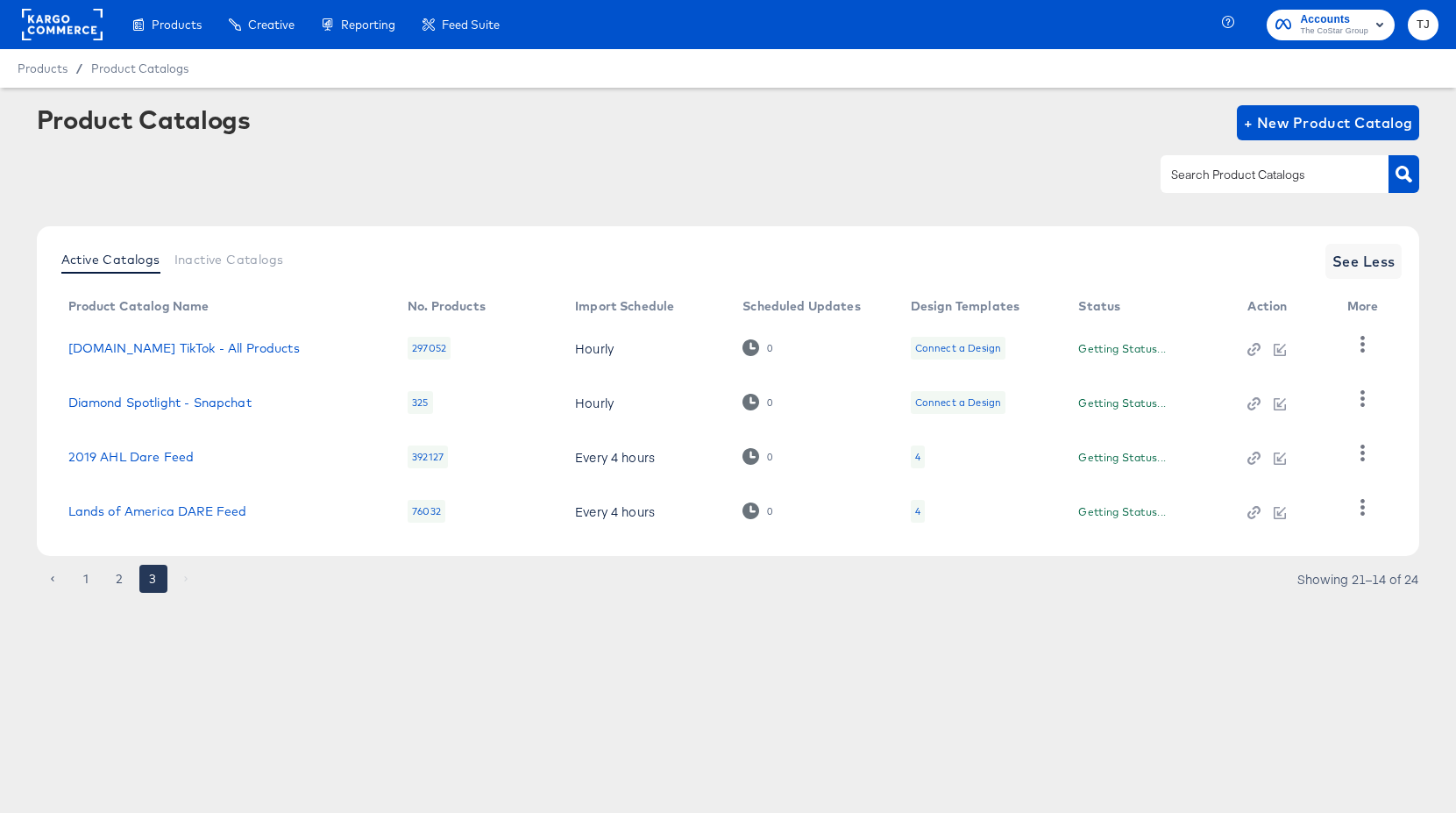
scroll to position [0, 0]
click at [1211, 339] on icon "button" at bounding box center [1363, 345] width 16 height 16
click at [1211, 437] on div "Pause" at bounding box center [1290, 437] width 175 height 28
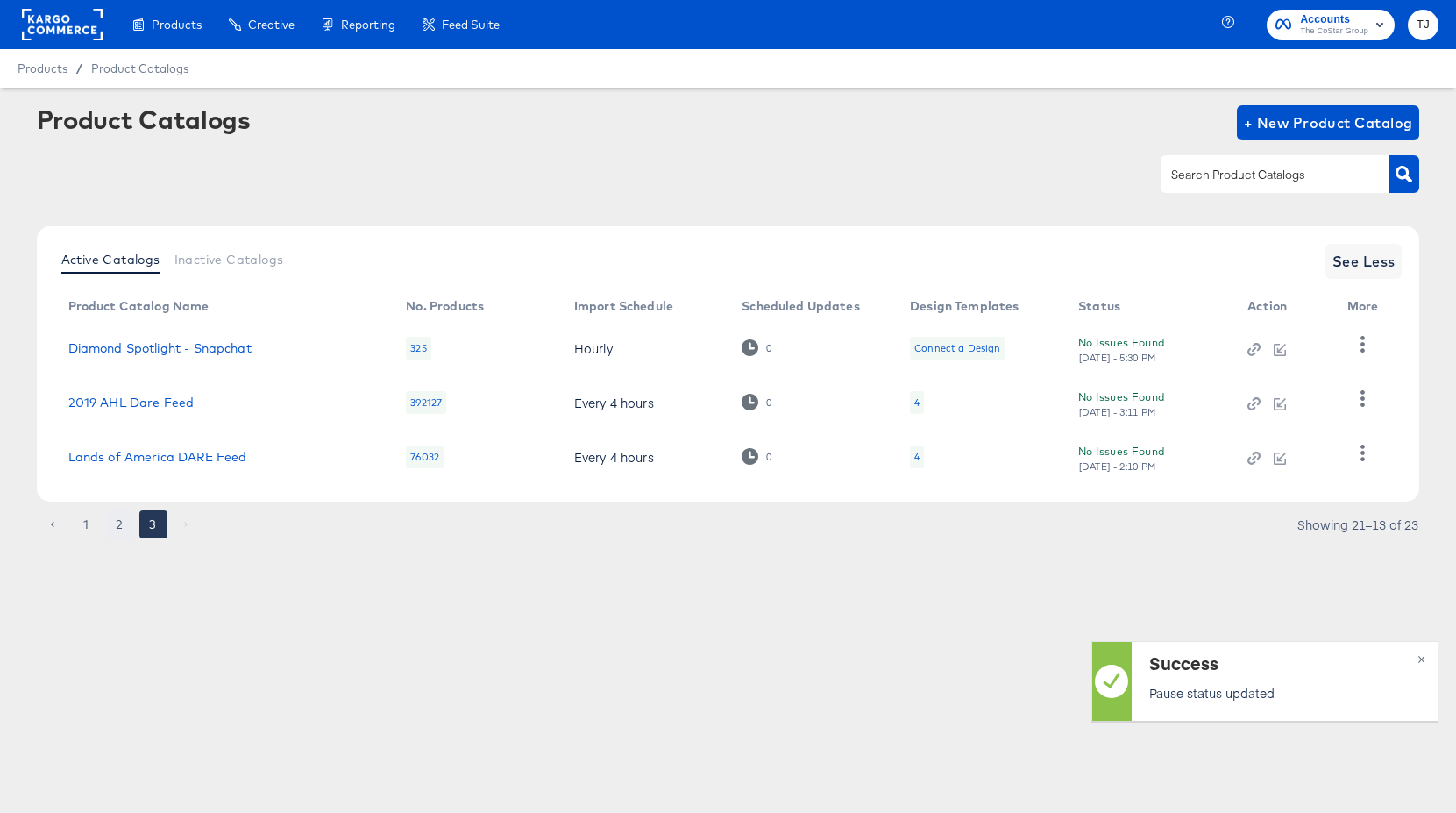
click at [121, 522] on button "2" at bounding box center [119, 524] width 28 height 28
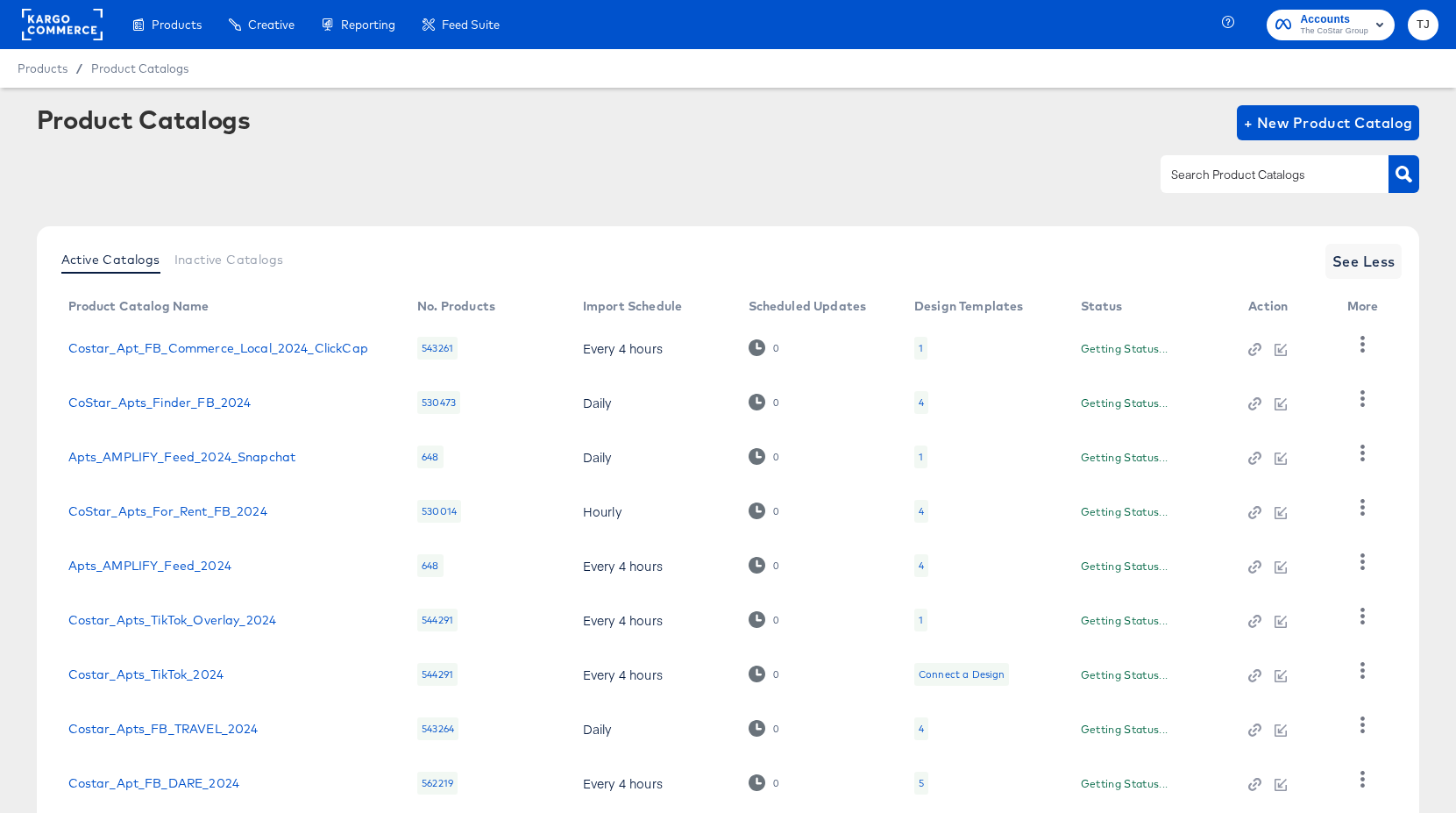
scroll to position [168, 0]
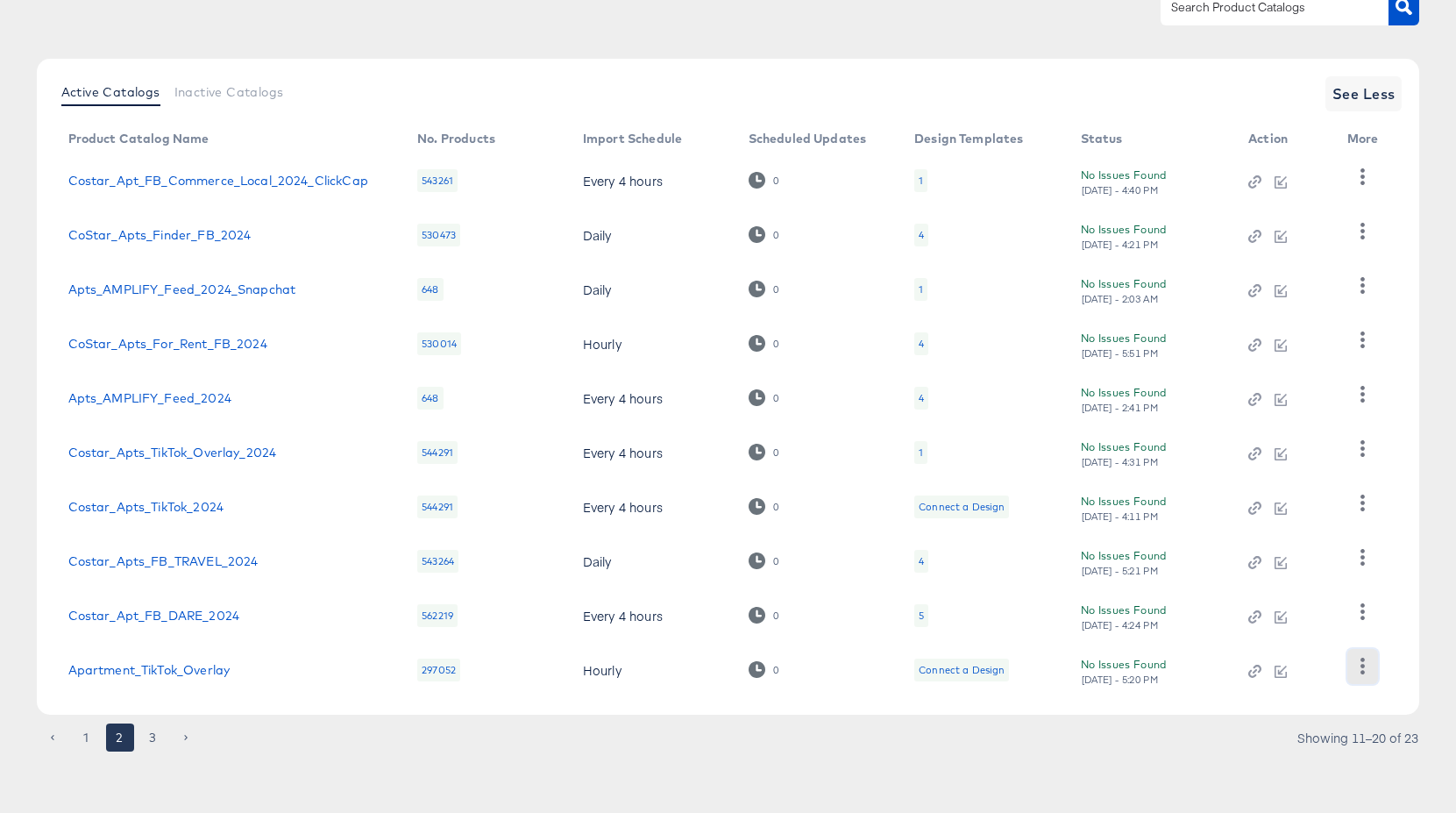
click at [1211, 669] on icon "button" at bounding box center [1363, 666] width 16 height 16
click at [1211, 615] on div "Pause" at bounding box center [1290, 606] width 175 height 28
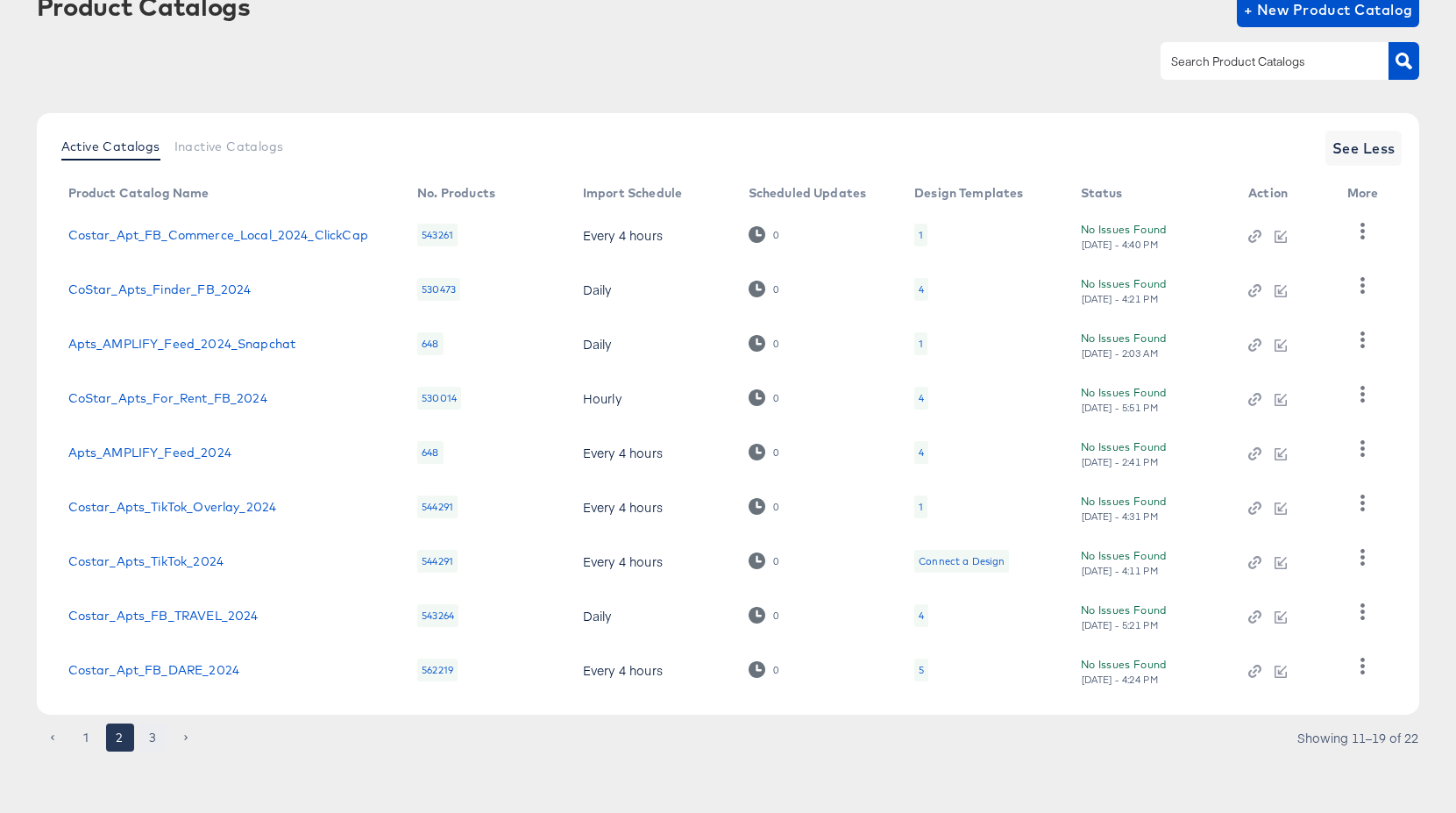
click at [154, 737] on button "3" at bounding box center [153, 737] width 28 height 28
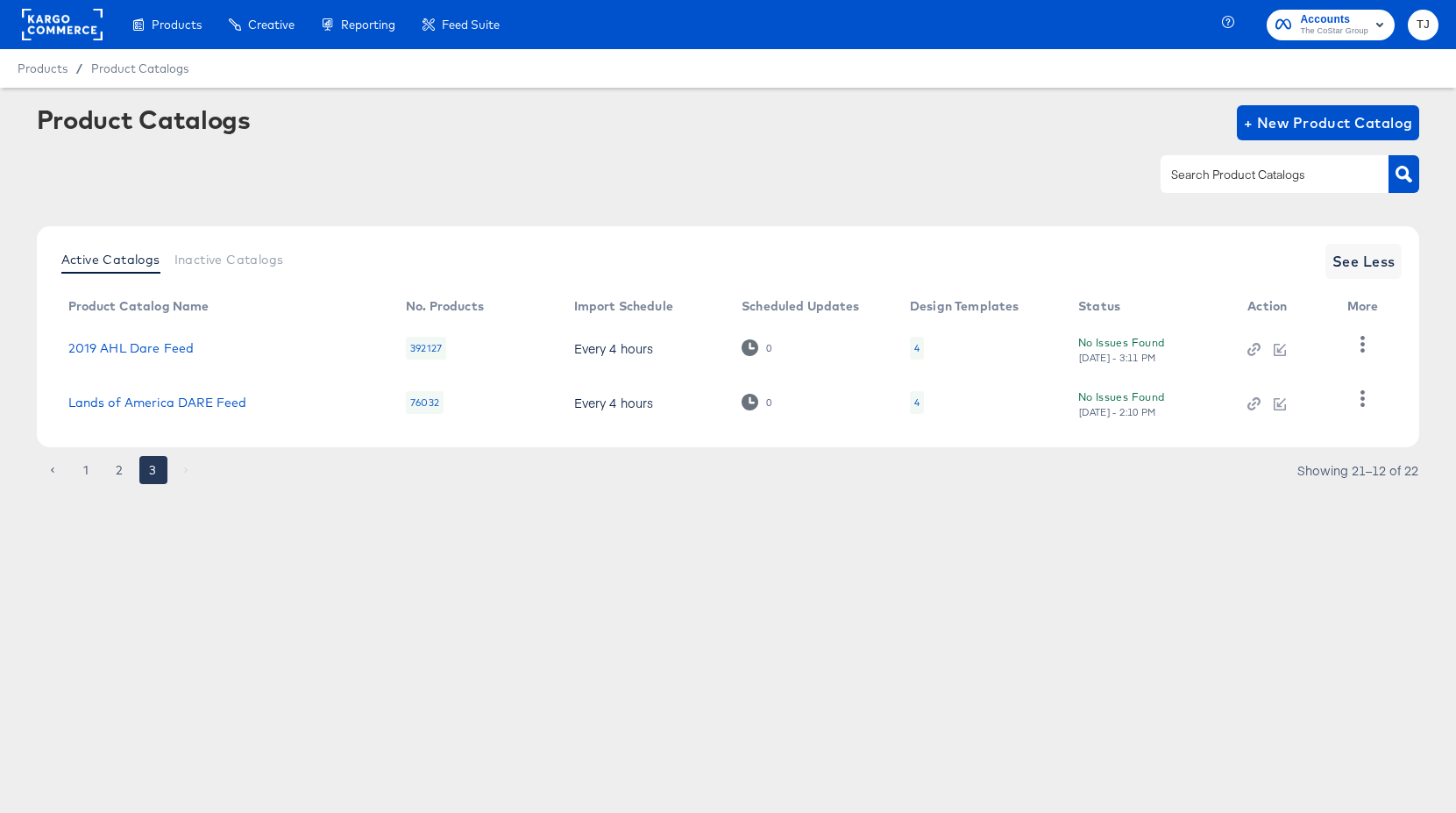
scroll to position [0, 0]
click at [119, 471] on button "2" at bounding box center [119, 469] width 28 height 28
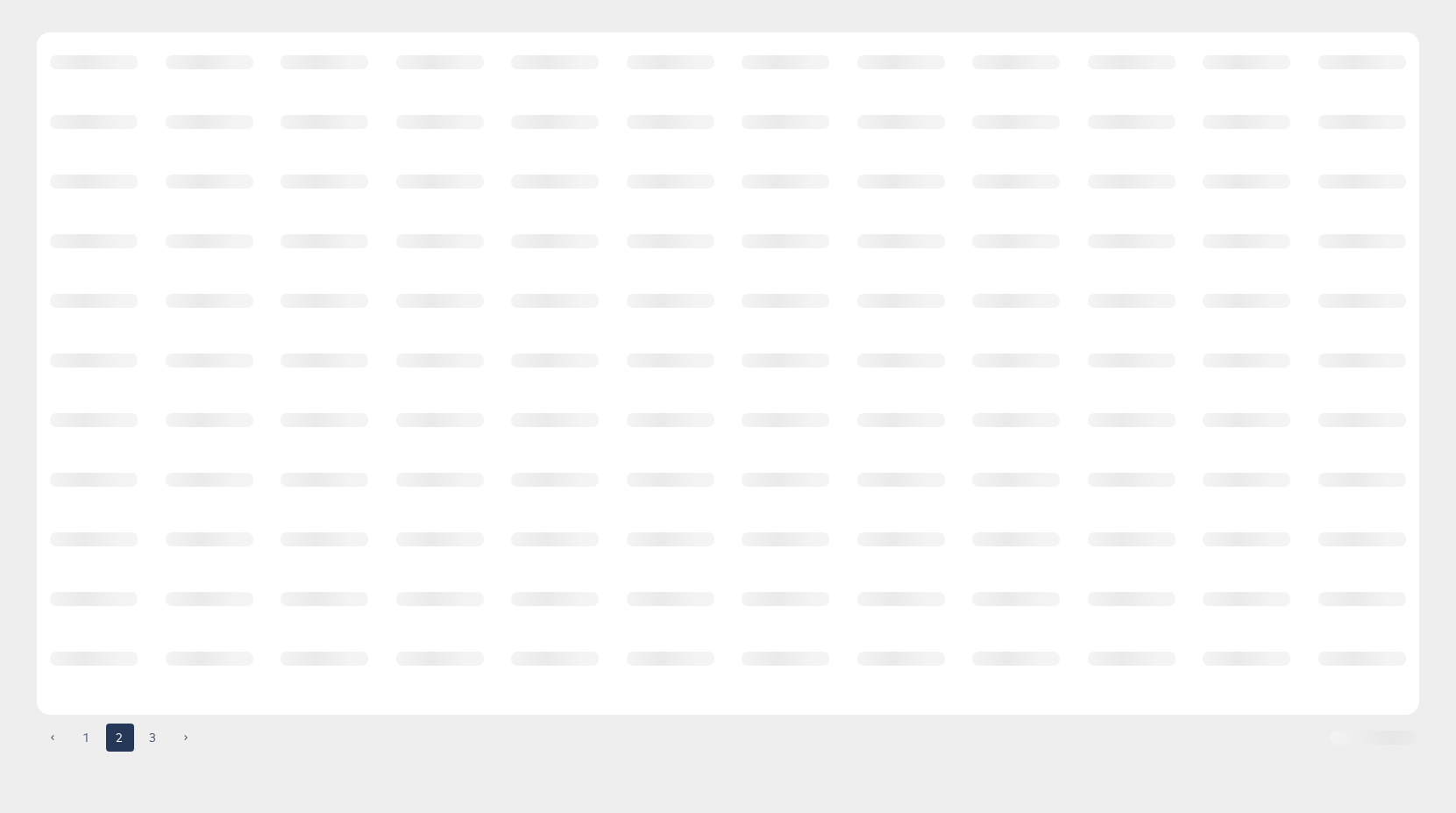
scroll to position [168, 0]
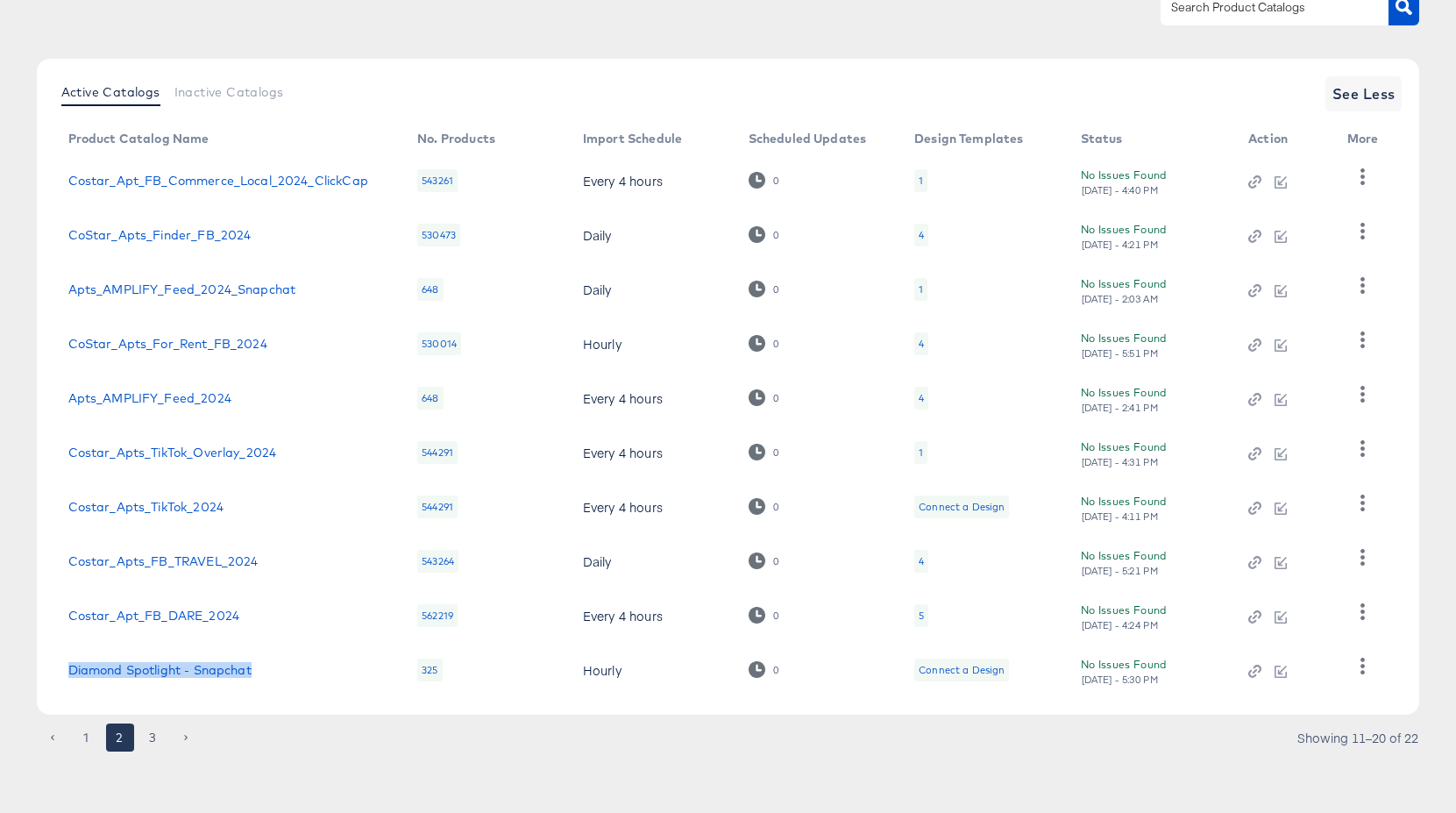
drag, startPoint x: 274, startPoint y: 672, endPoint x: 63, endPoint y: 669, distance: 211.0
click at [62, 670] on td "Diamond Spotlight - Snapchat" at bounding box center [230, 670] width 350 height 55
copy link "Diamond Spotlight - Snapchat"
click at [1211, 669] on icon "button" at bounding box center [1363, 666] width 16 height 16
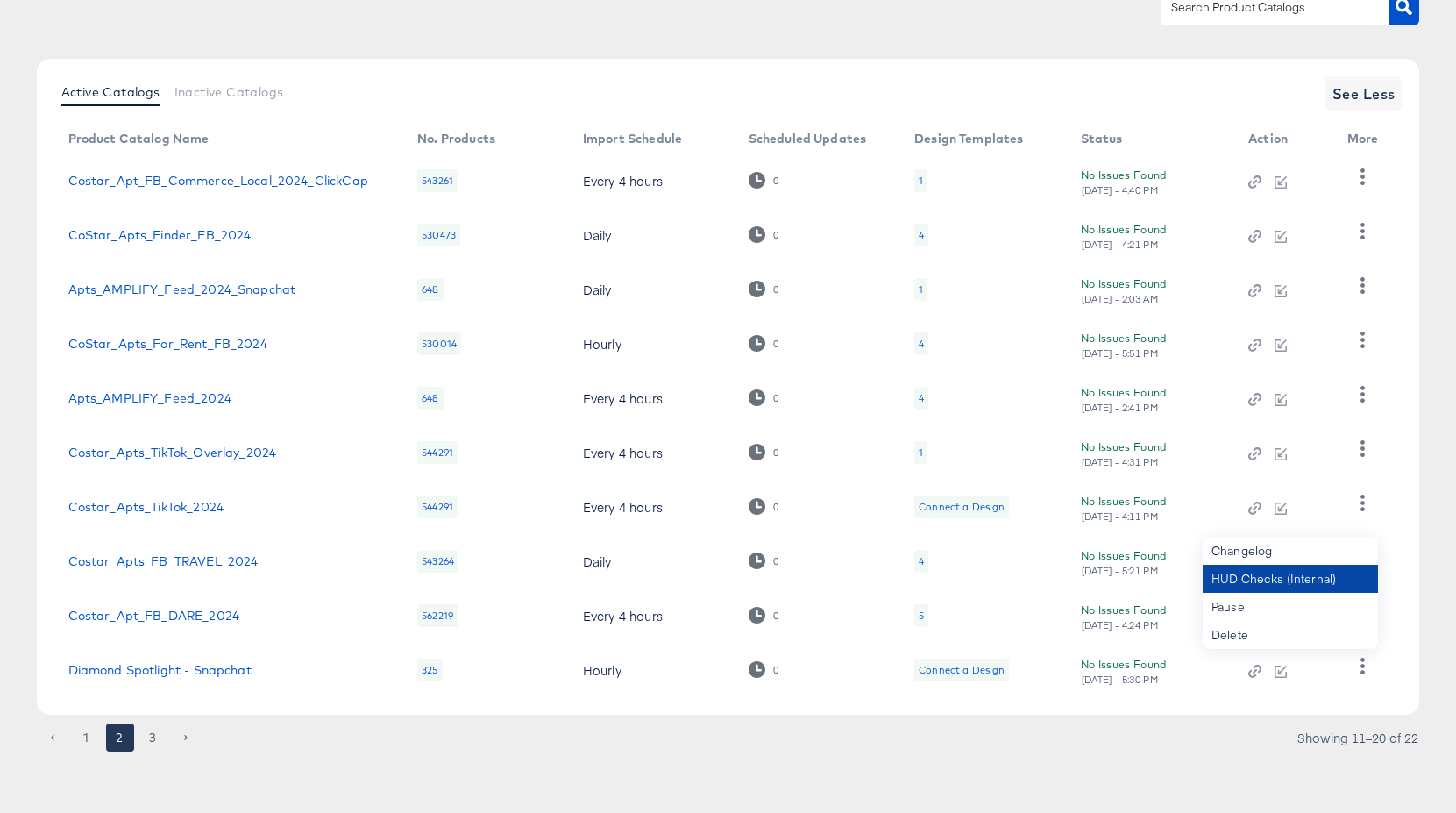
click at [1211, 576] on div "HUD Checks (Internal)" at bounding box center [1290, 579] width 175 height 28
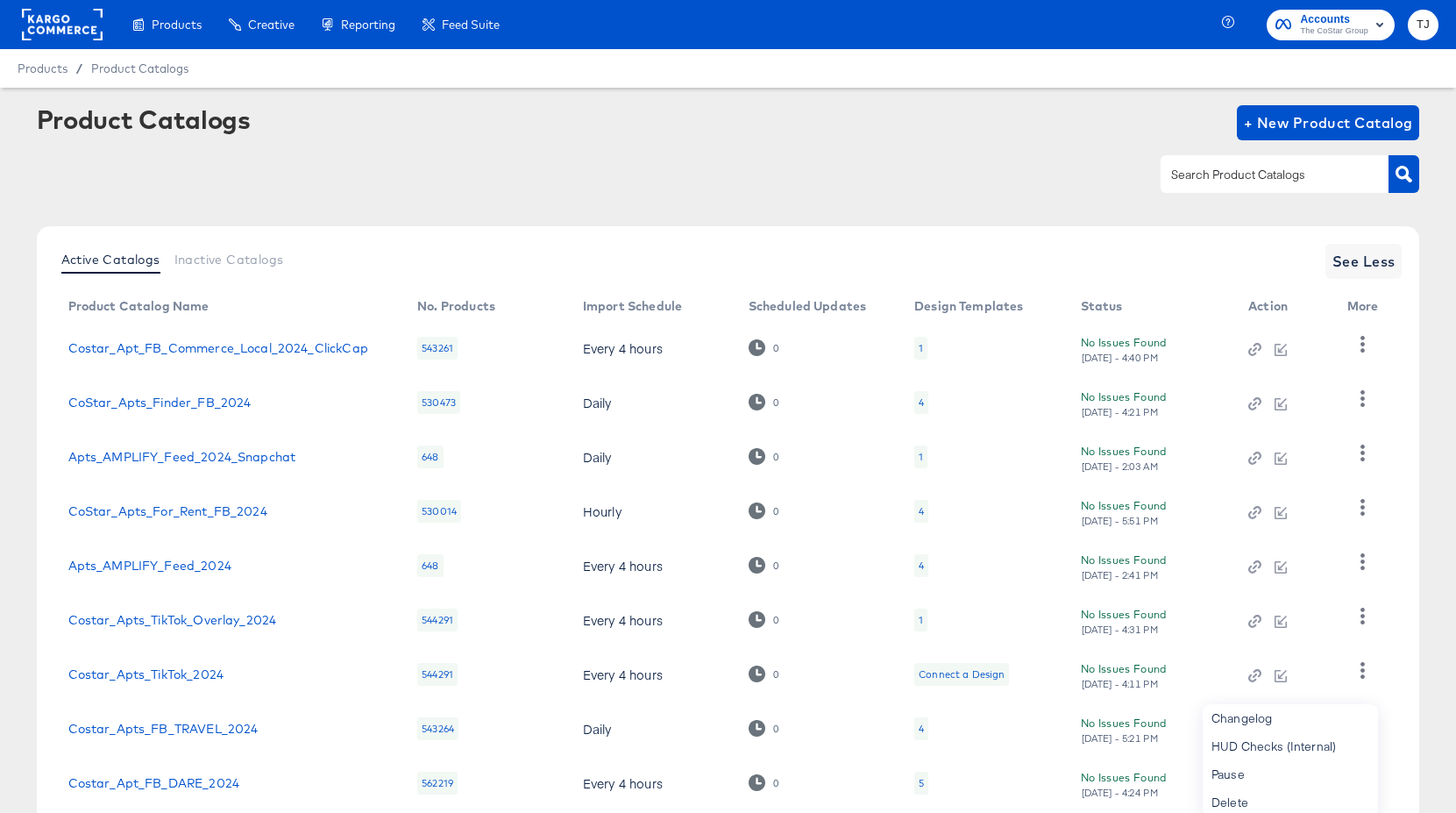
click at [58, 33] on rect at bounding box center [62, 25] width 81 height 32
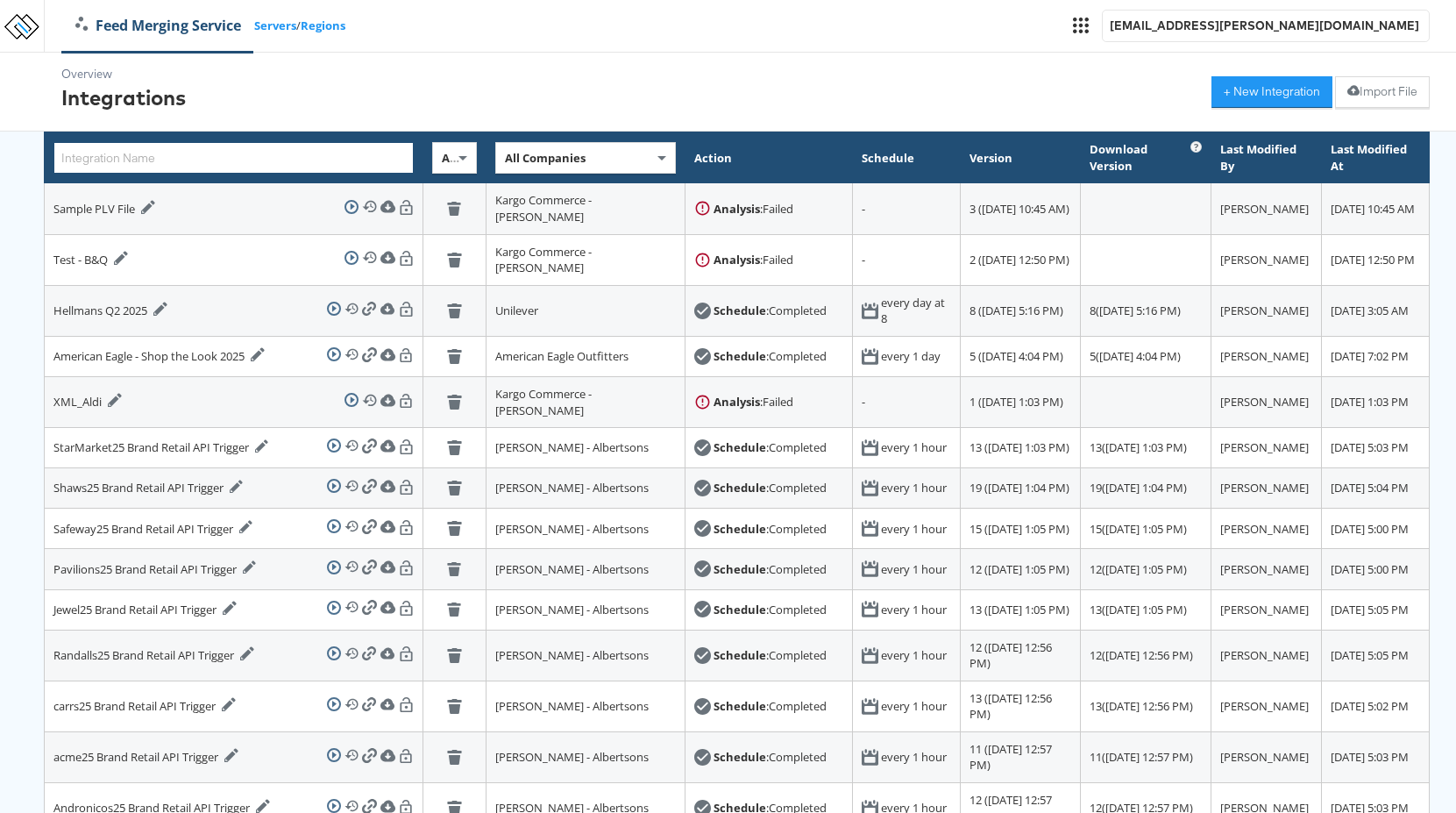
click at [239, 151] on input "text" at bounding box center [233, 158] width 360 height 32
paste input "CoStar_DARE_2022_Revised_V2_PropertyID_IOInclusive"
type input "CoStar_DARE_2022_Revised_V2_PropertyID_IOInclusive"
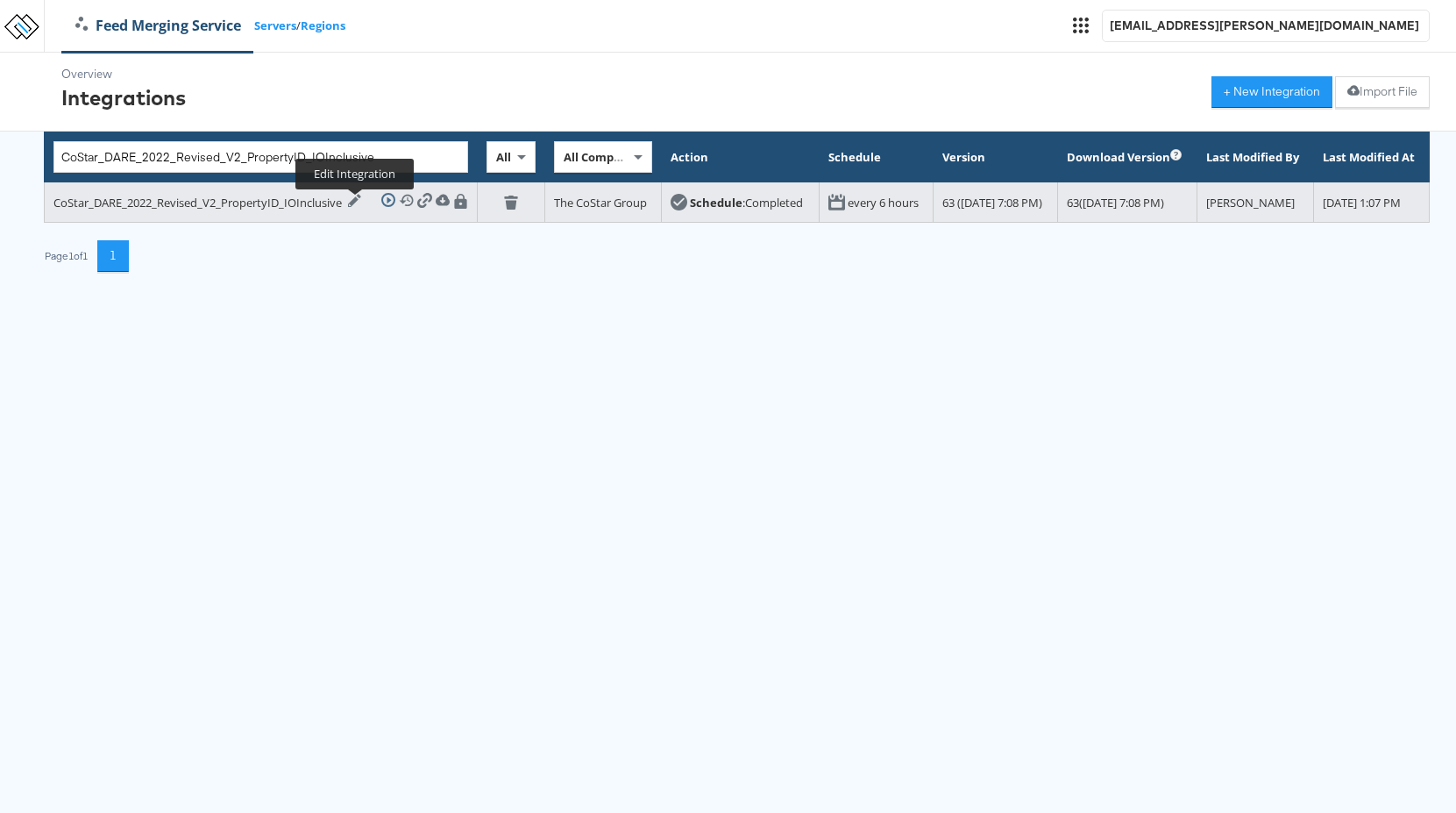
click at [349, 207] on icon at bounding box center [354, 201] width 14 height 14
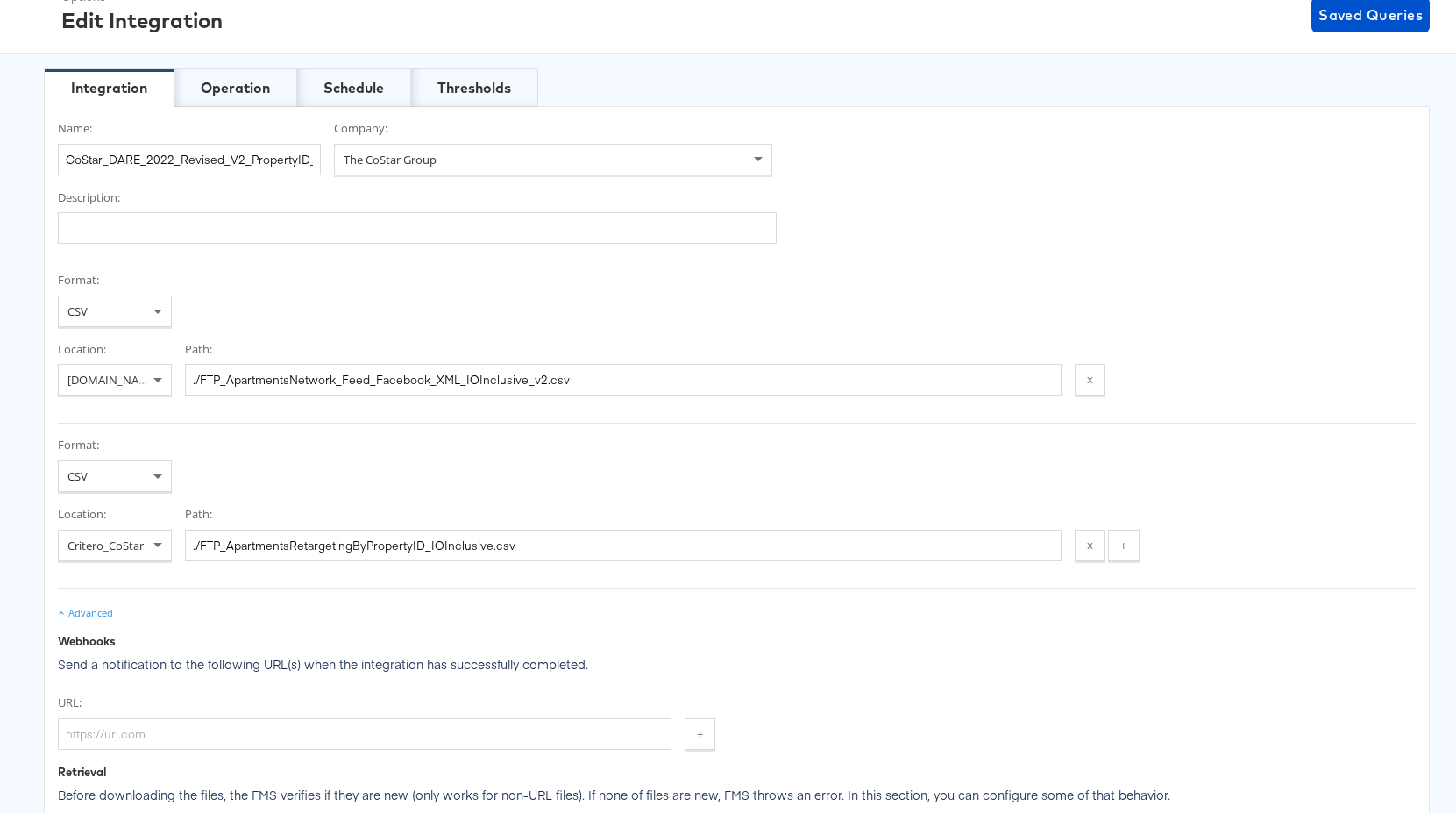
scroll to position [77, 0]
click at [222, 86] on div "Operation" at bounding box center [235, 89] width 69 height 20
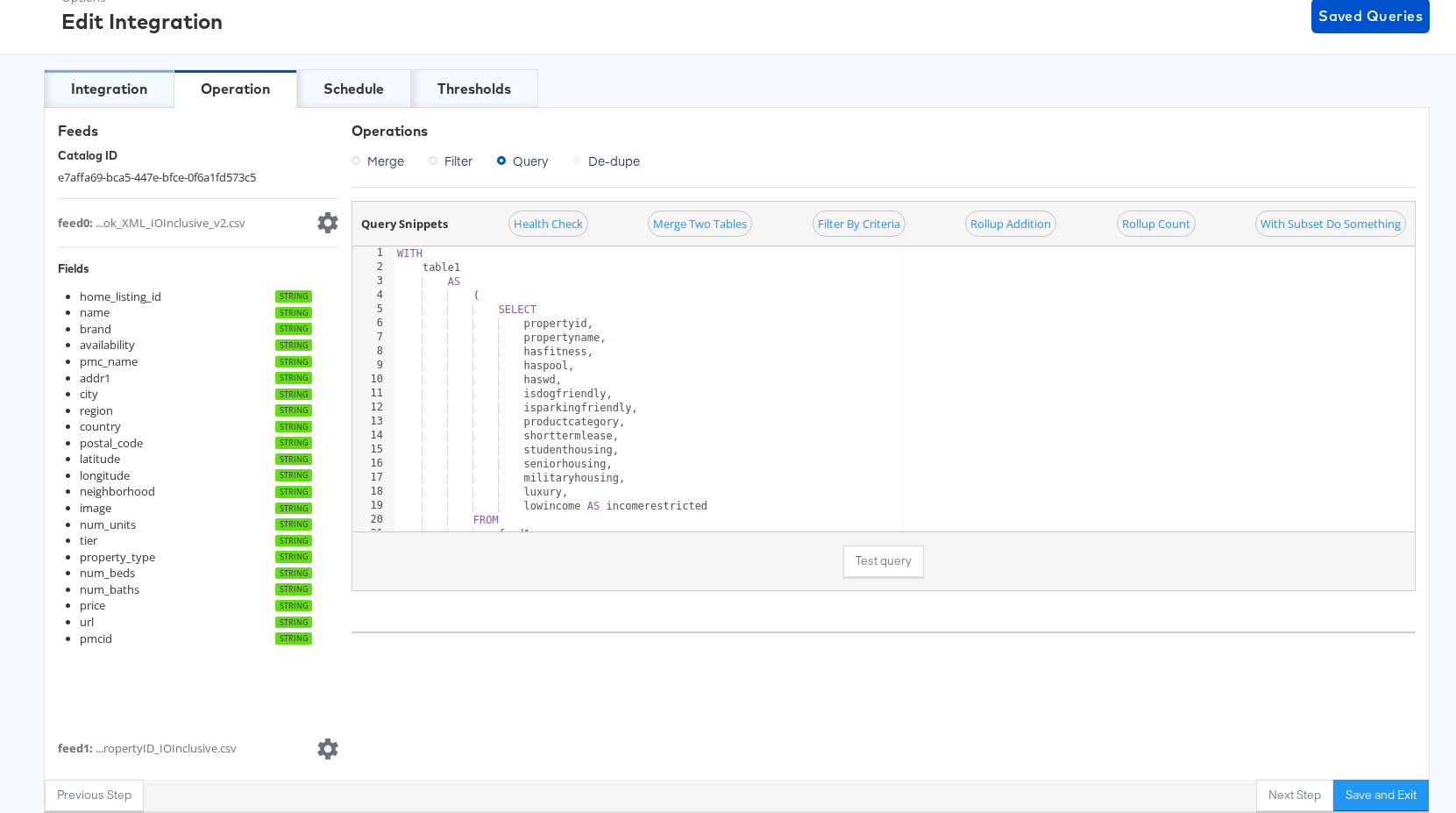
click at [138, 89] on div "Integration" at bounding box center [109, 89] width 77 height 20
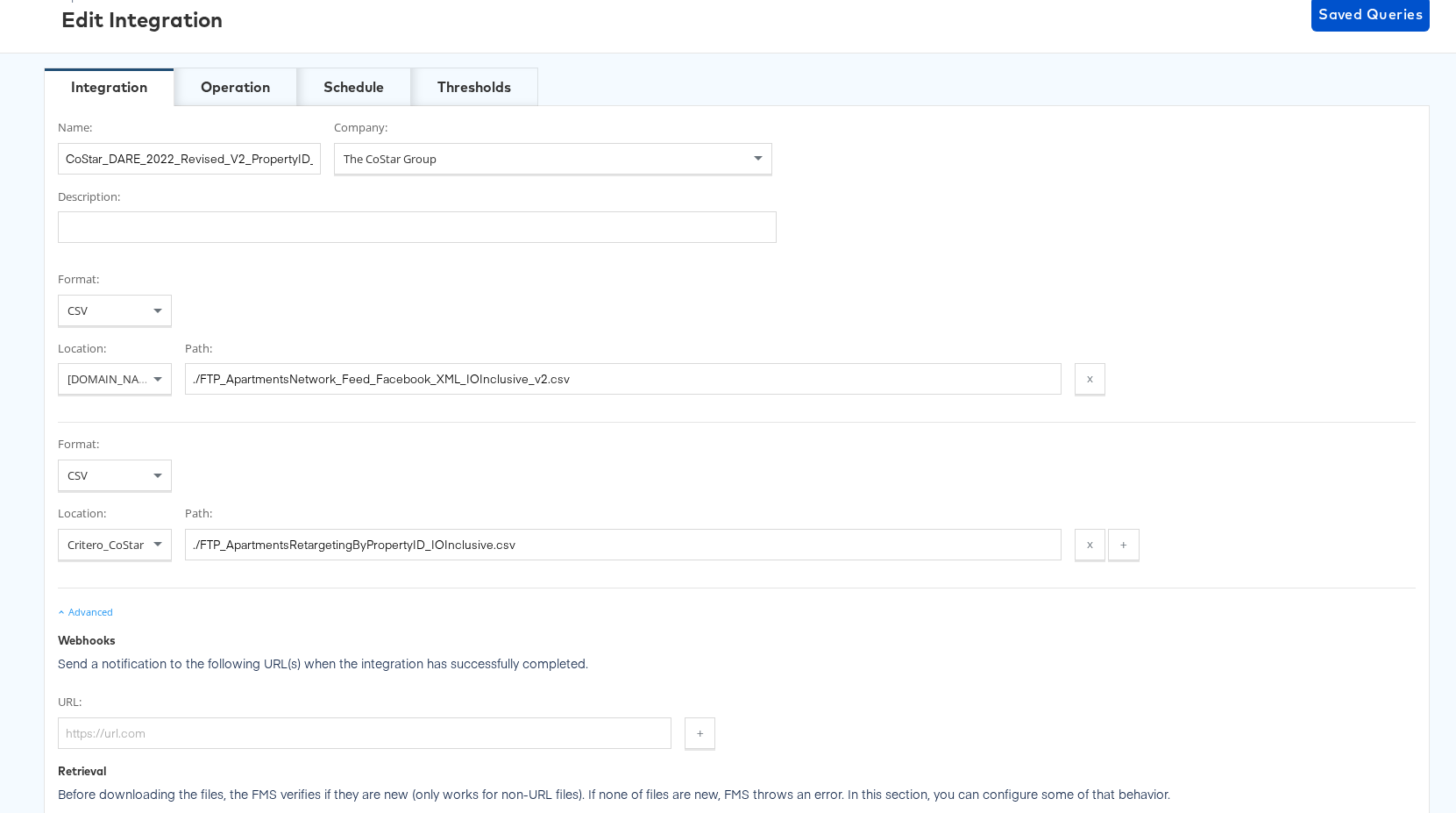
scroll to position [0, 0]
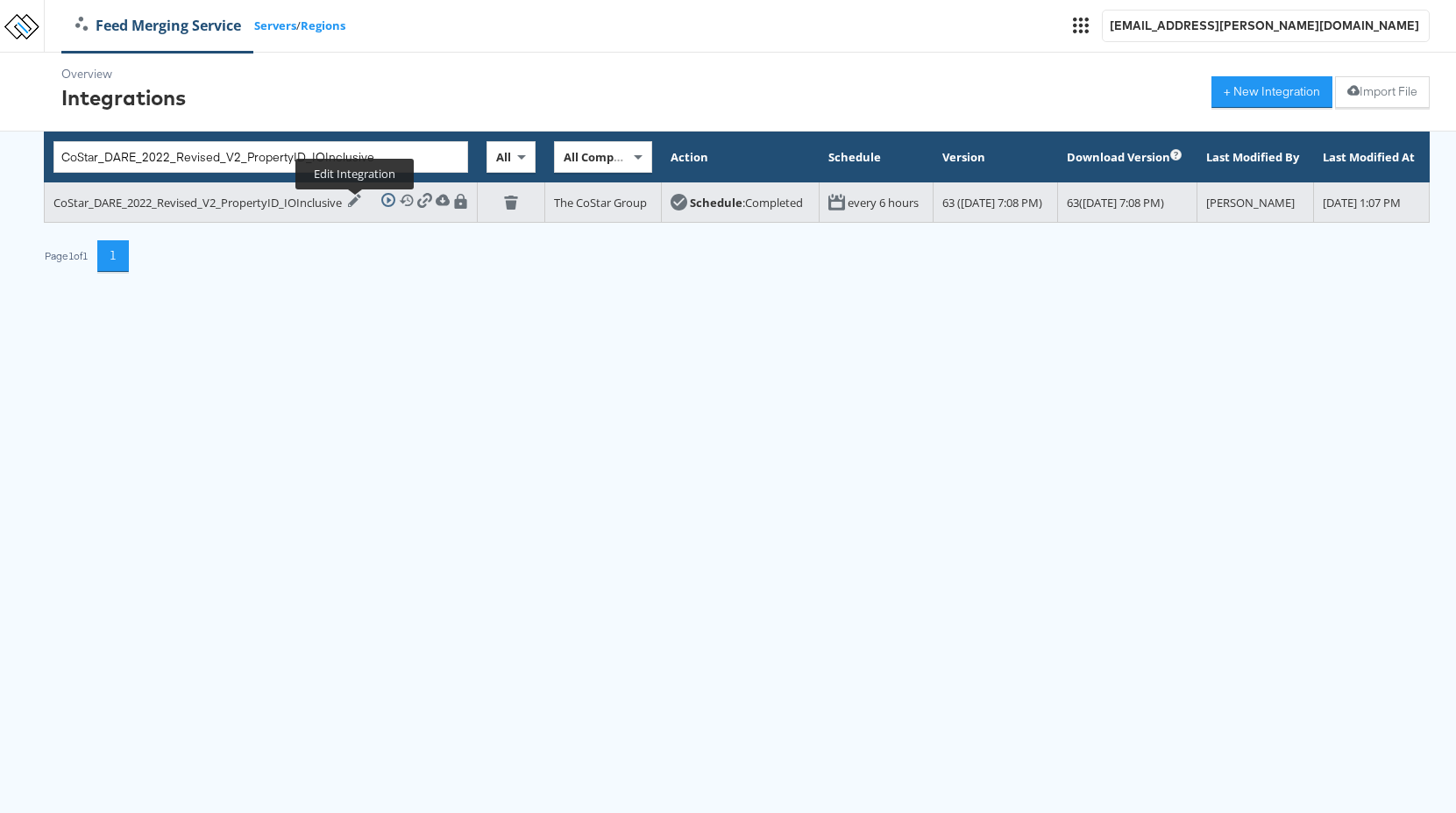
click at [355, 207] on icon at bounding box center [354, 201] width 13 height 13
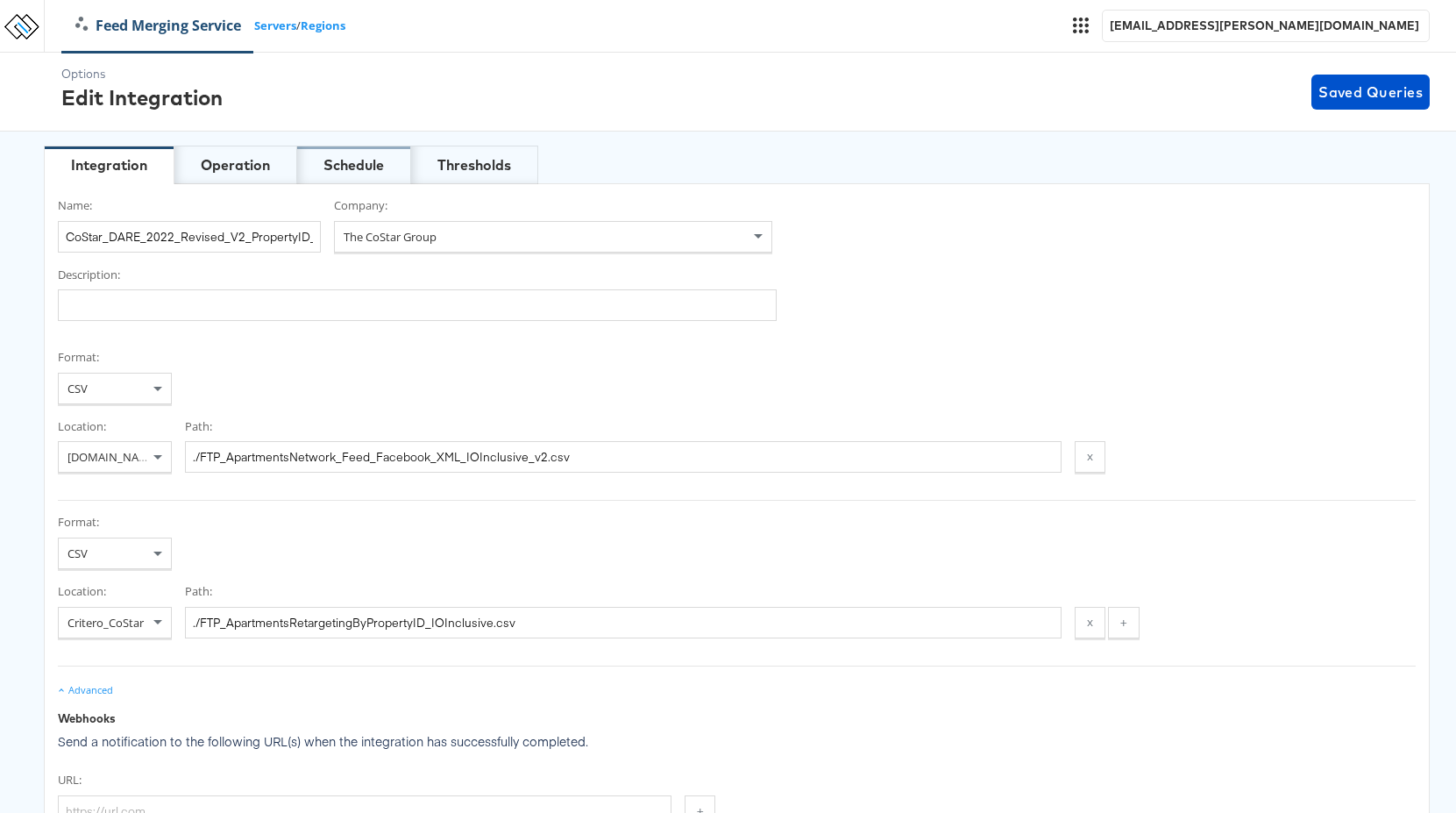
click at [376, 159] on div "Schedule" at bounding box center [354, 165] width 60 height 20
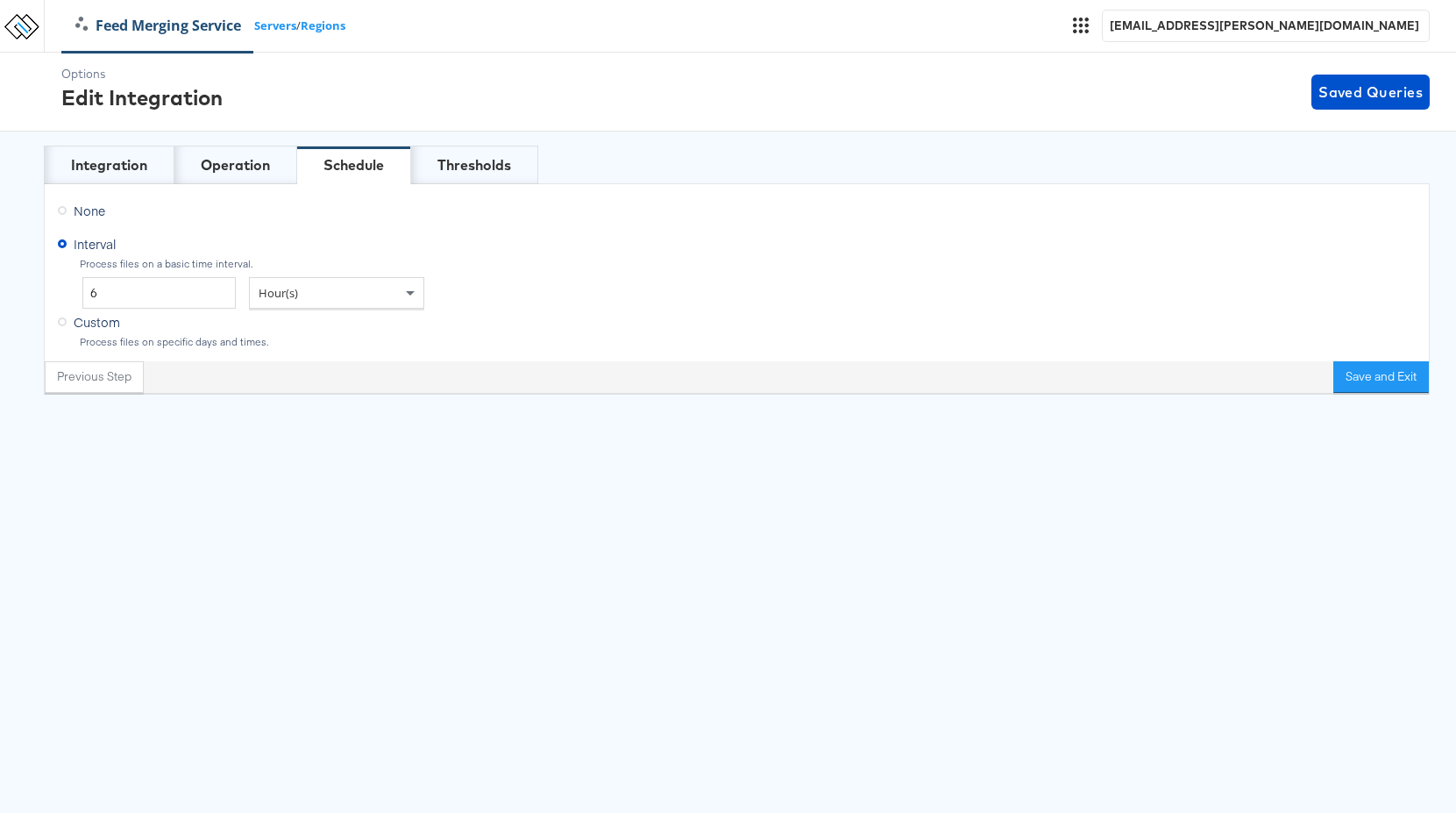
drag, startPoint x: 62, startPoint y: 208, endPoint x: 80, endPoint y: 221, distance: 22.2
click at [62, 208] on icon at bounding box center [63, 211] width 9 height 9
click at [0, 0] on input "None" at bounding box center [0, 0] width 0 height 0
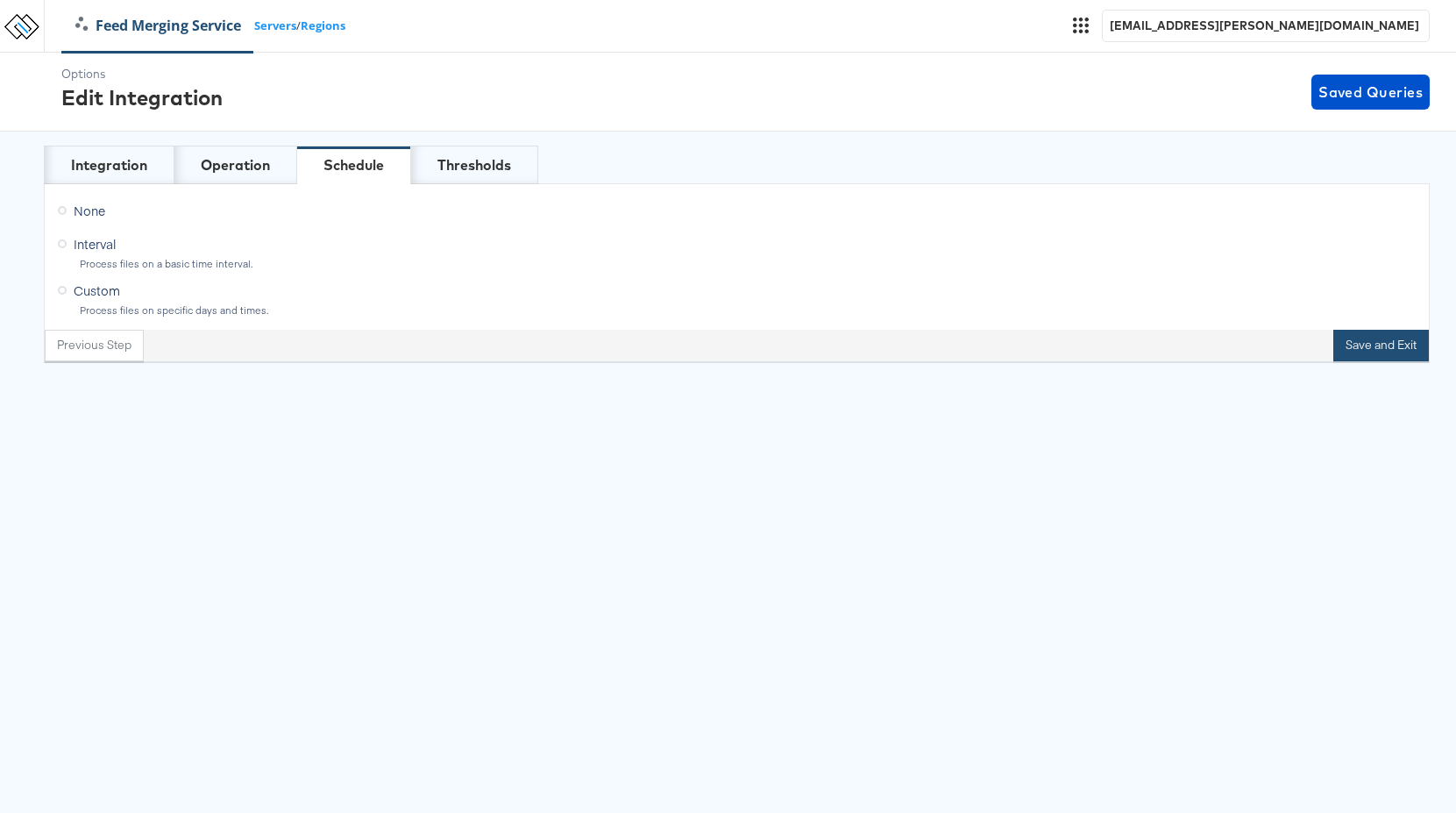
click at [1396, 350] on button "Save and Exit" at bounding box center [1381, 345] width 96 height 32
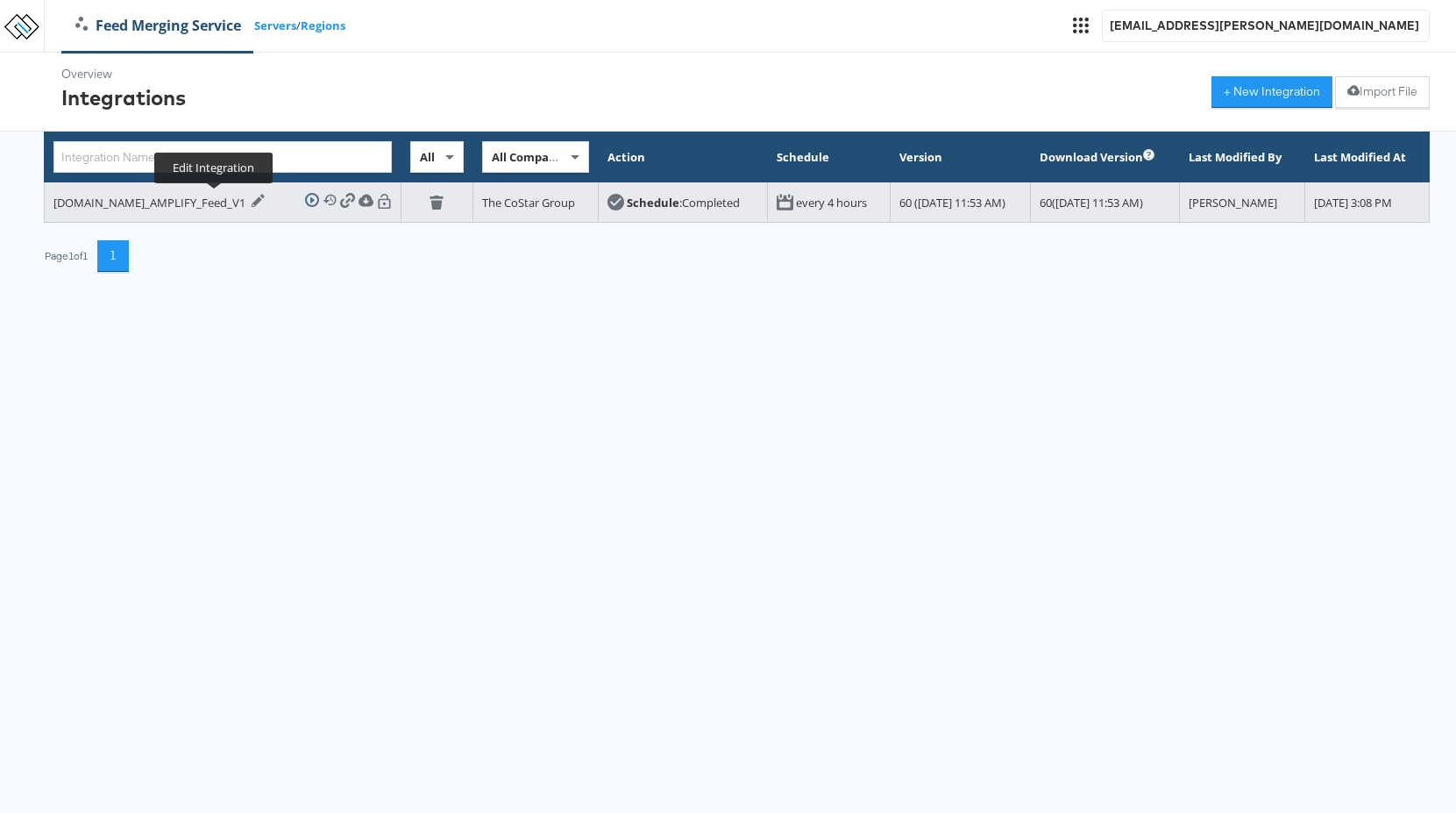
click at [251, 201] on icon at bounding box center [258, 201] width 13 height 13
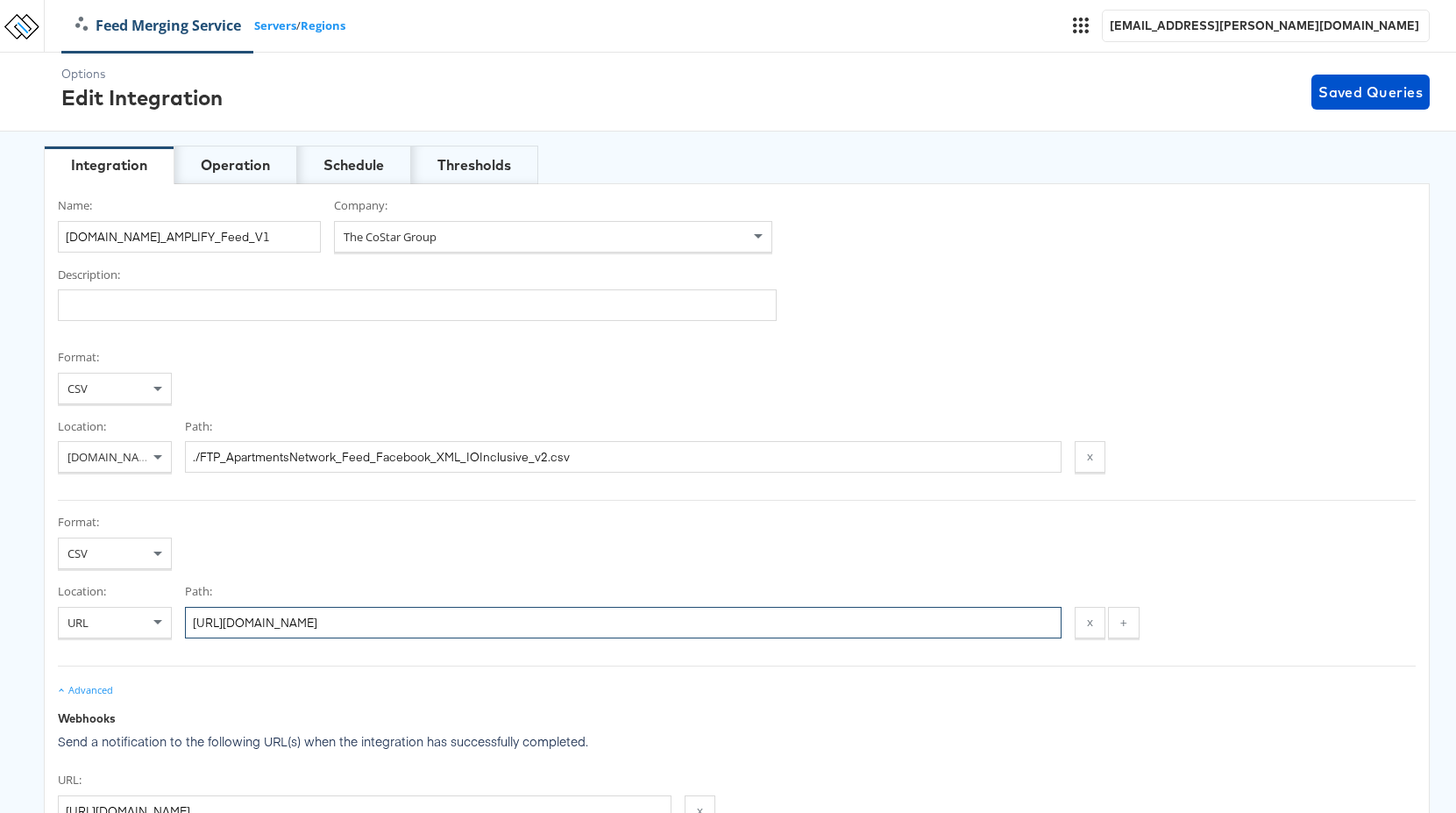
scroll to position [0, 60]
drag, startPoint x: 193, startPoint y: 620, endPoint x: 1092, endPoint y: 638, distance: 899.2
click at [1092, 638] on div "Format: CSV Location: URL Path: https://docs.google.com/spreadsheets/d/e/2PACX-…" at bounding box center [737, 590] width 1358 height 151
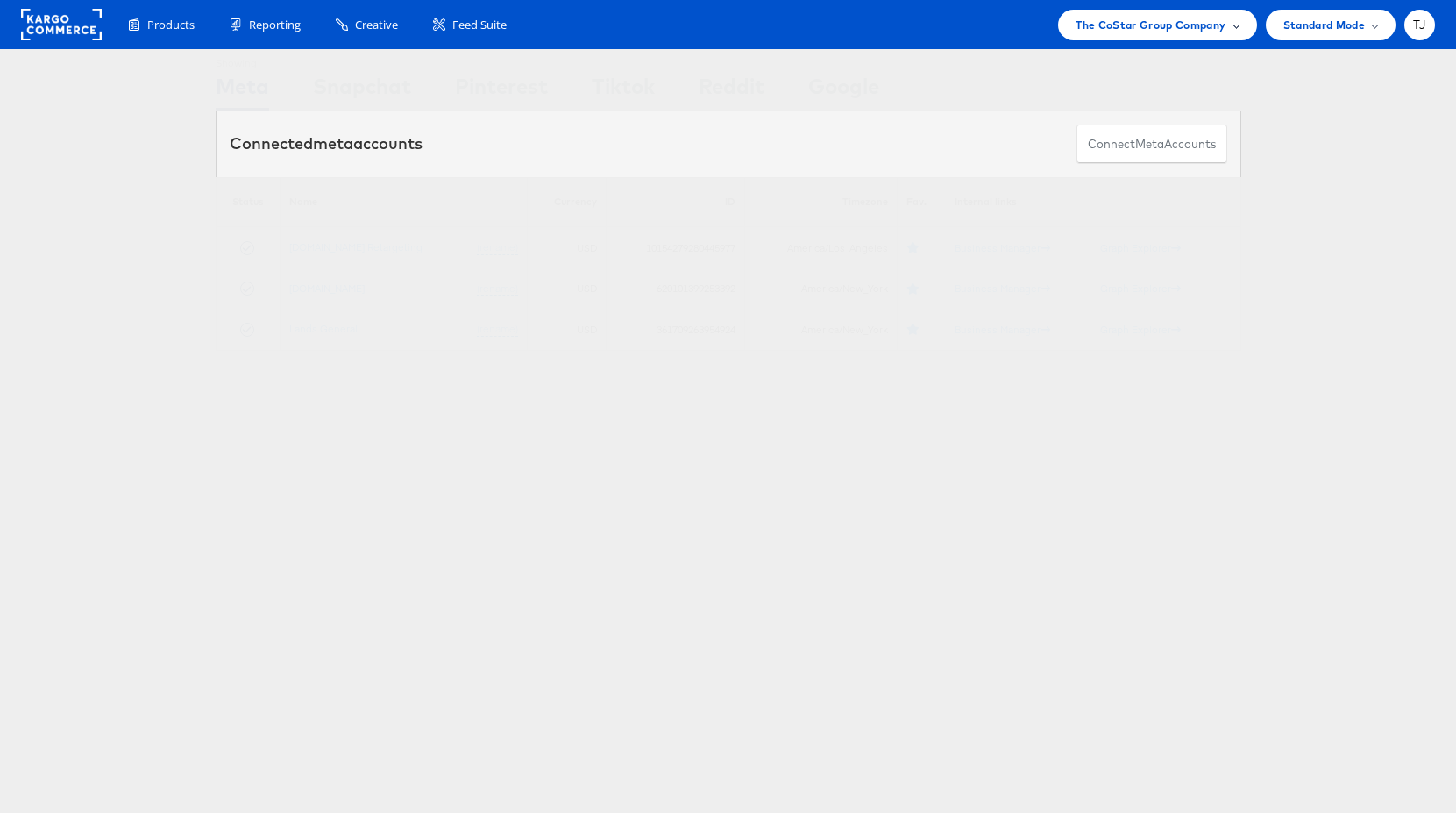
click at [1232, 25] on span at bounding box center [1236, 25] width 9 height 9
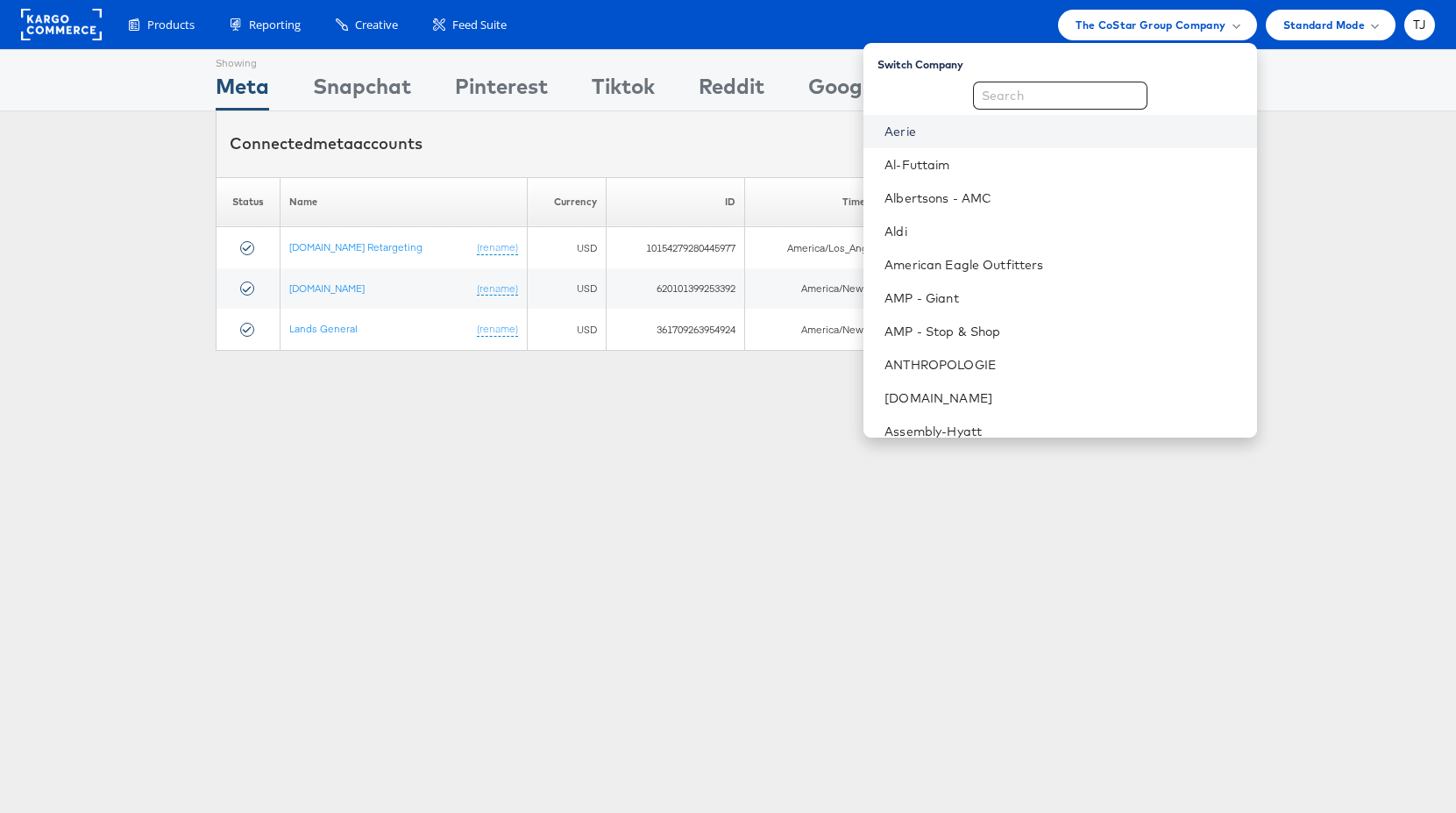
click at [1047, 128] on link "Aerie" at bounding box center [1063, 131] width 358 height 17
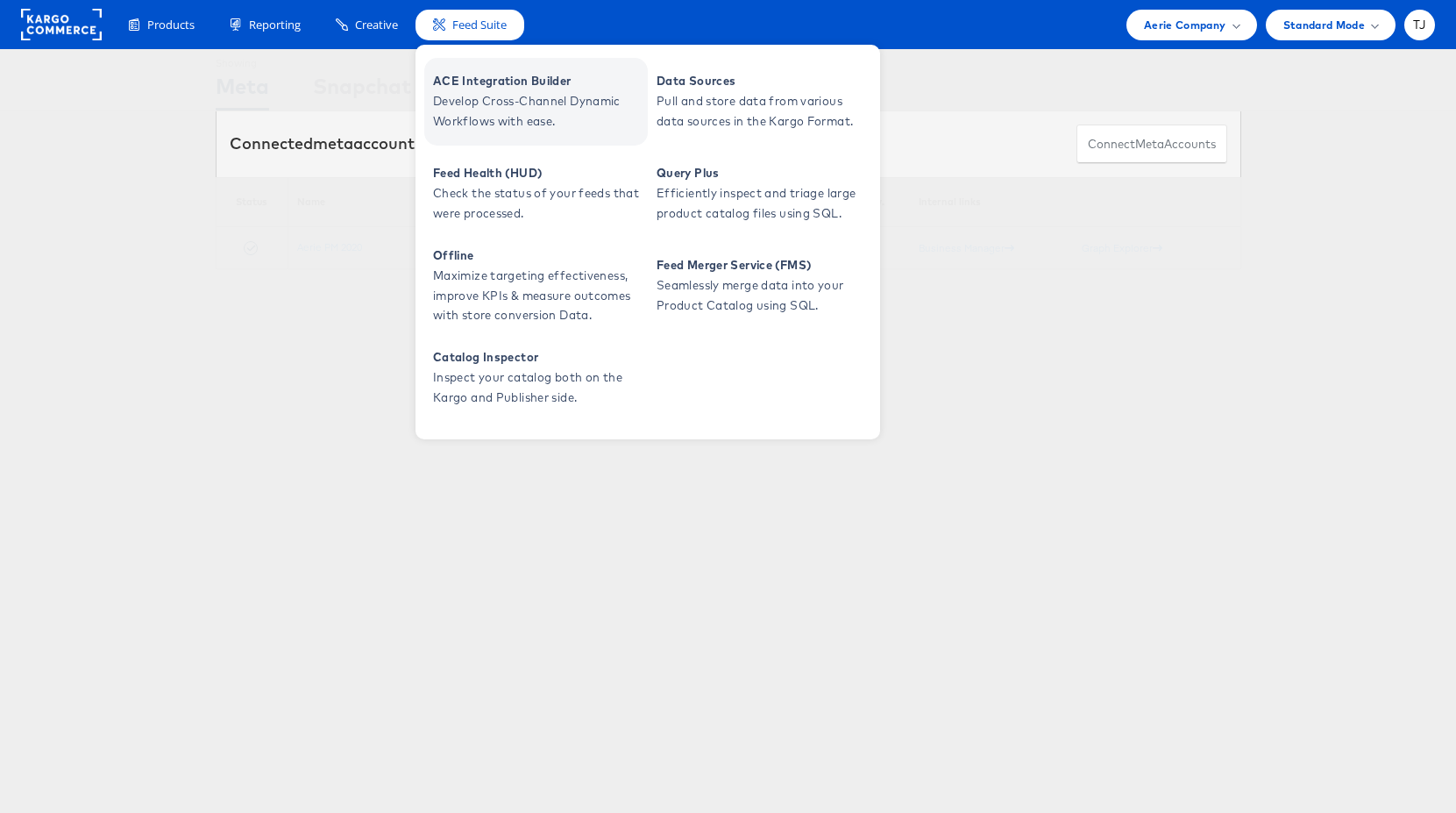
click at [503, 108] on span "Develop Cross-Channel Dynamic Workflows with ease." at bounding box center [538, 111] width 210 height 40
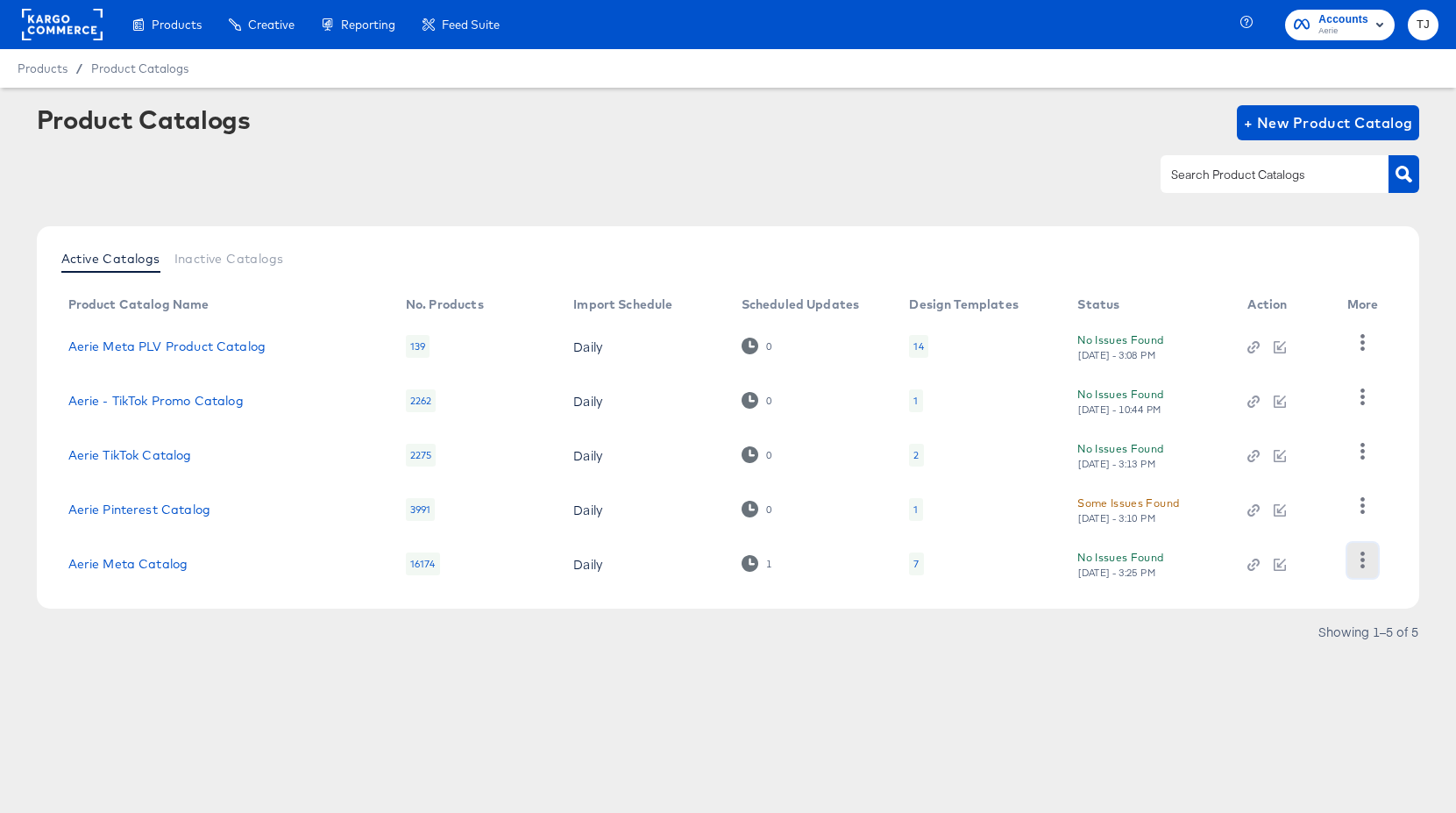
click at [1359, 561] on icon "button" at bounding box center [1363, 560] width 16 height 16
click at [1271, 480] on div "HUD Checks (Internal)" at bounding box center [1290, 472] width 175 height 28
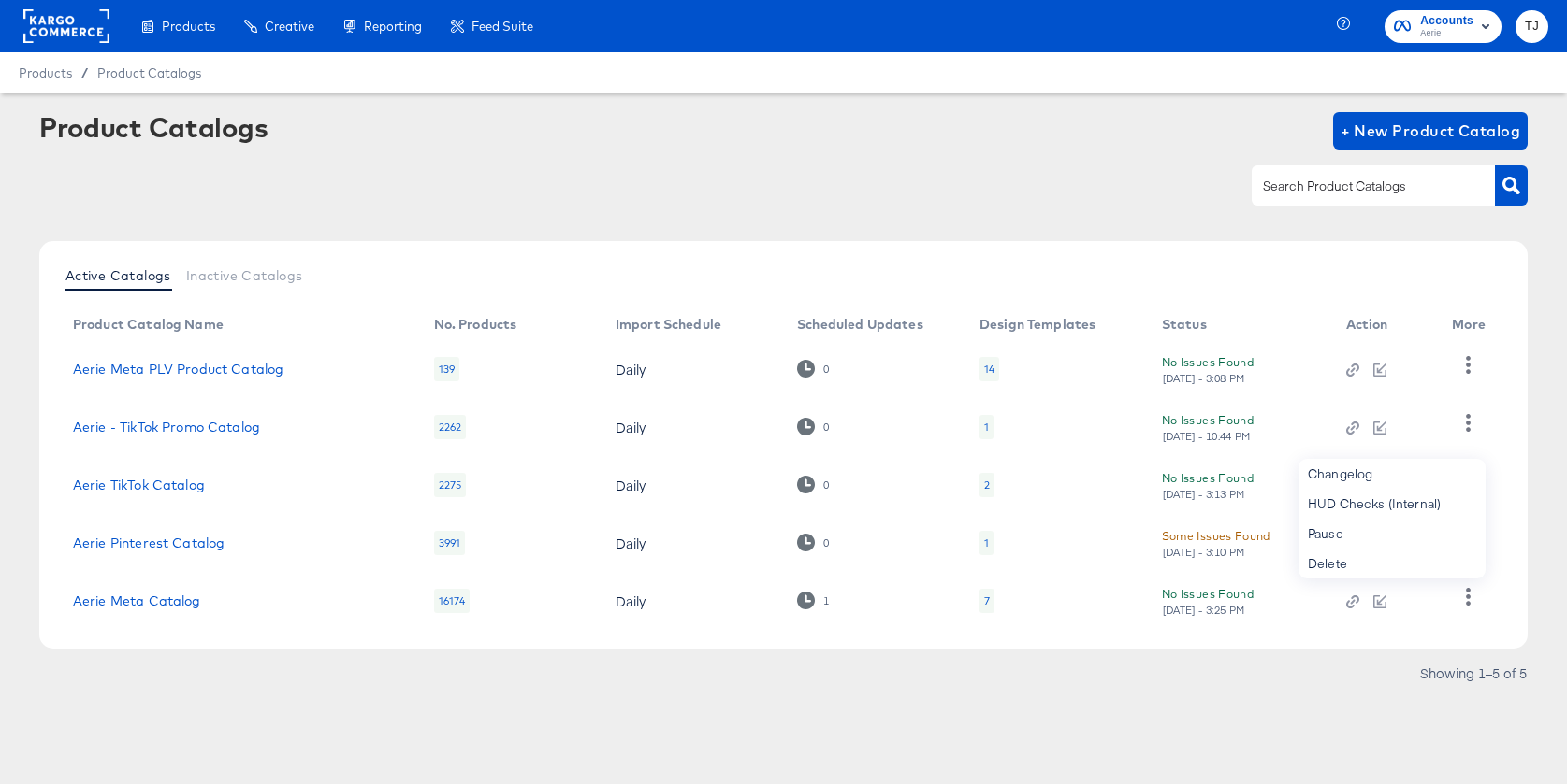
drag, startPoint x: 936, startPoint y: 707, endPoint x: 954, endPoint y: 702, distance: 18.7
click at [940, 707] on article "Product Catalogs + New Product Catalog Active Catalogs Inactive Catalogs Produc…" at bounding box center [784, 423] width 1567 height 660
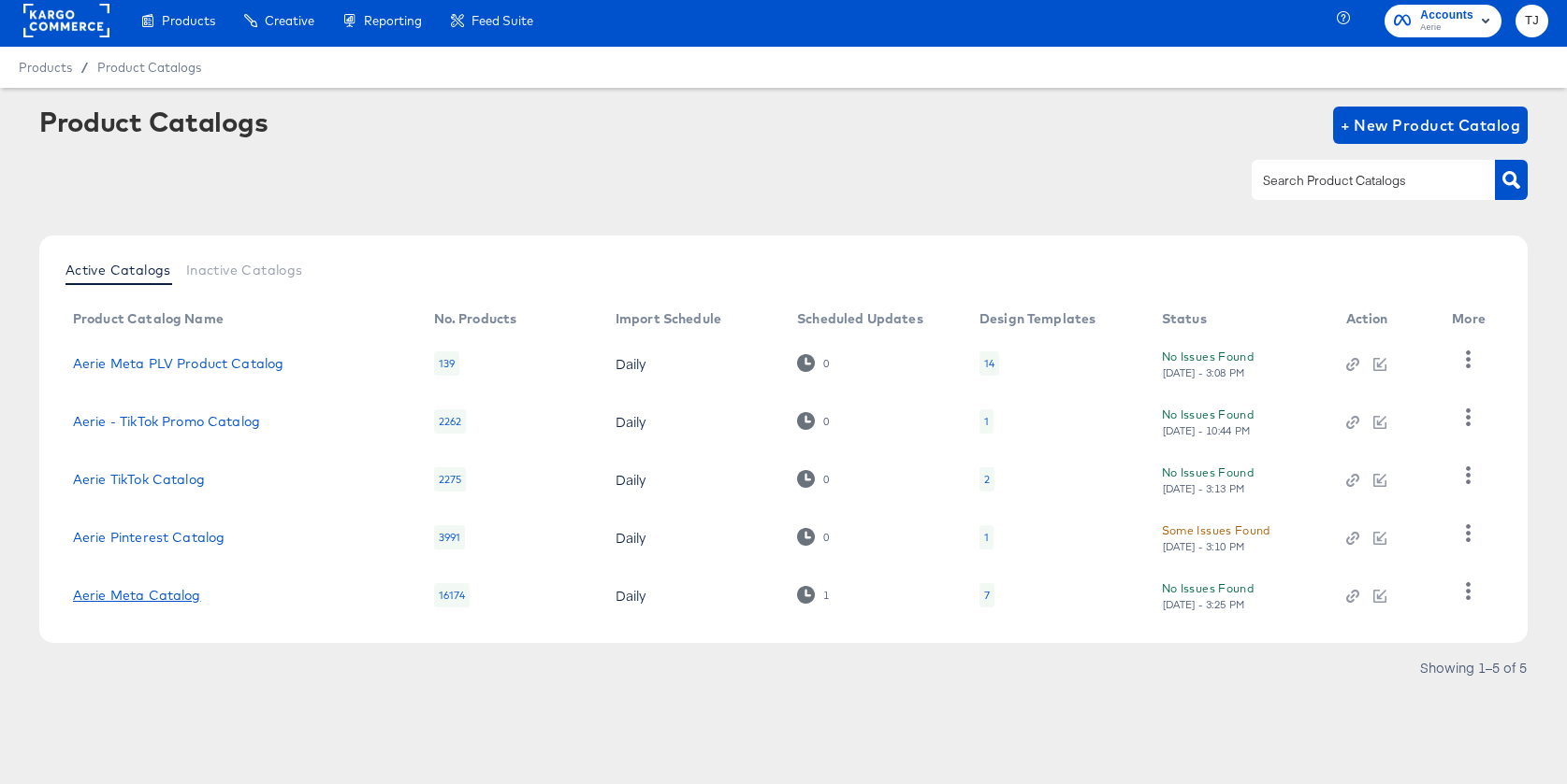
click at [145, 594] on link "Aerie Meta Catalog" at bounding box center [137, 595] width 128 height 15
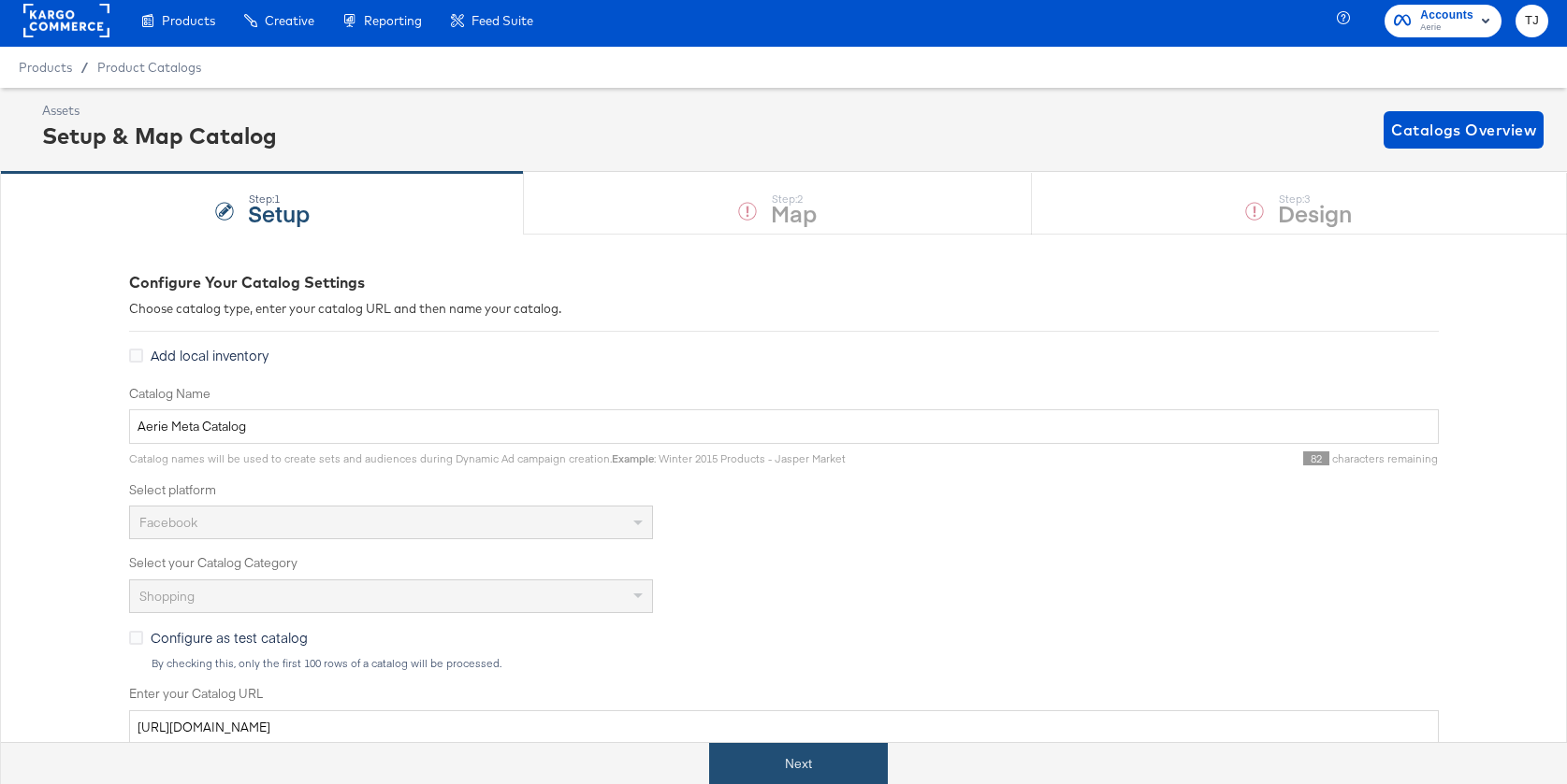
click at [831, 768] on button "Next" at bounding box center [798, 764] width 179 height 42
